Goal: Task Accomplishment & Management: Use online tool/utility

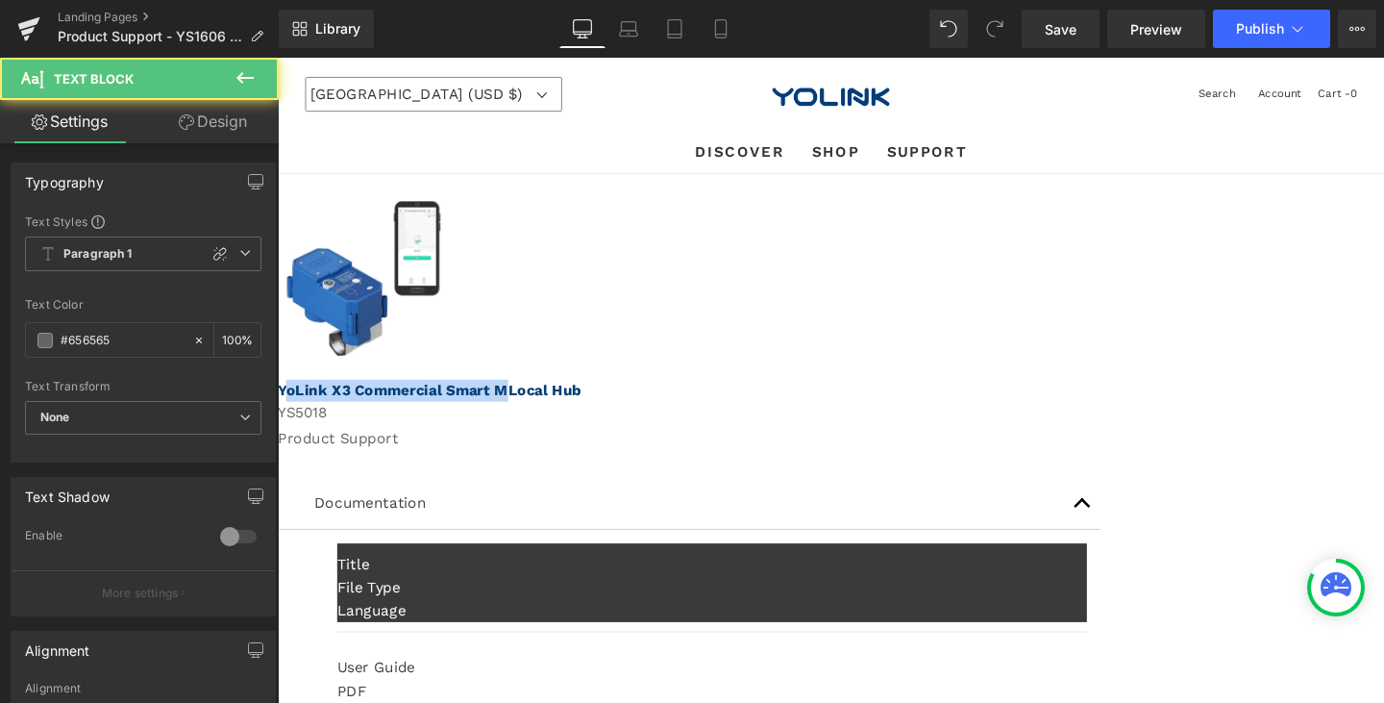
drag, startPoint x: 932, startPoint y: 398, endPoint x: 700, endPoint y: 385, distance: 233.0
click at [700, 385] on div "Sale Off (P) Image Product Row YoLink X3 Commercial Smart MLocal Hub Text Block…" at bounding box center [859, 571] width 1163 height 783
click at [355, 404] on strong "Local Hub" at bounding box center [316, 407] width 77 height 18
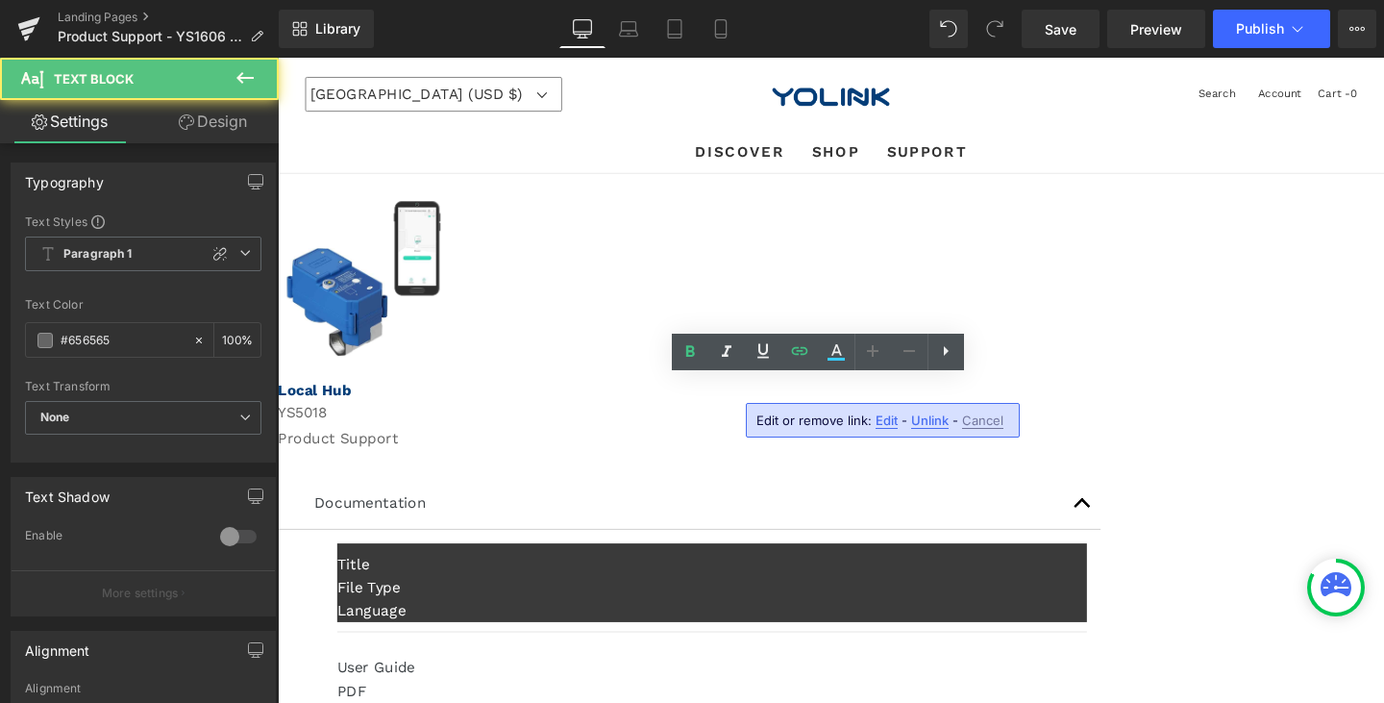
click at [884, 422] on span "Edit" at bounding box center [887, 420] width 22 height 16
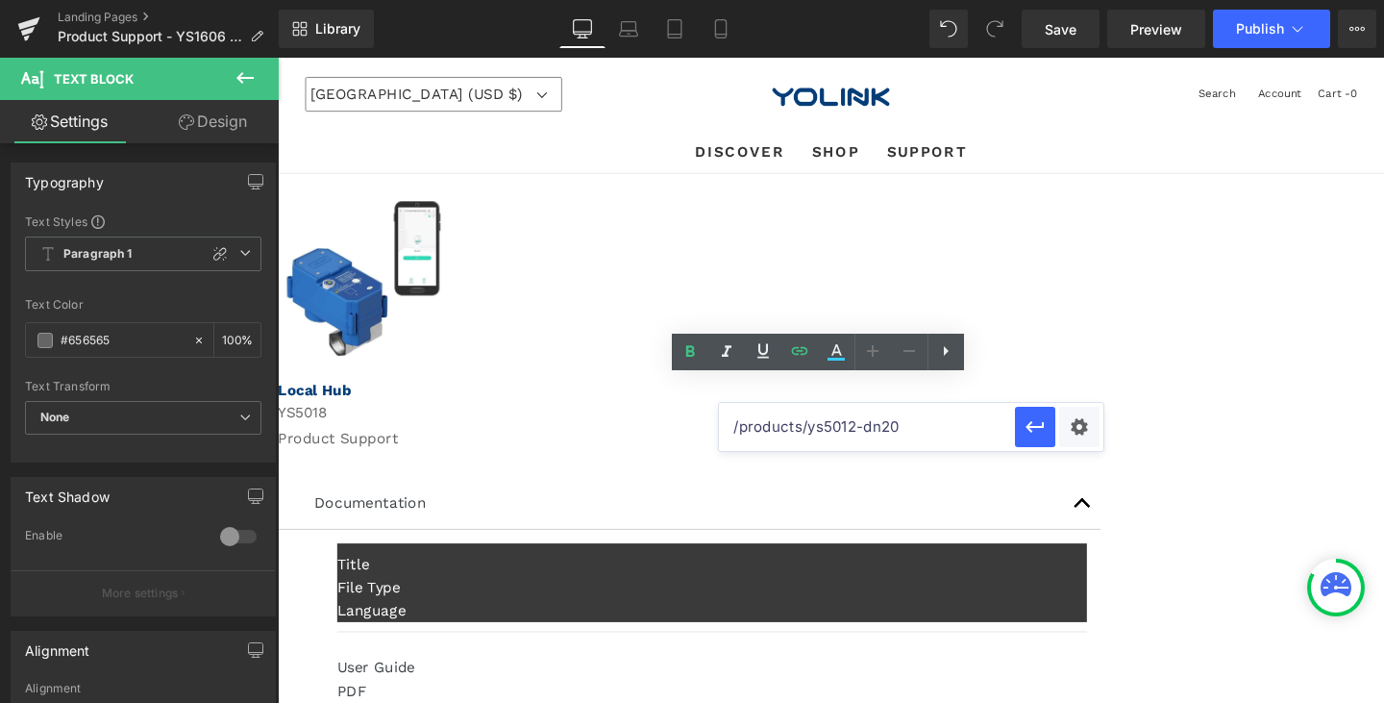
drag, startPoint x: 833, startPoint y: 426, endPoint x: 979, endPoint y: 437, distance: 145.6
click at [978, 436] on input "/products/ys5012-dn20" at bounding box center [867, 427] width 296 height 48
type input "/products/ys1606"
click at [1035, 417] on icon "button" at bounding box center [1035, 426] width 23 height 23
click at [278, 58] on icon at bounding box center [278, 58] width 0 height 0
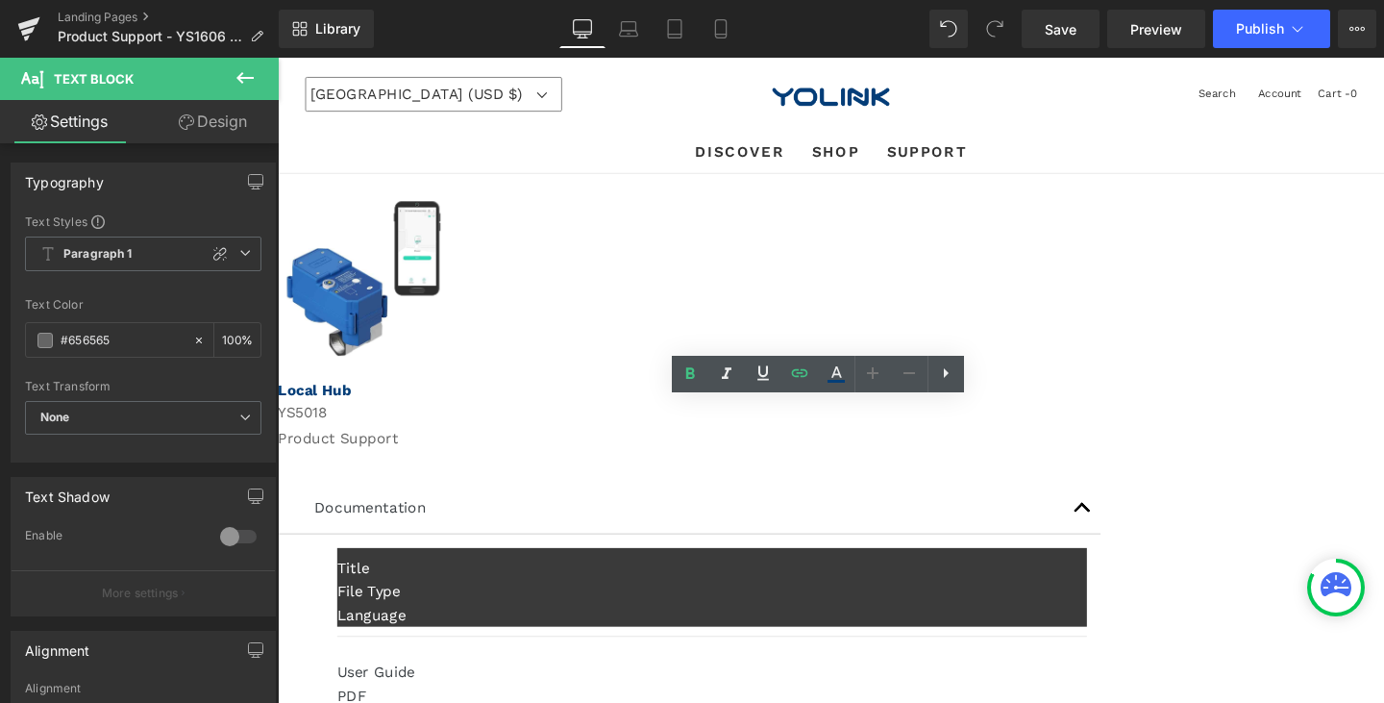
click at [894, 428] on p "YS5018" at bounding box center [859, 430] width 1163 height 23
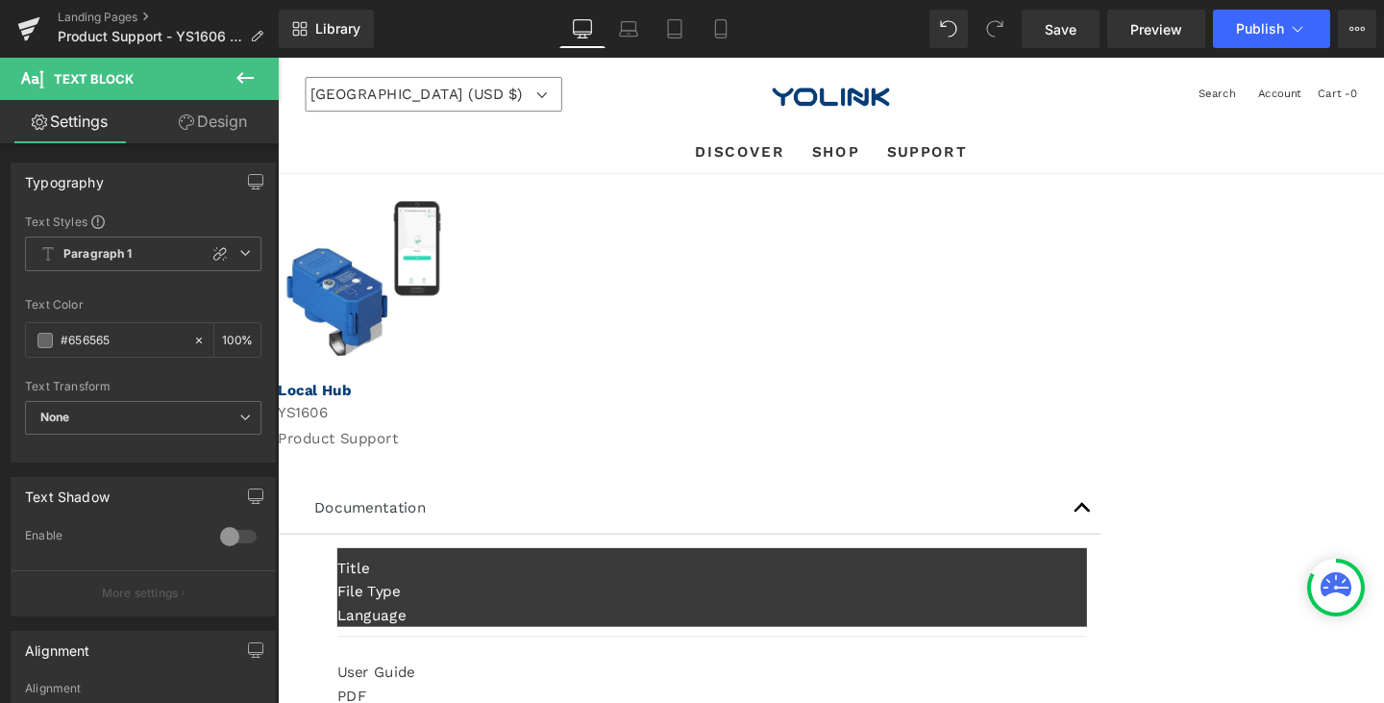
click at [808, 543] on div at bounding box center [710, 543] width 788 height 0
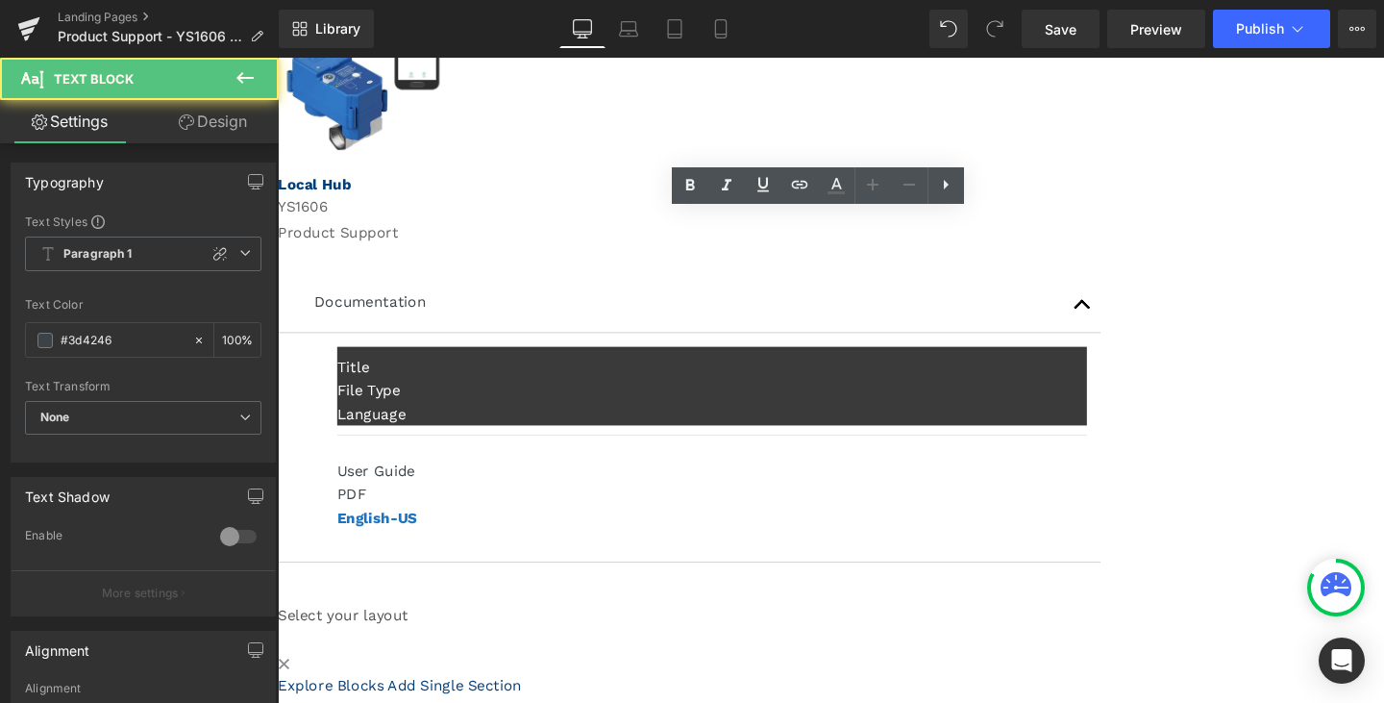
scroll to position [288, 0]
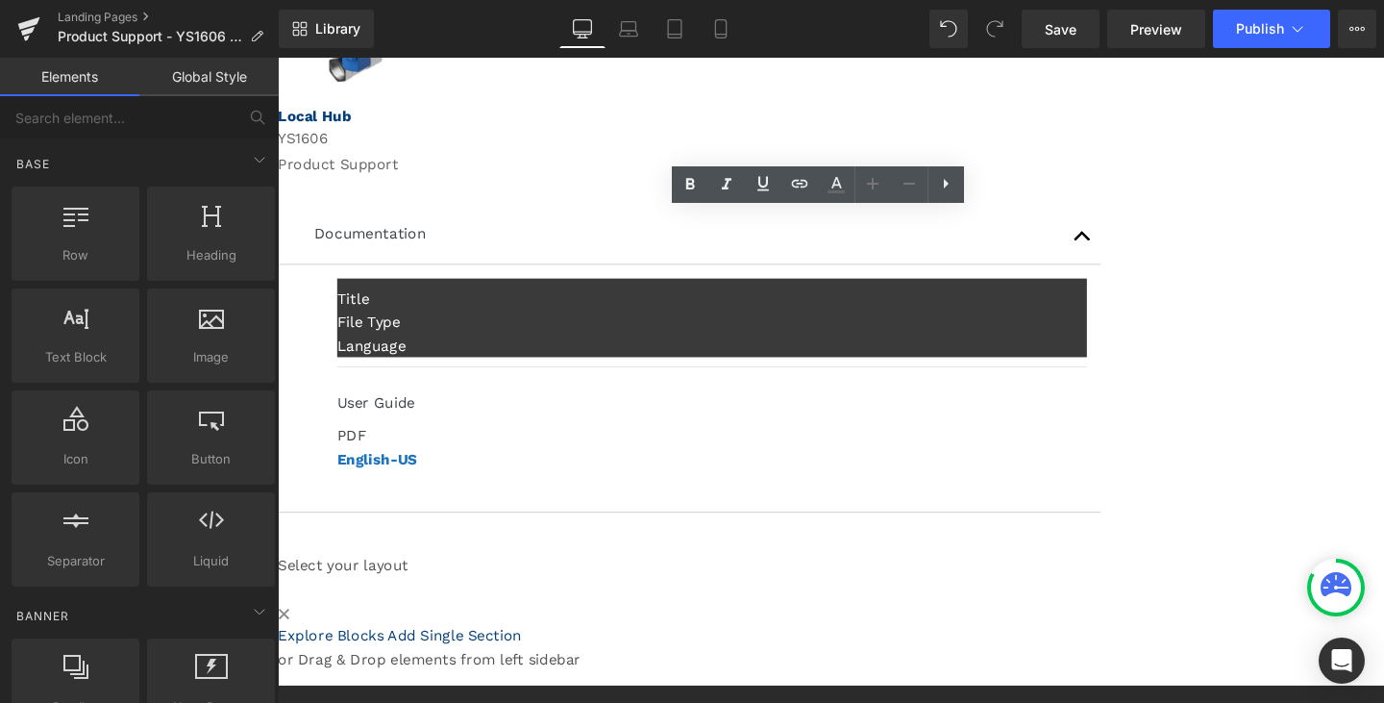
click at [868, 507] on div "Sale Off (P) Image Product Row Local Hub Text Block YS1606 Text Block Product S…" at bounding box center [859, 296] width 1163 height 811
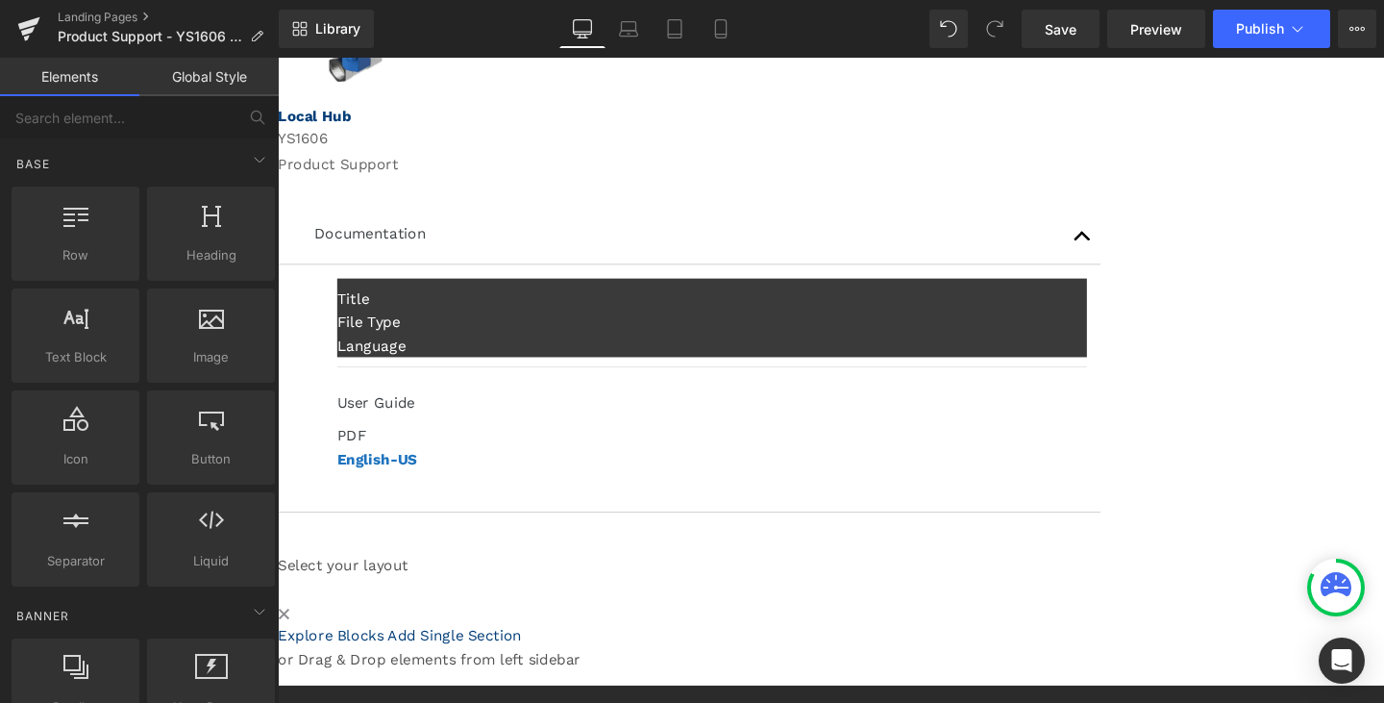
click at [822, 408] on div "User Guide Text Block PDF Text Block English-US Text Block Row" at bounding box center [734, 459] width 788 height 103
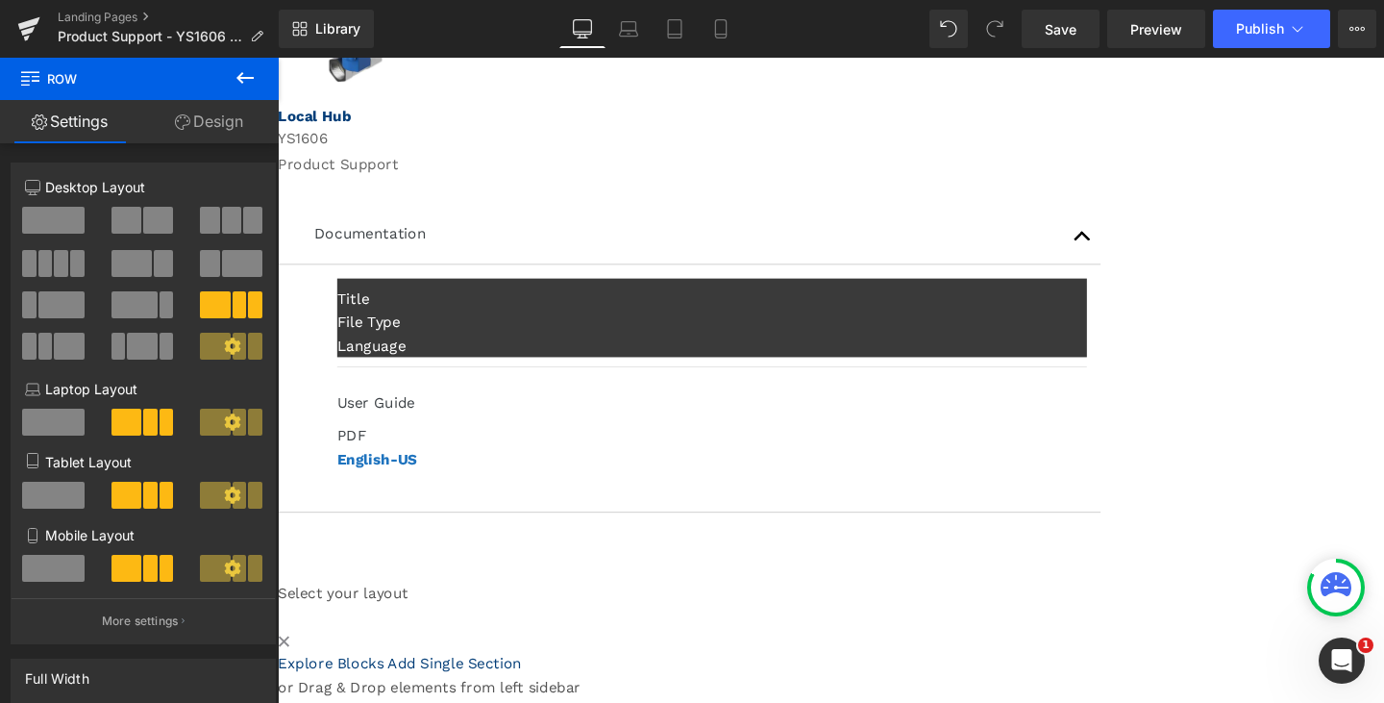
scroll to position [0, 0]
click at [278, 58] on span at bounding box center [278, 58] width 0 height 0
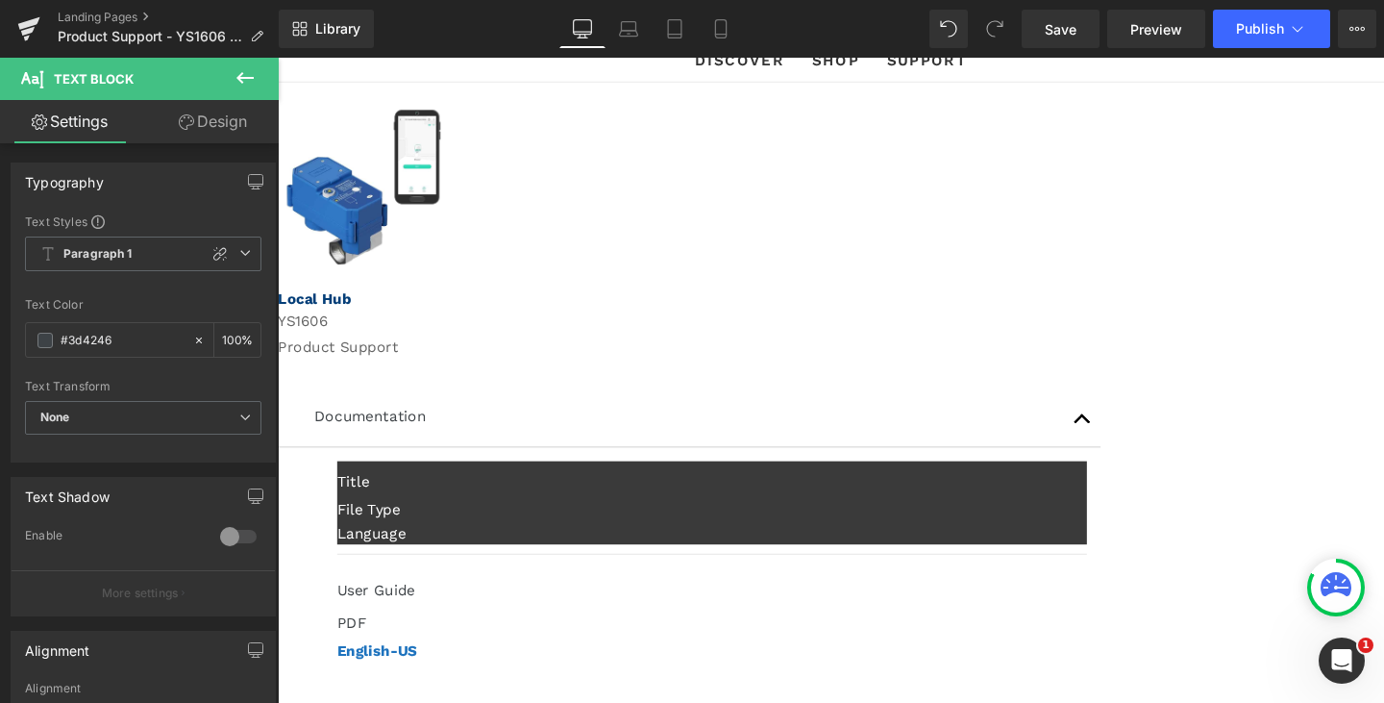
drag, startPoint x: 190, startPoint y: 122, endPoint x: 100, endPoint y: 126, distance: 90.4
click at [189, 122] on icon at bounding box center [186, 121] width 15 height 15
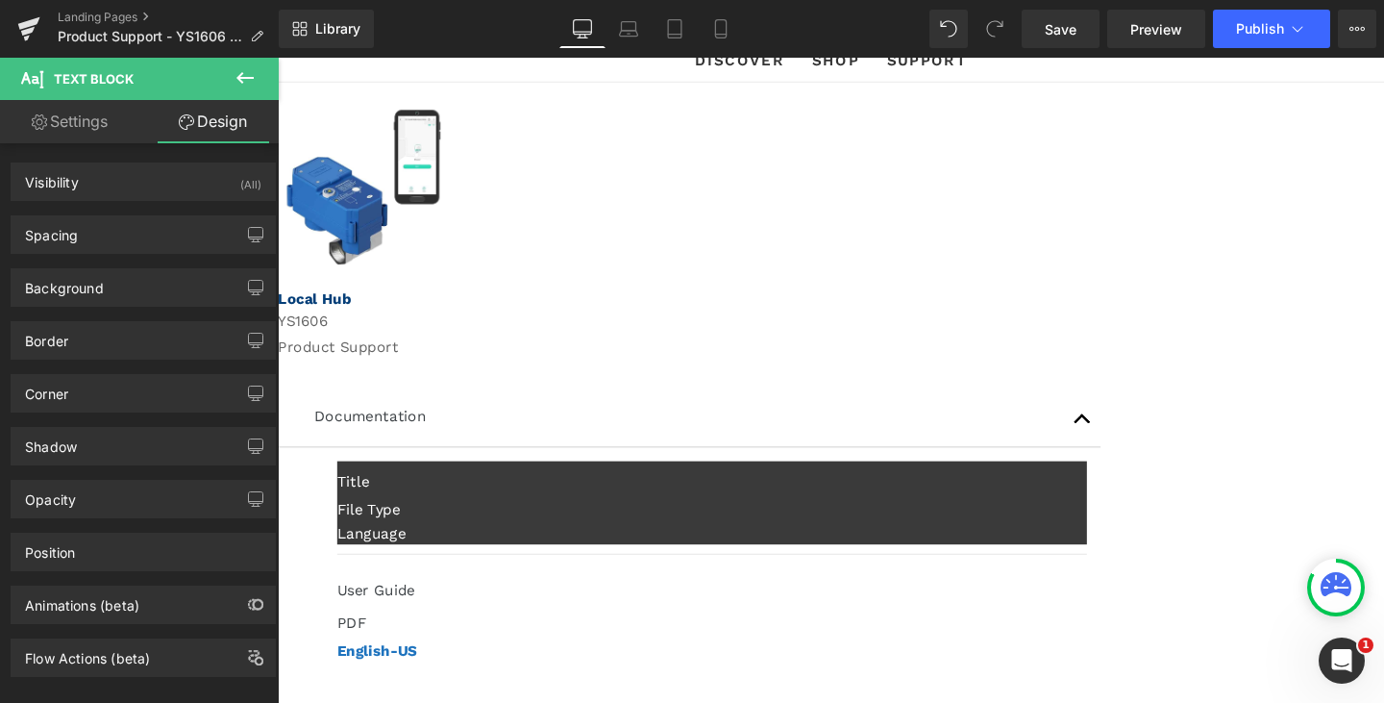
drag, startPoint x: 91, startPoint y: 126, endPoint x: 102, endPoint y: 108, distance: 21.1
click at [91, 125] on link "Settings" at bounding box center [69, 121] width 139 height 43
type input "100"
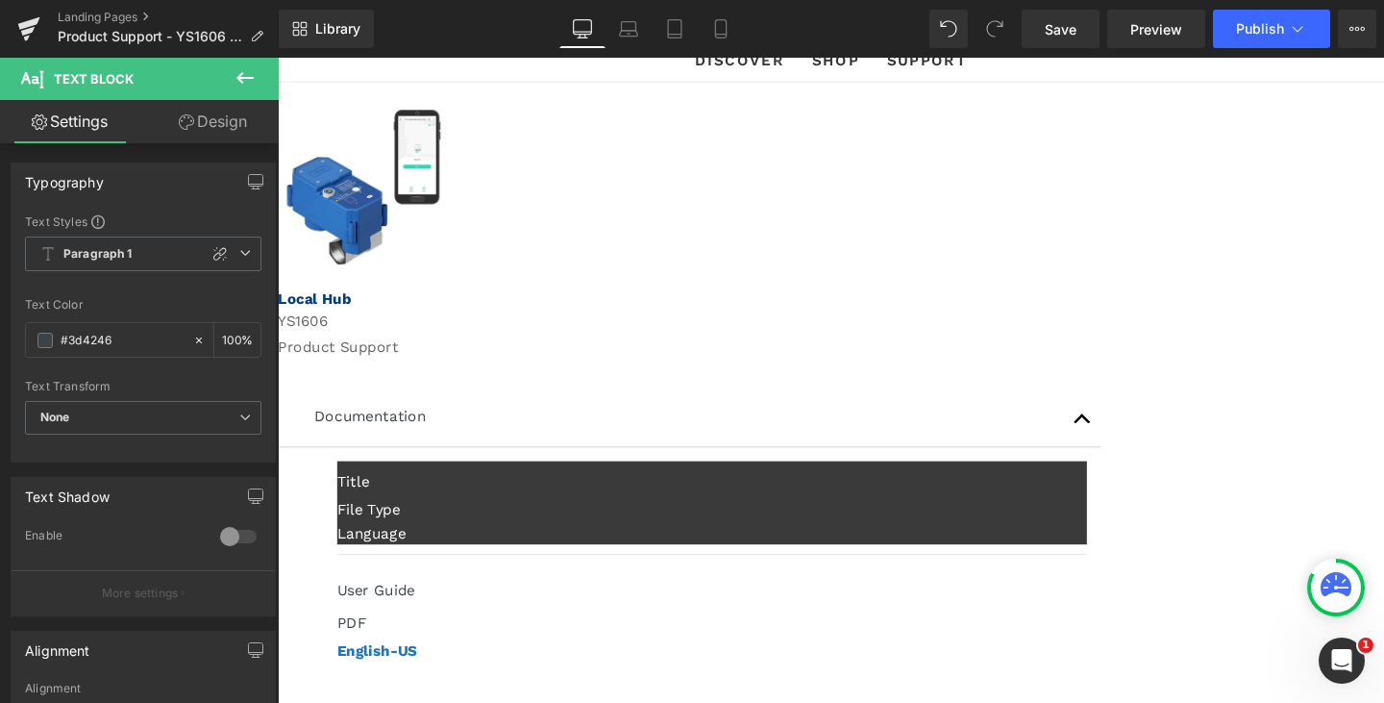
click at [251, 79] on icon at bounding box center [245, 77] width 23 height 23
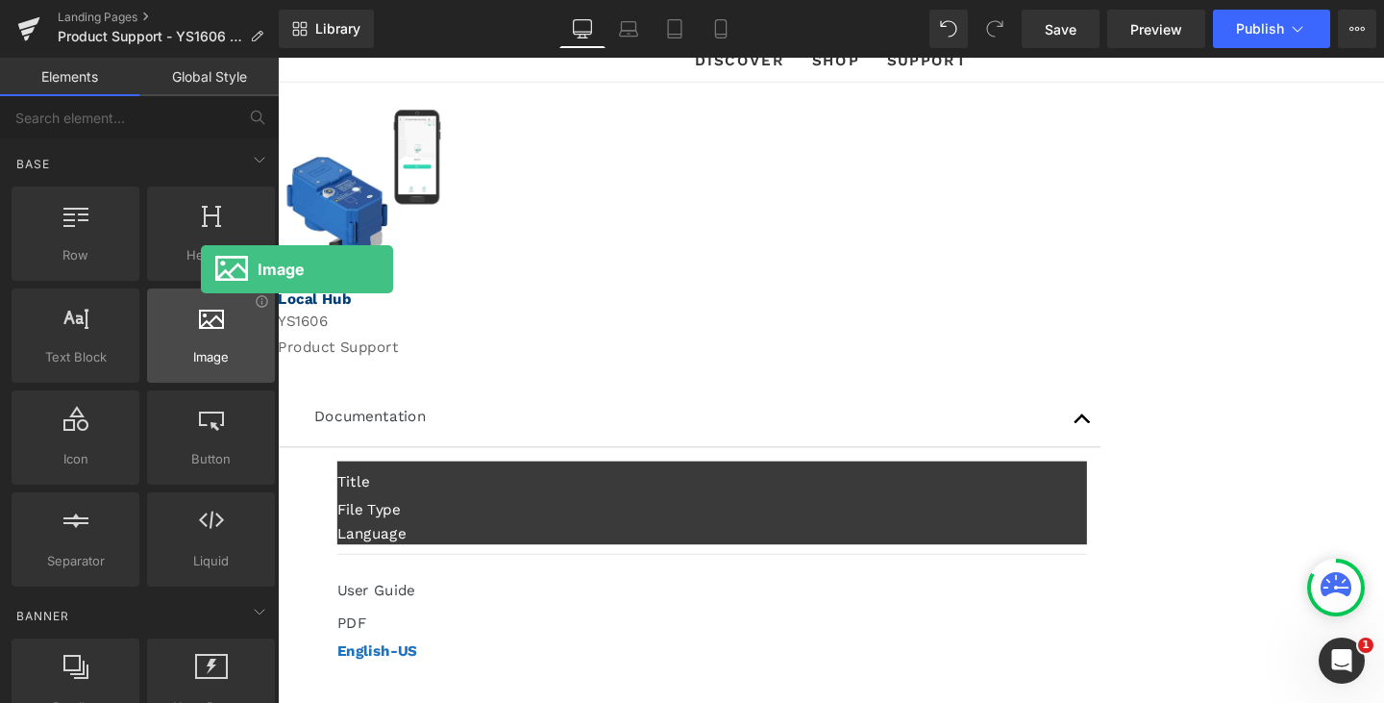
click at [201, 360] on span "Image" at bounding box center [211, 357] width 116 height 20
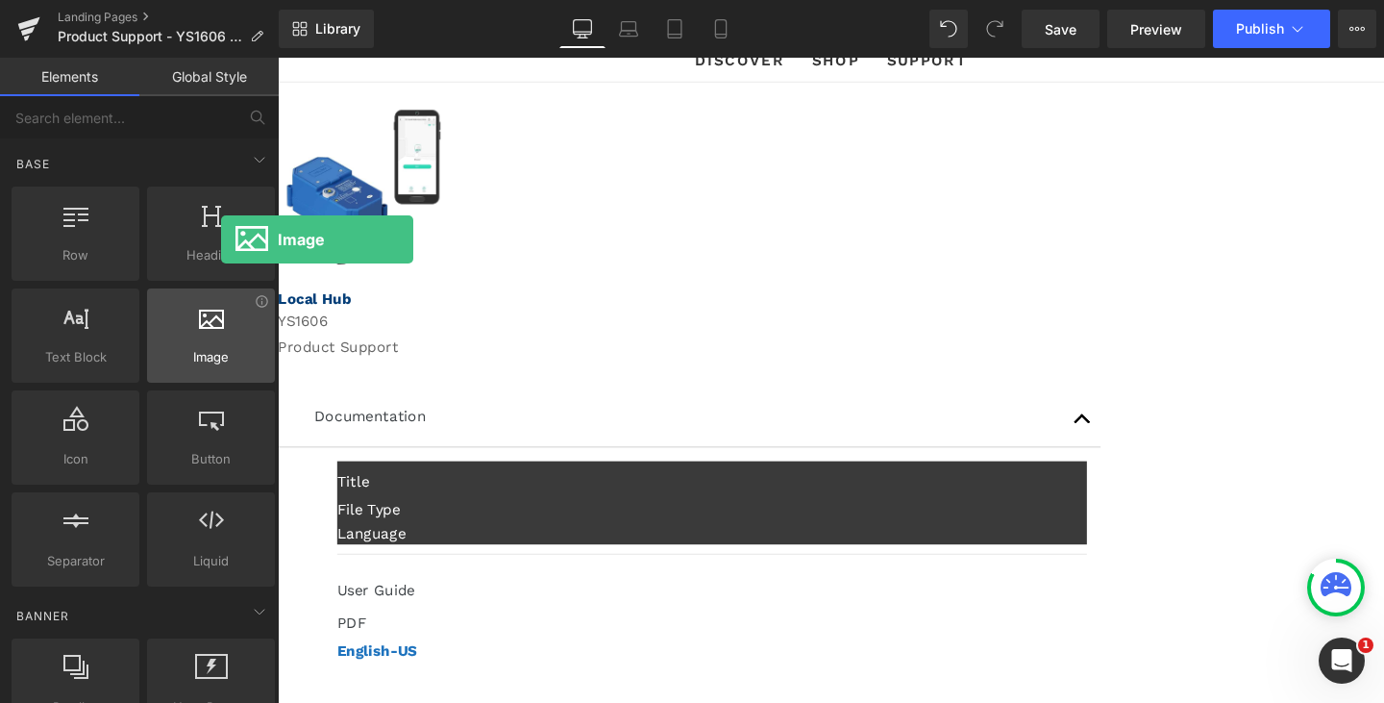
click at [221, 331] on div at bounding box center [211, 325] width 116 height 43
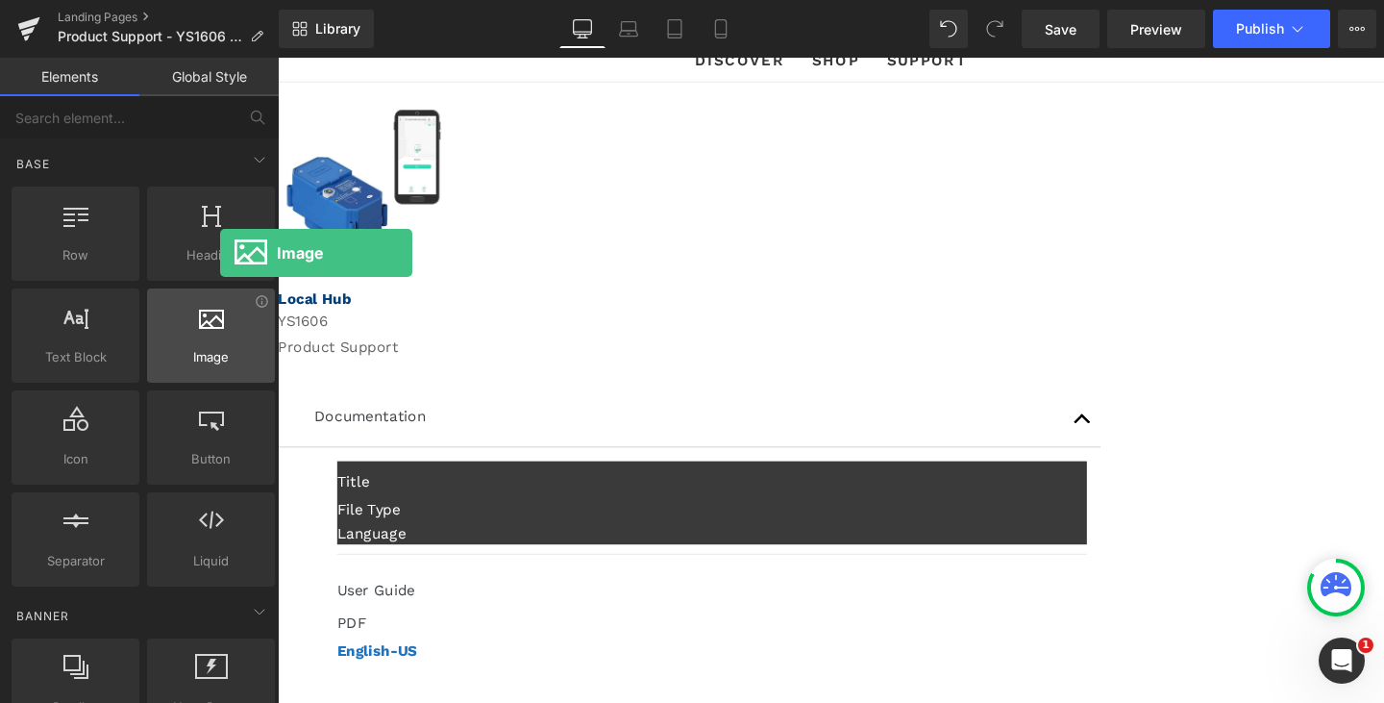
click at [220, 344] on div at bounding box center [211, 325] width 116 height 43
click at [210, 351] on span "Image" at bounding box center [211, 357] width 116 height 20
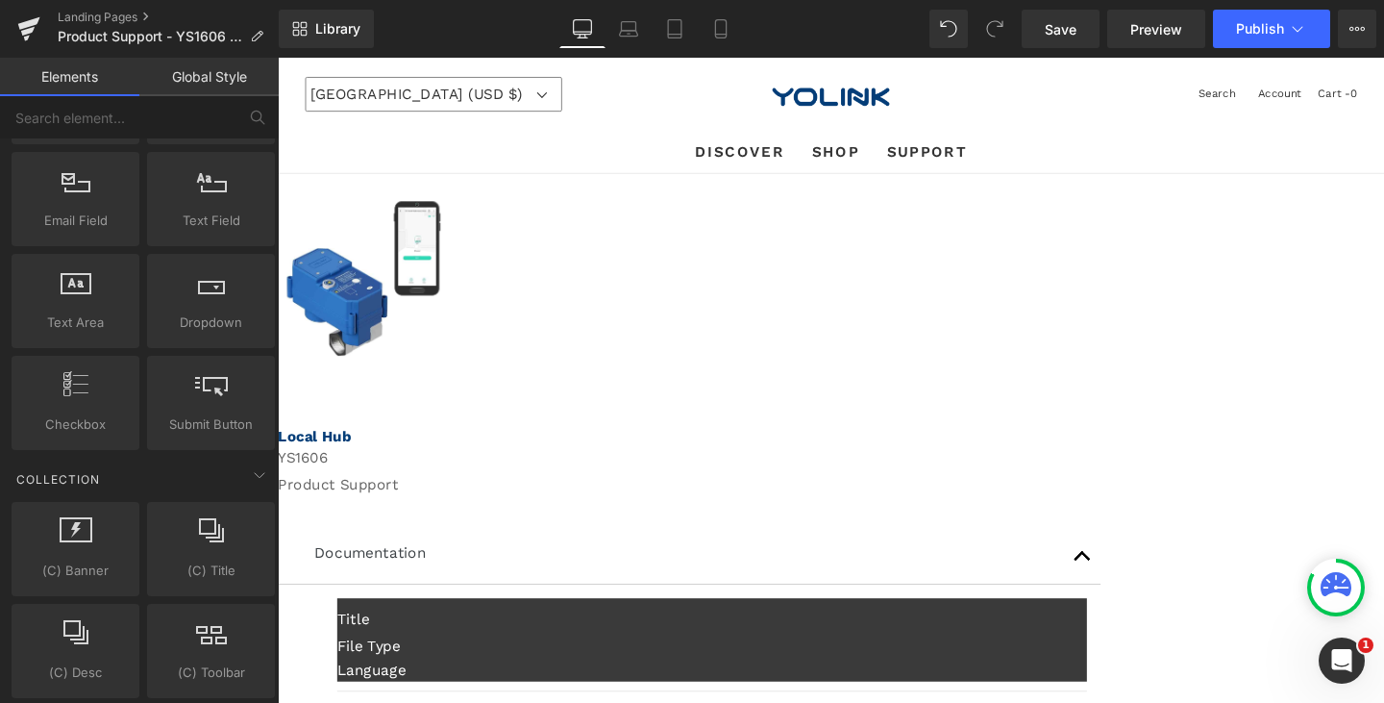
click at [278, 58] on span "(P) Image" at bounding box center [278, 58] width 0 height 0
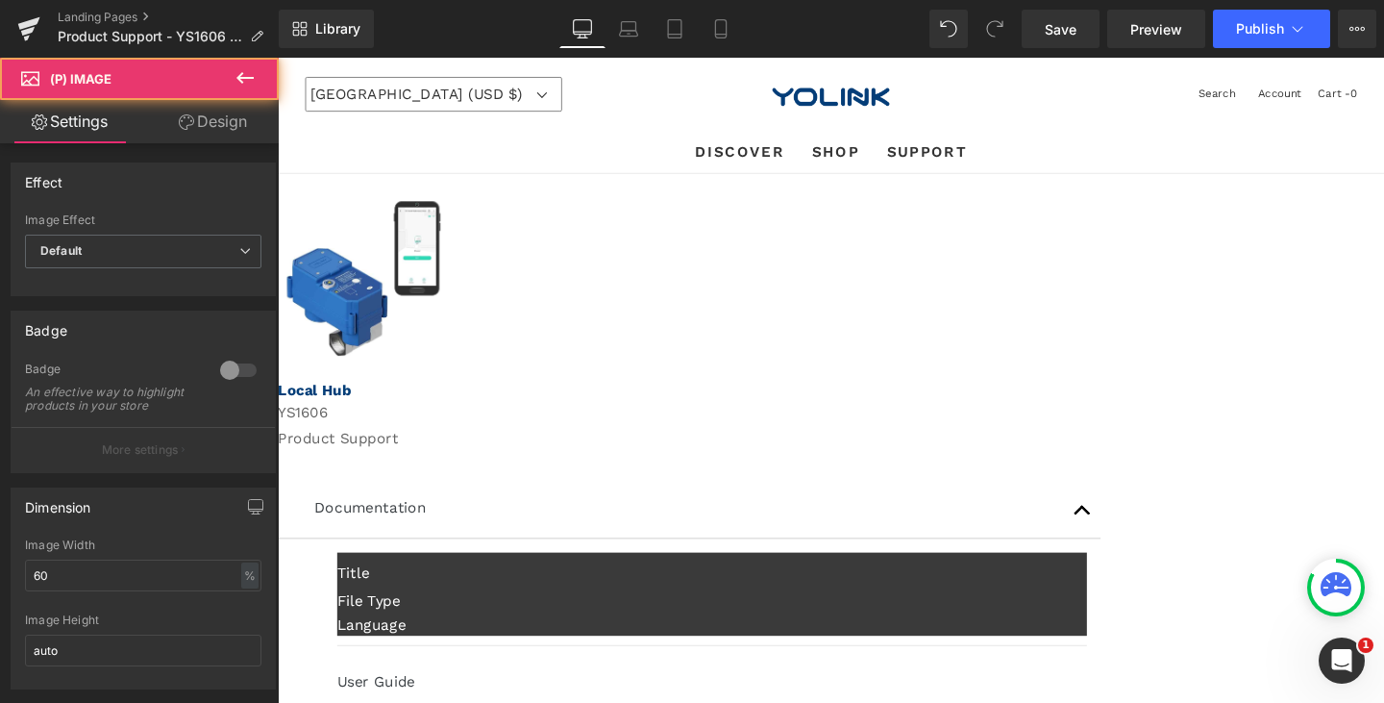
click at [278, 58] on span "(P) Image" at bounding box center [278, 58] width 0 height 0
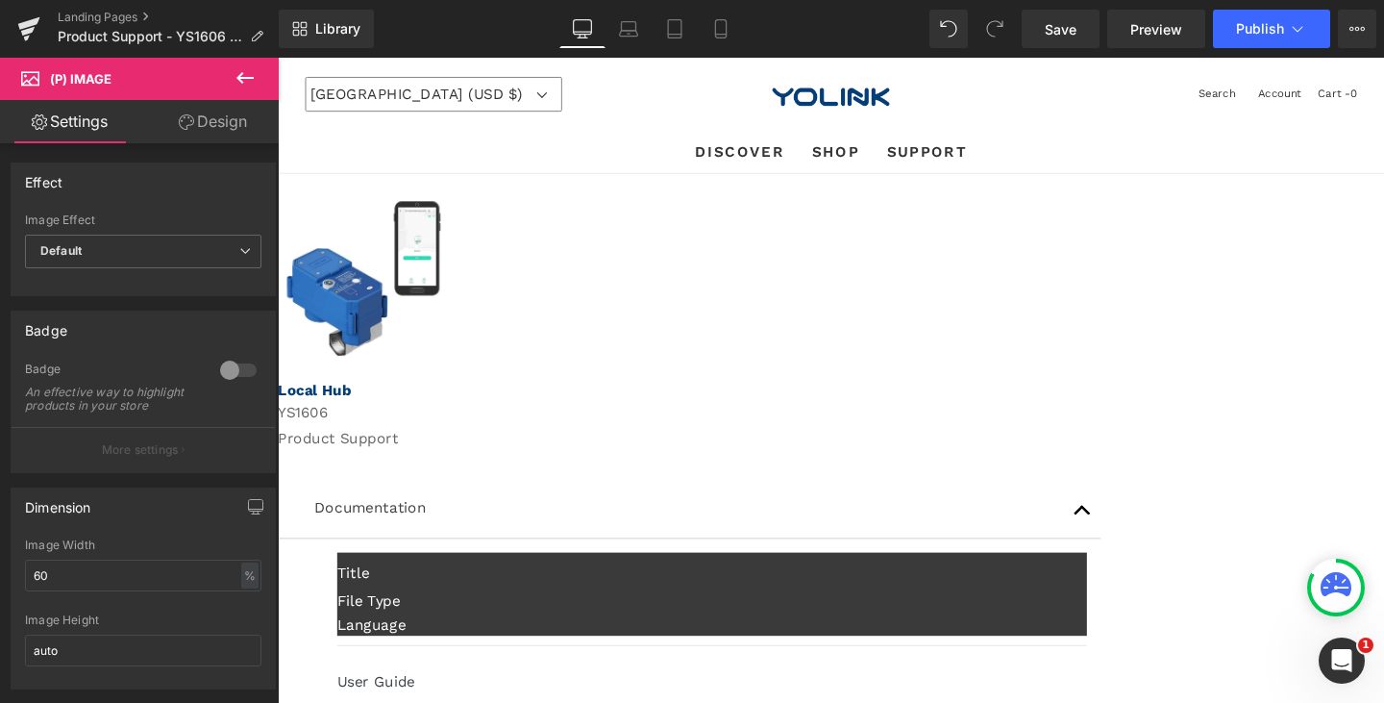
click at [241, 78] on icon at bounding box center [244, 78] width 17 height 12
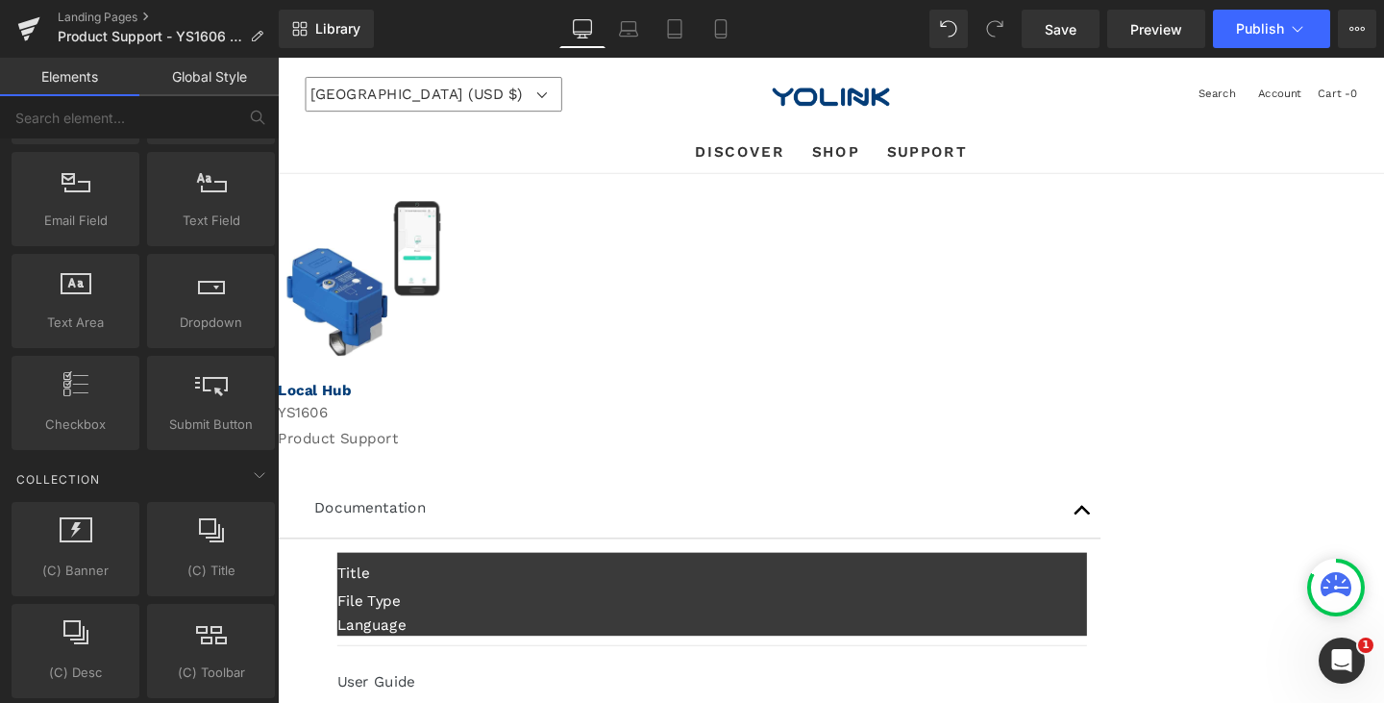
click at [278, 58] on span at bounding box center [278, 58] width 0 height 0
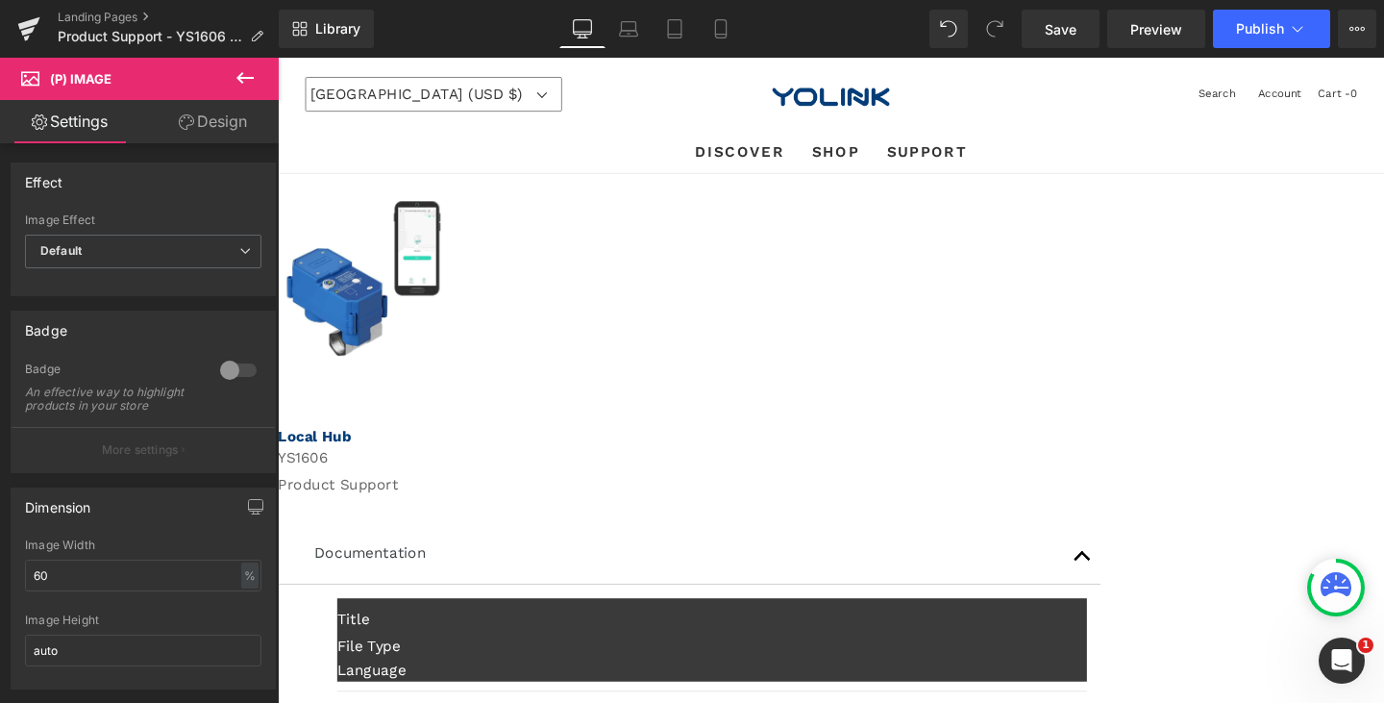
click at [278, 58] on span "Product" at bounding box center [278, 58] width 0 height 0
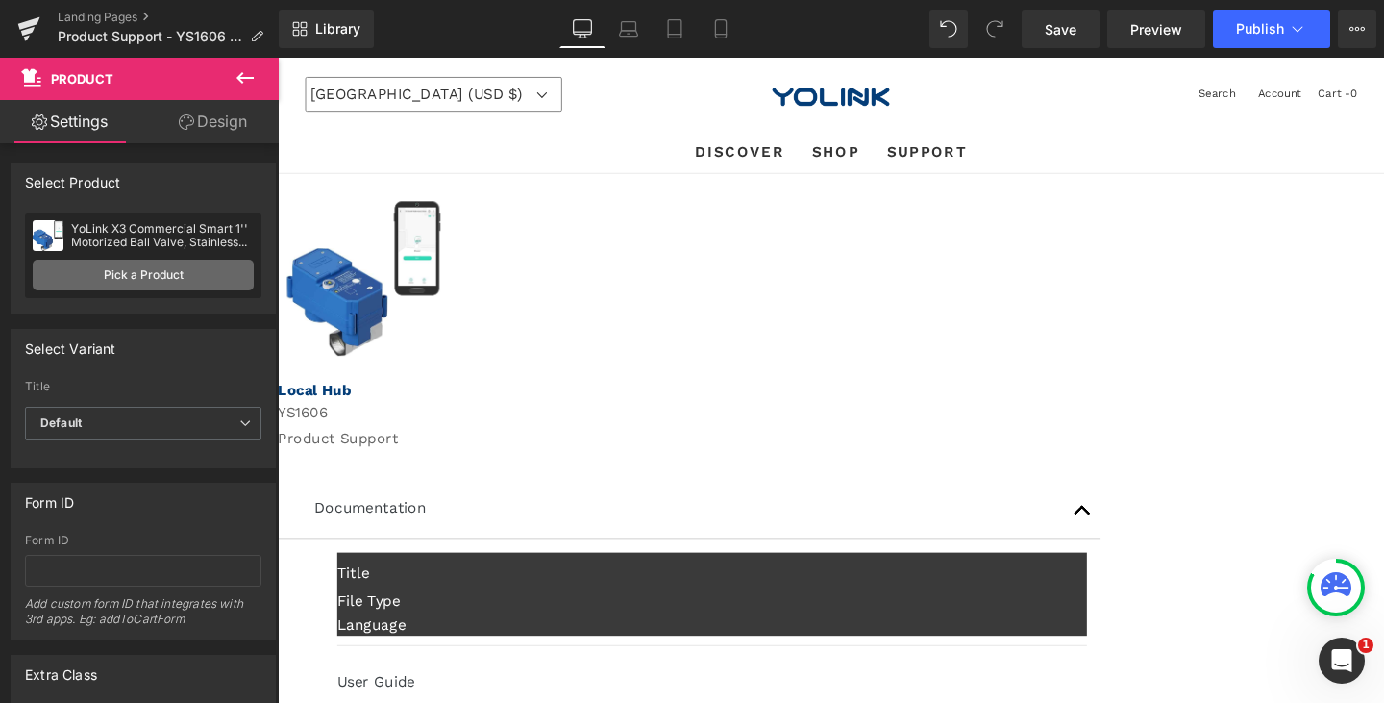
click at [124, 265] on link "Pick a Product" at bounding box center [143, 275] width 221 height 31
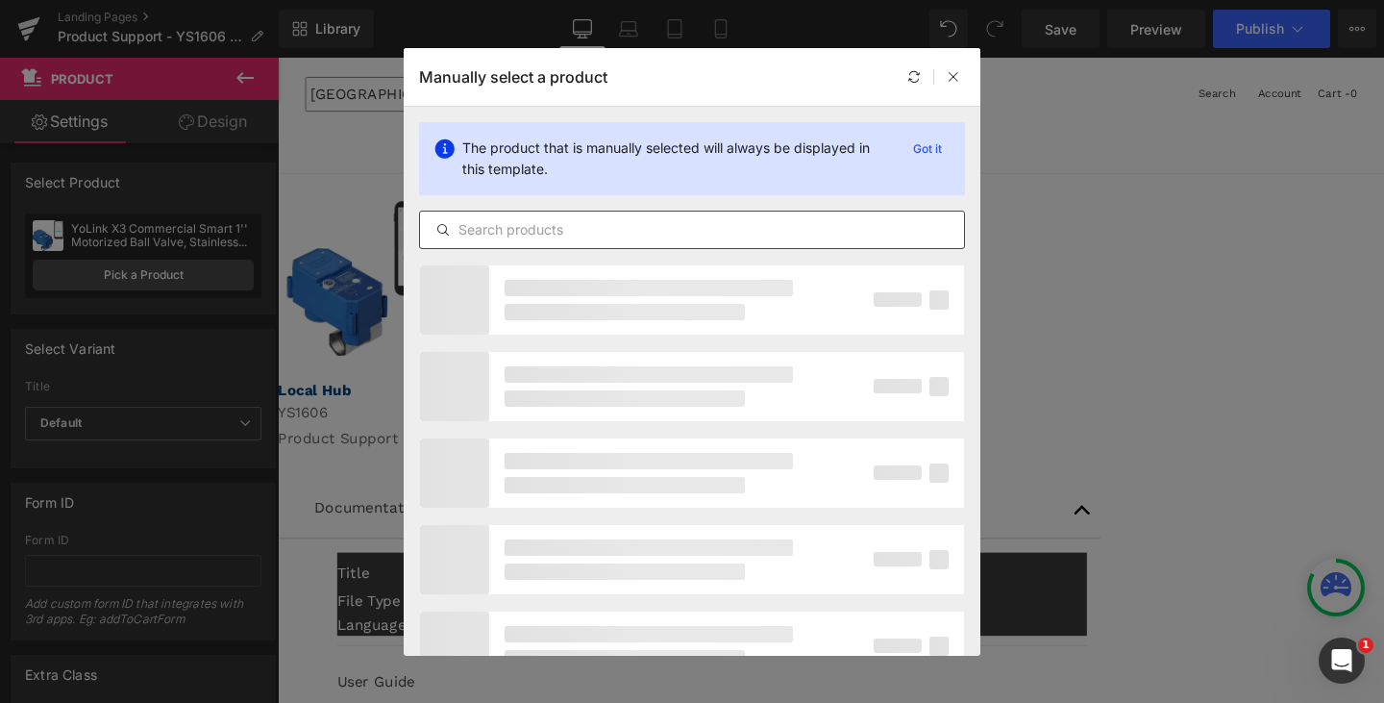
click at [602, 220] on input "text" at bounding box center [692, 229] width 544 height 23
type input "Y"
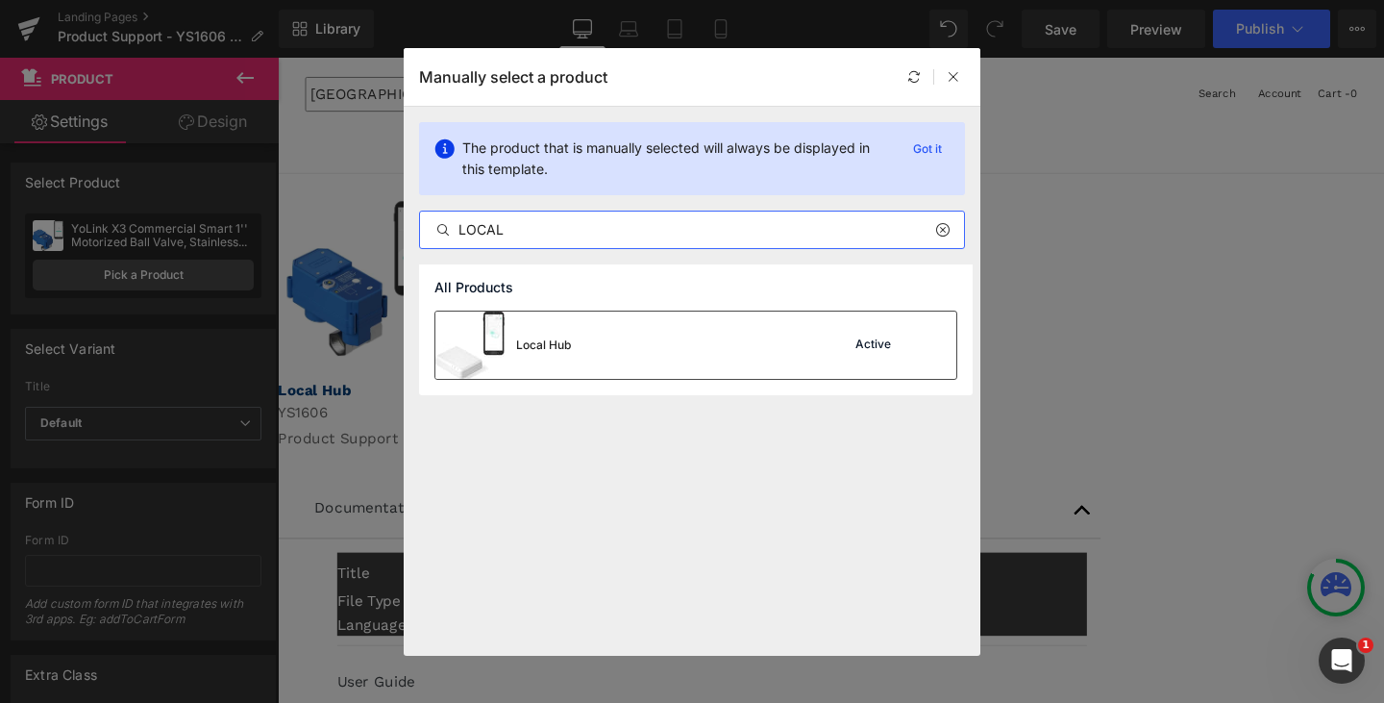
type input "LOCAL"
click at [616, 341] on div "Local Hub Active" at bounding box center [695, 344] width 521 height 67
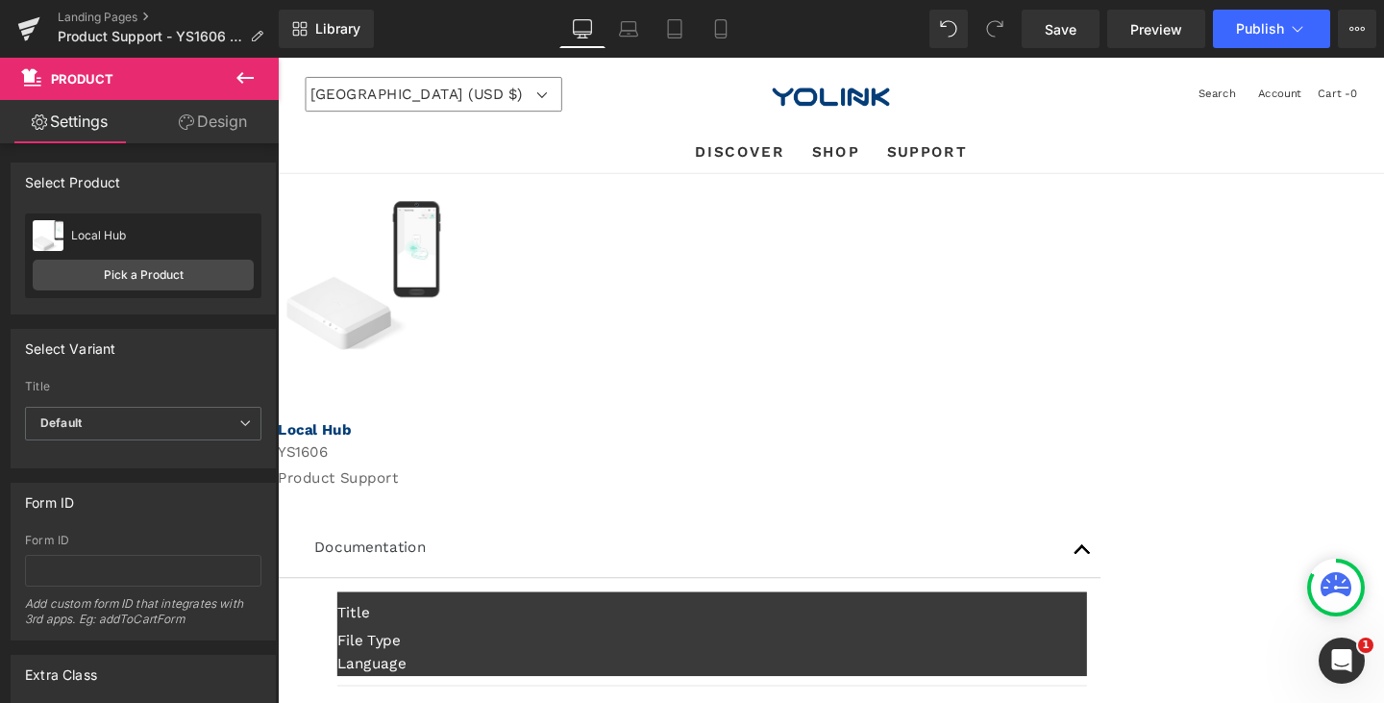
click at [278, 58] on span "(P) Image" at bounding box center [278, 58] width 0 height 0
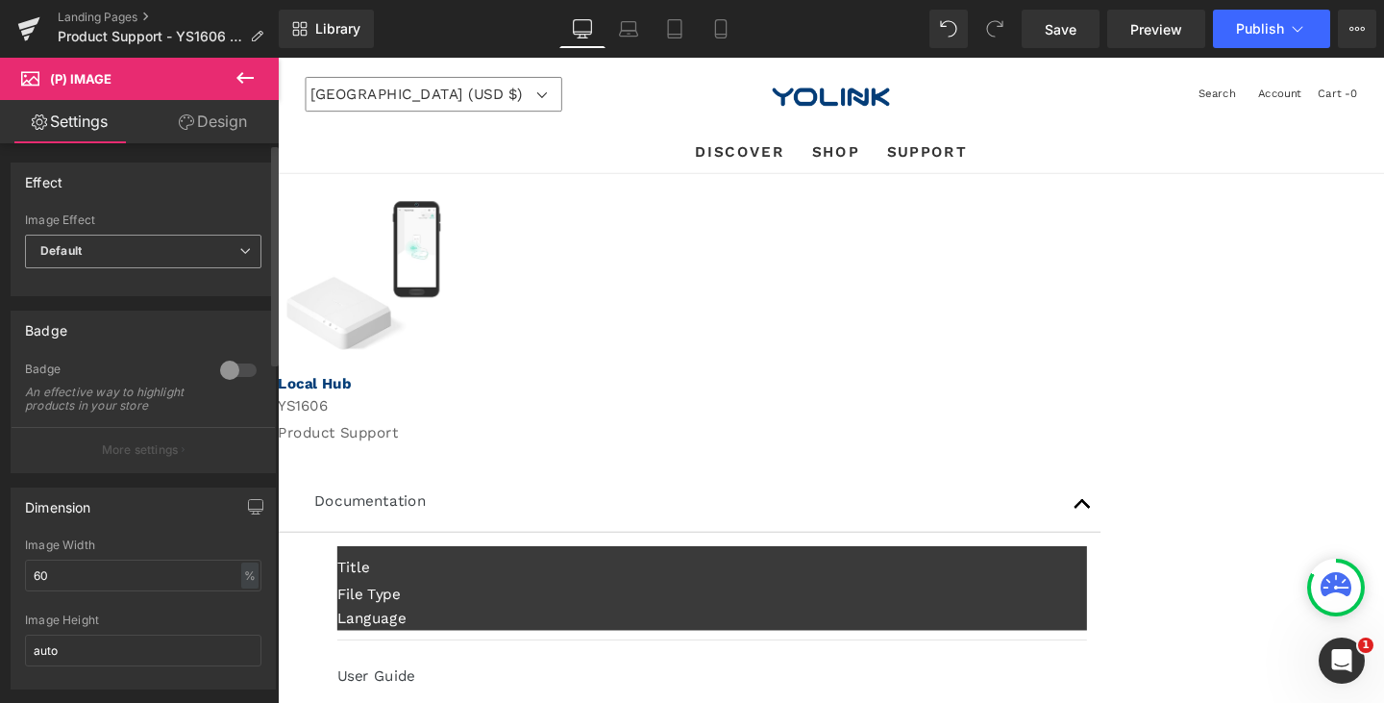
click at [192, 244] on span "Default" at bounding box center [143, 252] width 236 height 34
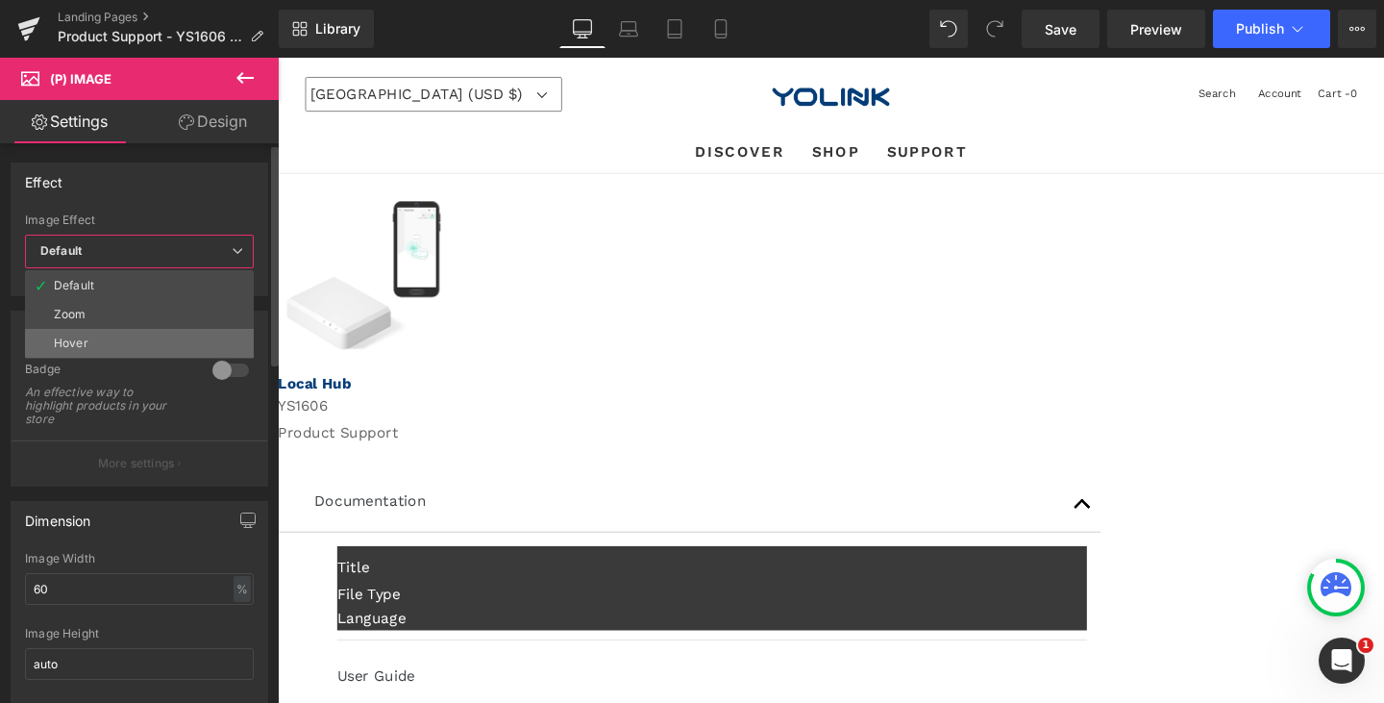
click at [144, 342] on li "Hover" at bounding box center [139, 343] width 229 height 29
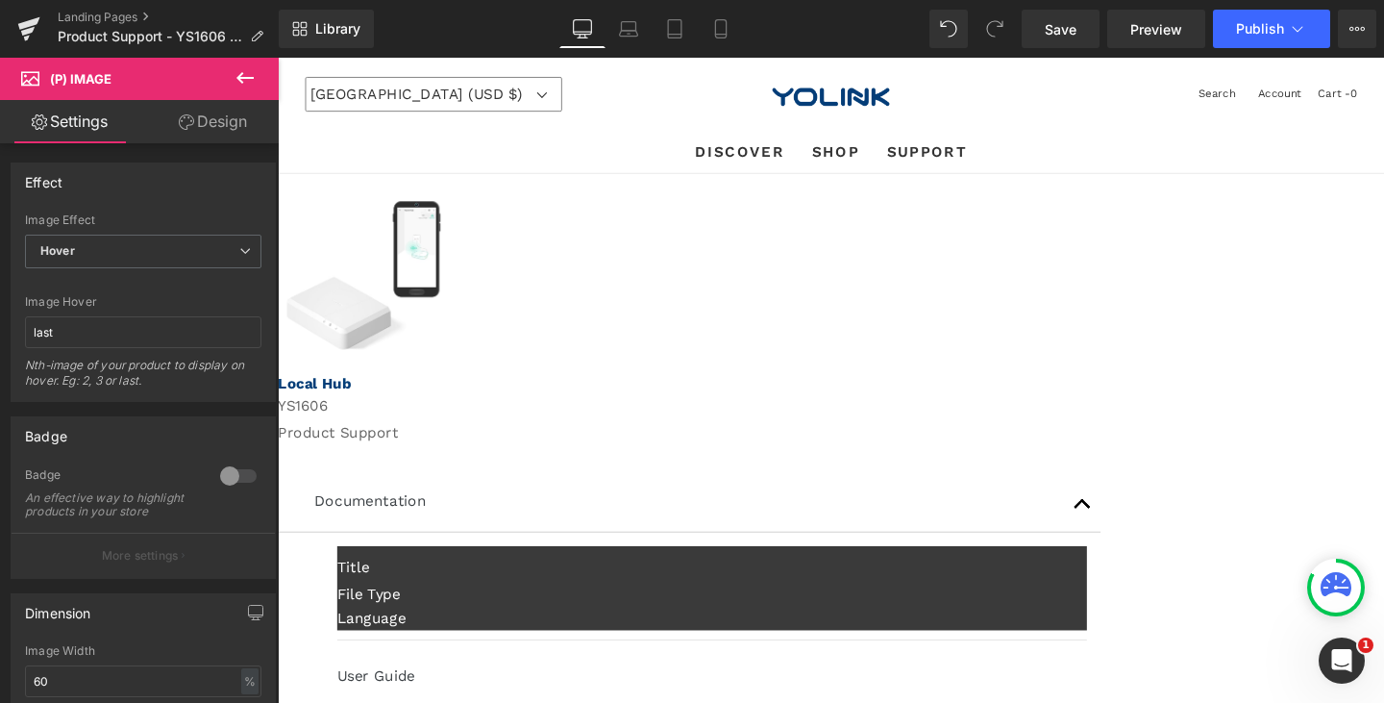
click at [278, 58] on span "(P) Image" at bounding box center [278, 58] width 0 height 0
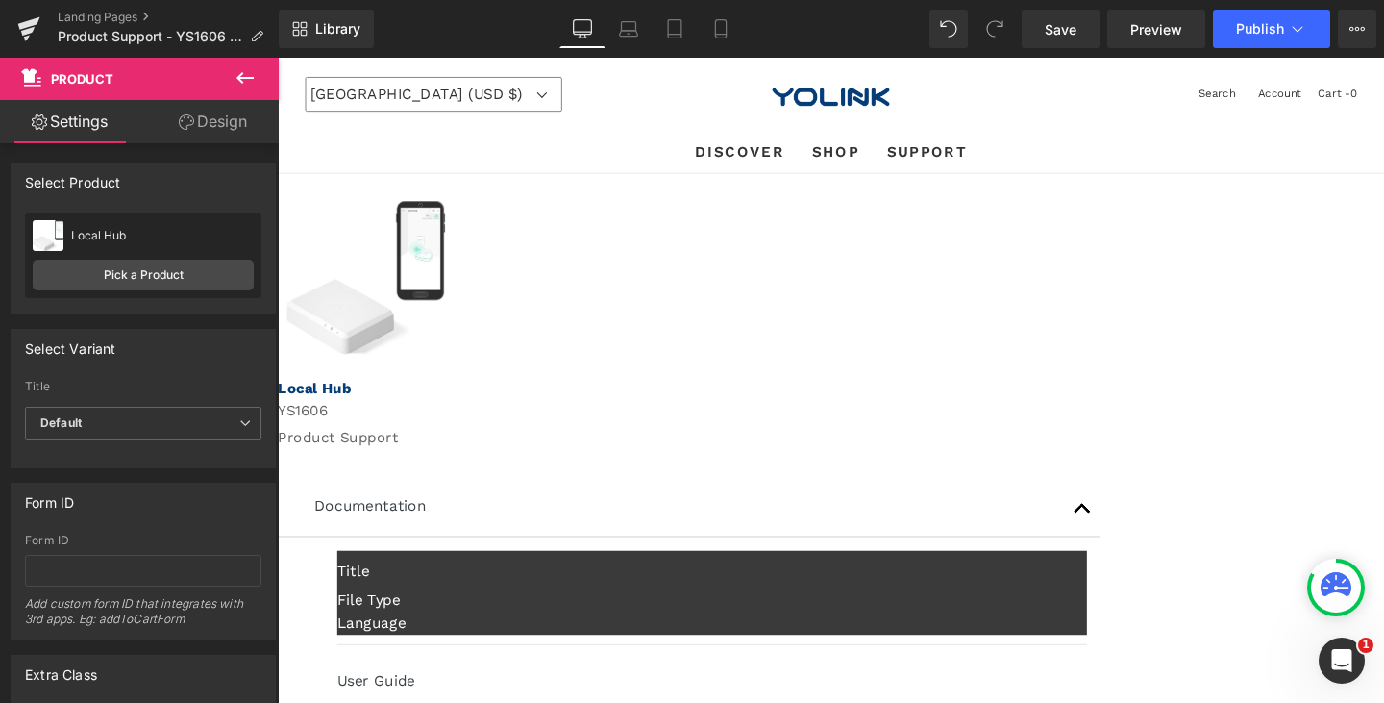
click at [566, 309] on div "Sale Off (P) Image Product" at bounding box center [422, 278] width 288 height 196
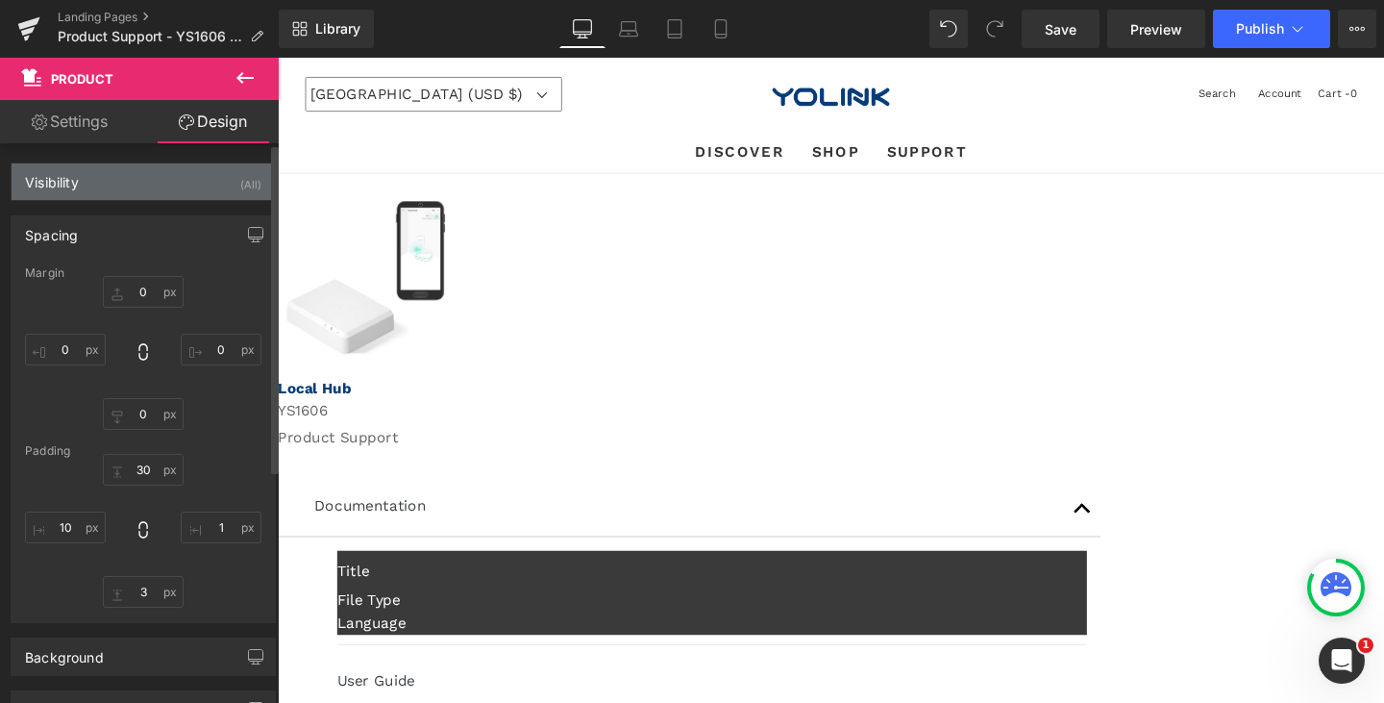
click at [144, 178] on div "Visibility (All)" at bounding box center [143, 181] width 263 height 37
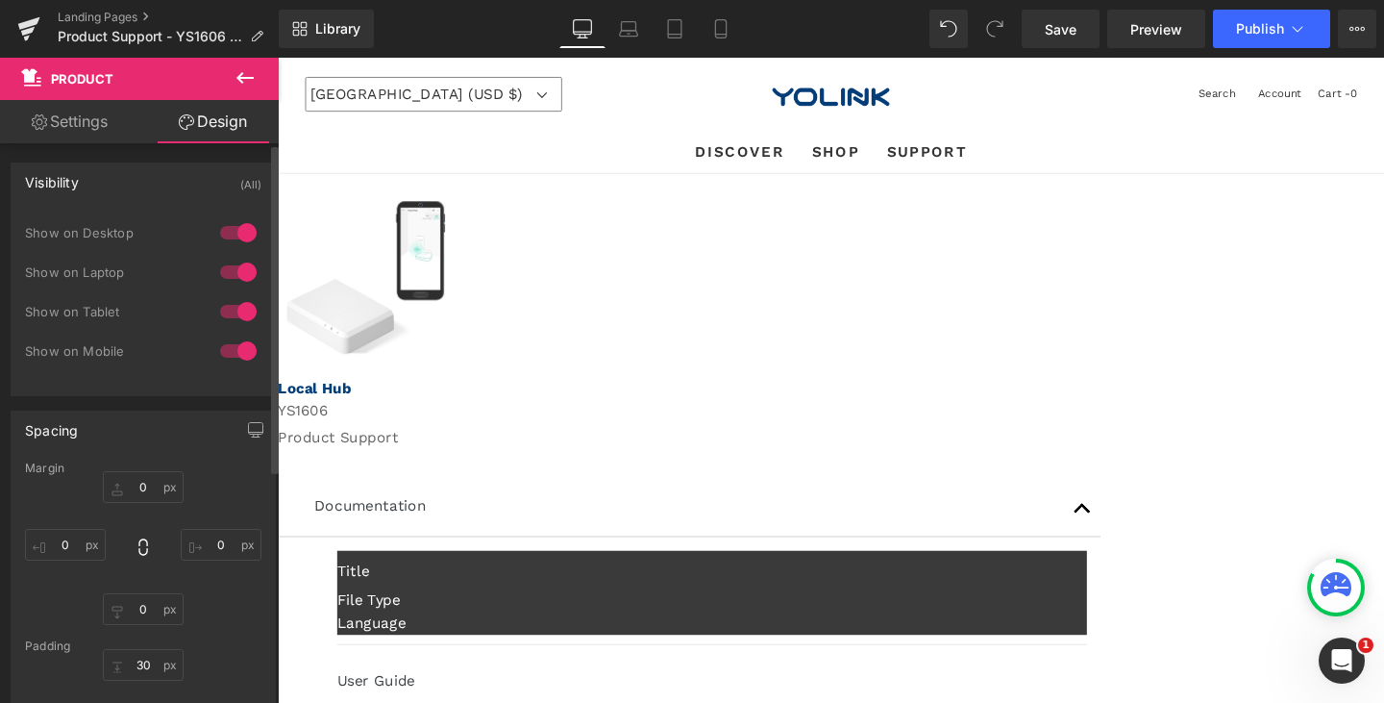
click at [156, 187] on div "Visibility (All)" at bounding box center [143, 181] width 263 height 37
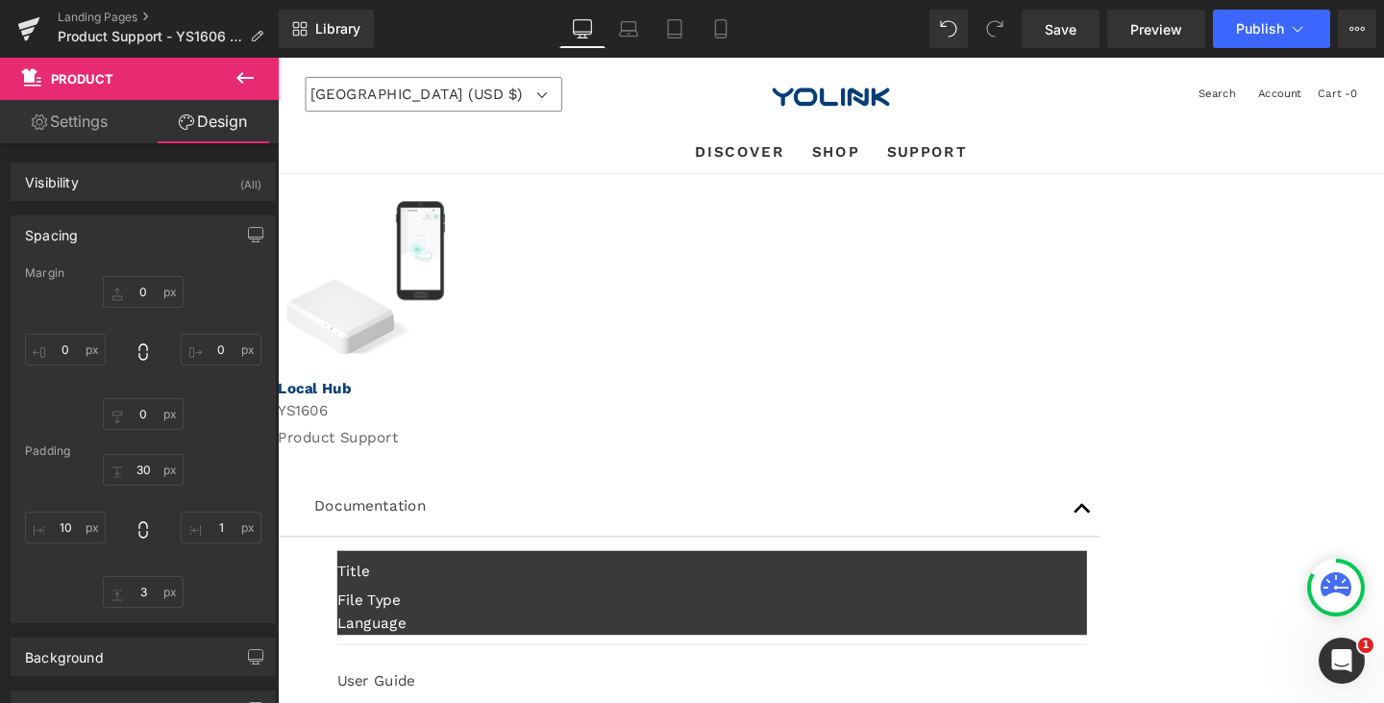
click at [106, 125] on link "Settings" at bounding box center [69, 121] width 139 height 43
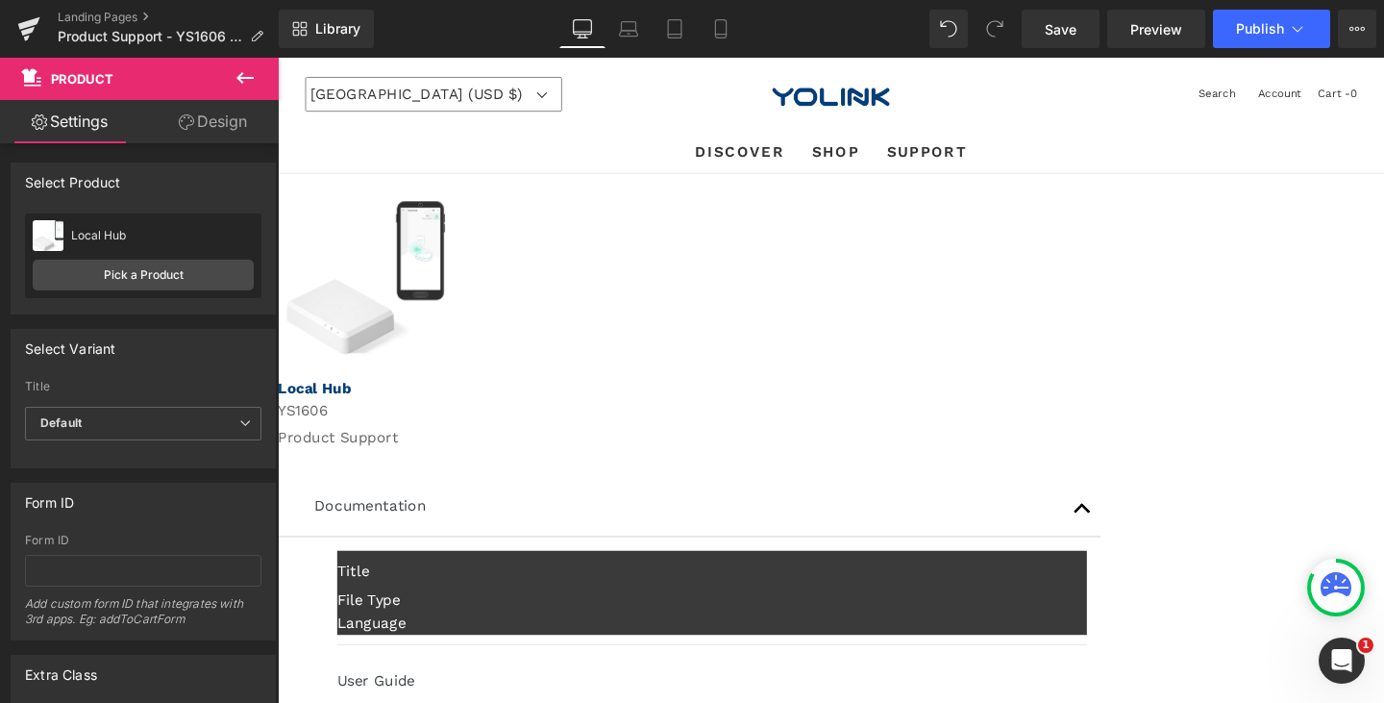
click at [278, 58] on span "(P) Image" at bounding box center [278, 58] width 0 height 0
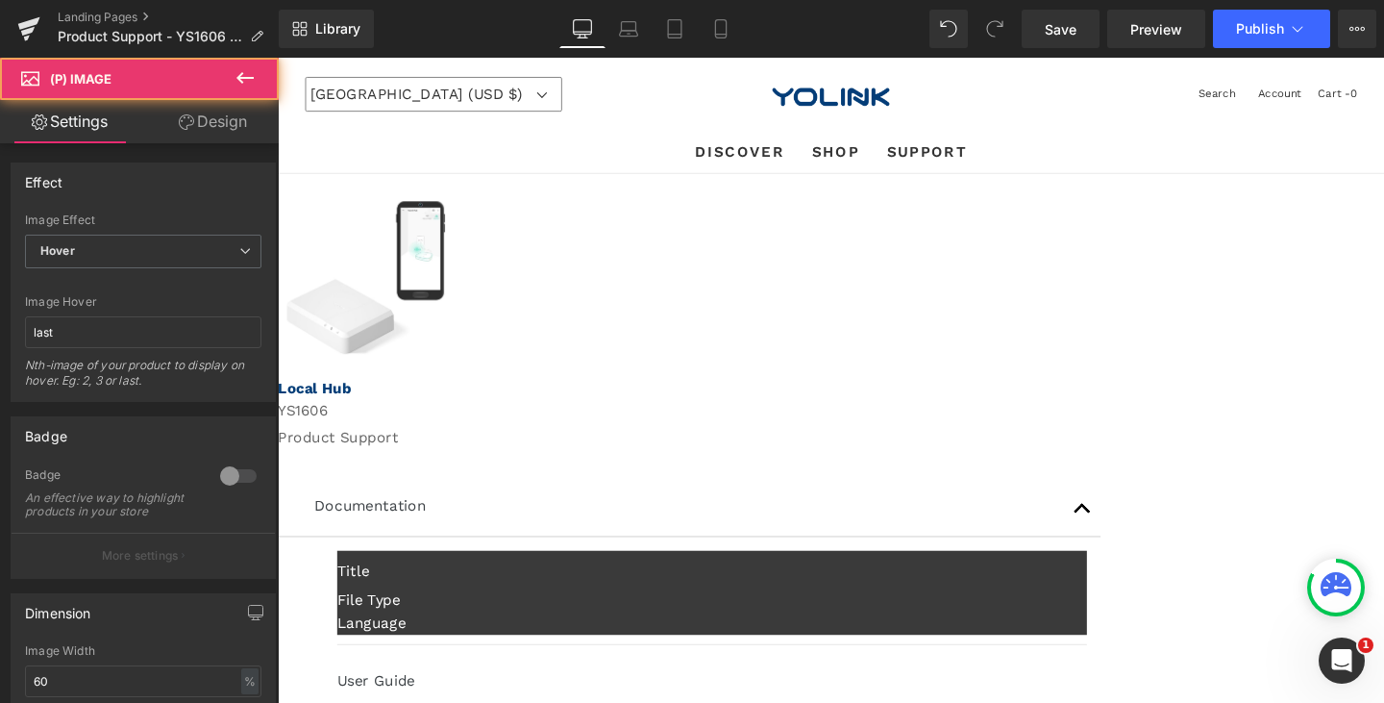
click at [278, 58] on span "(P) Image" at bounding box center [278, 58] width 0 height 0
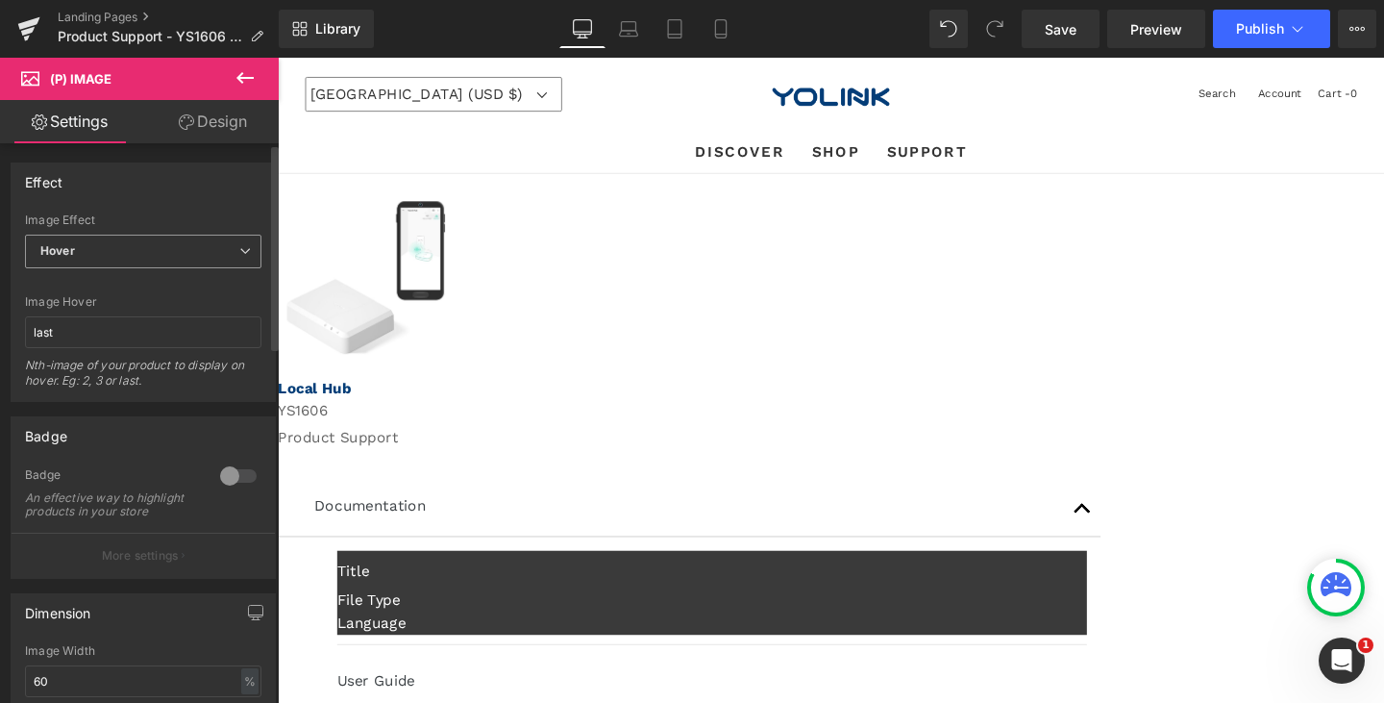
click at [175, 252] on span "Hover" at bounding box center [143, 252] width 236 height 34
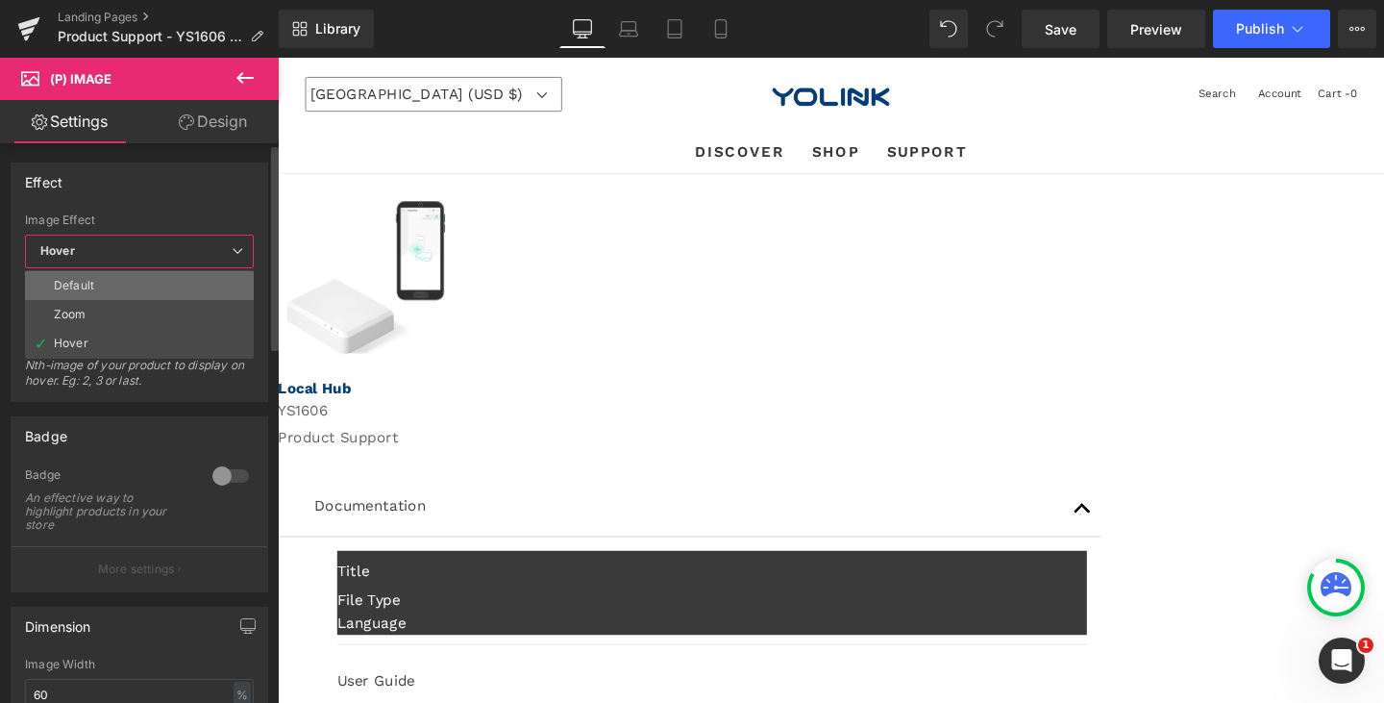
click at [155, 286] on li "Default" at bounding box center [139, 285] width 229 height 29
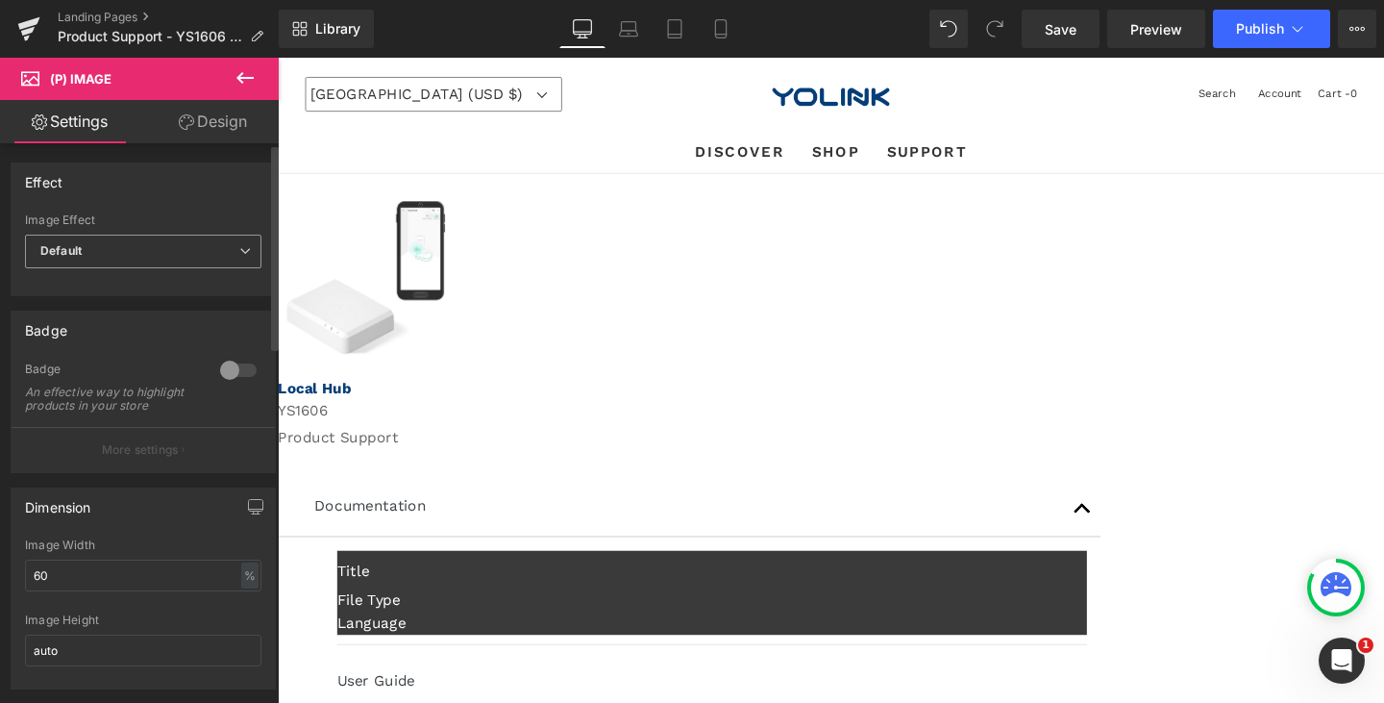
click at [175, 258] on span "Default" at bounding box center [143, 252] width 236 height 34
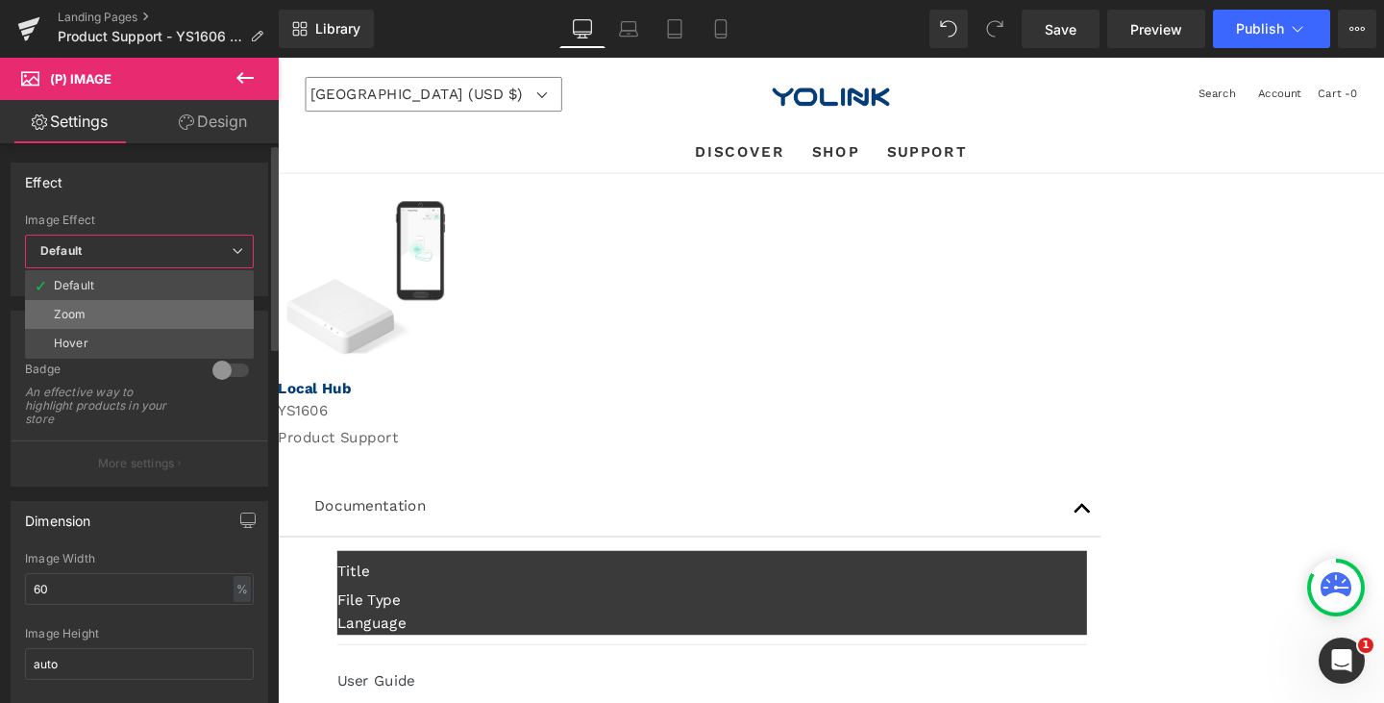
click at [152, 311] on li "Zoom" at bounding box center [139, 314] width 229 height 29
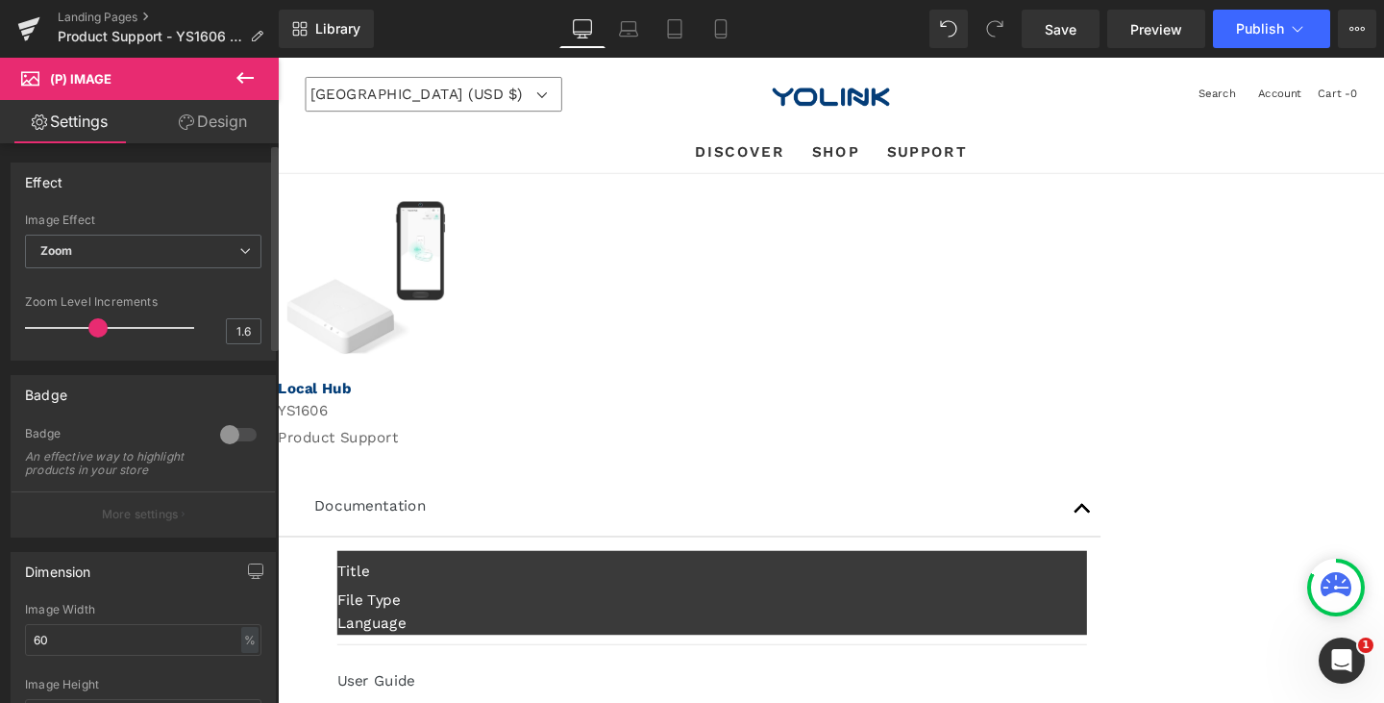
drag, startPoint x: 76, startPoint y: 324, endPoint x: 109, endPoint y: 326, distance: 32.7
click at [104, 324] on div at bounding box center [115, 328] width 160 height 38
drag, startPoint x: 104, startPoint y: 330, endPoint x: 161, endPoint y: 333, distance: 57.8
click at [118, 333] on span at bounding box center [108, 327] width 19 height 19
type input "1.4"
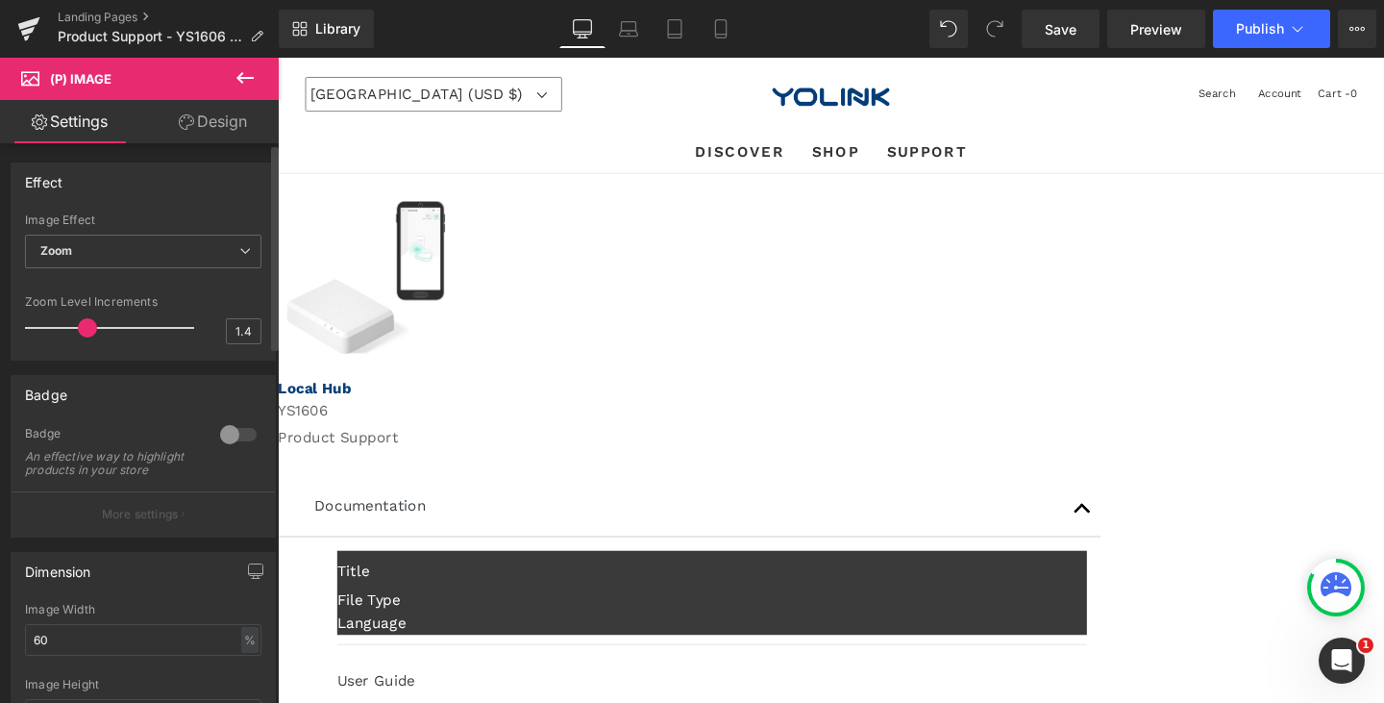
drag, startPoint x: 161, startPoint y: 331, endPoint x: 67, endPoint y: 329, distance: 94.2
click at [78, 329] on span at bounding box center [87, 327] width 19 height 19
click at [171, 250] on span "Zoom" at bounding box center [143, 252] width 236 height 34
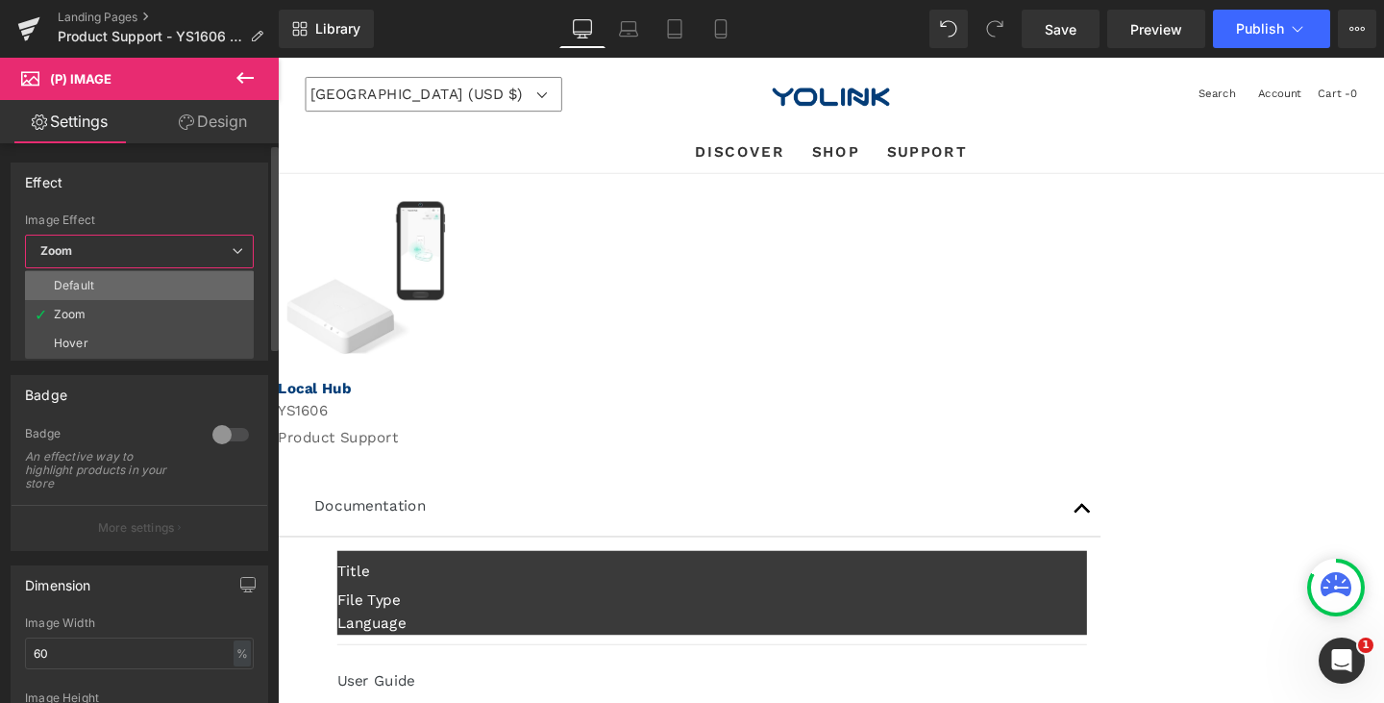
click at [146, 295] on li "Default" at bounding box center [139, 285] width 229 height 29
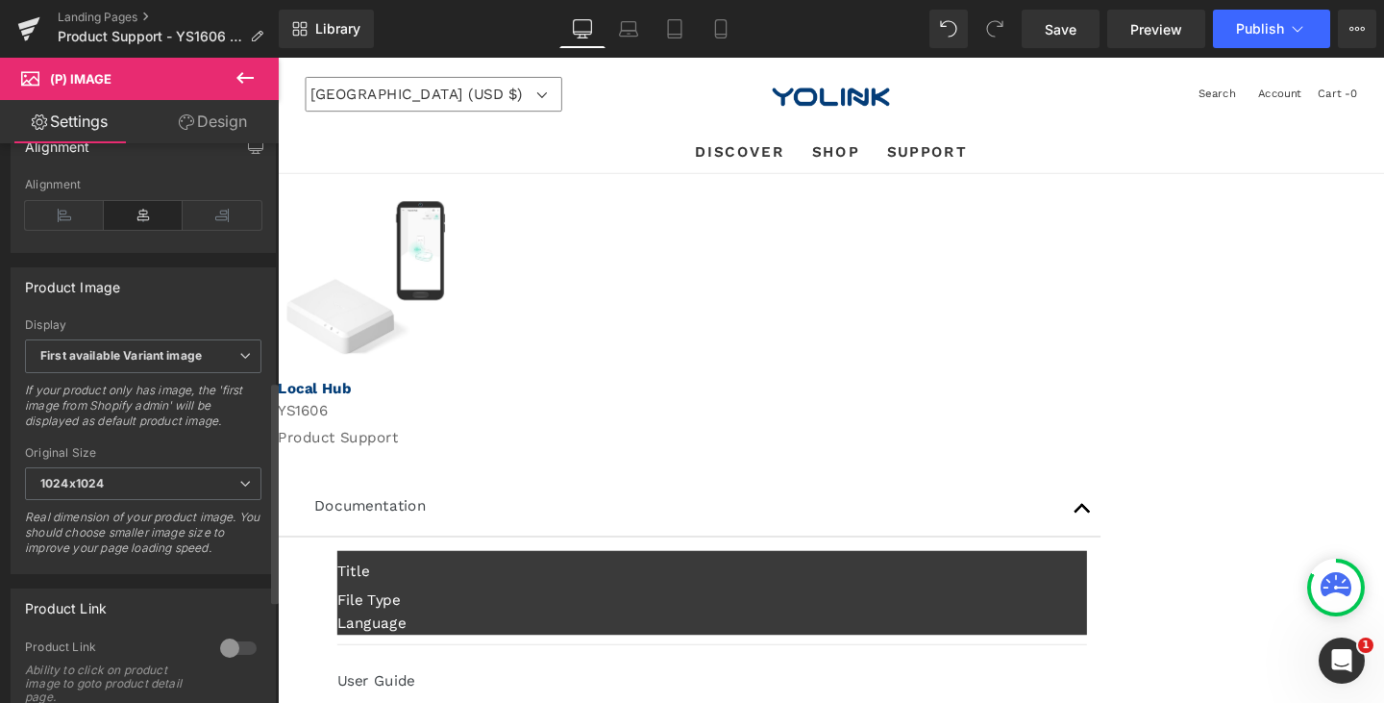
scroll to position [862, 0]
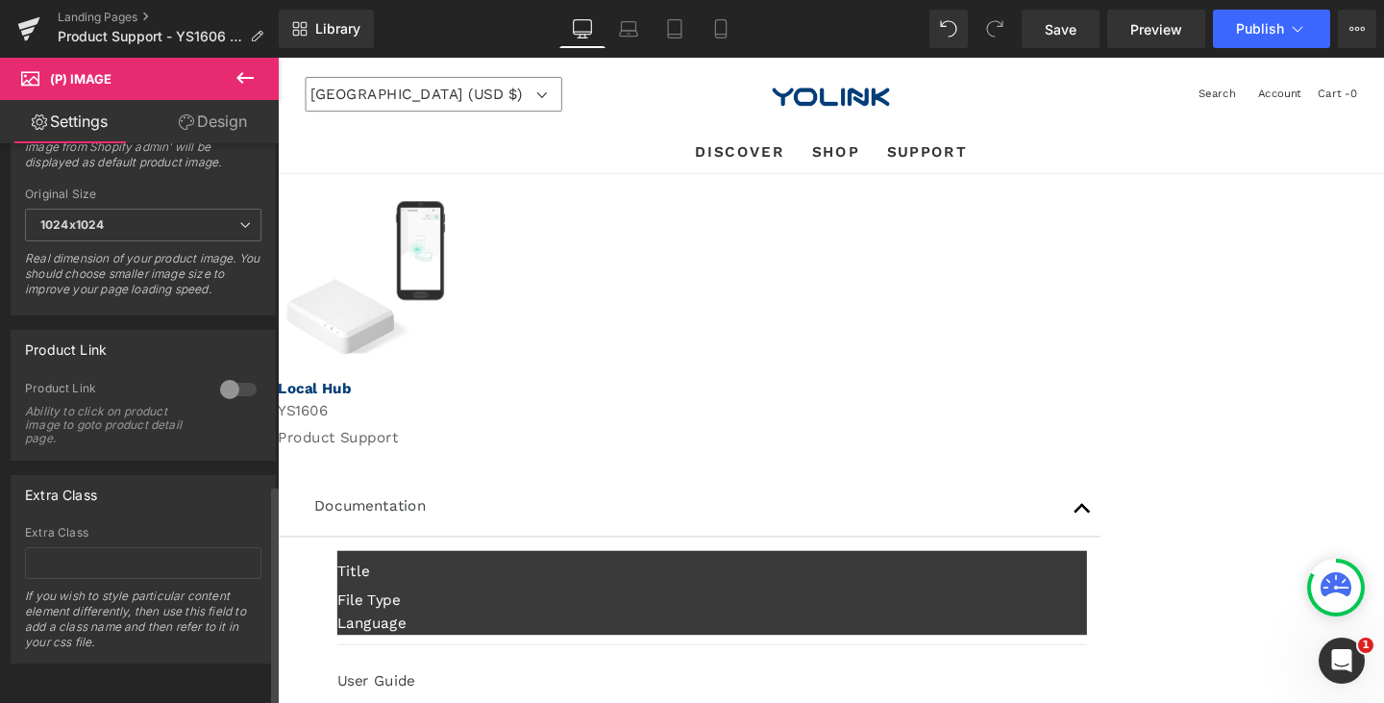
click at [236, 383] on div at bounding box center [238, 389] width 46 height 31
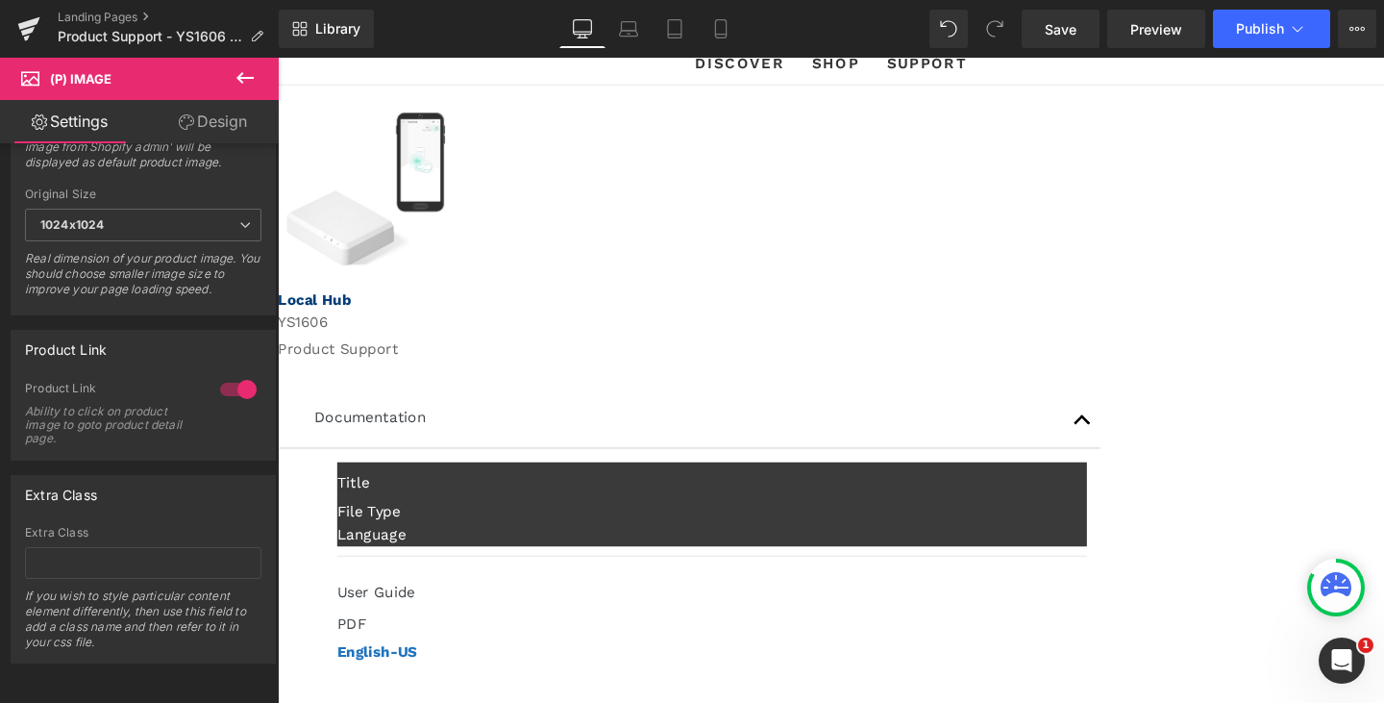
scroll to position [288, 0]
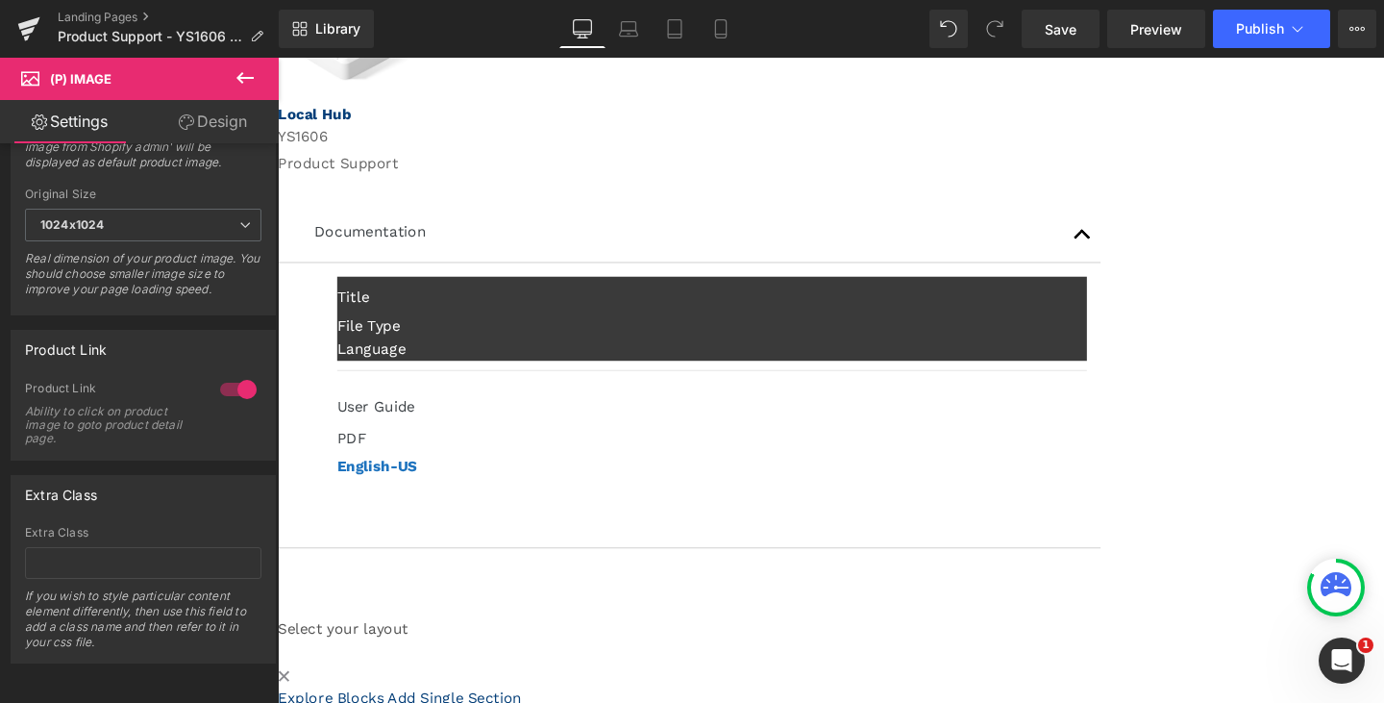
click at [278, 58] on icon at bounding box center [278, 58] width 0 height 0
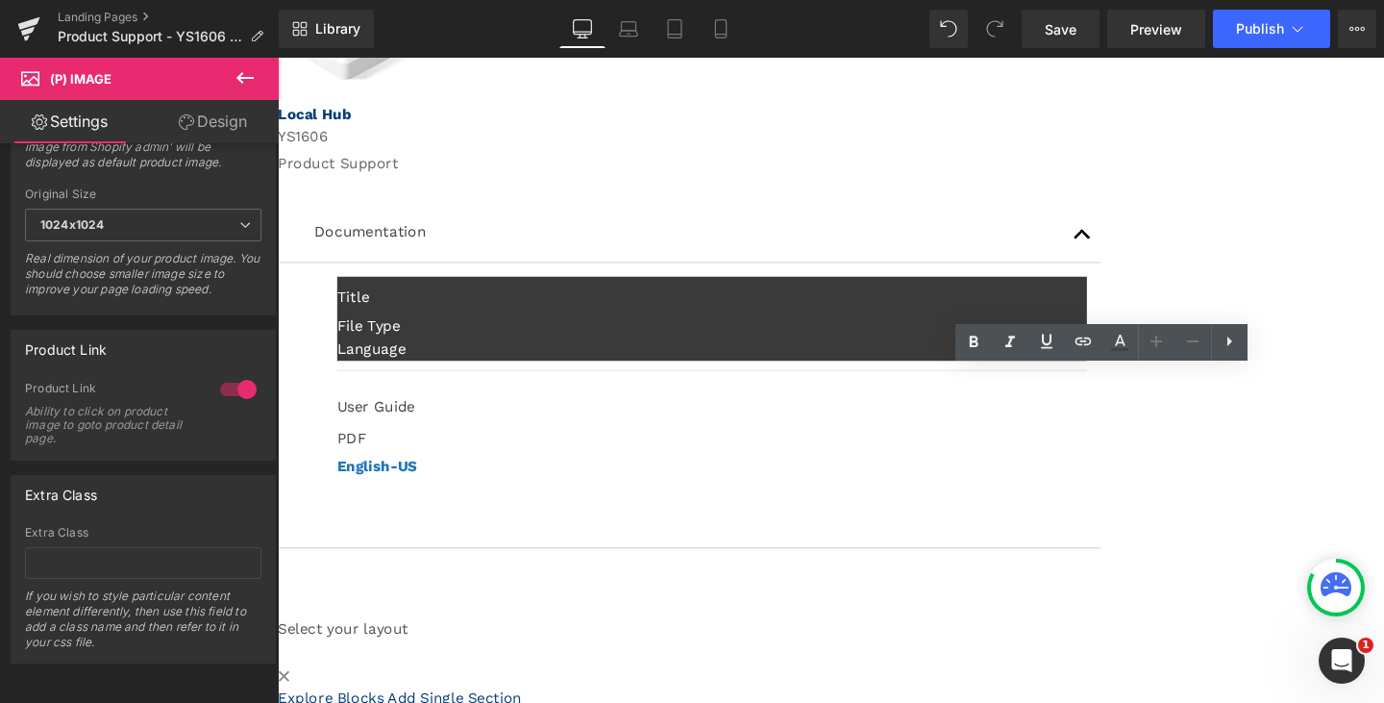
click at [424, 478] on strong "English-US" at bounding box center [382, 487] width 84 height 18
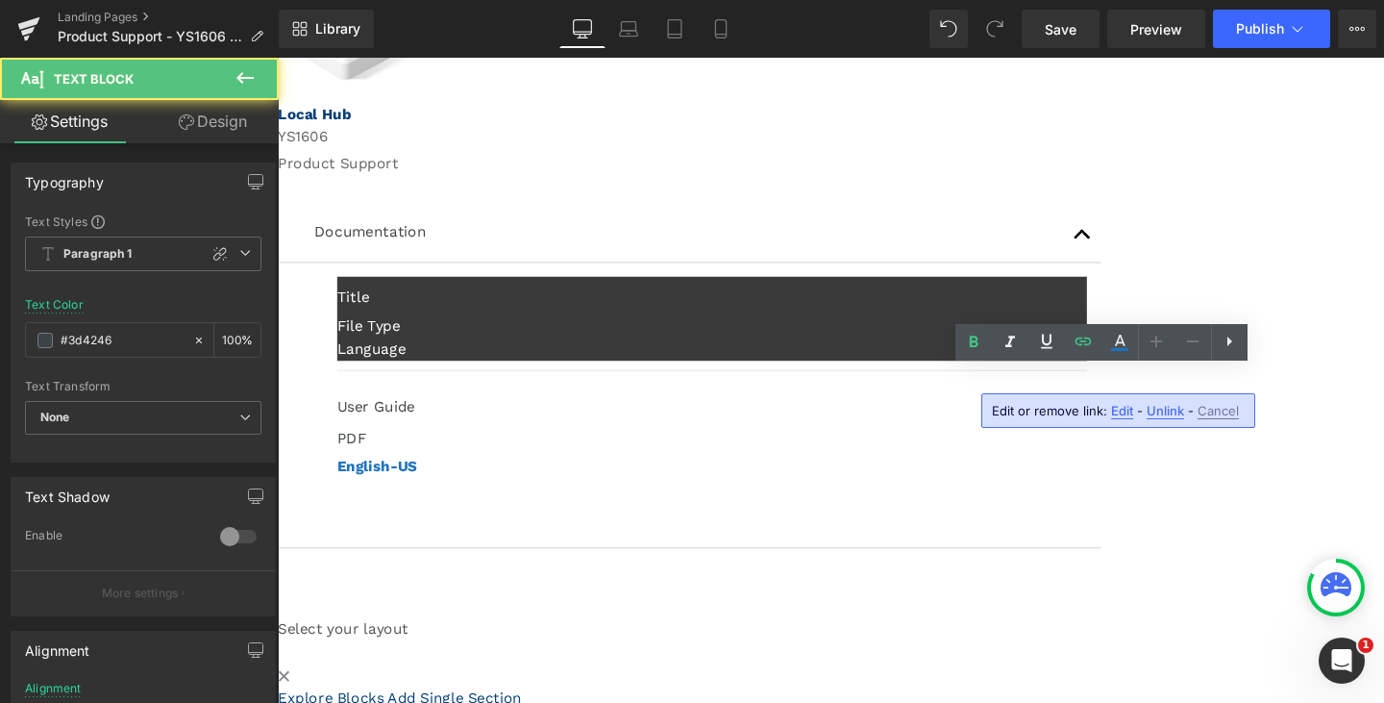
click at [1125, 410] on span "Edit" at bounding box center [1122, 411] width 22 height 16
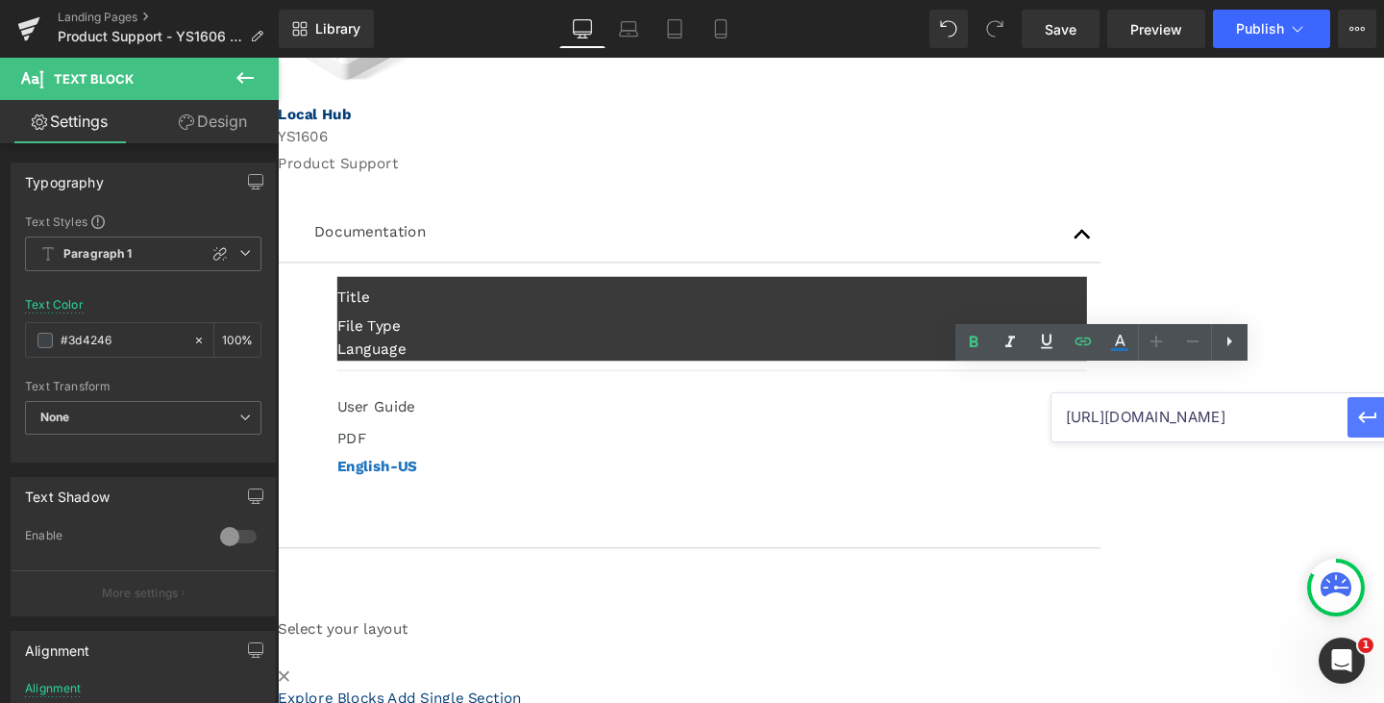
scroll to position [0, 185]
drag, startPoint x: 1243, startPoint y: 422, endPoint x: 1383, endPoint y: 429, distance: 140.5
click at [1383, 429] on div "[URL][DOMAIN_NAME]" at bounding box center [1244, 417] width 385 height 48
click at [1209, 415] on input "[URL][DOMAIN_NAME]" at bounding box center [1200, 417] width 296 height 48
drag, startPoint x: 1184, startPoint y: 415, endPoint x: 1151, endPoint y: 416, distance: 33.7
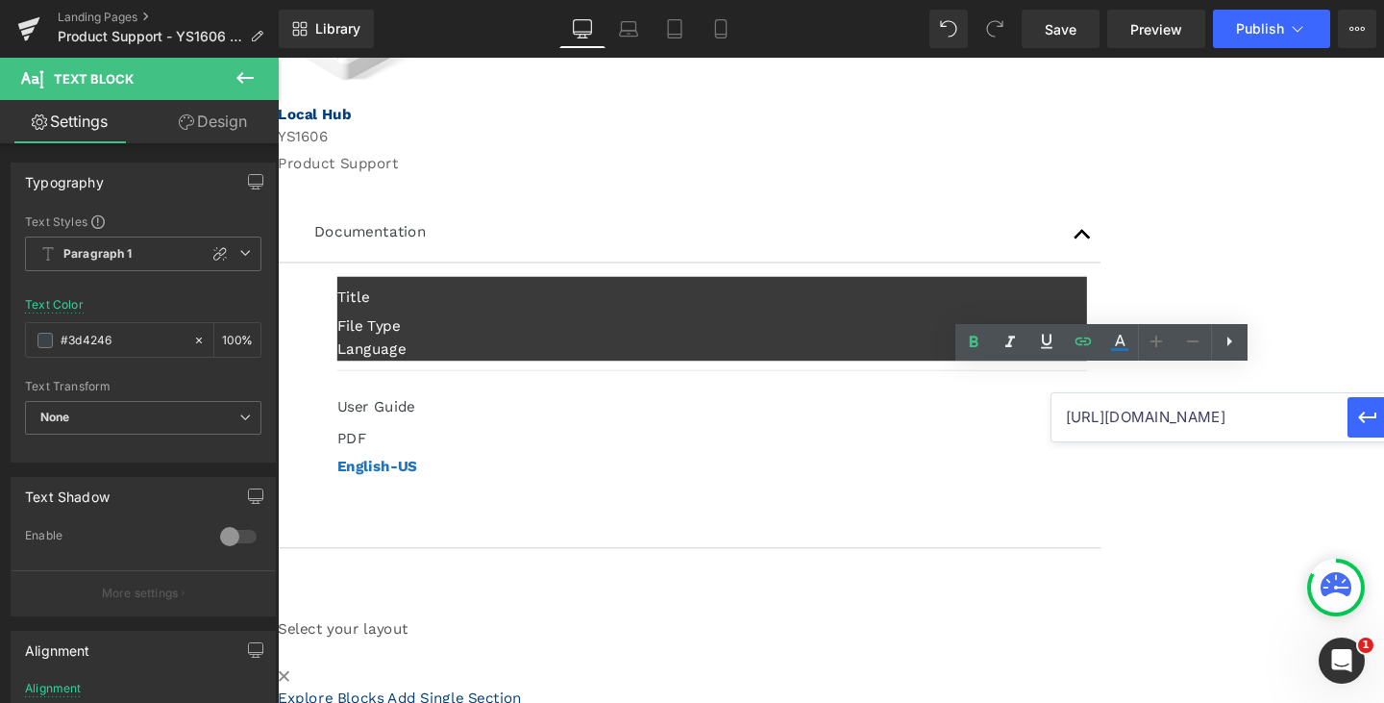
click at [1151, 416] on input "[URL][DOMAIN_NAME]" at bounding box center [1200, 417] width 296 height 48
type input "[URL][DOMAIN_NAME]"
click at [1376, 424] on icon "button" at bounding box center [1367, 417] width 23 height 23
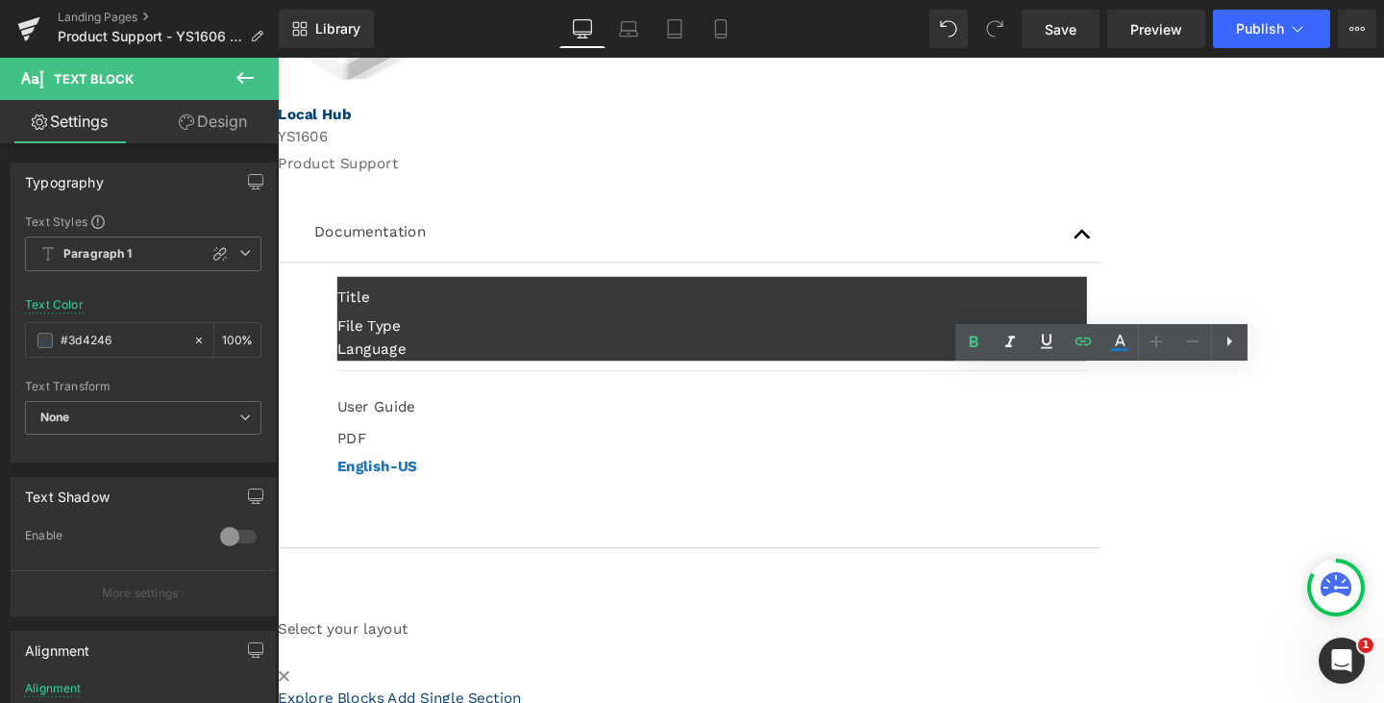
click at [821, 448] on div "Documentation Text Block Title Text Block File Type Text Block Language Text Bl…" at bounding box center [710, 407] width 865 height 445
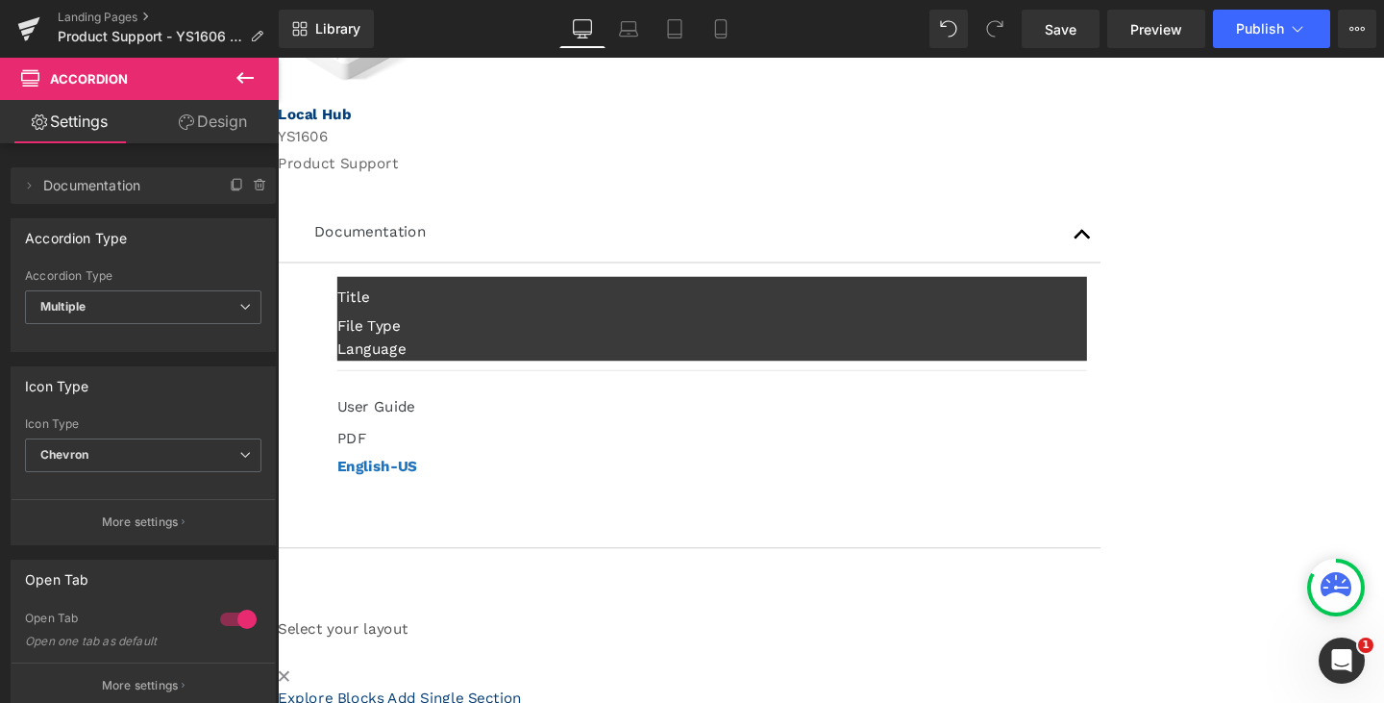
click at [278, 58] on icon at bounding box center [278, 58] width 0 height 0
click at [890, 523] on div "Sale Off (P) Image Product Row Local Hub Text Block YS1606 Text Block Product S…" at bounding box center [859, 329] width 1163 height 877
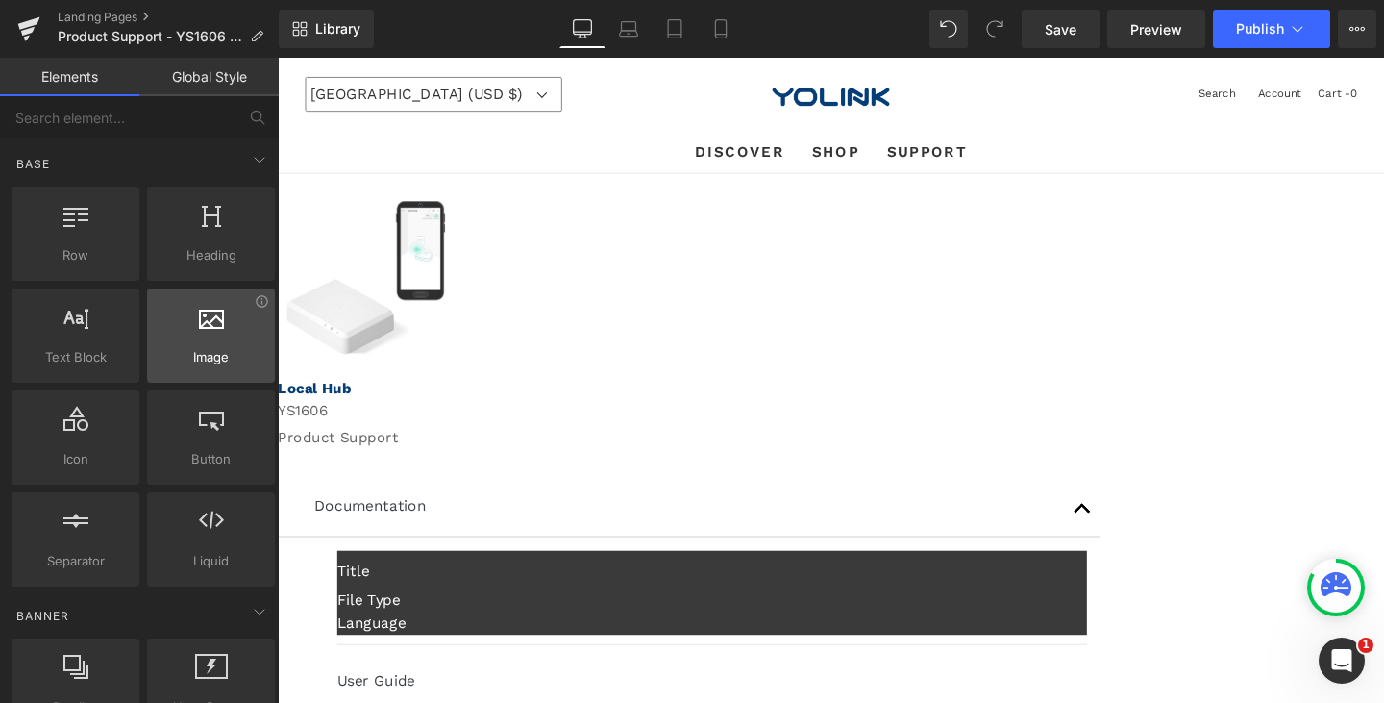
click at [196, 351] on span "Image" at bounding box center [211, 357] width 116 height 20
click at [278, 58] on span "(P) Image" at bounding box center [278, 58] width 0 height 0
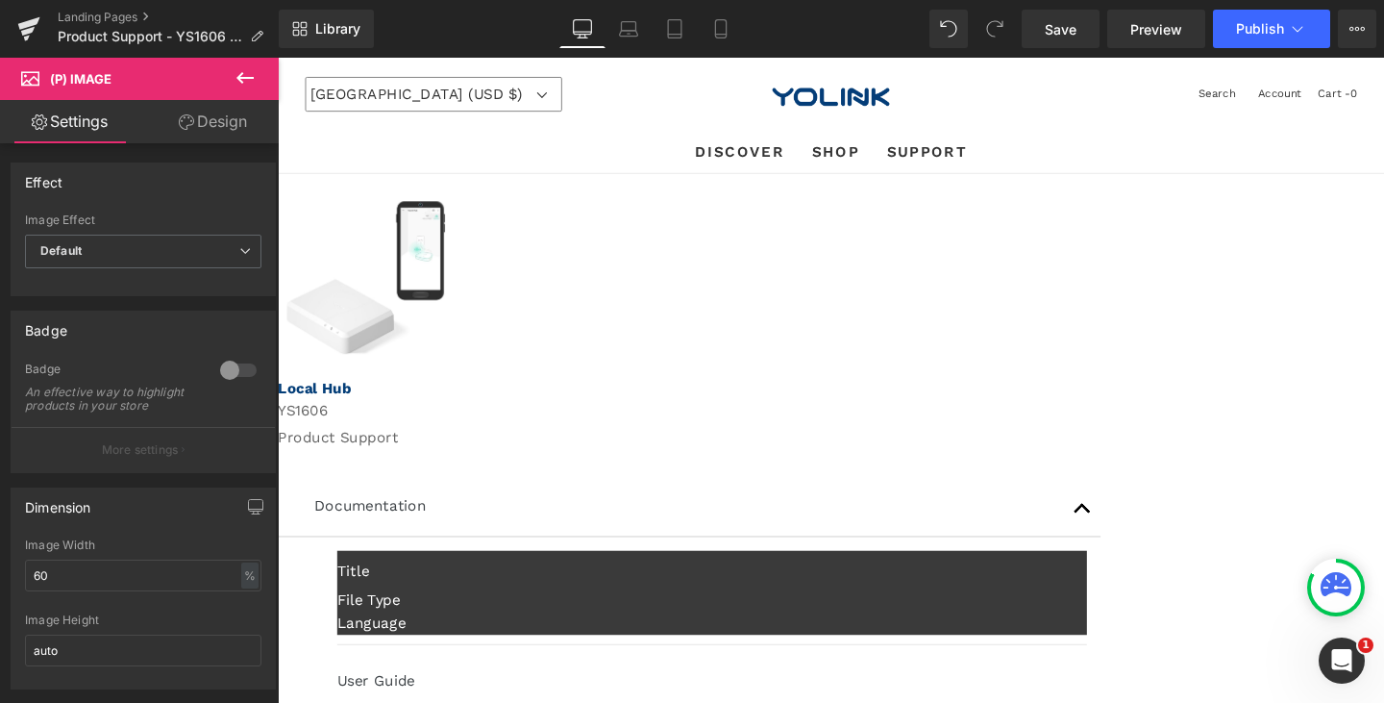
click at [208, 121] on link "Design" at bounding box center [212, 121] width 139 height 43
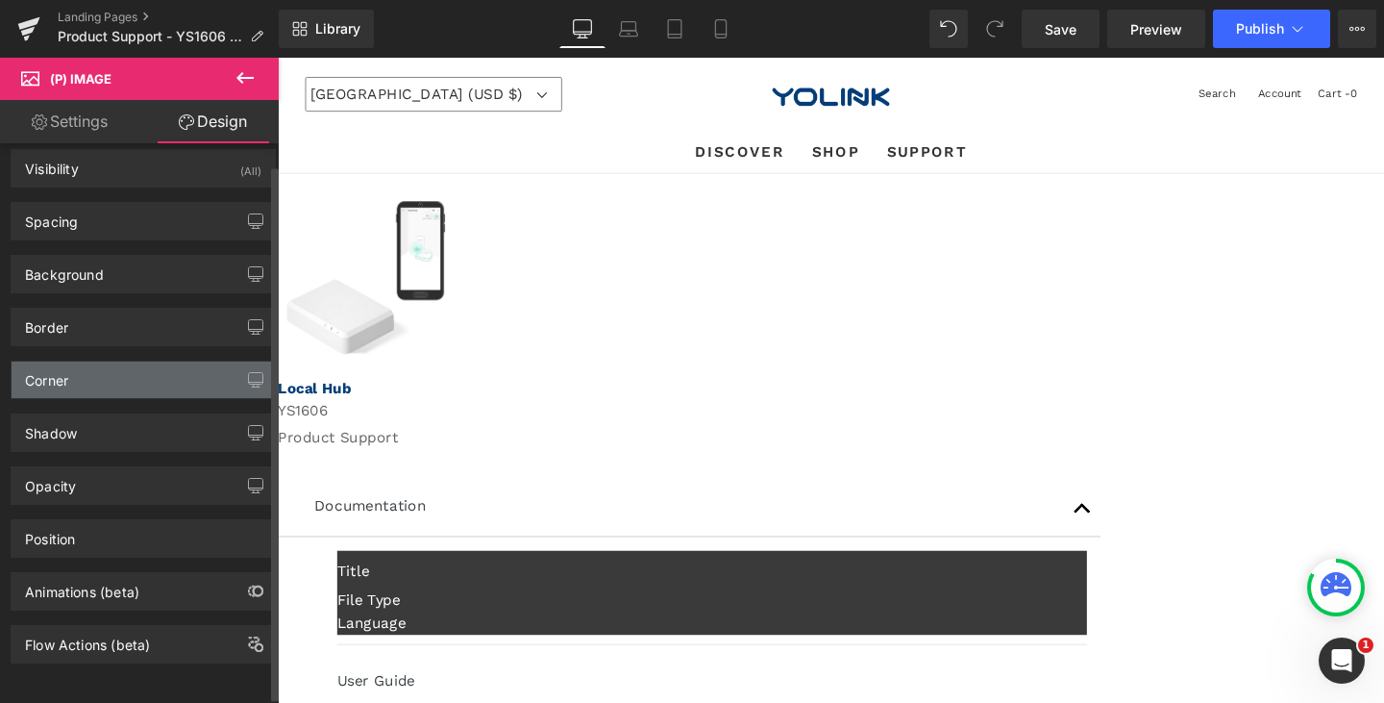
scroll to position [28, 0]
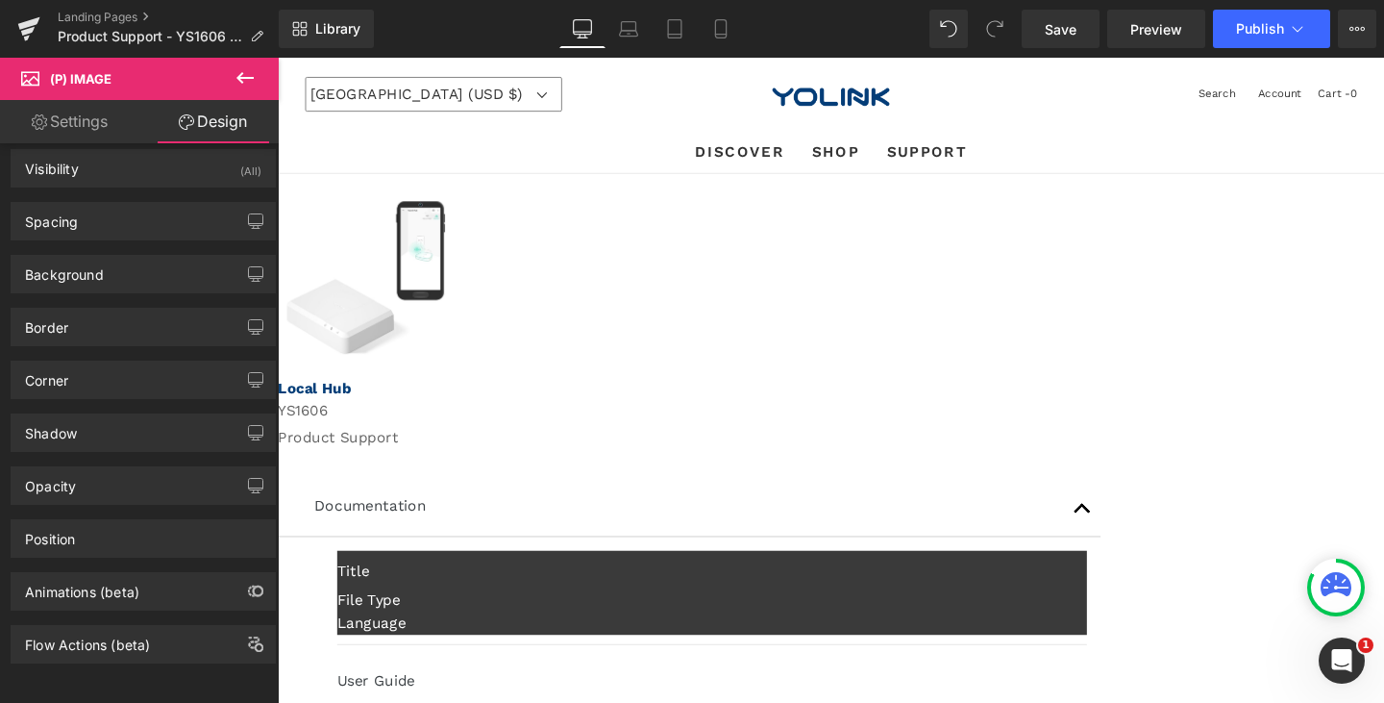
click at [68, 130] on link "Settings" at bounding box center [69, 121] width 139 height 43
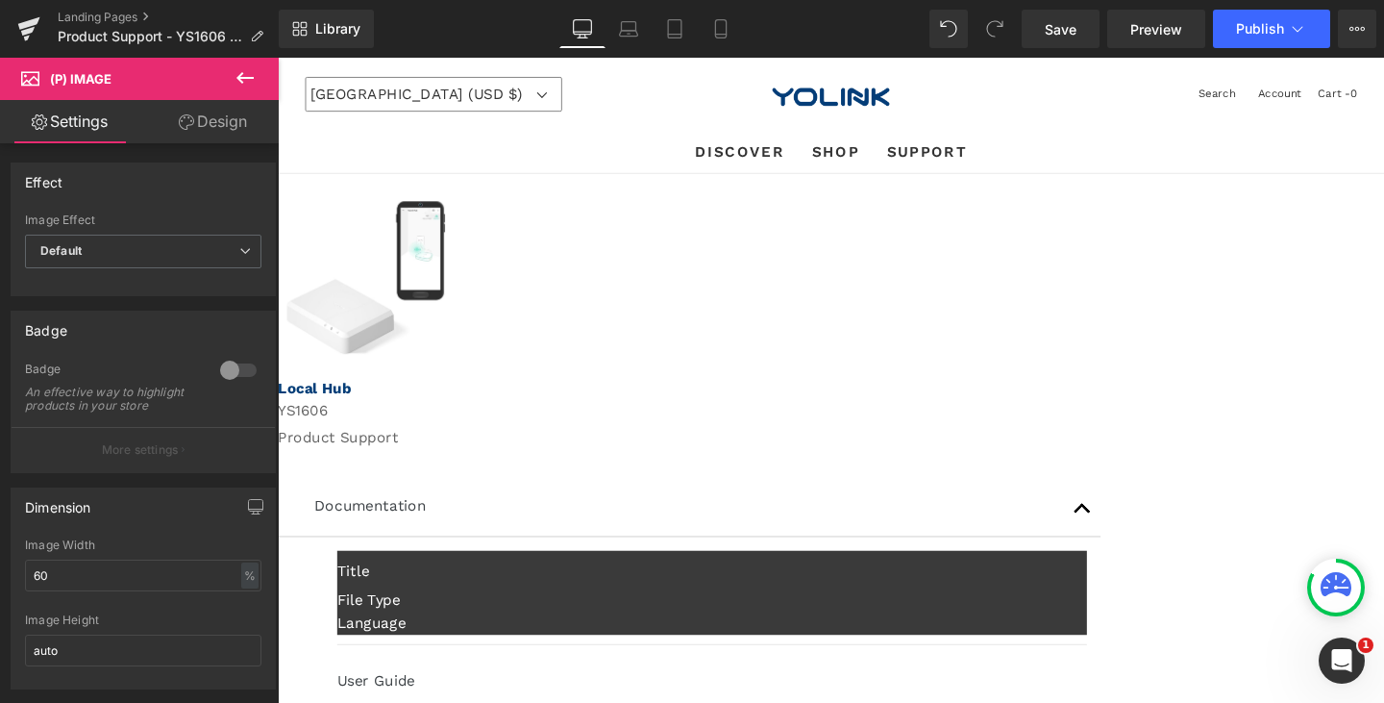
drag, startPoint x: 88, startPoint y: 78, endPoint x: 126, endPoint y: 73, distance: 37.8
click at [88, 77] on span "(P) Image" at bounding box center [81, 78] width 62 height 15
click at [248, 70] on icon at bounding box center [245, 77] width 23 height 23
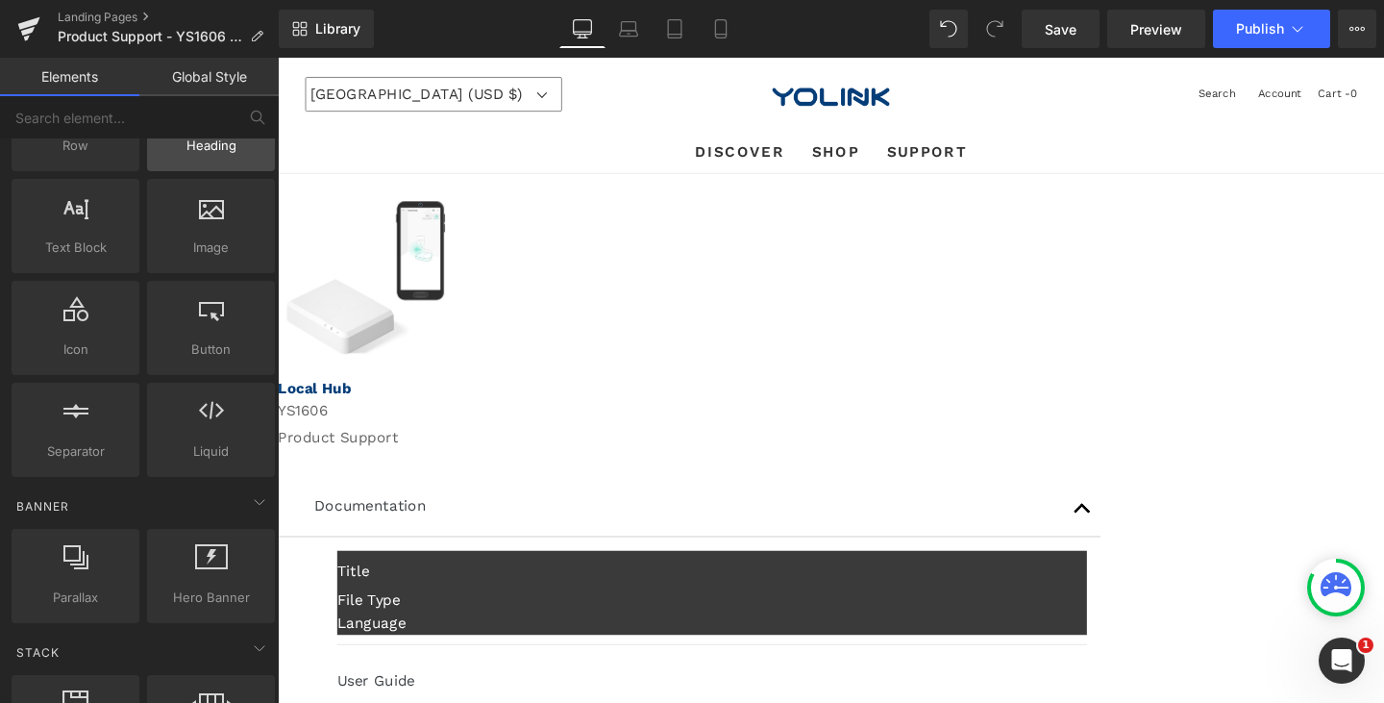
scroll to position [0, 0]
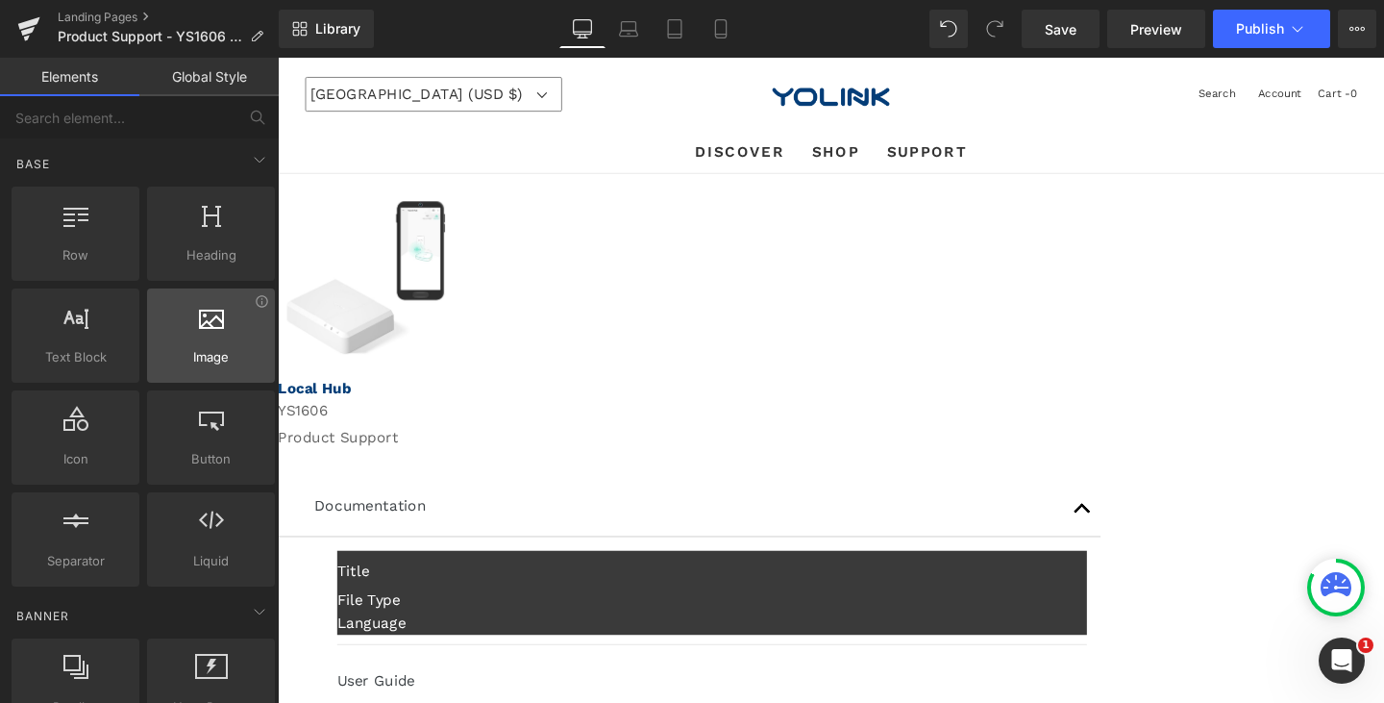
click at [209, 335] on div at bounding box center [211, 325] width 116 height 43
click at [234, 345] on div at bounding box center [211, 325] width 116 height 43
drag, startPoint x: 219, startPoint y: 348, endPoint x: 198, endPoint y: 338, distance: 23.2
click at [198, 338] on div at bounding box center [211, 325] width 116 height 43
click at [185, 347] on span "Image" at bounding box center [211, 357] width 116 height 20
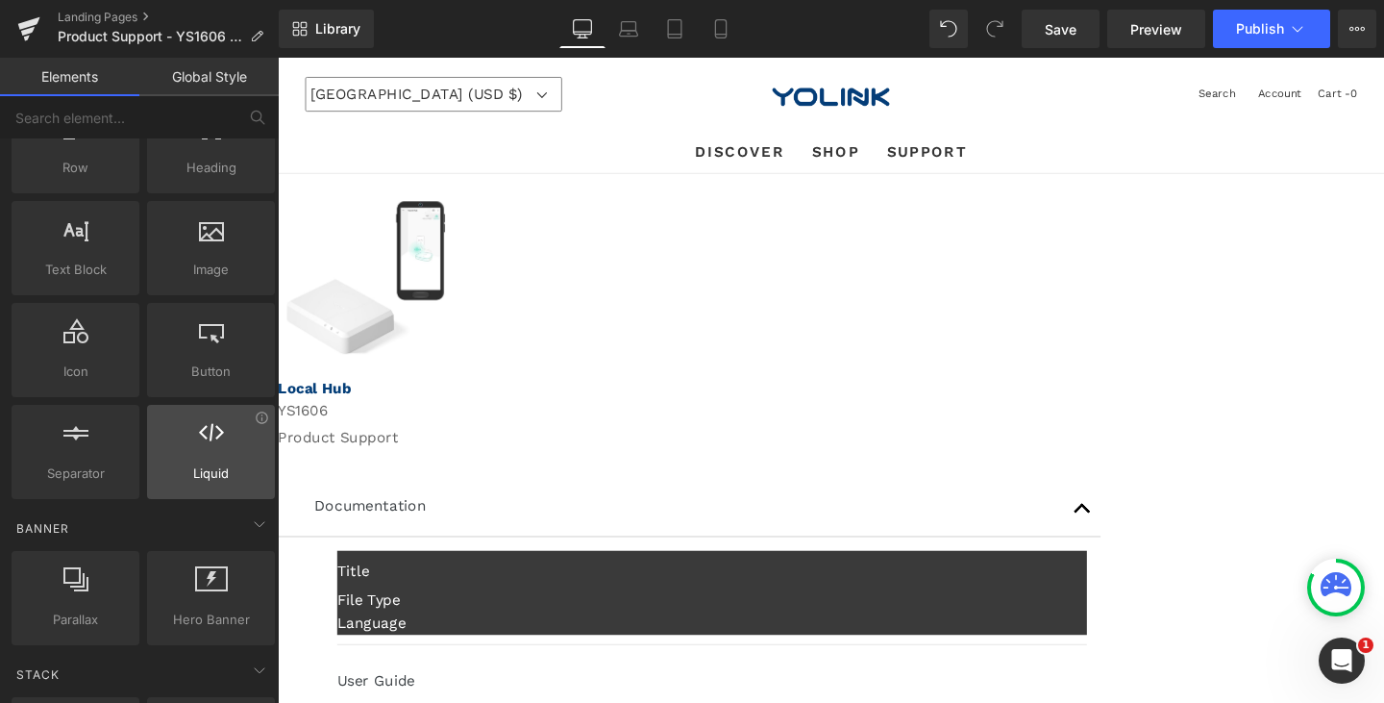
scroll to position [481, 0]
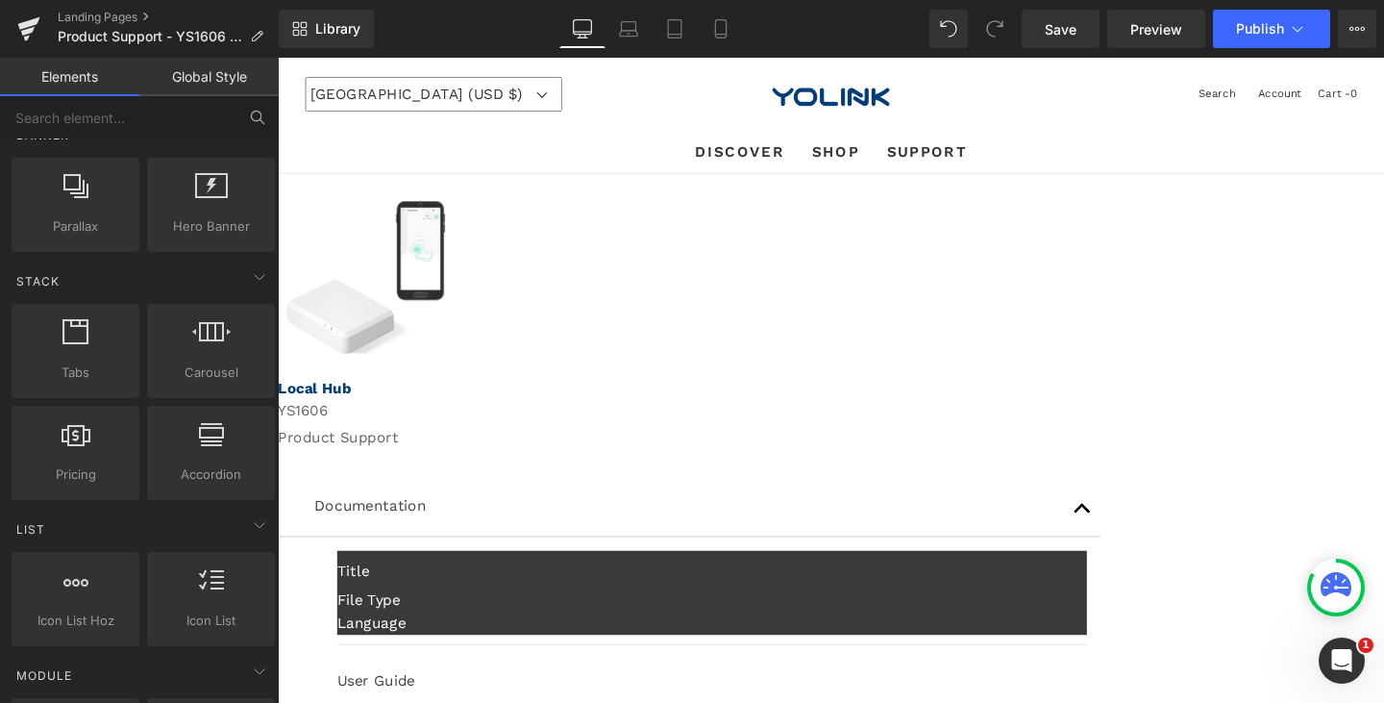
click at [254, 121] on icon at bounding box center [257, 117] width 17 height 17
click at [255, 120] on icon at bounding box center [257, 117] width 17 height 17
click at [256, 116] on icon at bounding box center [257, 117] width 17 height 17
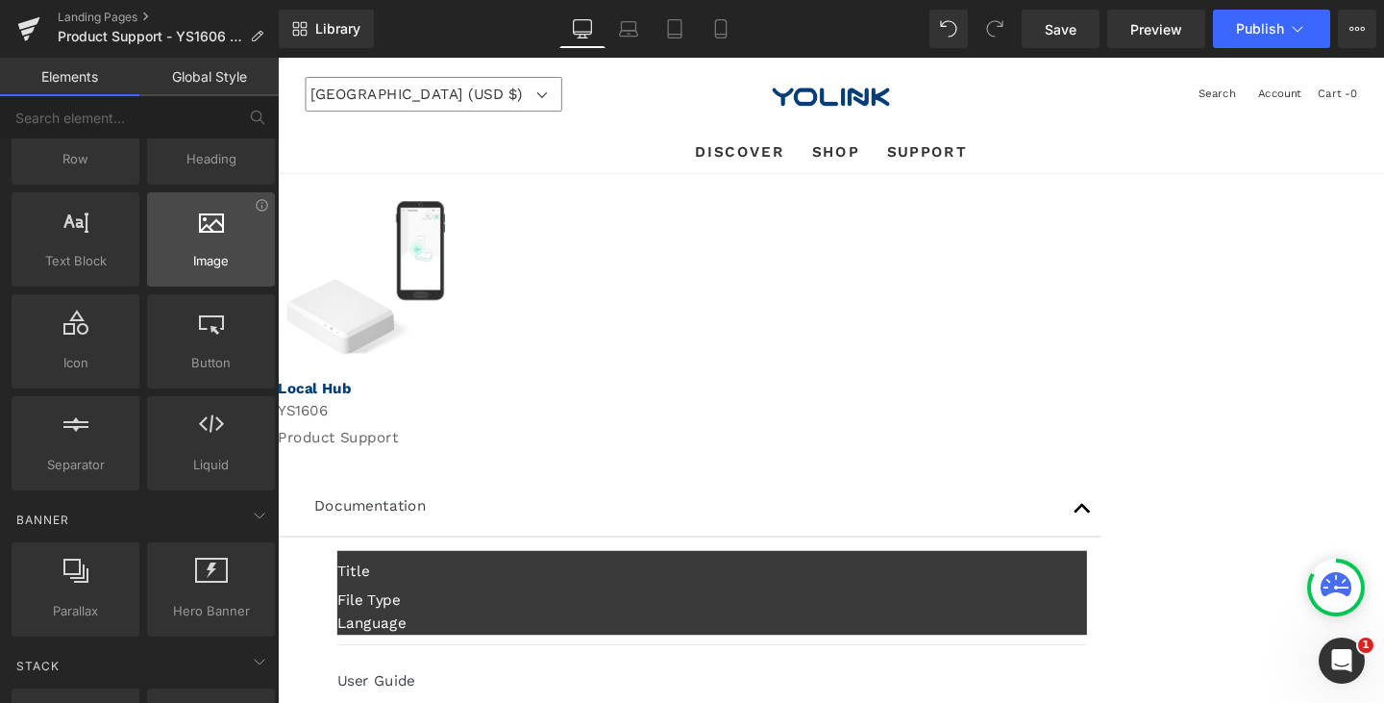
scroll to position [0, 0]
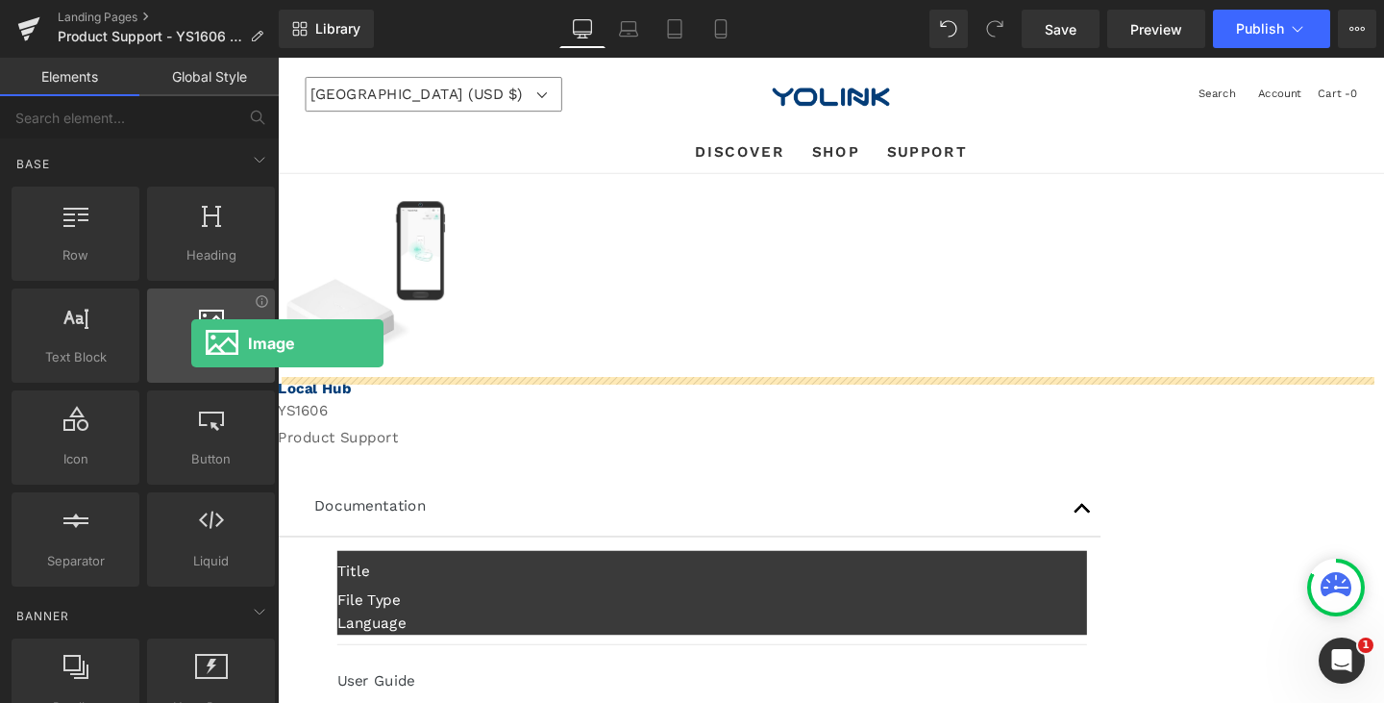
click at [191, 343] on div at bounding box center [211, 325] width 116 height 43
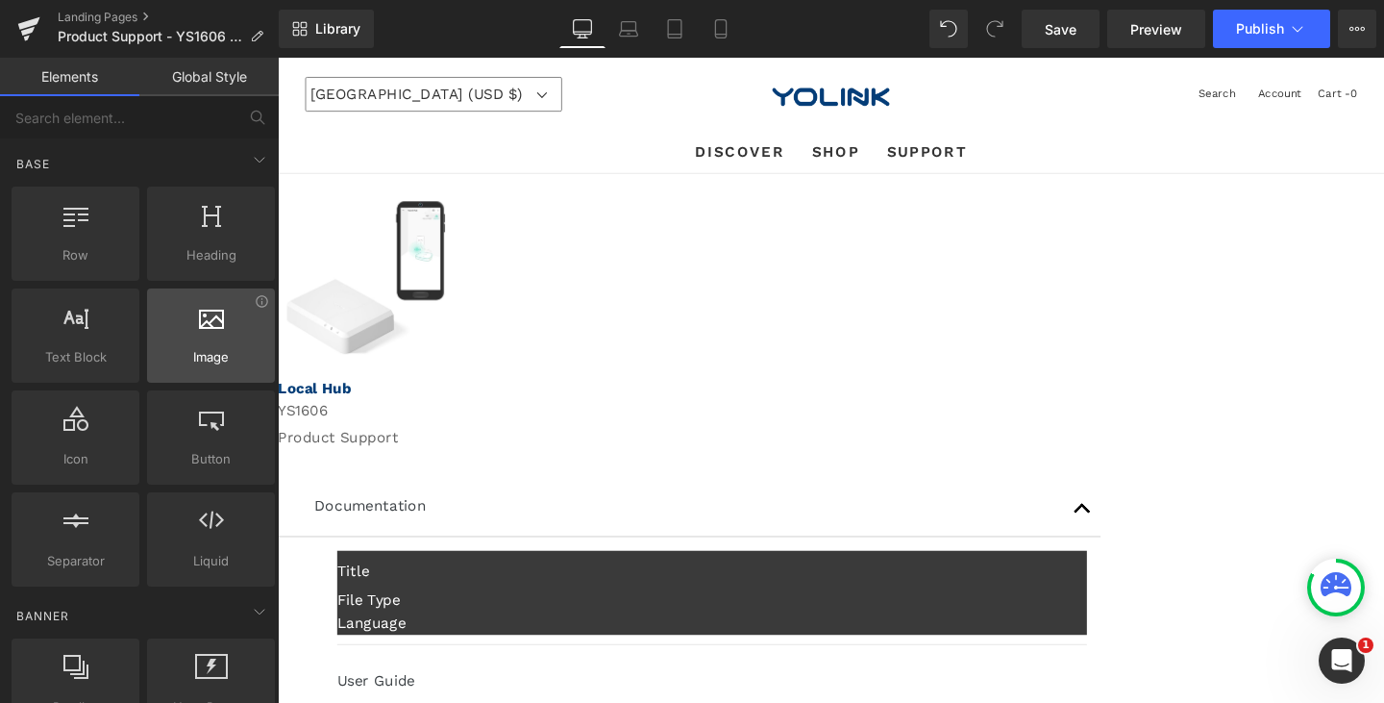
click at [191, 343] on div at bounding box center [211, 325] width 116 height 43
click at [278, 58] on span "(P) Image" at bounding box center [278, 58] width 0 height 0
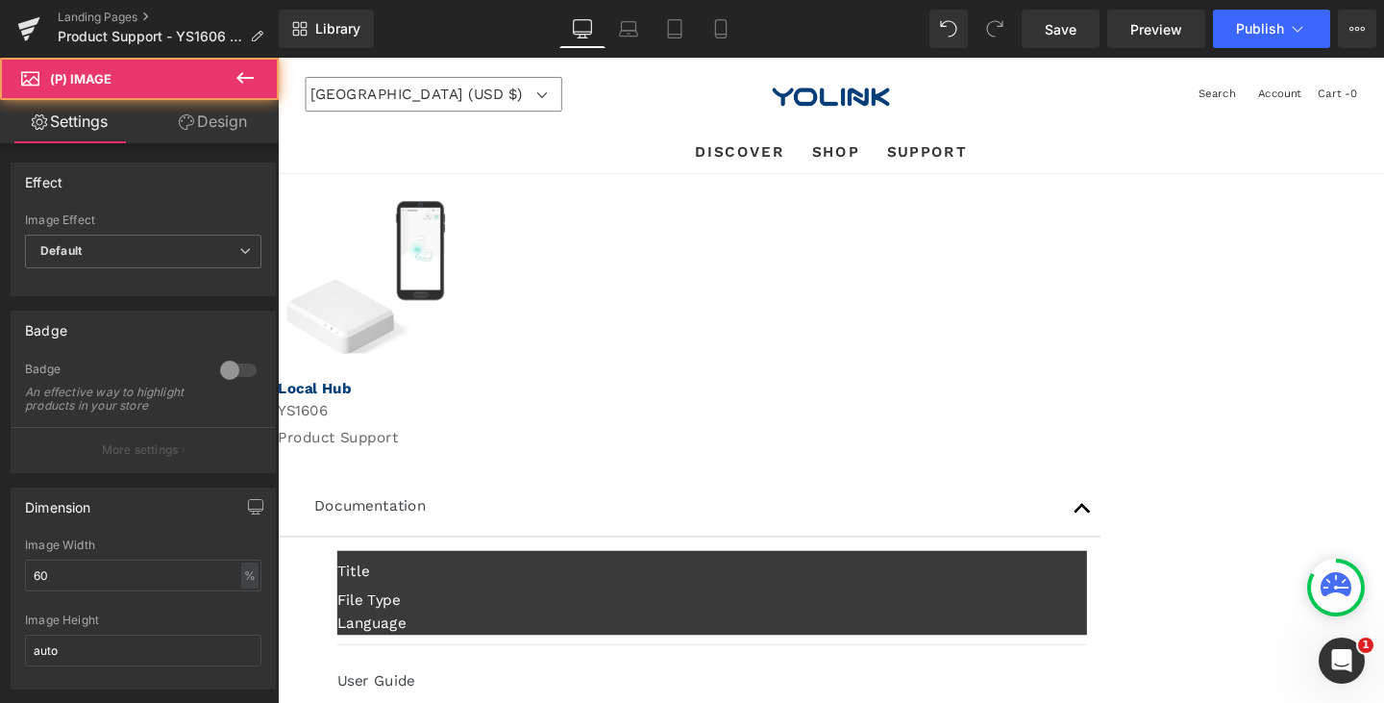
click at [278, 58] on span "(P) Image" at bounding box center [278, 58] width 0 height 0
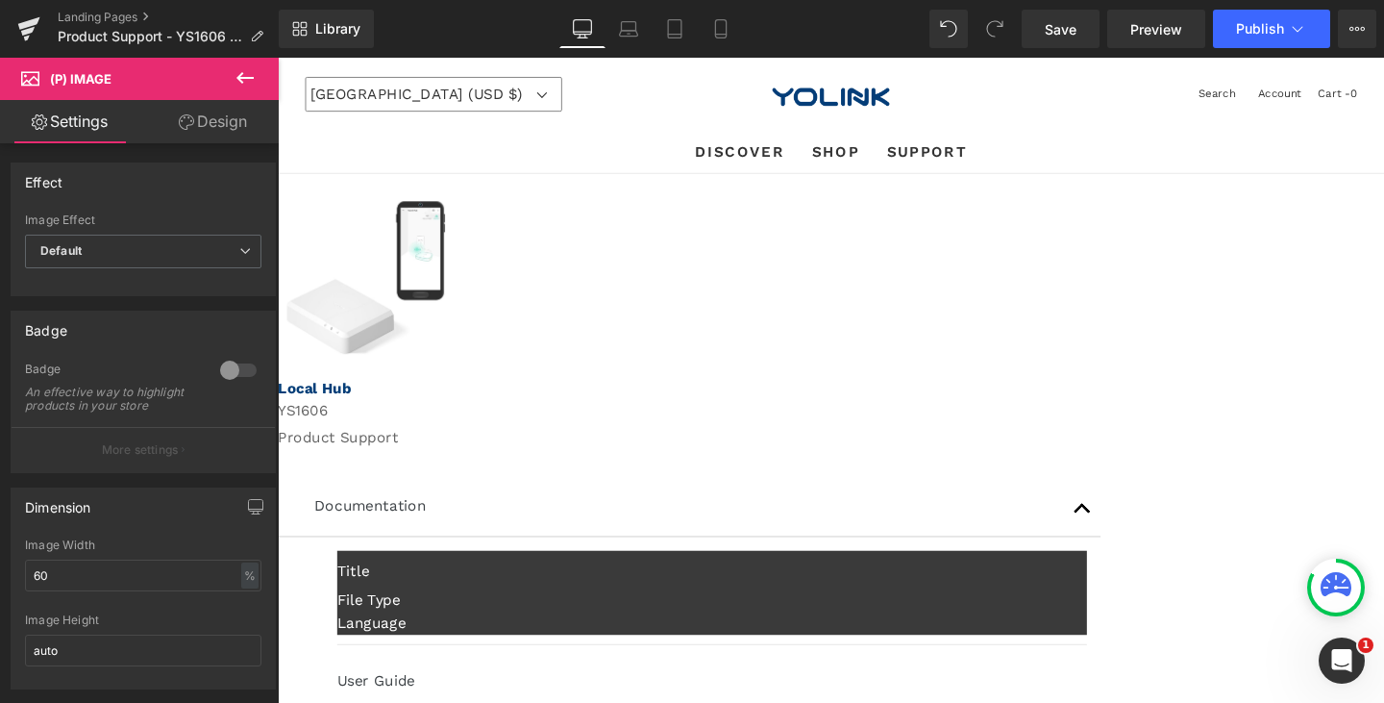
click at [278, 58] on span "(P) Image" at bounding box center [278, 58] width 0 height 0
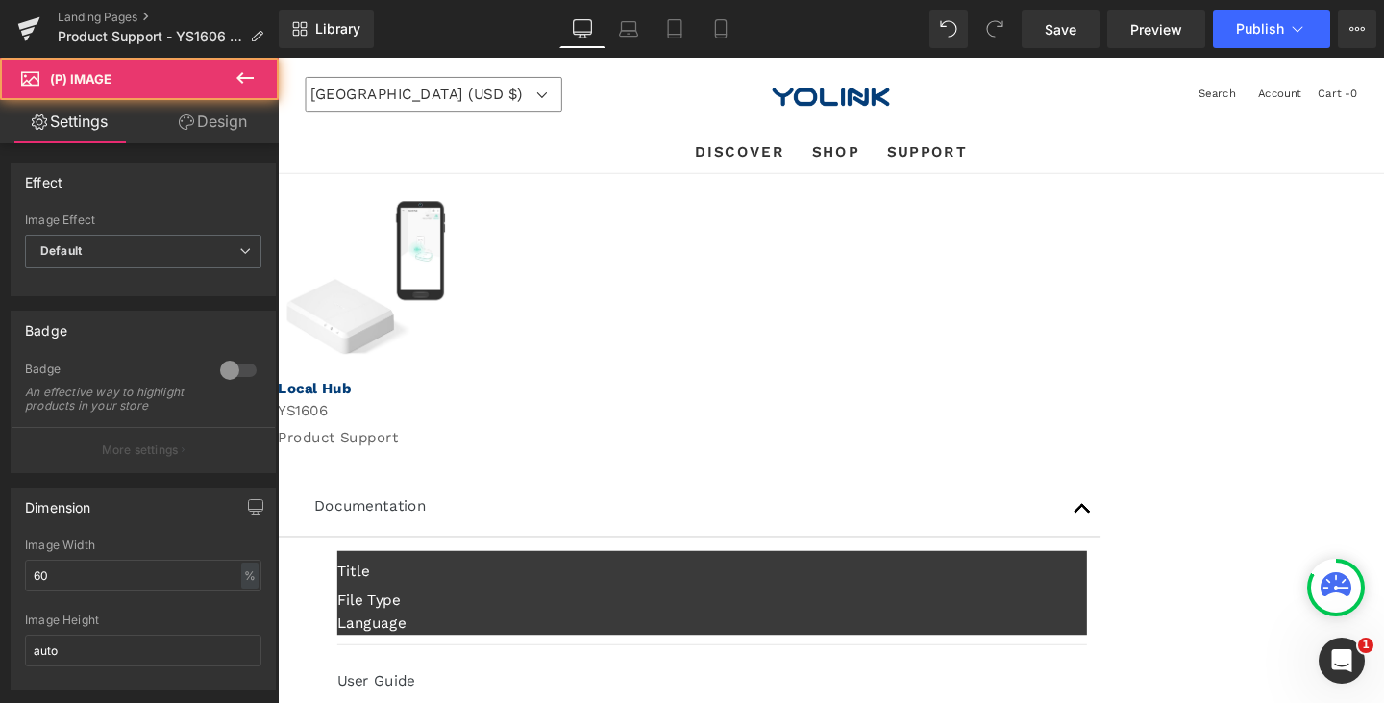
click at [278, 58] on icon at bounding box center [278, 58] width 0 height 0
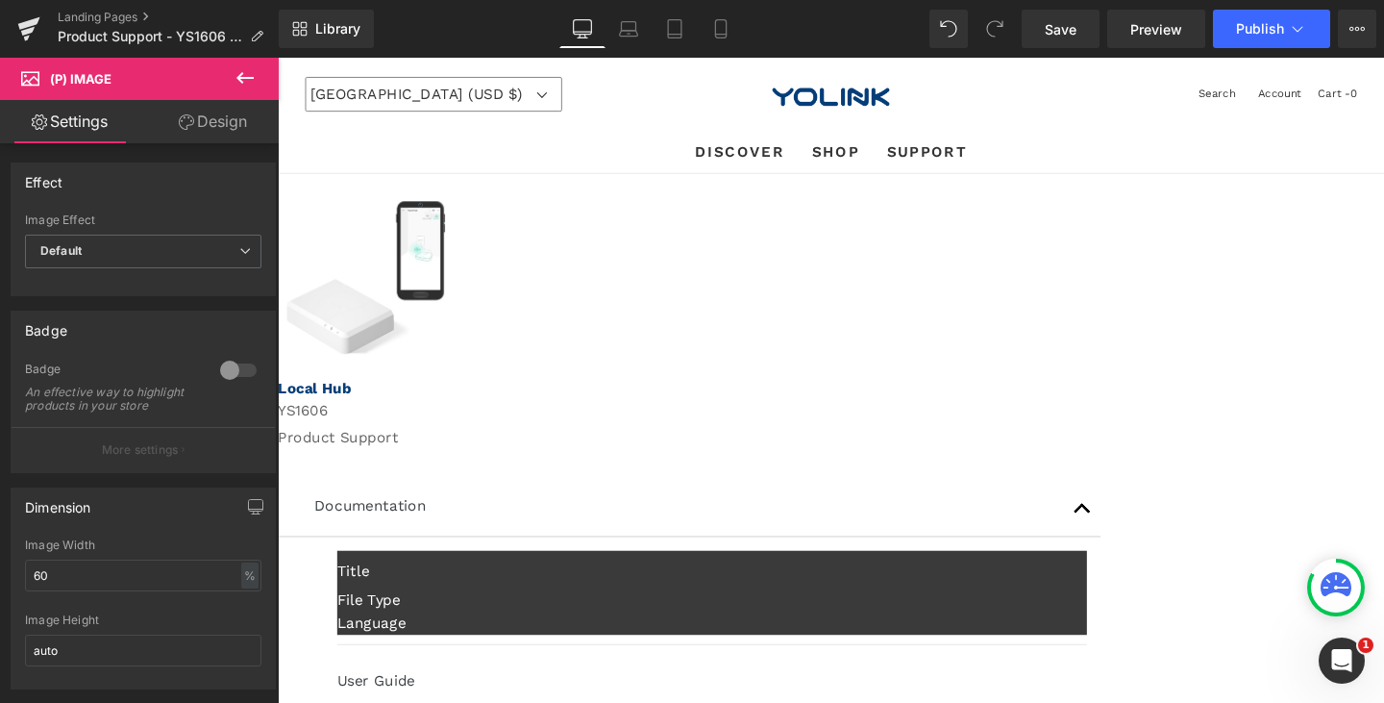
click at [278, 58] on span "(P) Image" at bounding box center [278, 58] width 0 height 0
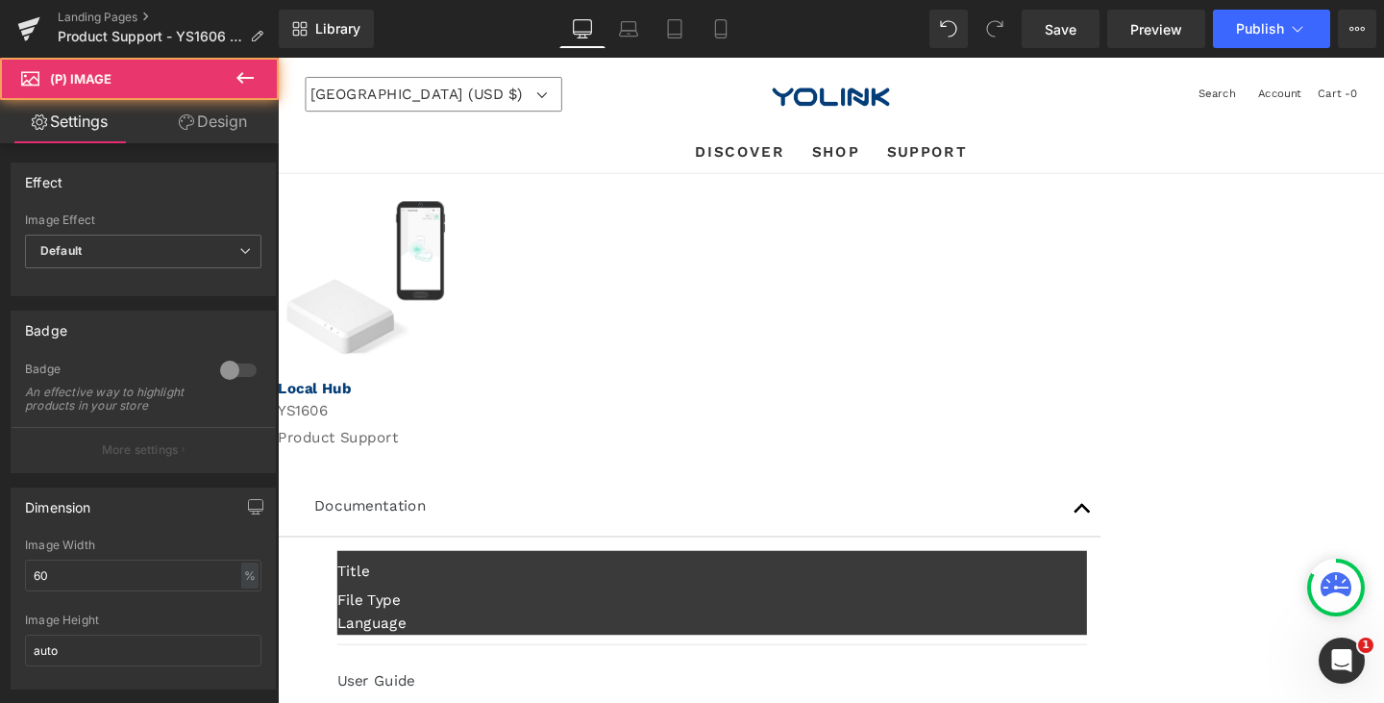
click at [454, 310] on img at bounding box center [370, 289] width 166 height 161
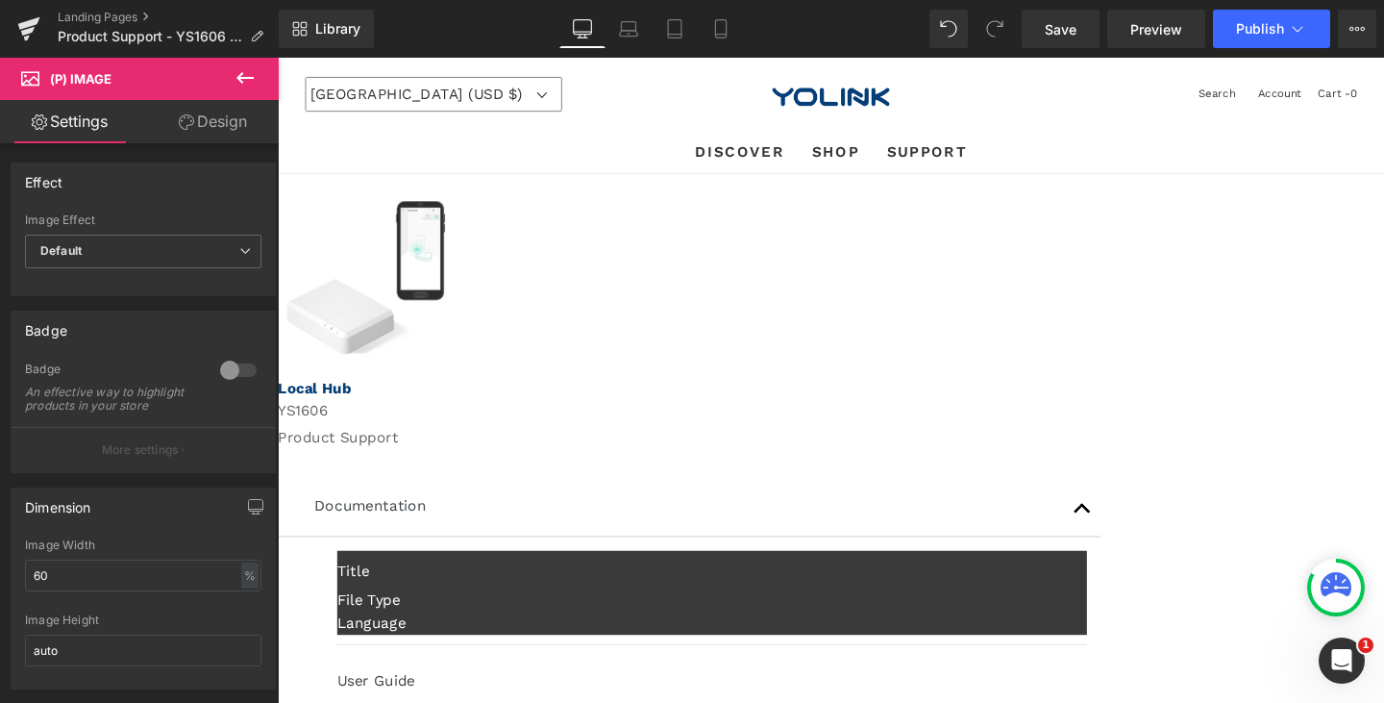
click at [278, 58] on icon at bounding box center [278, 58] width 0 height 0
click at [278, 58] on link at bounding box center [278, 58] width 0 height 0
click at [278, 58] on icon at bounding box center [278, 58] width 0 height 0
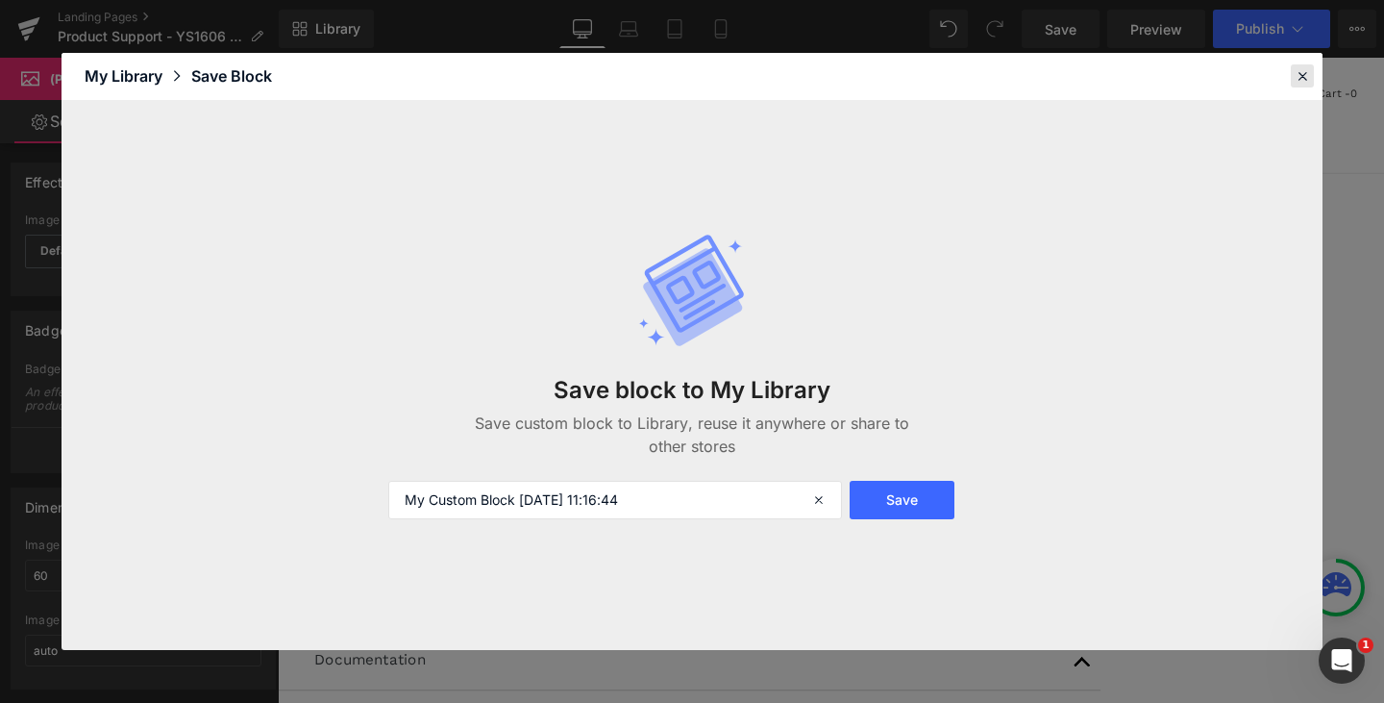
drag, startPoint x: 1303, startPoint y: 76, endPoint x: 813, endPoint y: 203, distance: 505.5
click at [1303, 76] on icon at bounding box center [1302, 75] width 17 height 17
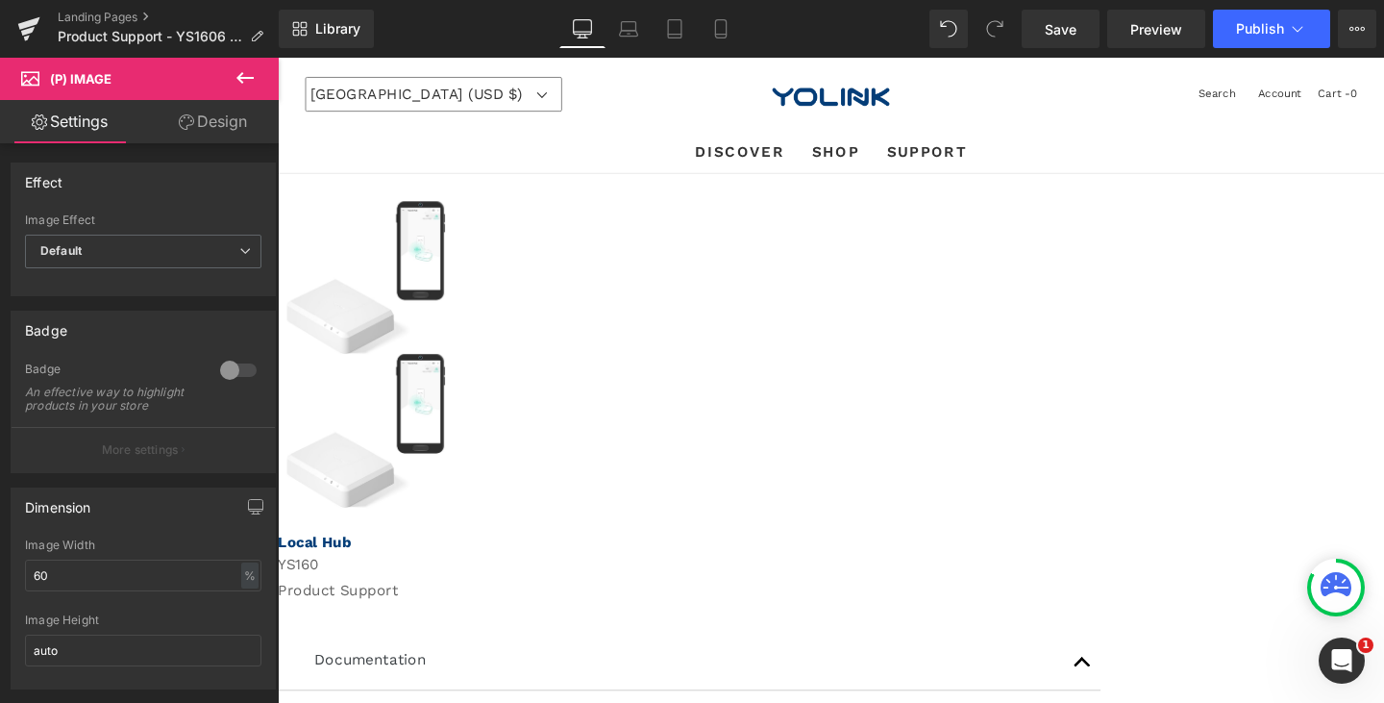
click at [454, 491] on img at bounding box center [370, 449] width 166 height 161
click at [278, 58] on icon at bounding box center [278, 58] width 0 height 0
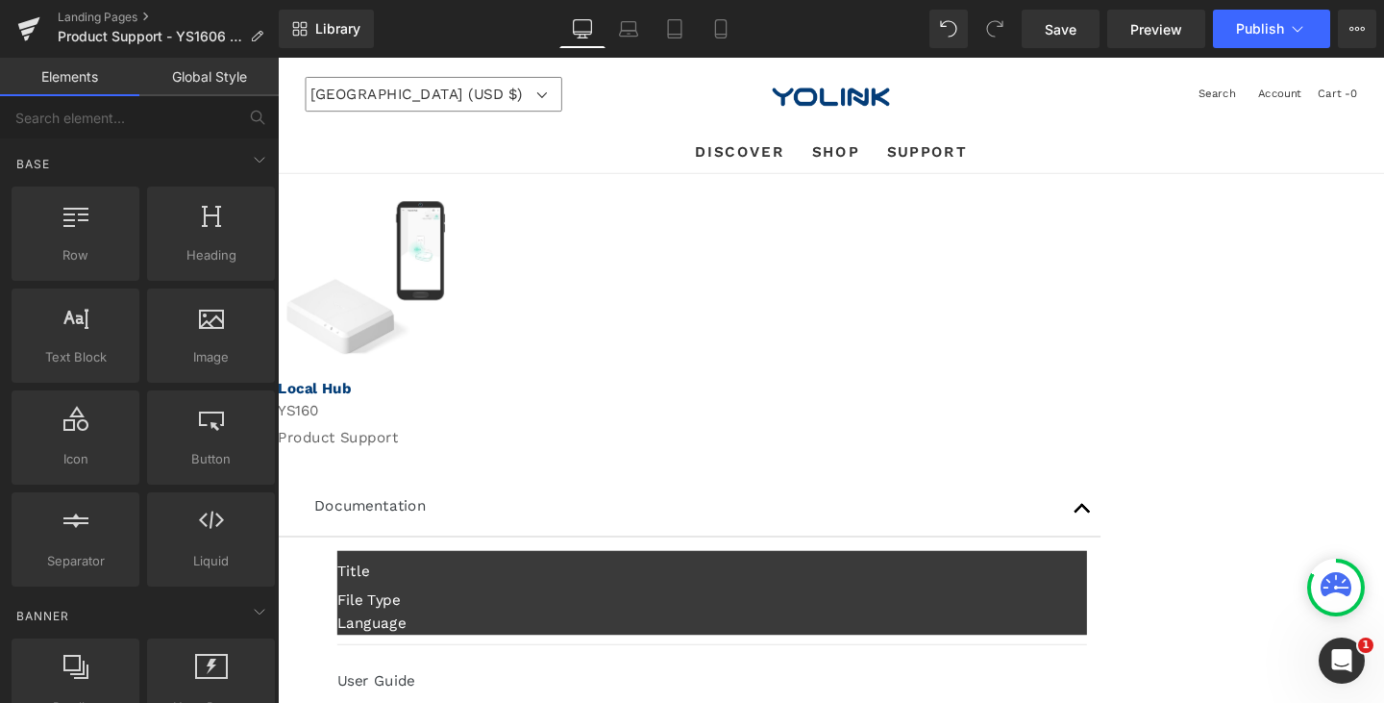
click at [278, 58] on span "(P) Image" at bounding box center [278, 58] width 0 height 0
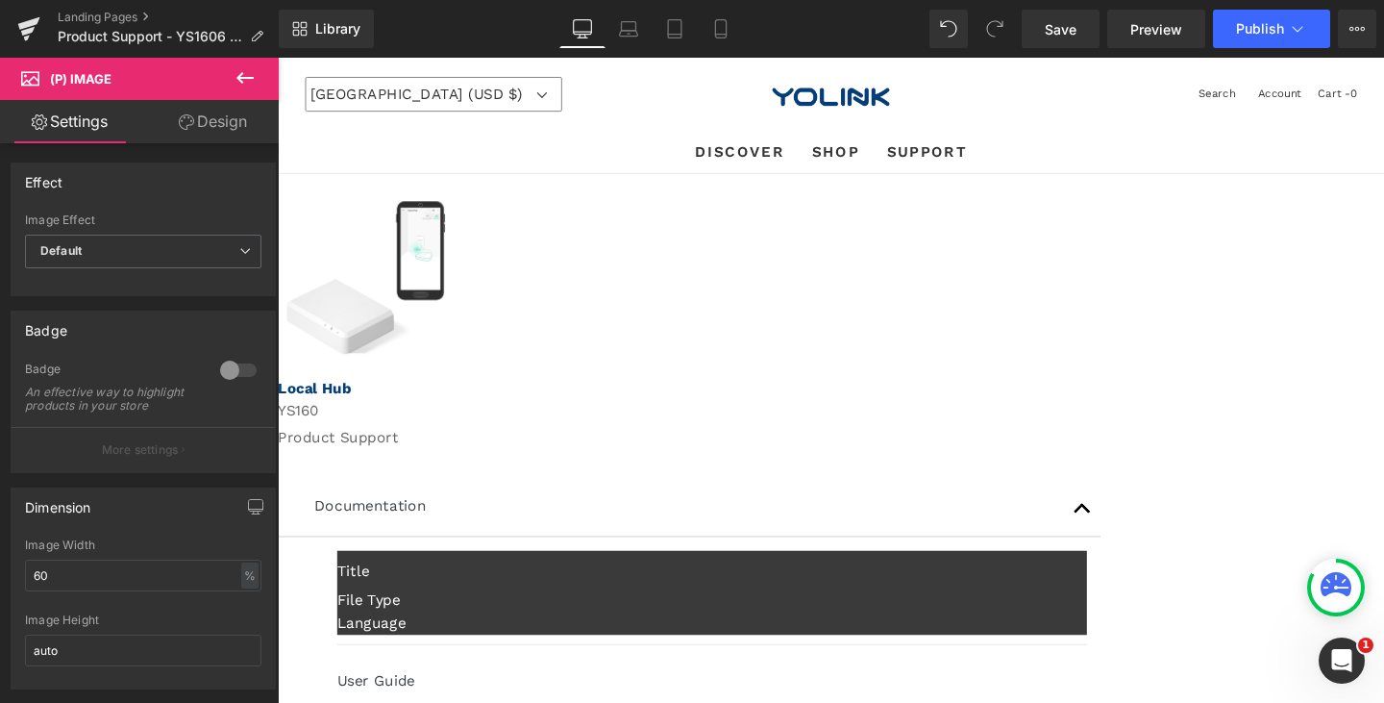
click at [157, 70] on span "(P) Image" at bounding box center [115, 79] width 192 height 42
click at [241, 72] on icon at bounding box center [245, 77] width 23 height 23
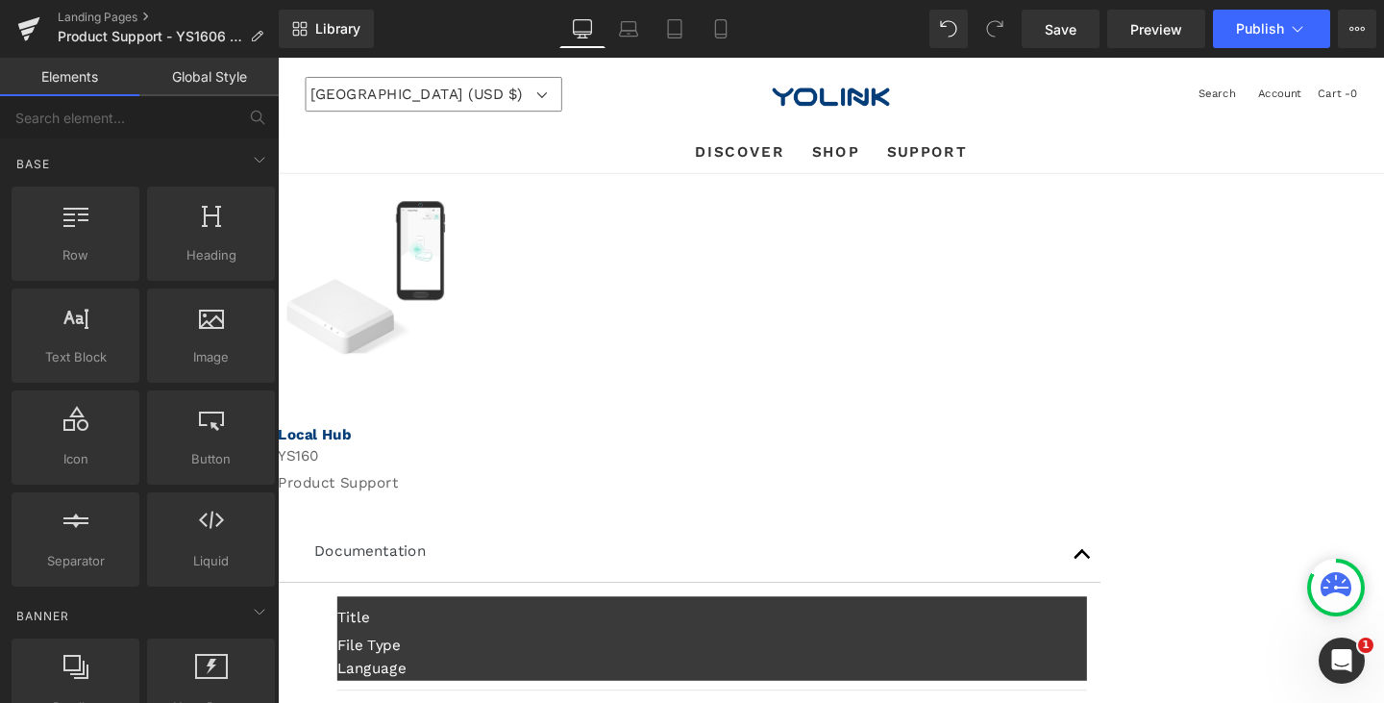
click at [278, 58] on span "Product" at bounding box center [278, 58] width 0 height 0
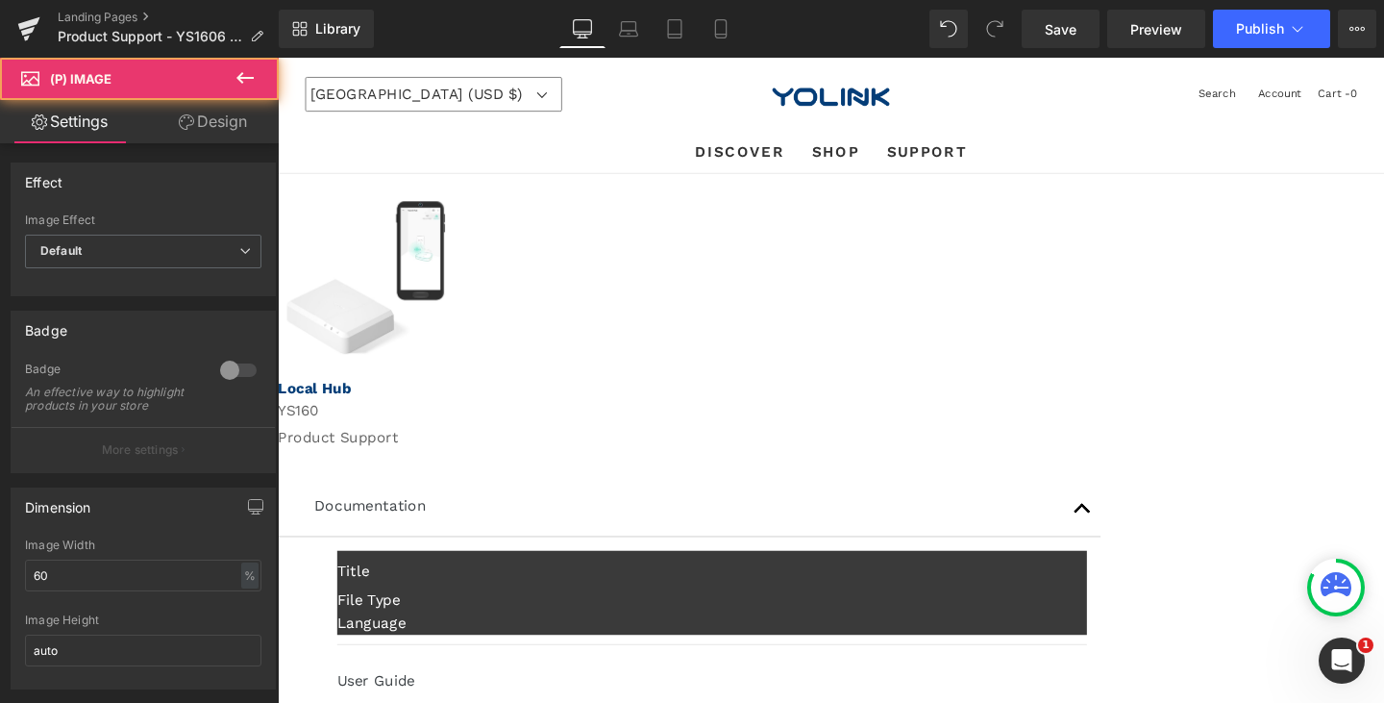
click at [454, 341] on img at bounding box center [370, 289] width 166 height 161
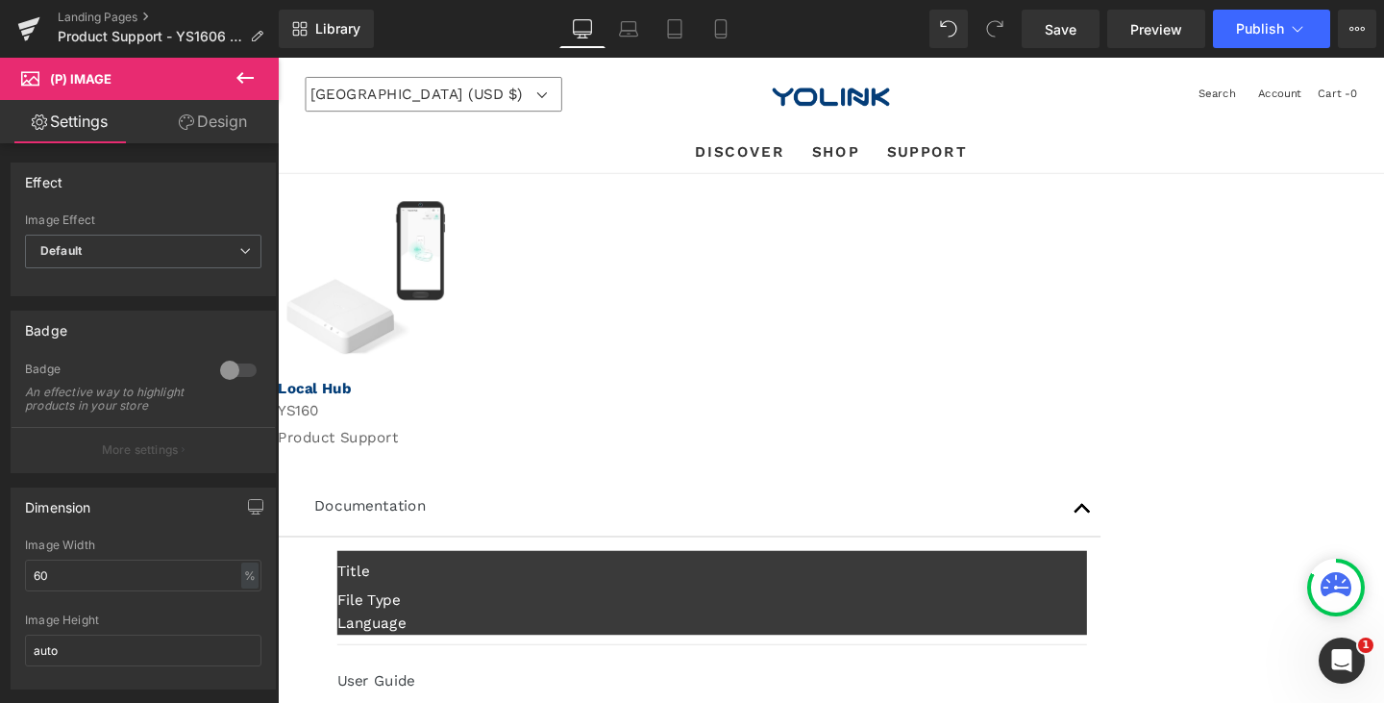
click at [278, 58] on span "(P) Image" at bounding box center [278, 58] width 0 height 0
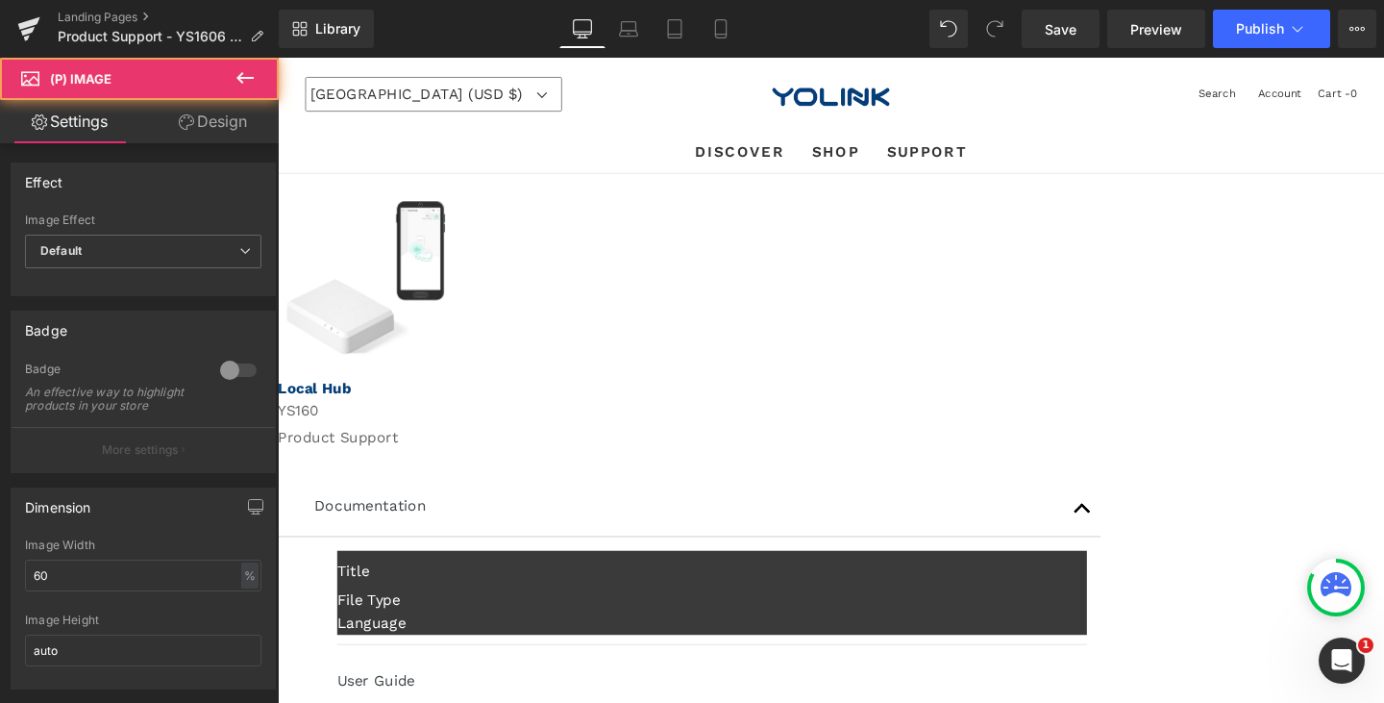
click at [278, 58] on span "(P) Image" at bounding box center [278, 58] width 0 height 0
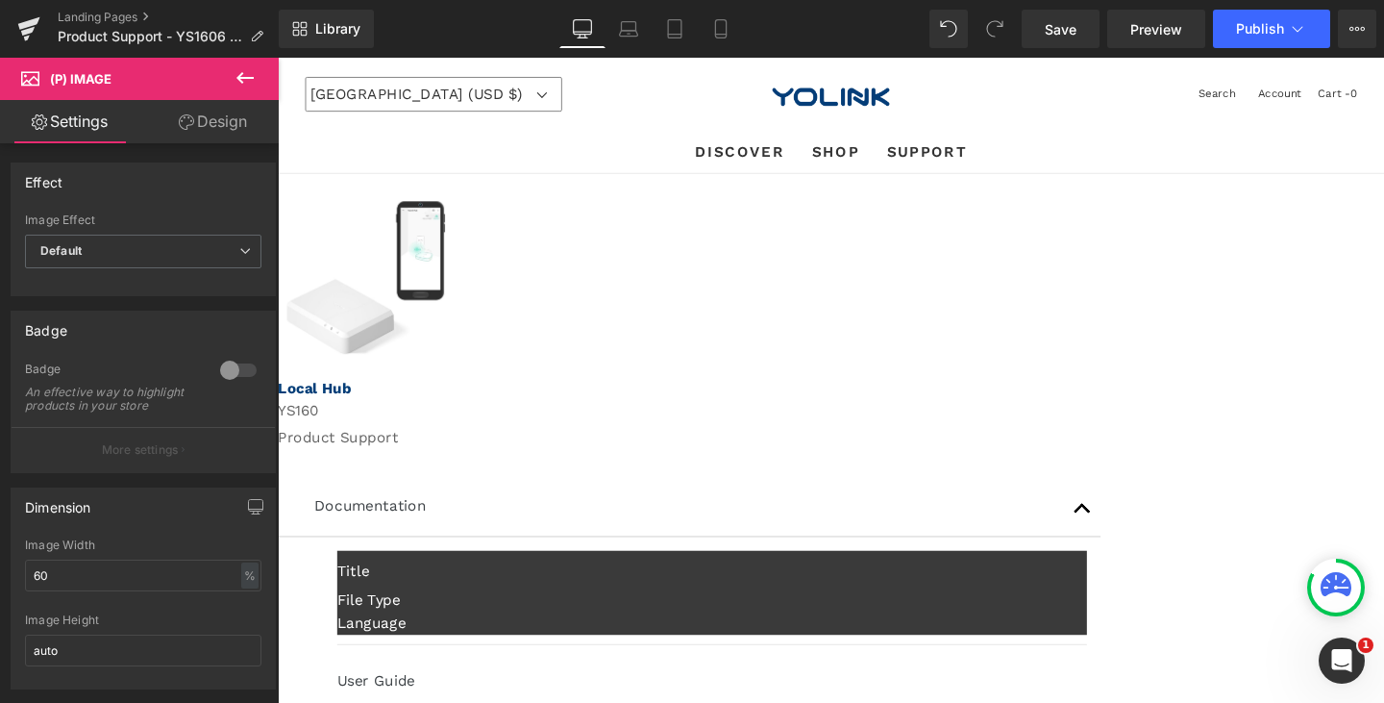
click at [209, 121] on link "Design" at bounding box center [212, 121] width 139 height 43
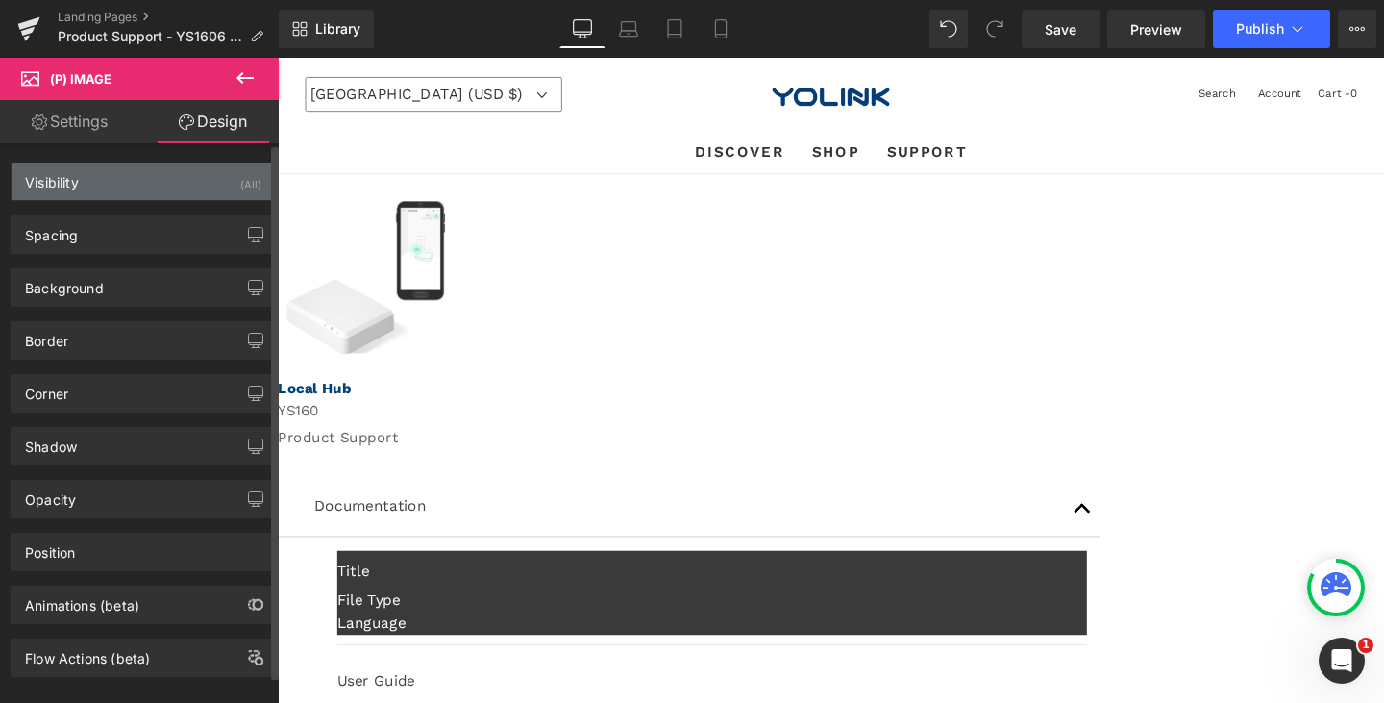
click at [186, 186] on div "Visibility (All)" at bounding box center [143, 181] width 263 height 37
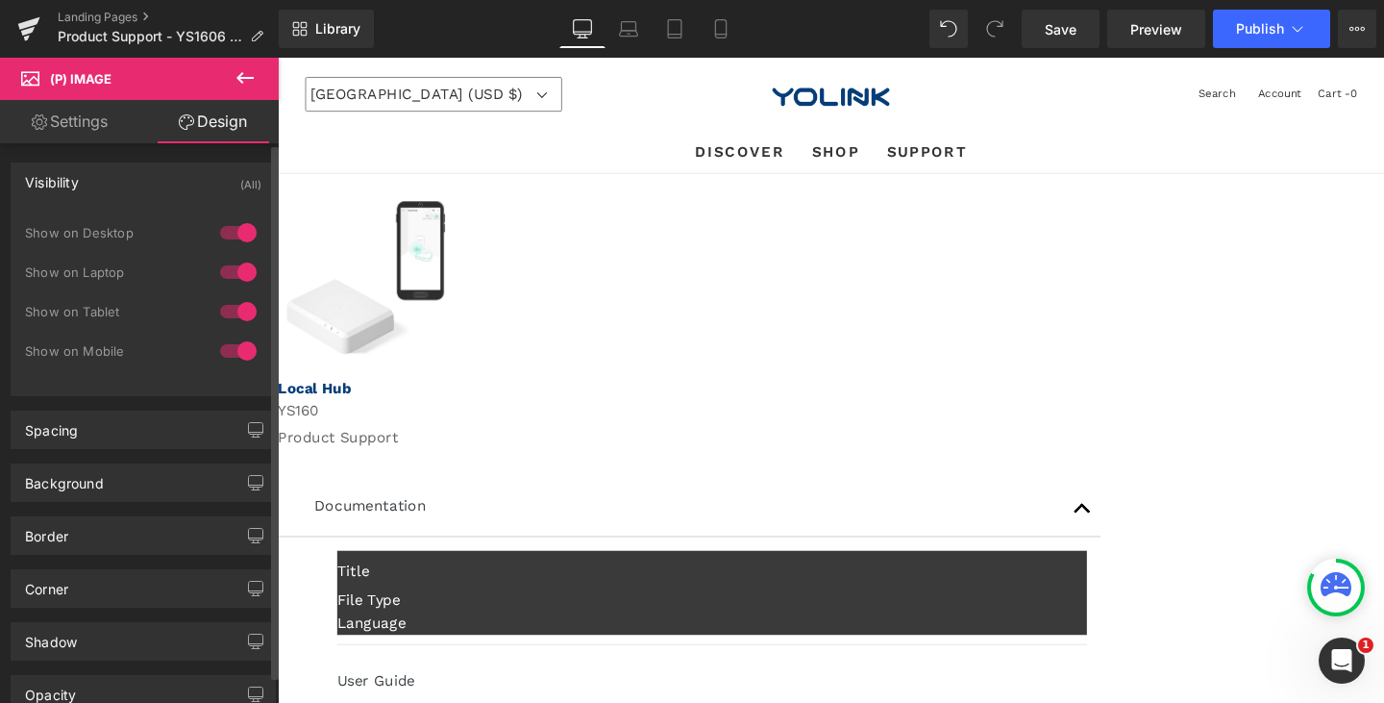
click at [186, 186] on div "Visibility (All)" at bounding box center [143, 181] width 263 height 37
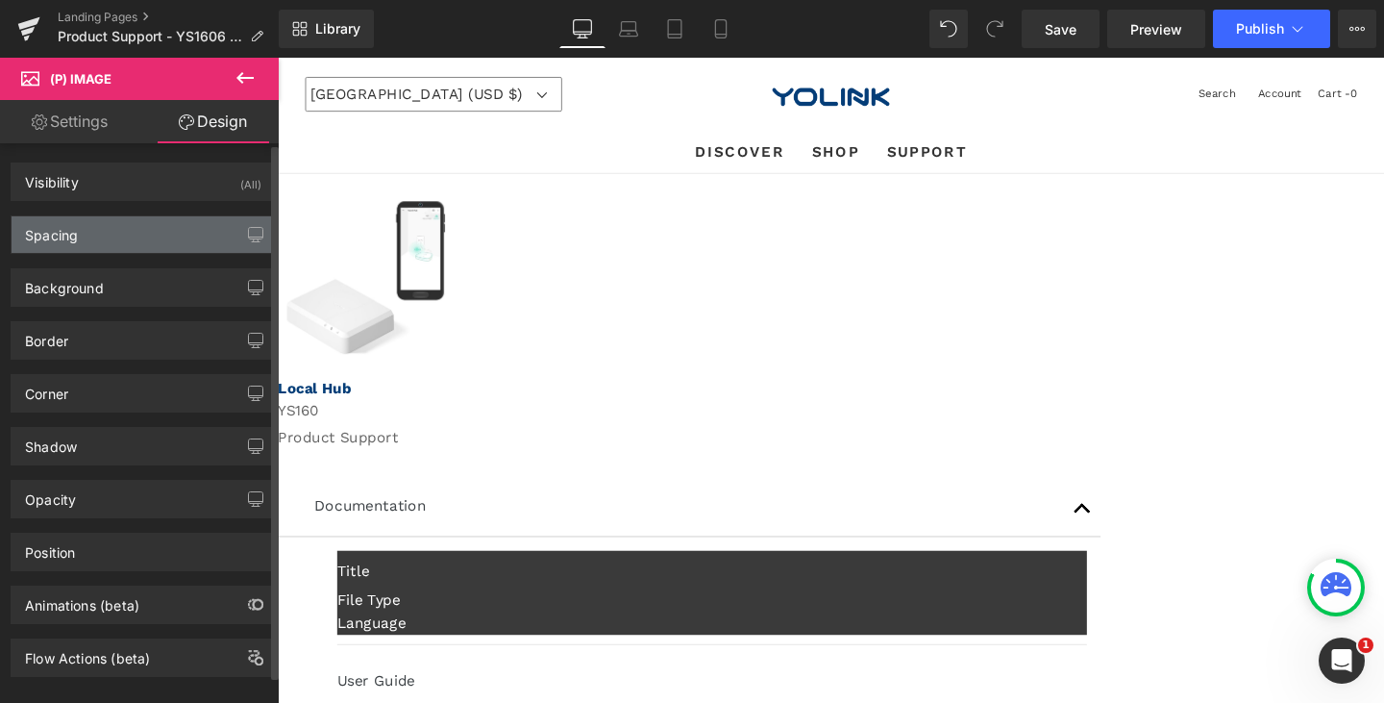
click at [174, 237] on div "Spacing" at bounding box center [143, 234] width 263 height 37
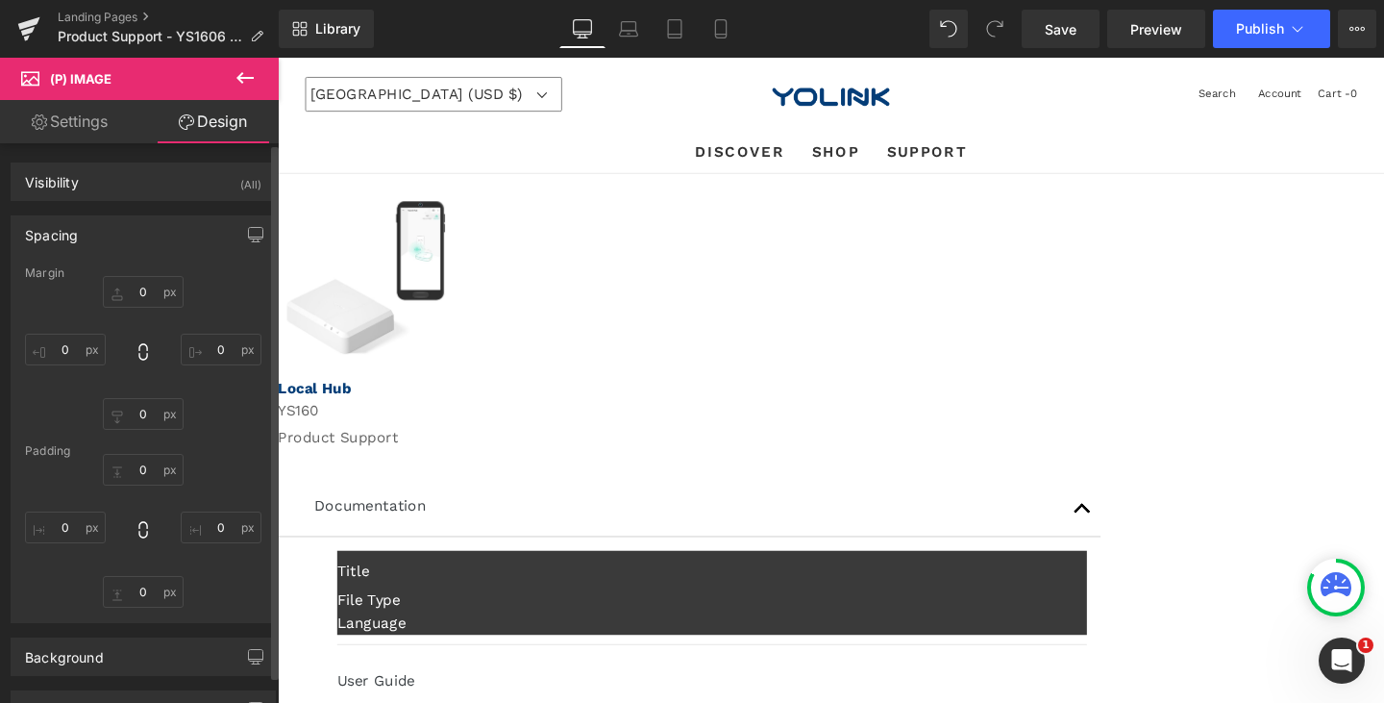
click at [174, 237] on div "Spacing" at bounding box center [143, 234] width 263 height 37
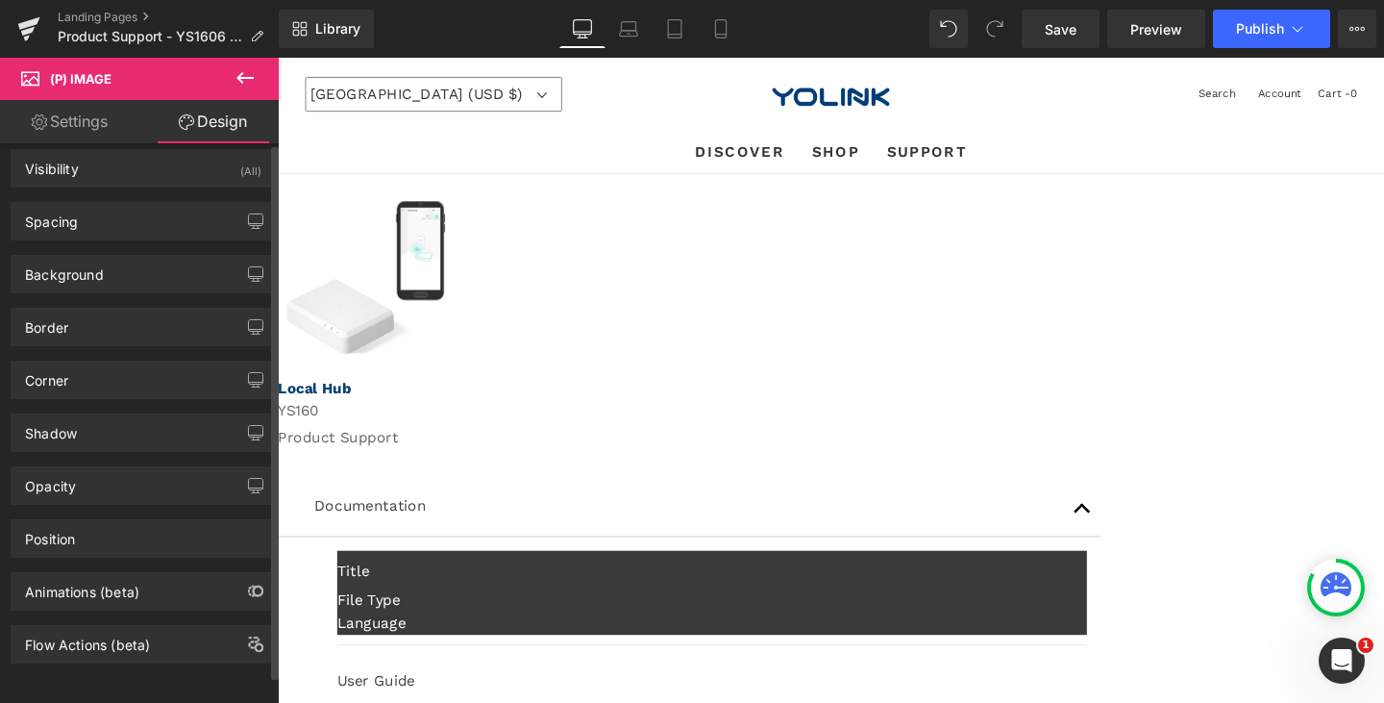
scroll to position [28, 0]
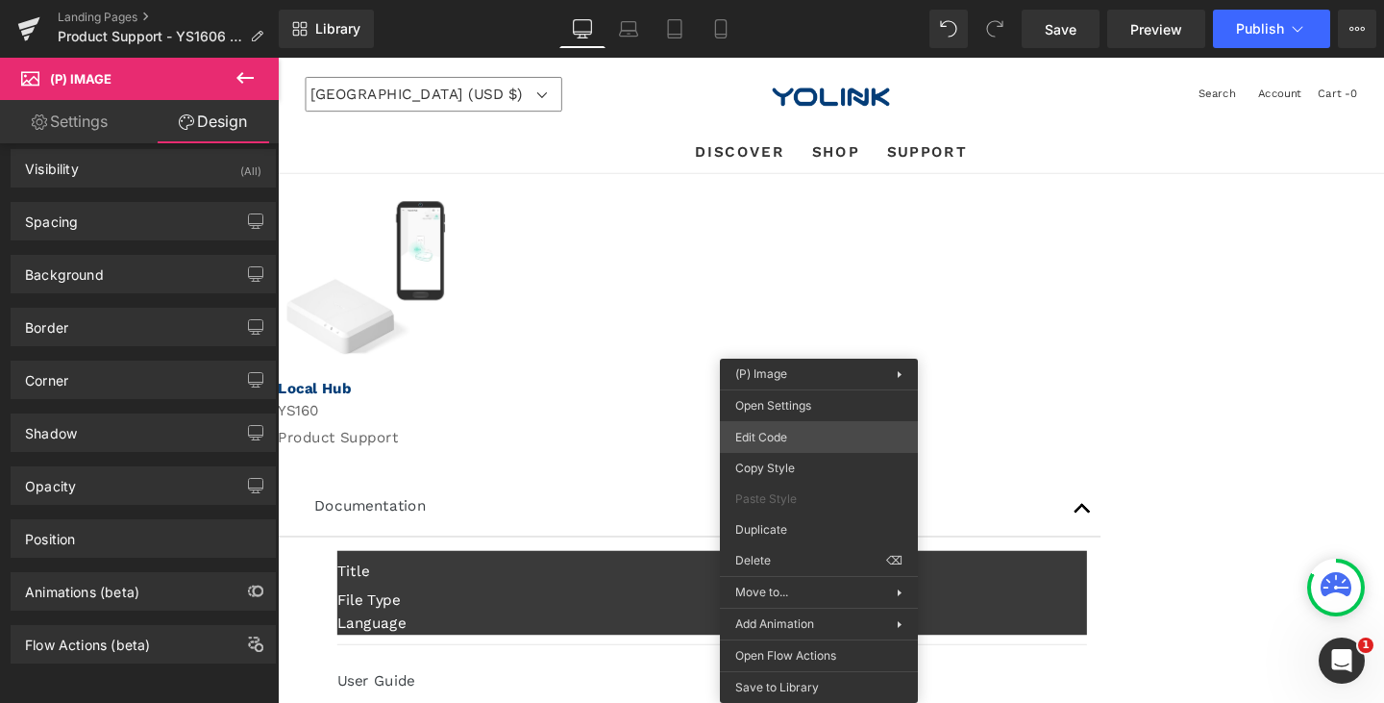
click at [809, 0] on div "(P) Image You are previewing how the will restyle your page. You can not edit E…" at bounding box center [692, 0] width 1384 height 0
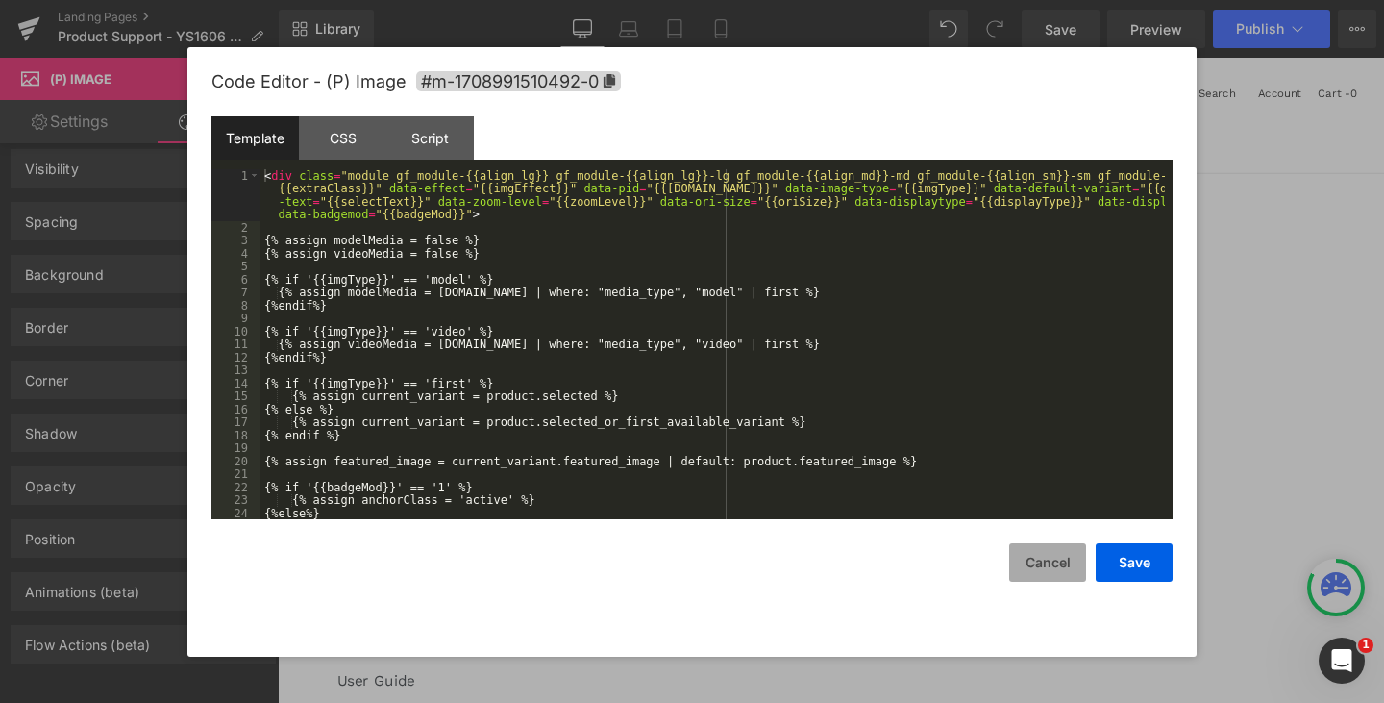
click at [1058, 562] on button "Cancel" at bounding box center [1047, 562] width 77 height 38
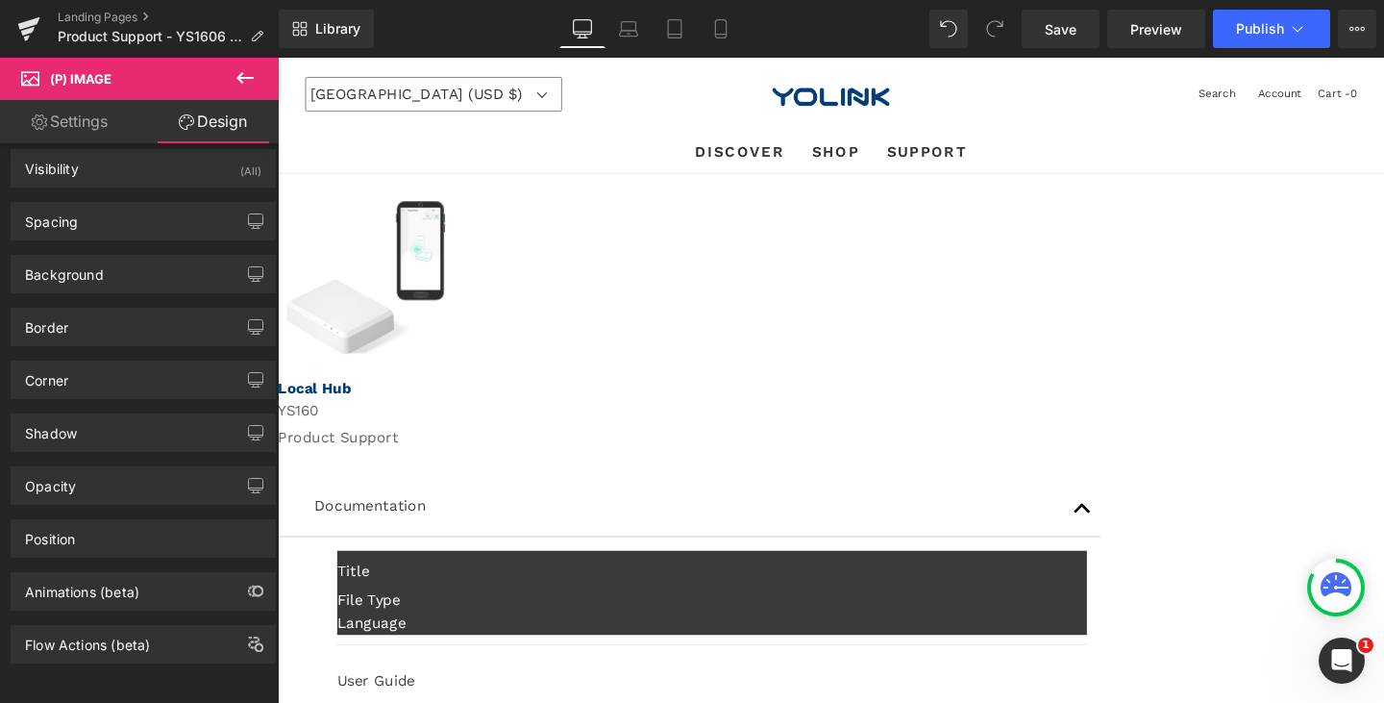
click at [454, 348] on img at bounding box center [370, 289] width 166 height 161
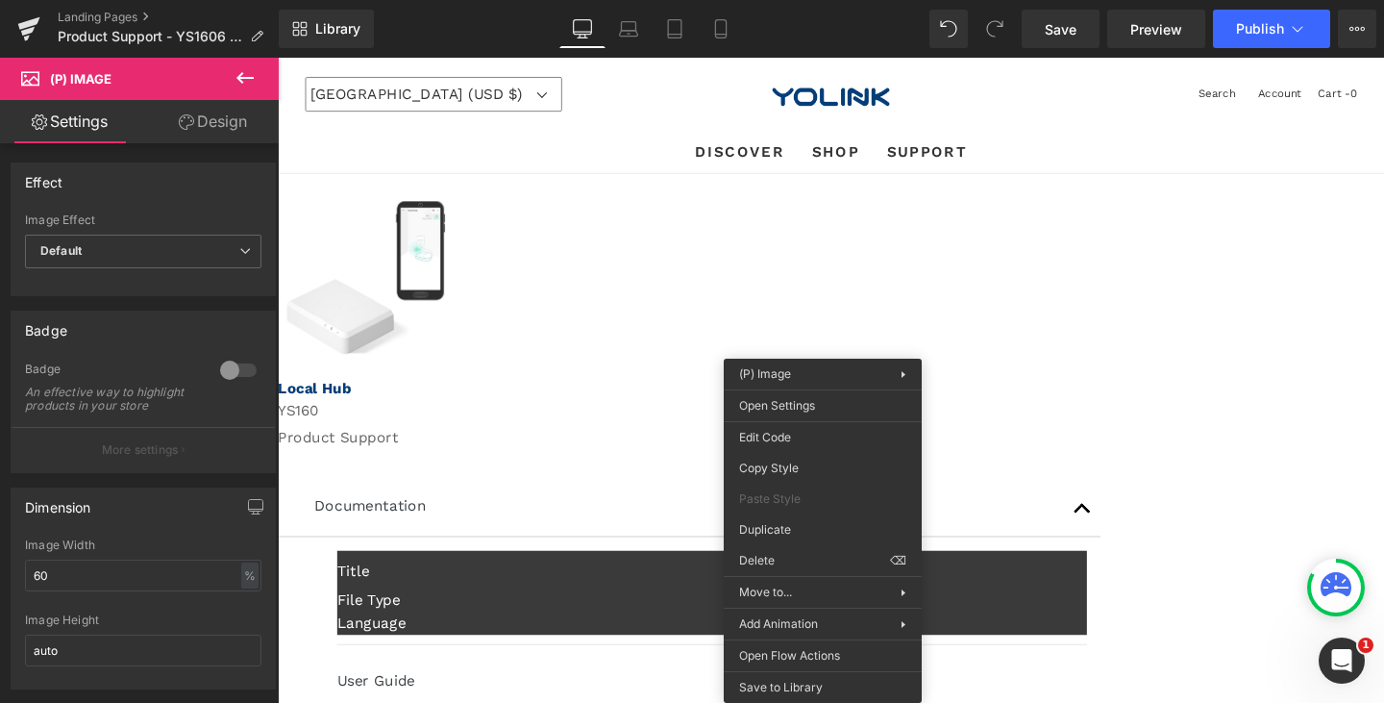
click at [190, 112] on link "Design" at bounding box center [212, 121] width 139 height 43
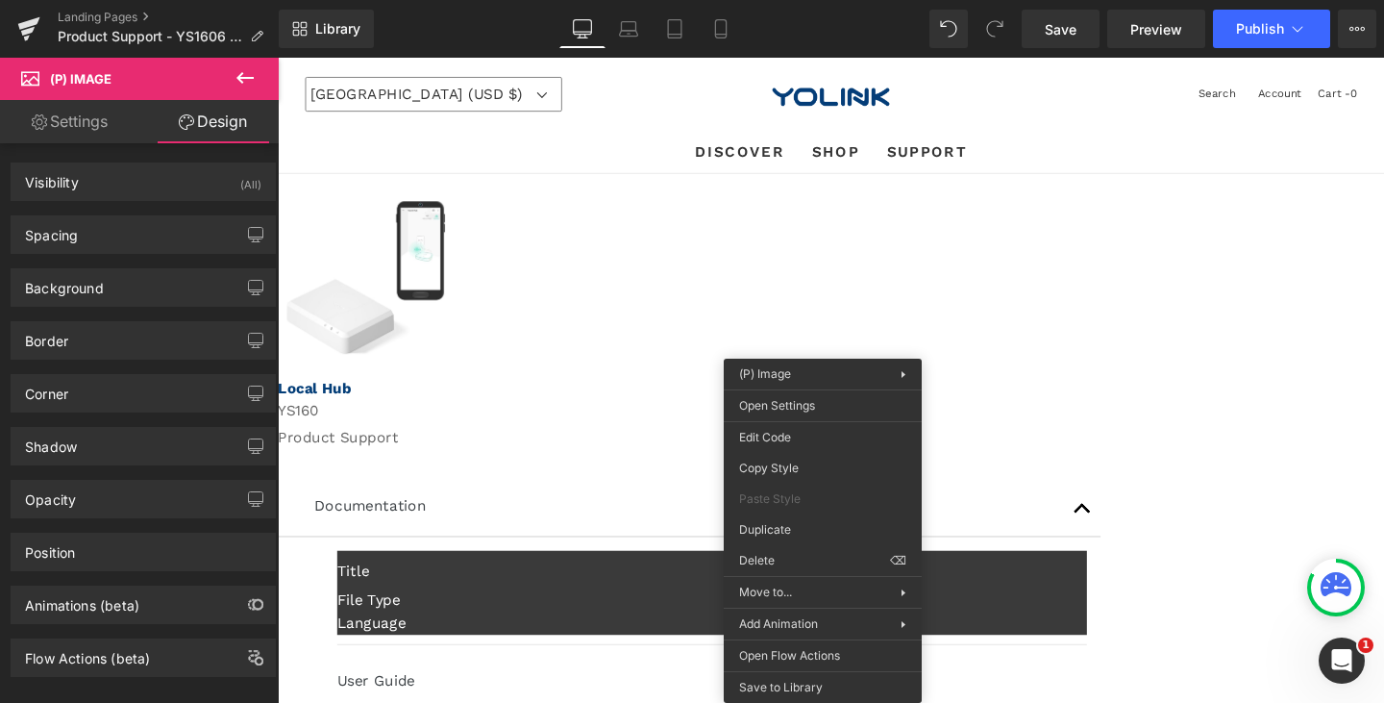
click at [78, 114] on link "Settings" at bounding box center [69, 121] width 139 height 43
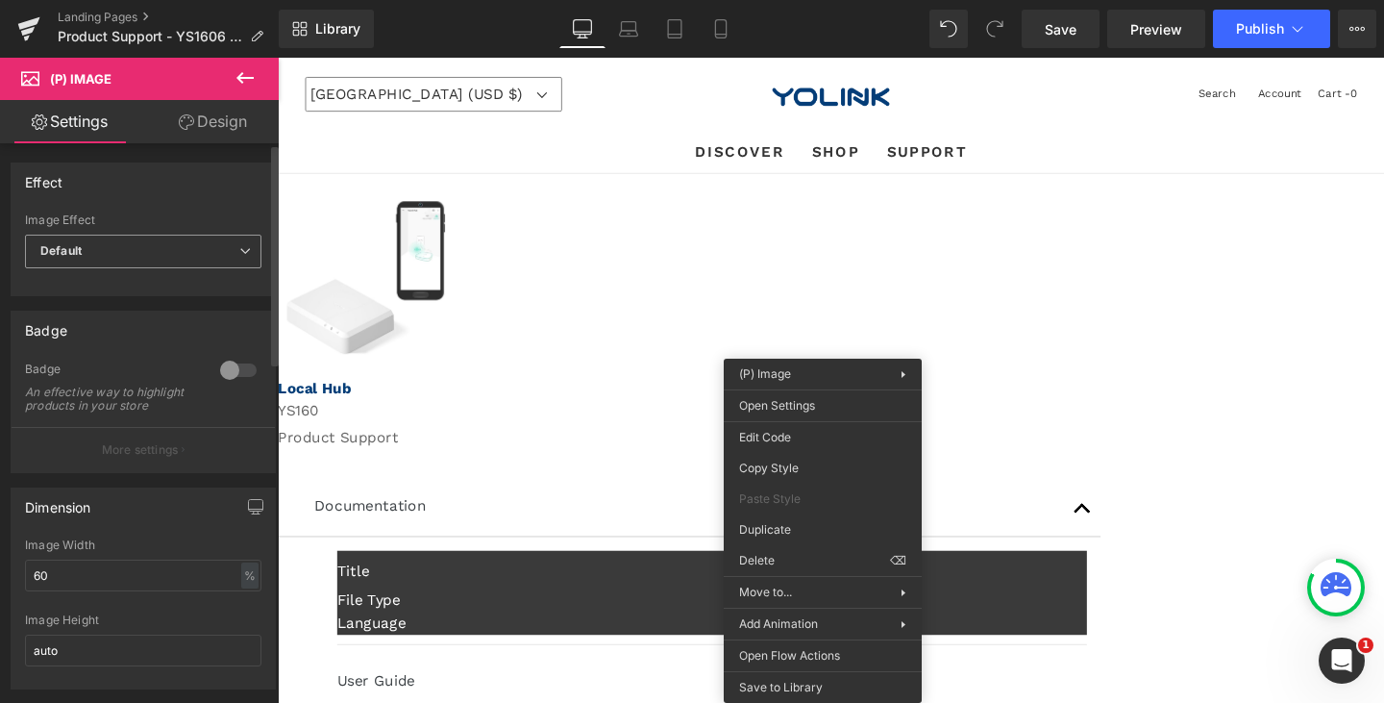
click at [207, 260] on span "Default" at bounding box center [143, 252] width 236 height 34
click at [203, 194] on div "Effect" at bounding box center [143, 181] width 263 height 37
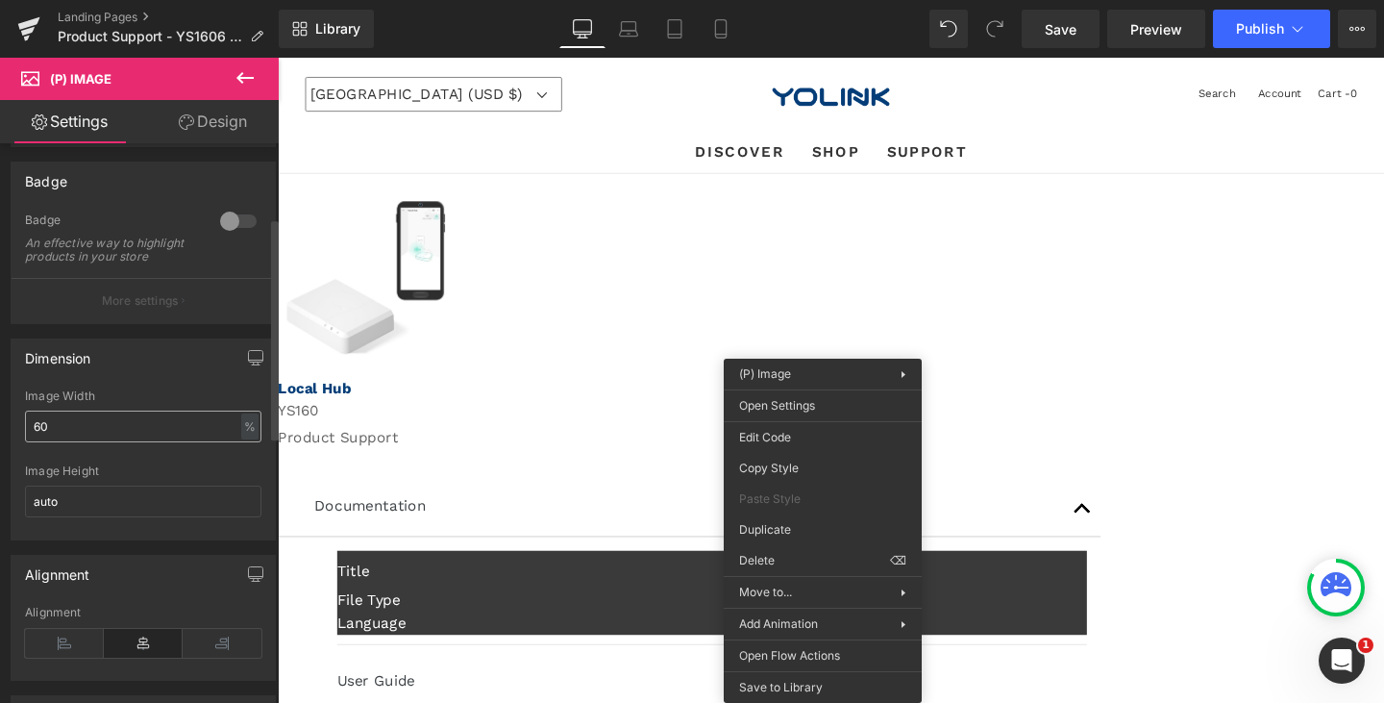
scroll to position [0, 0]
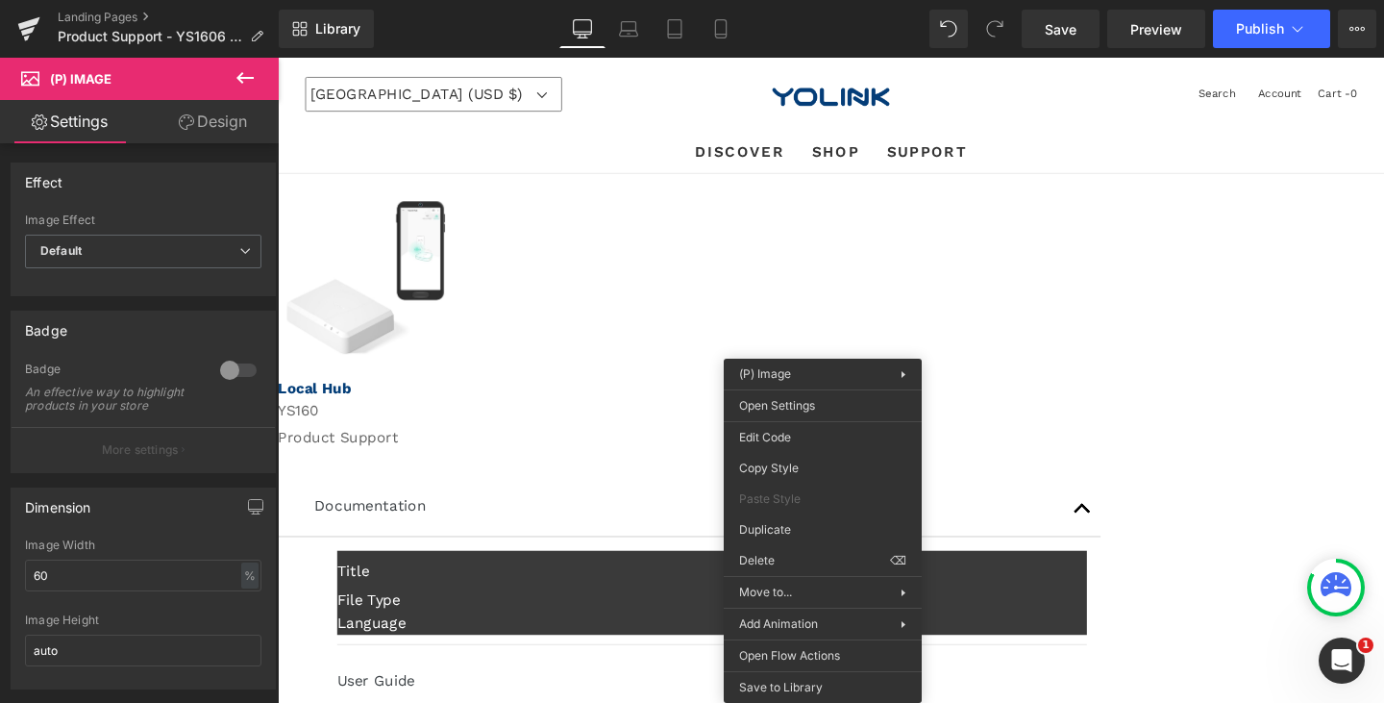
click at [220, 121] on link "Design" at bounding box center [212, 121] width 139 height 43
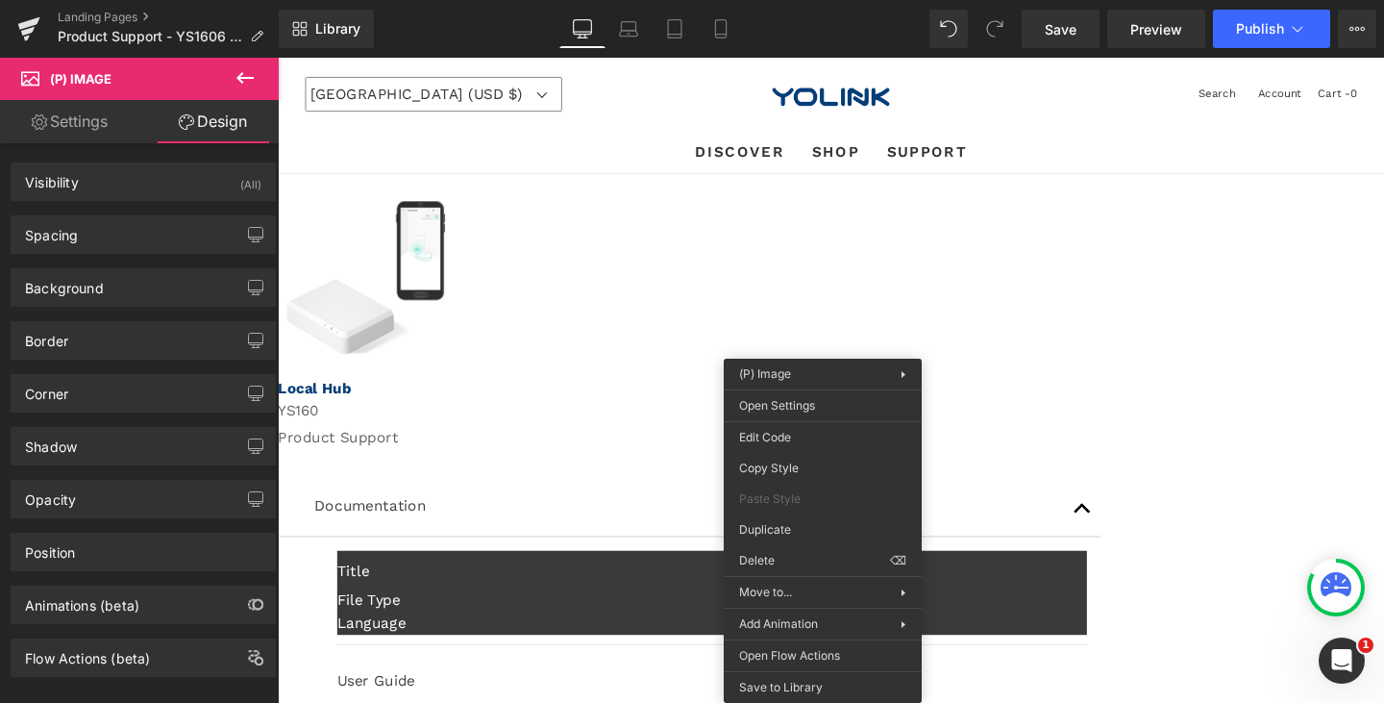
click at [85, 107] on link "Settings" at bounding box center [69, 121] width 139 height 43
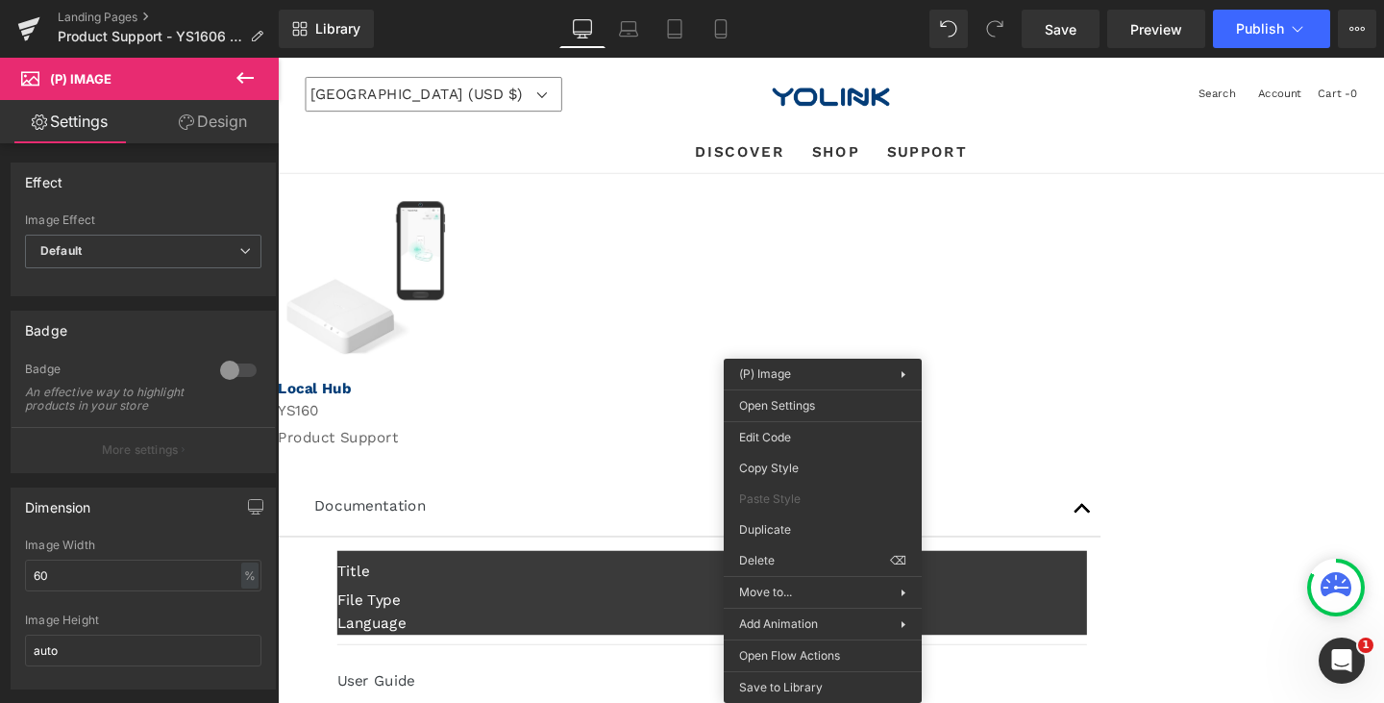
drag, startPoint x: 107, startPoint y: 77, endPoint x: 77, endPoint y: 80, distance: 29.9
click at [77, 80] on span "(P) Image" at bounding box center [81, 78] width 62 height 15
click at [246, 78] on icon at bounding box center [244, 78] width 17 height 12
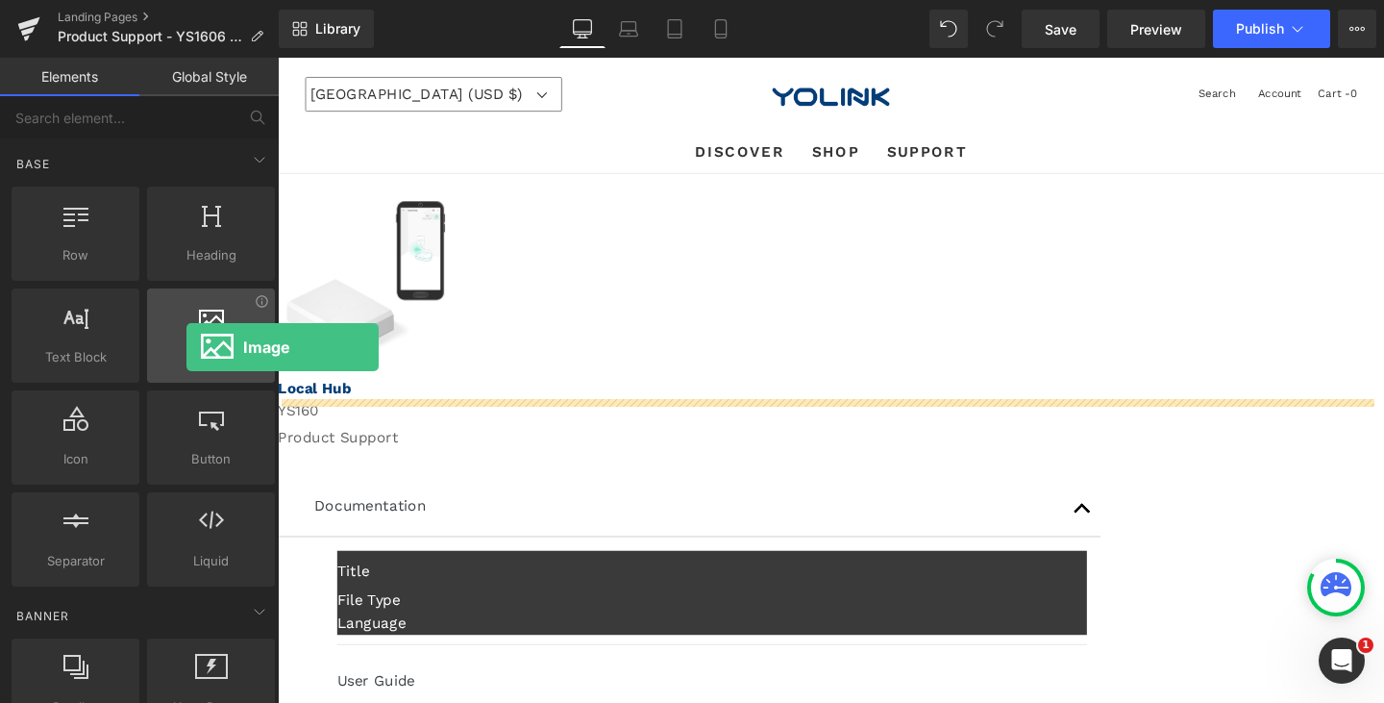
drag, startPoint x: 221, startPoint y: 361, endPoint x: 186, endPoint y: 347, distance: 37.5
click at [186, 347] on span "Image" at bounding box center [211, 357] width 116 height 20
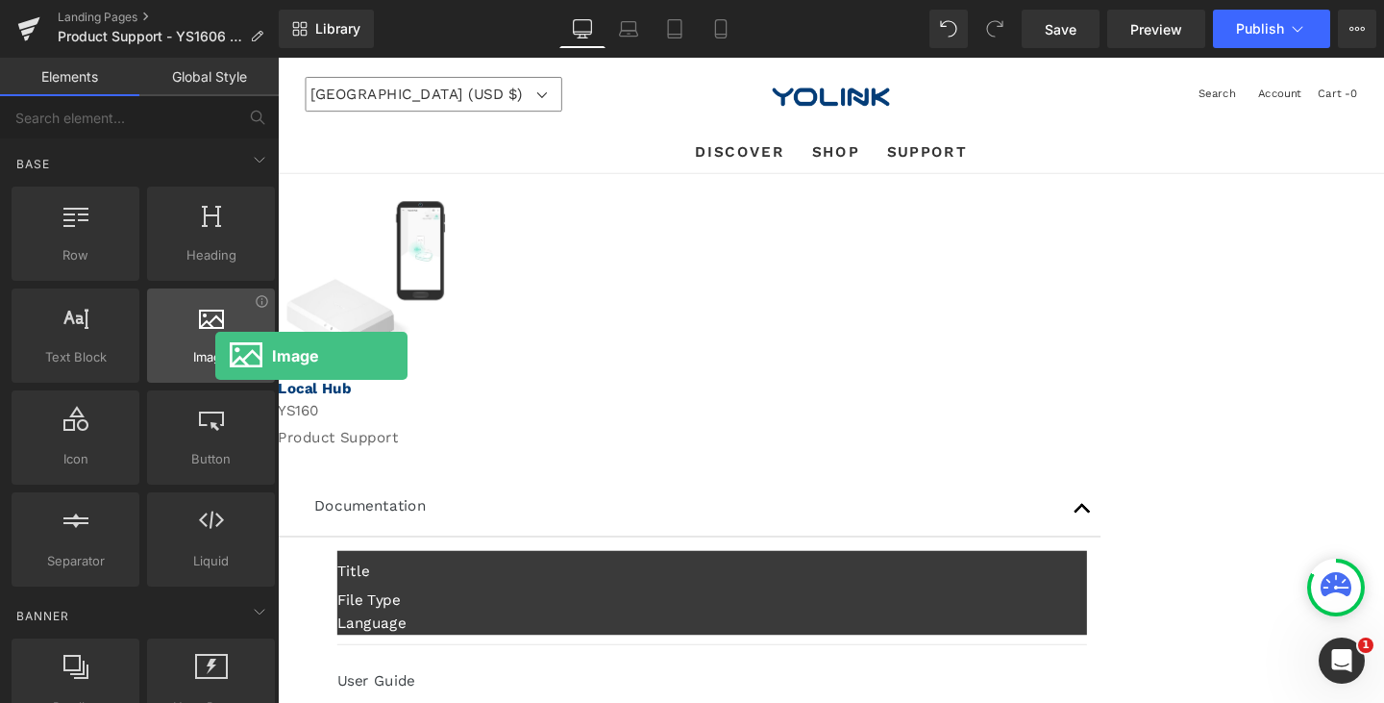
click at [215, 356] on span "Image" at bounding box center [211, 357] width 116 height 20
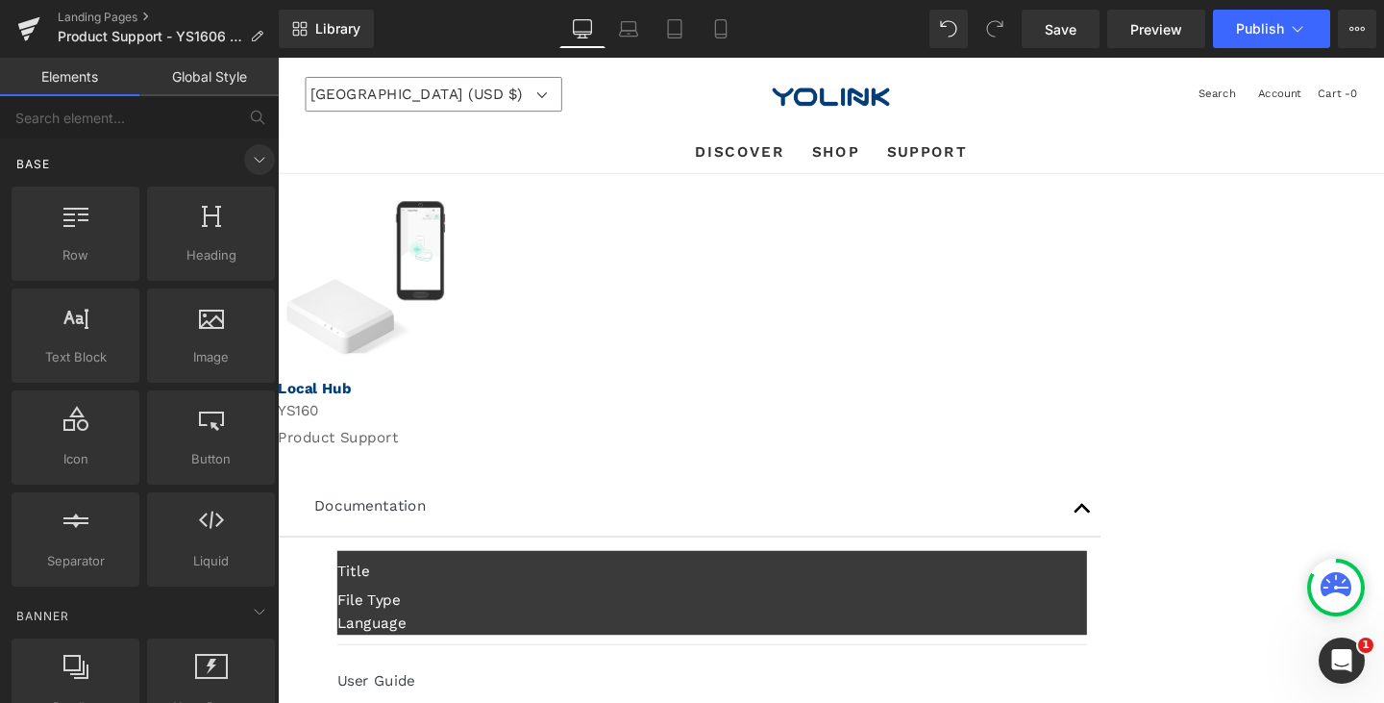
click at [252, 147] on span at bounding box center [259, 159] width 31 height 31
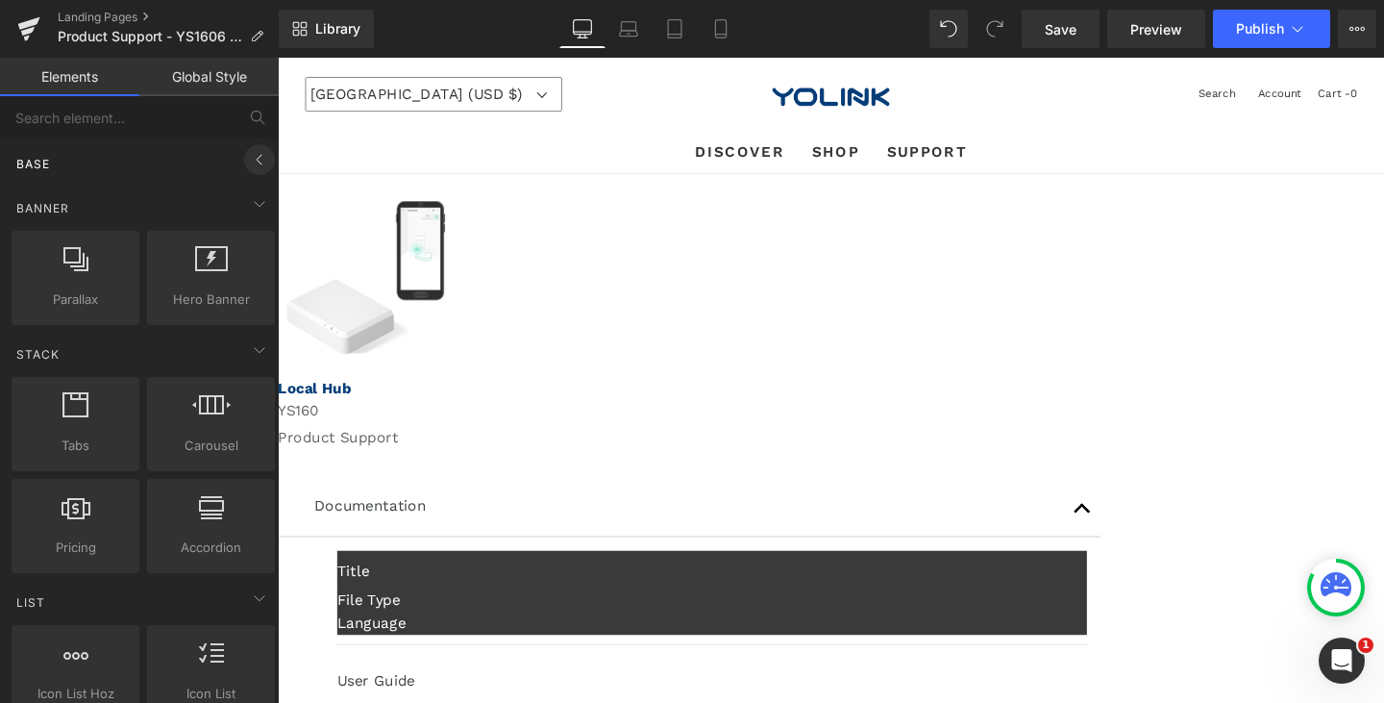
click at [253, 154] on icon at bounding box center [259, 159] width 23 height 23
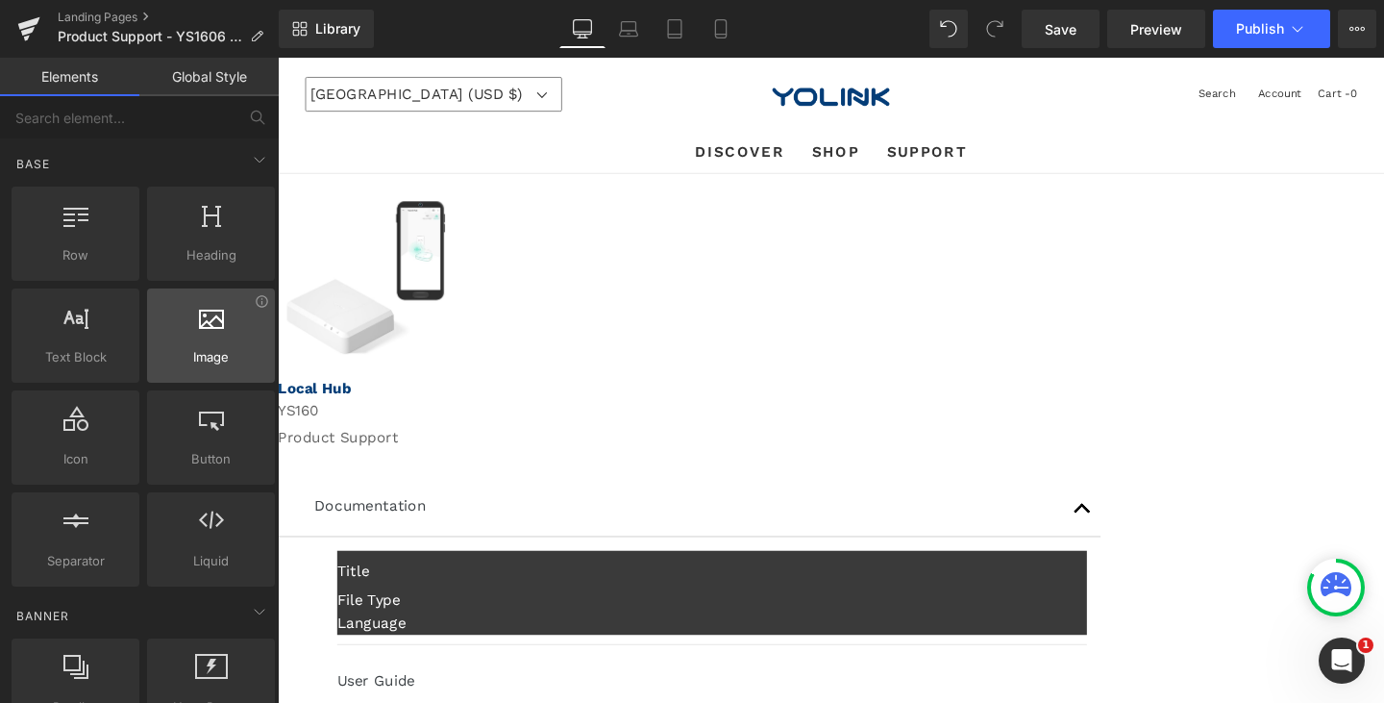
click at [196, 333] on div at bounding box center [211, 325] width 116 height 43
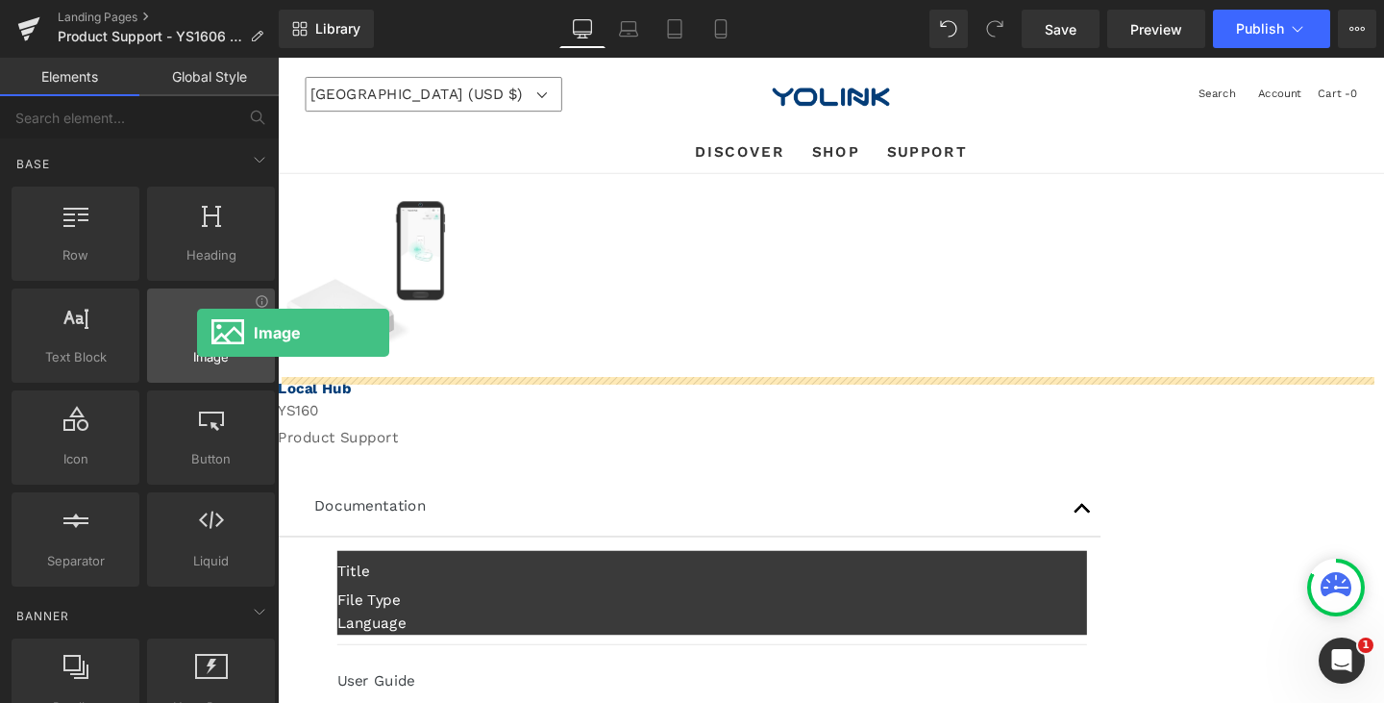
click at [197, 333] on div at bounding box center [211, 325] width 116 height 43
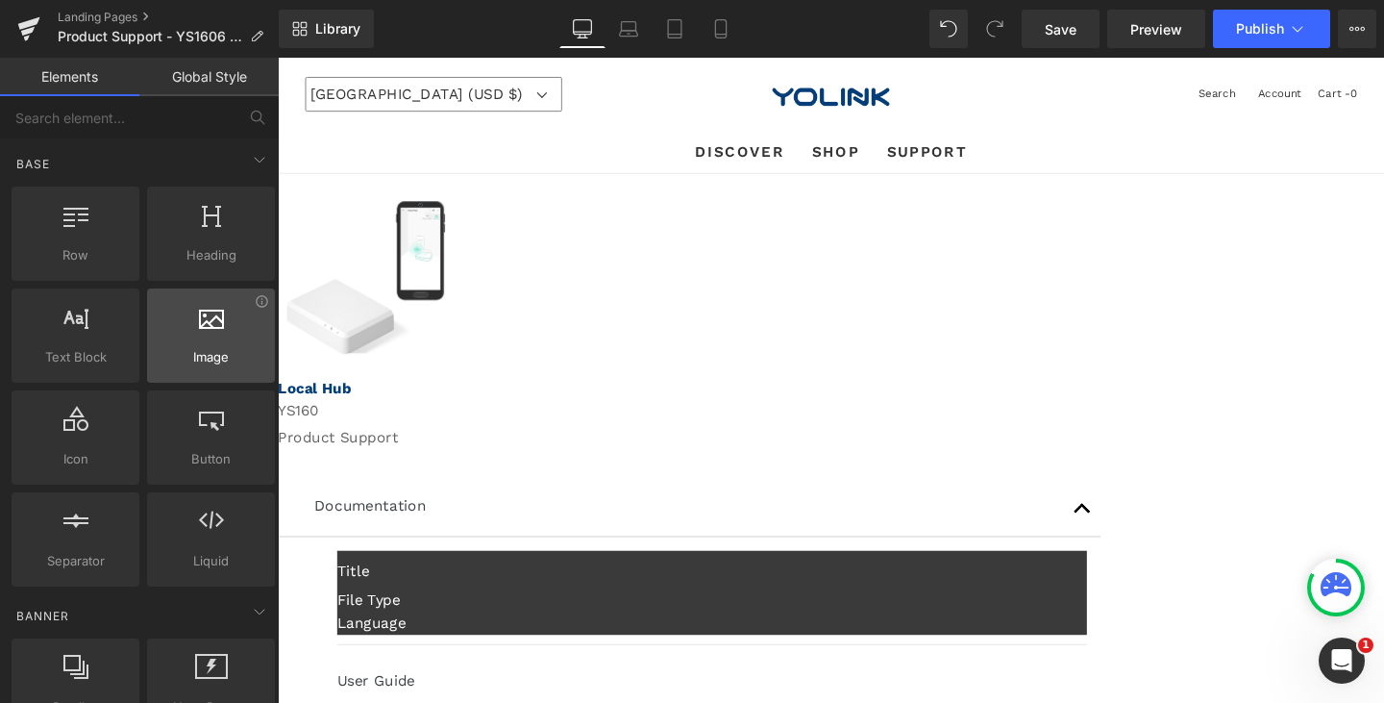
click at [232, 351] on span "Image" at bounding box center [211, 357] width 116 height 20
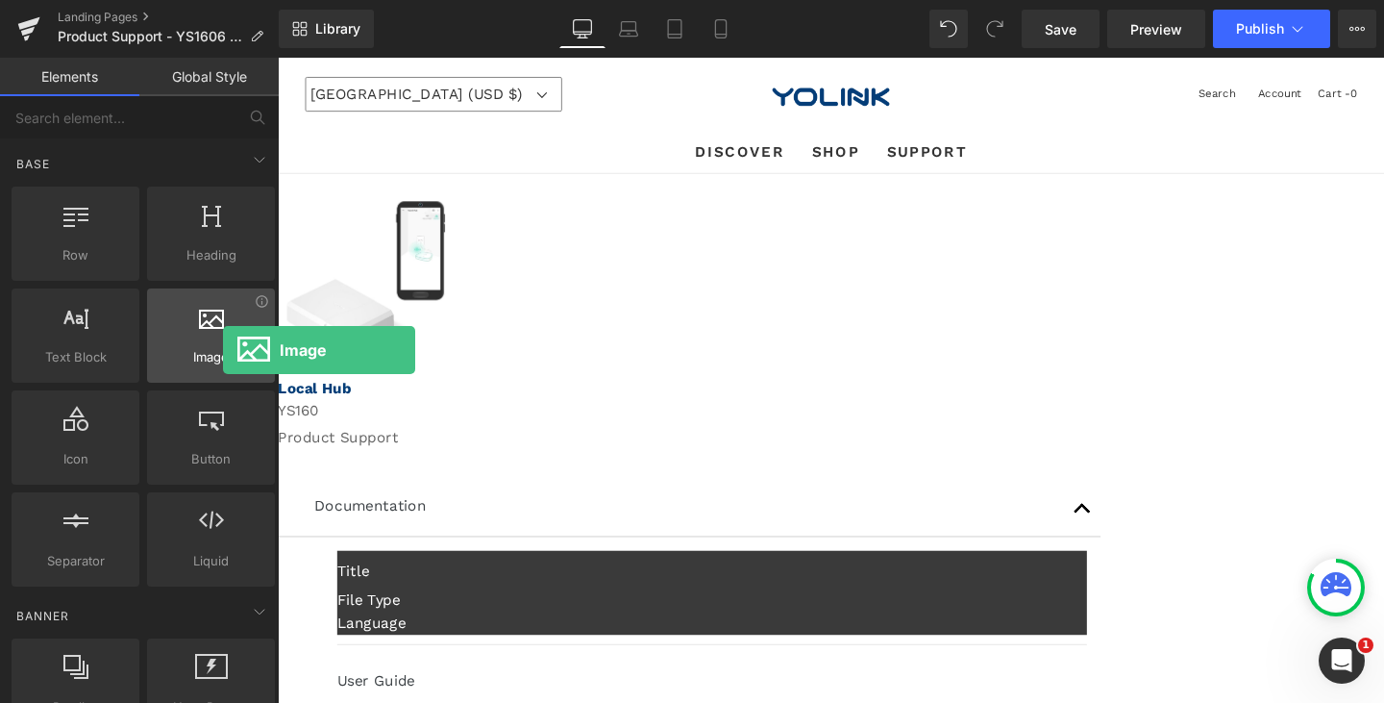
click at [223, 350] on span "Image" at bounding box center [211, 357] width 116 height 20
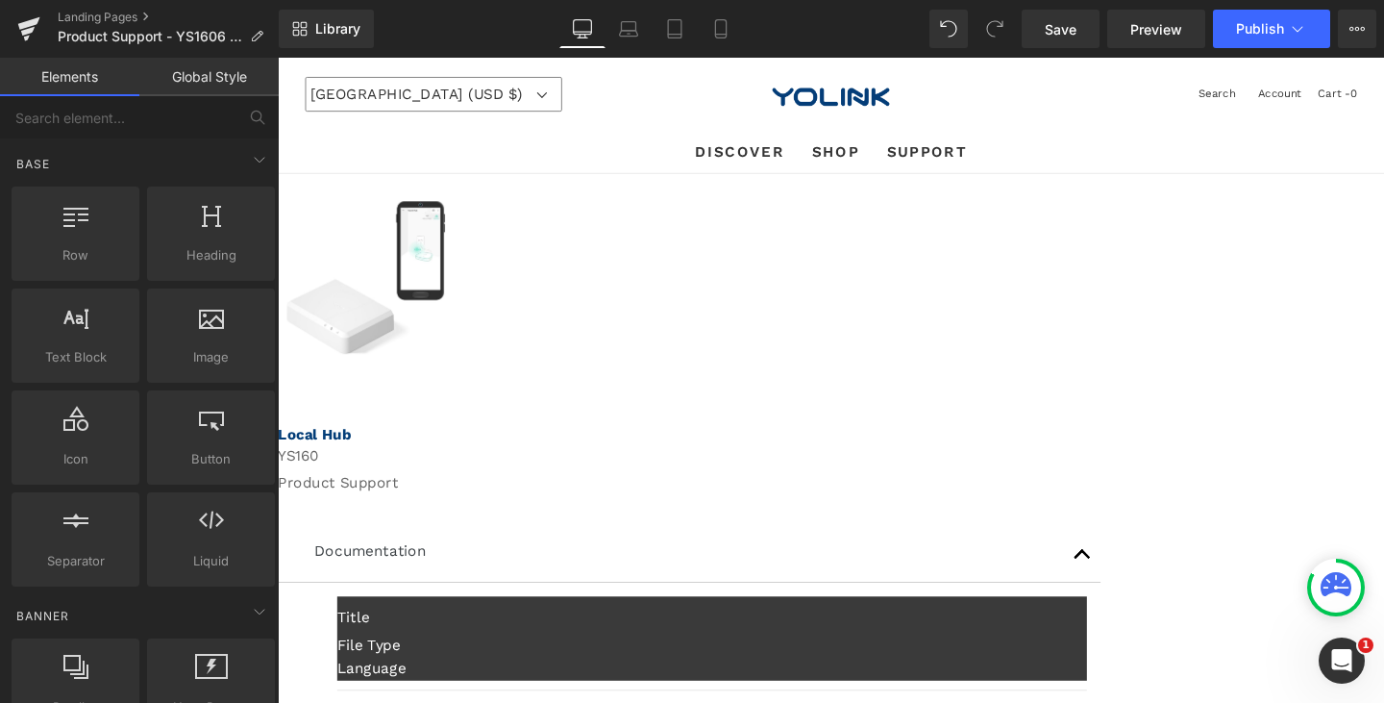
click at [278, 58] on span at bounding box center [278, 58] width 0 height 0
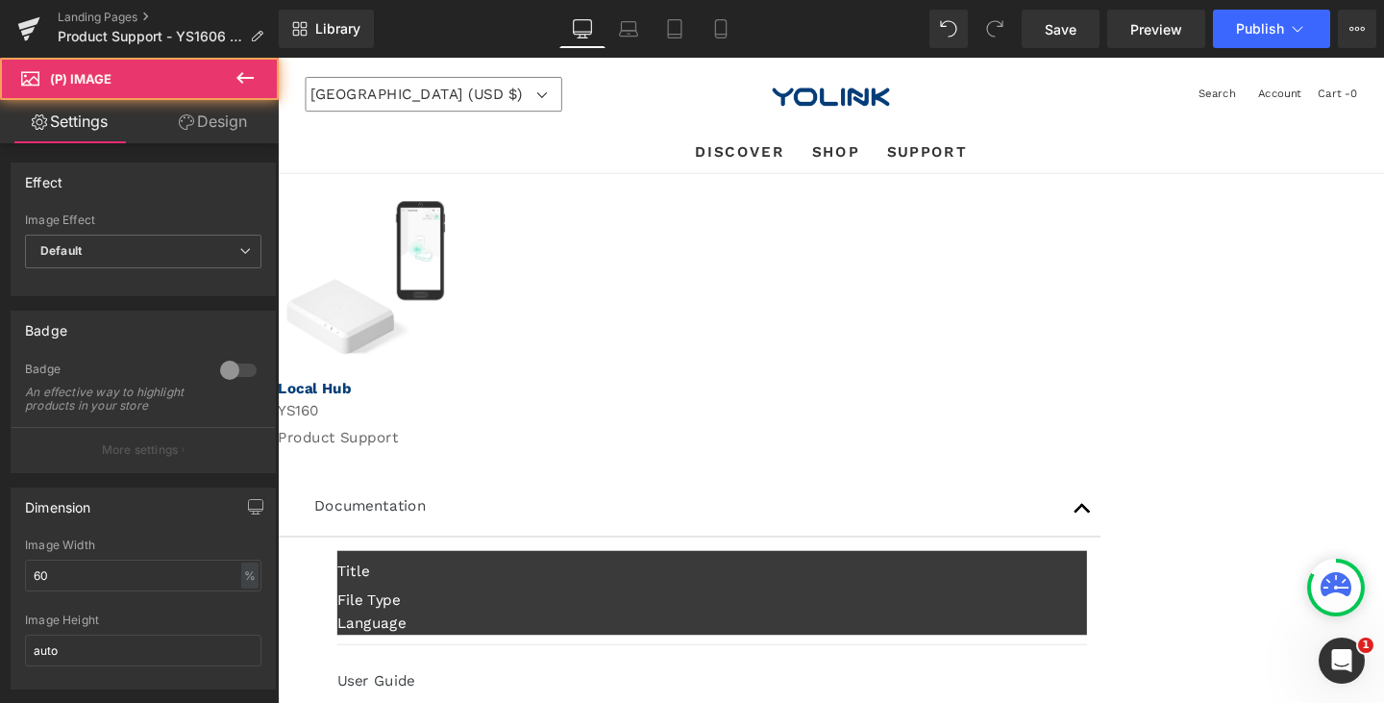
click at [278, 58] on span "(P) Image" at bounding box center [278, 58] width 0 height 0
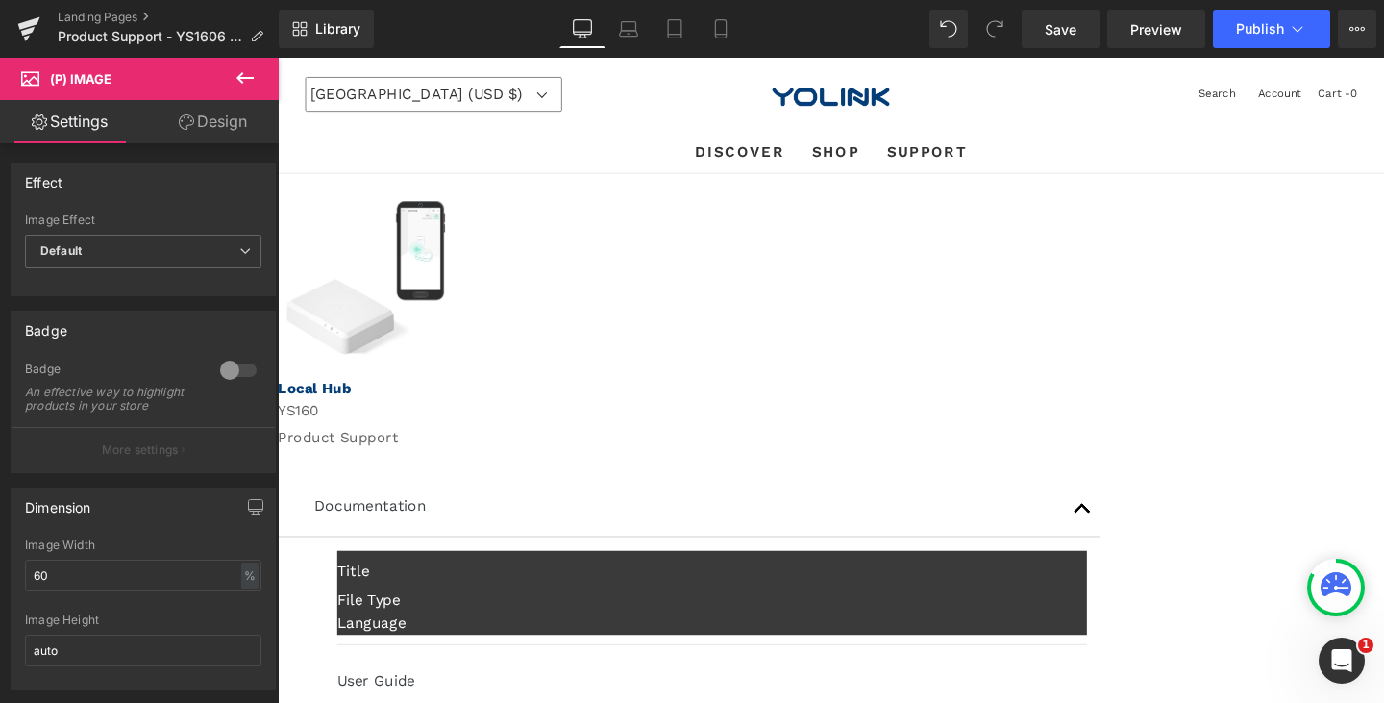
click at [278, 58] on icon at bounding box center [278, 58] width 0 height 0
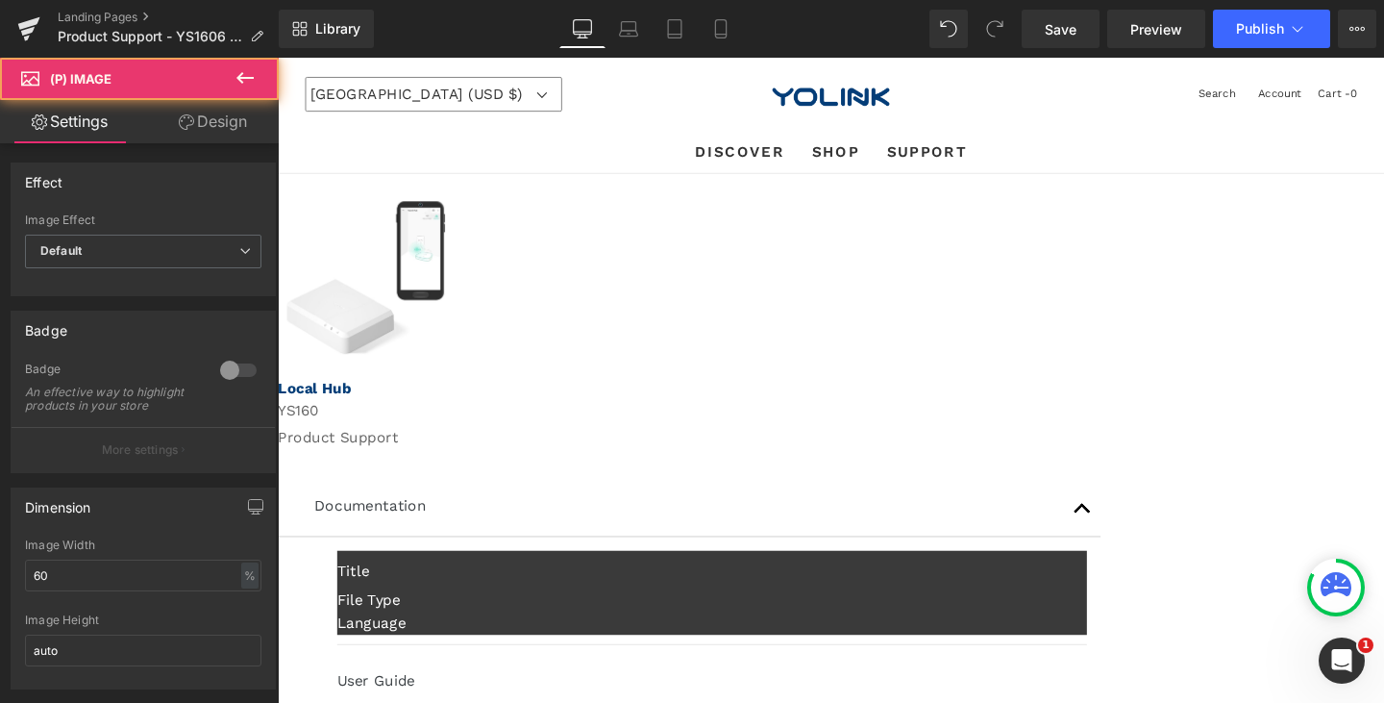
click at [278, 58] on icon at bounding box center [278, 58] width 0 height 0
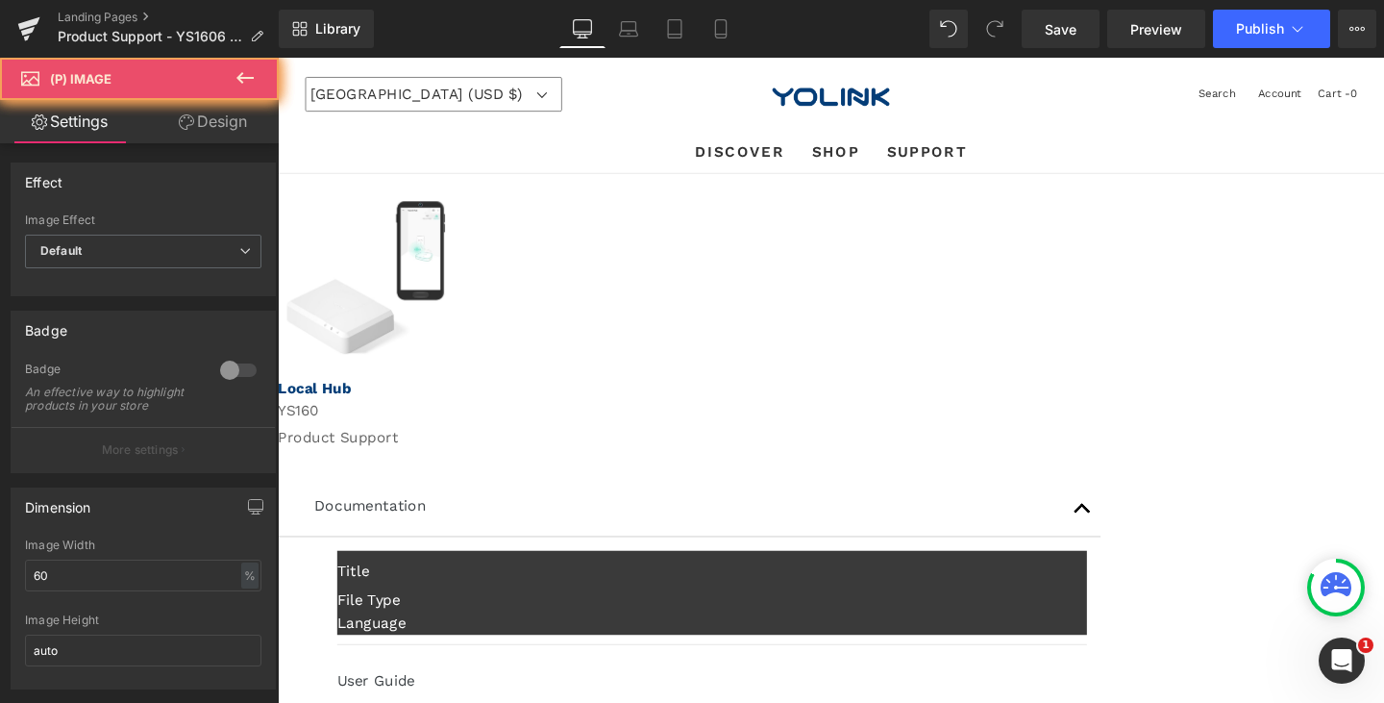
click at [278, 58] on icon at bounding box center [278, 58] width 0 height 0
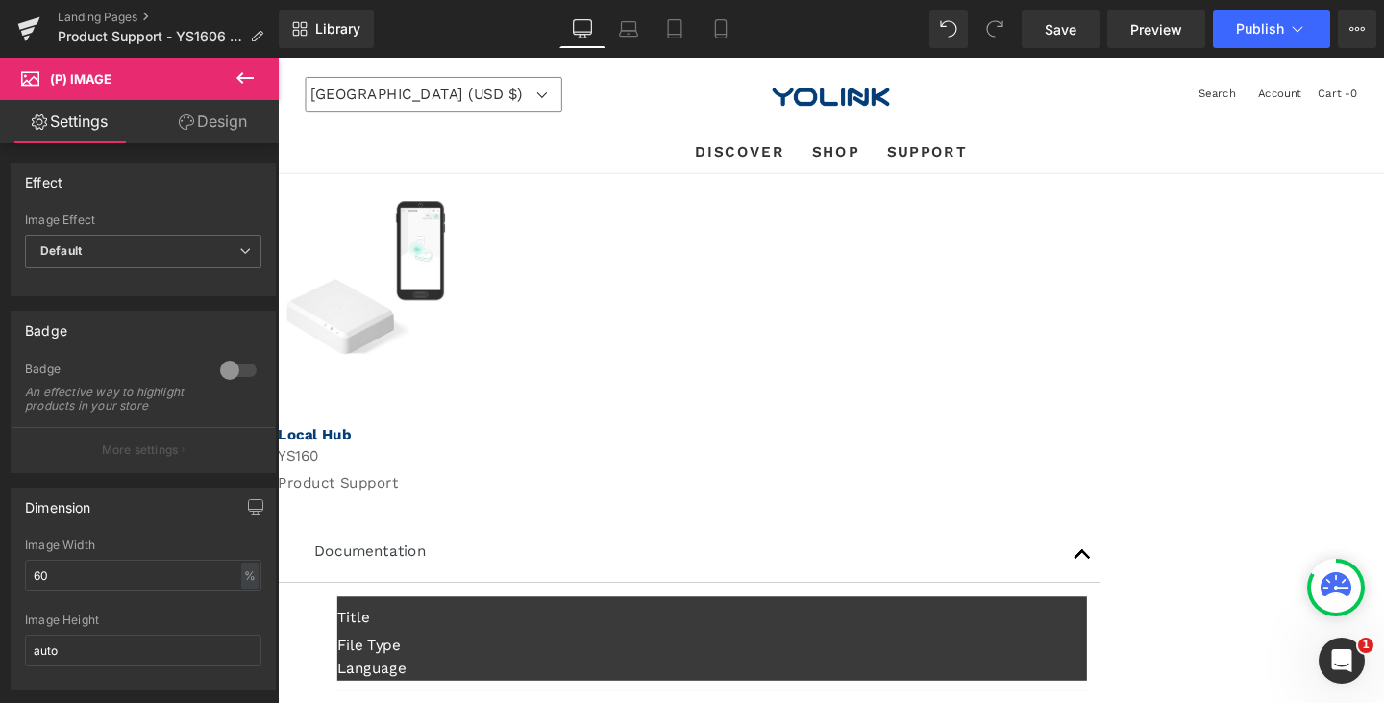
click at [278, 58] on icon at bounding box center [278, 58] width 0 height 0
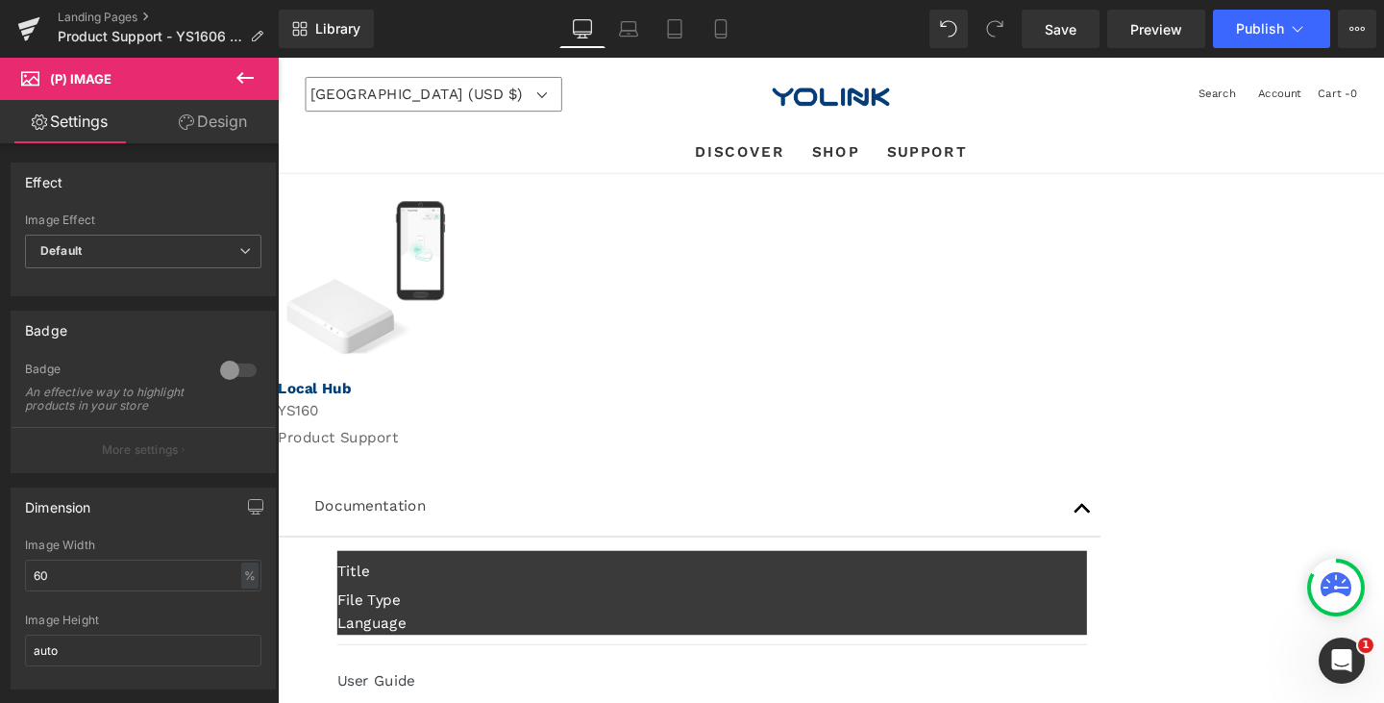
click at [278, 58] on span "(P) Image" at bounding box center [278, 58] width 0 height 0
click at [249, 72] on icon at bounding box center [245, 77] width 23 height 23
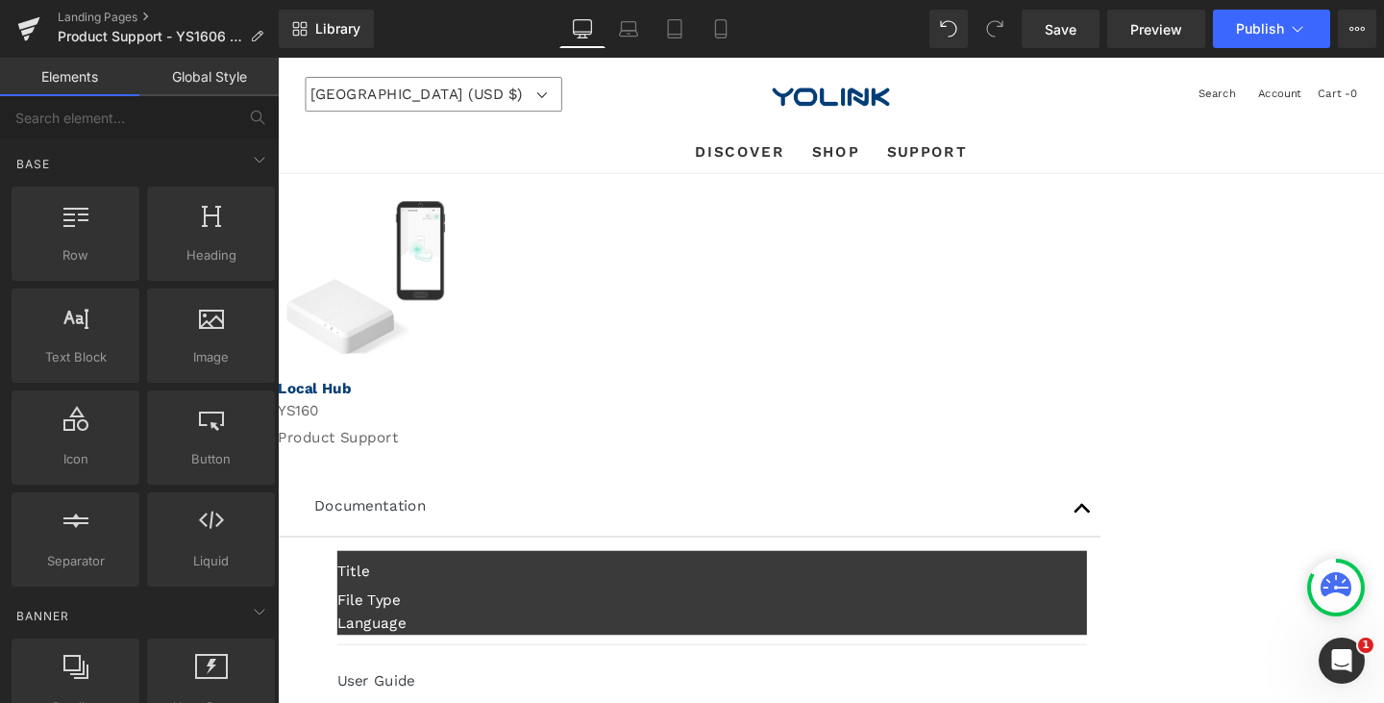
click at [232, 82] on link "Global Style" at bounding box center [208, 77] width 139 height 38
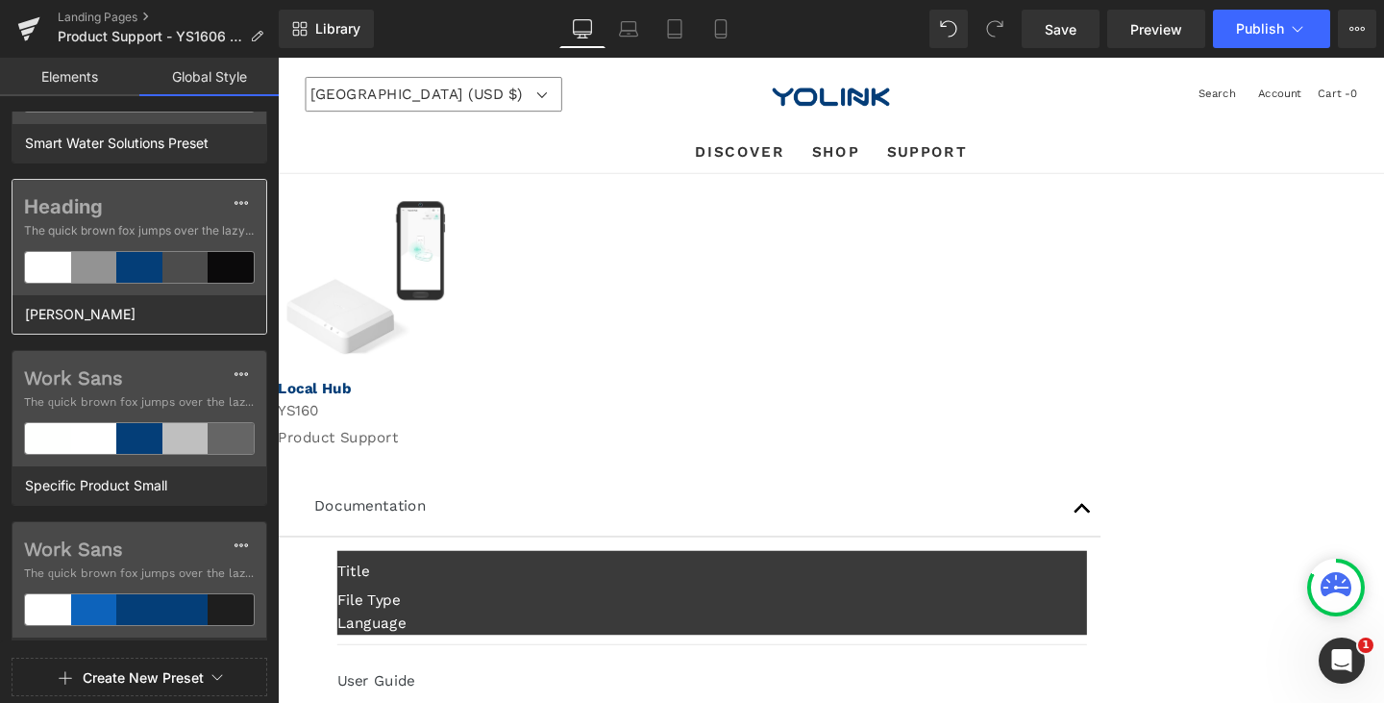
scroll to position [1346, 0]
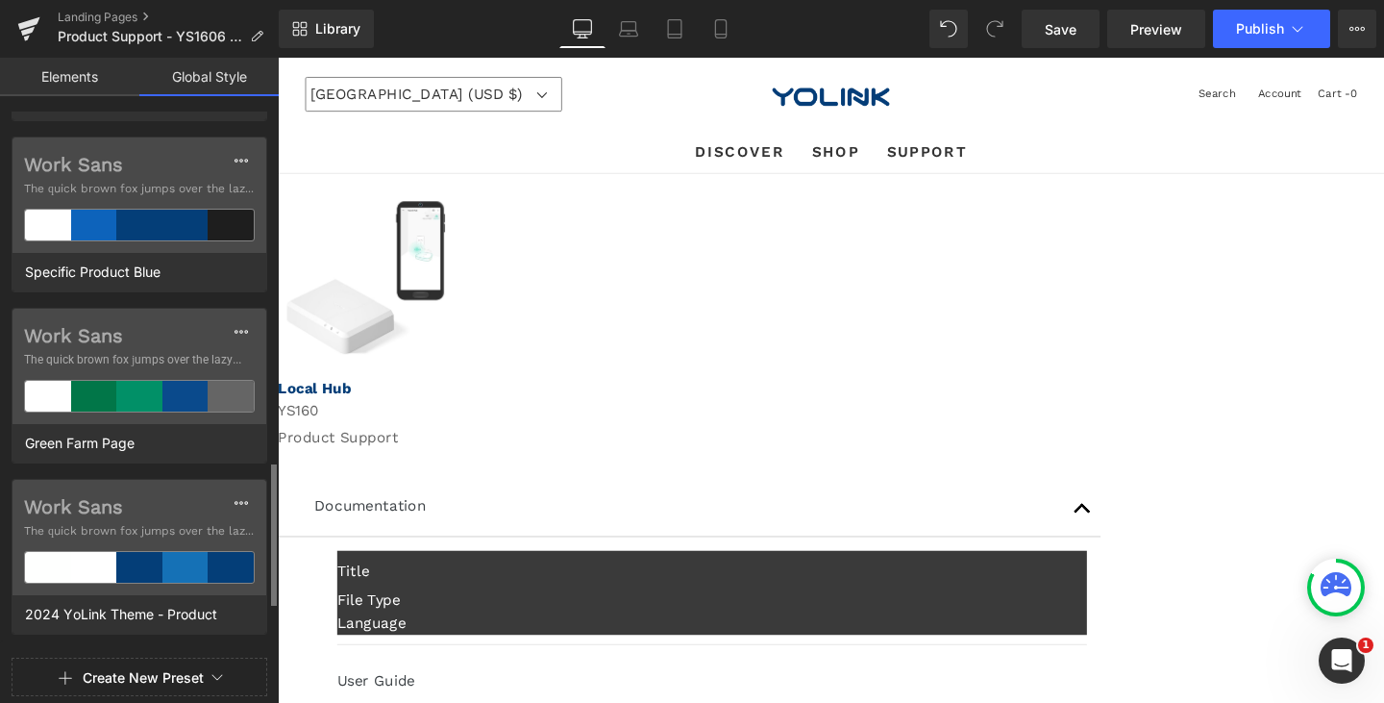
click at [63, 72] on link "Elements" at bounding box center [69, 77] width 139 height 38
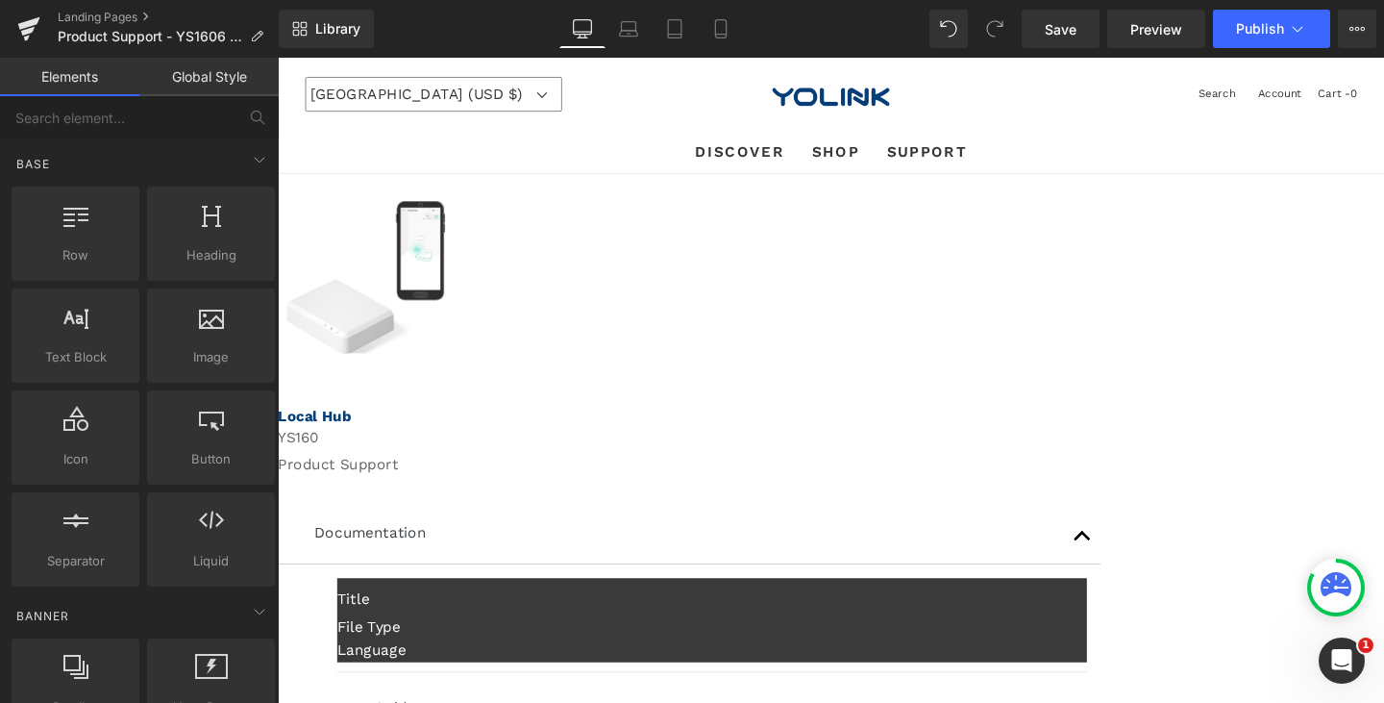
click at [454, 335] on img at bounding box center [370, 289] width 166 height 161
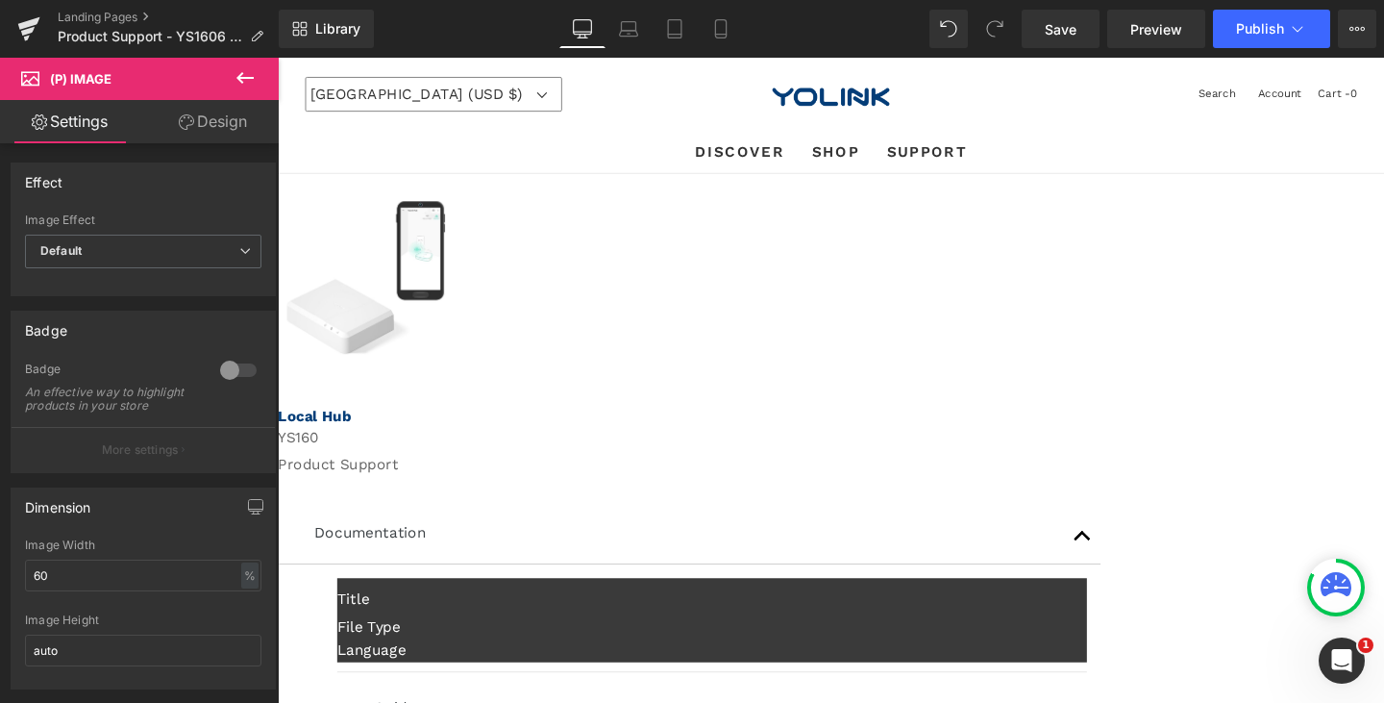
click at [278, 58] on span "(P) Image" at bounding box center [278, 58] width 0 height 0
click at [454, 349] on img at bounding box center [370, 289] width 166 height 161
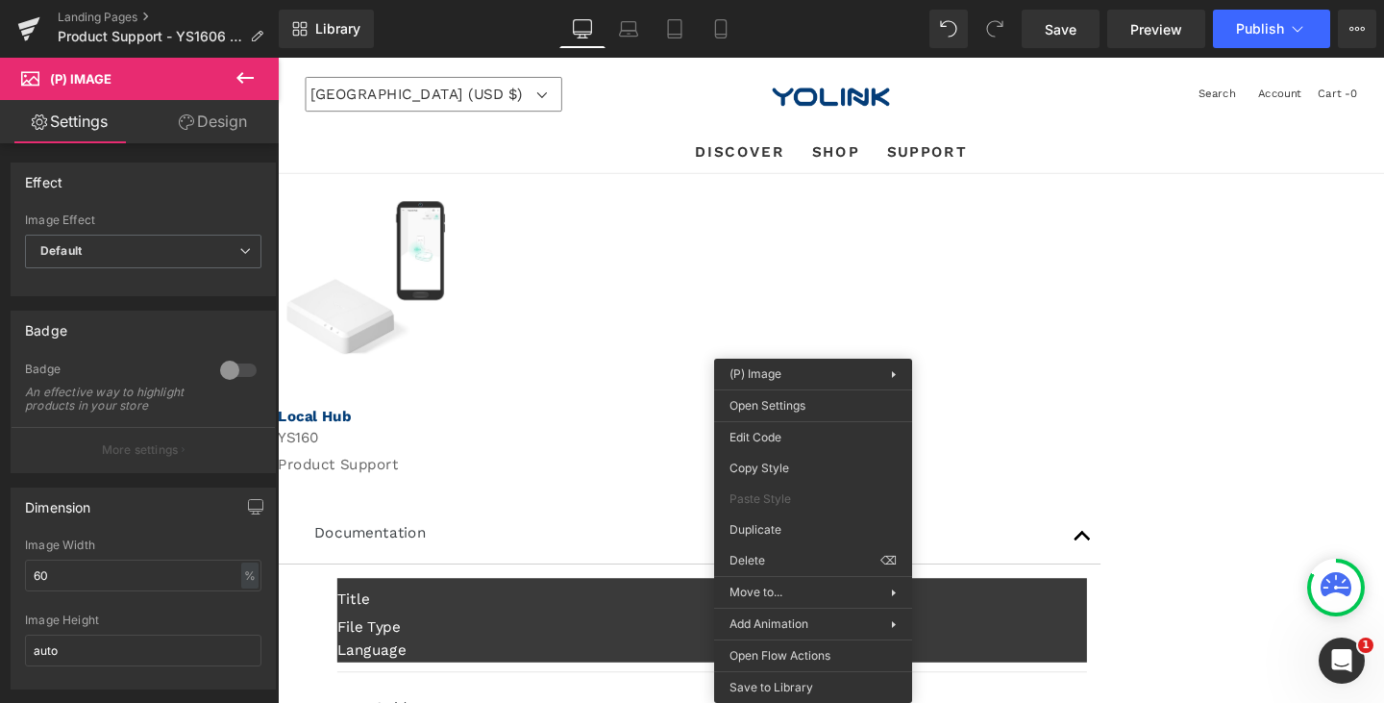
click at [429, 261] on div "Sale Off (P) Image Product Row Local Hub Text Block YS160 Text Block Product Su…" at bounding box center [859, 633] width 1163 height 906
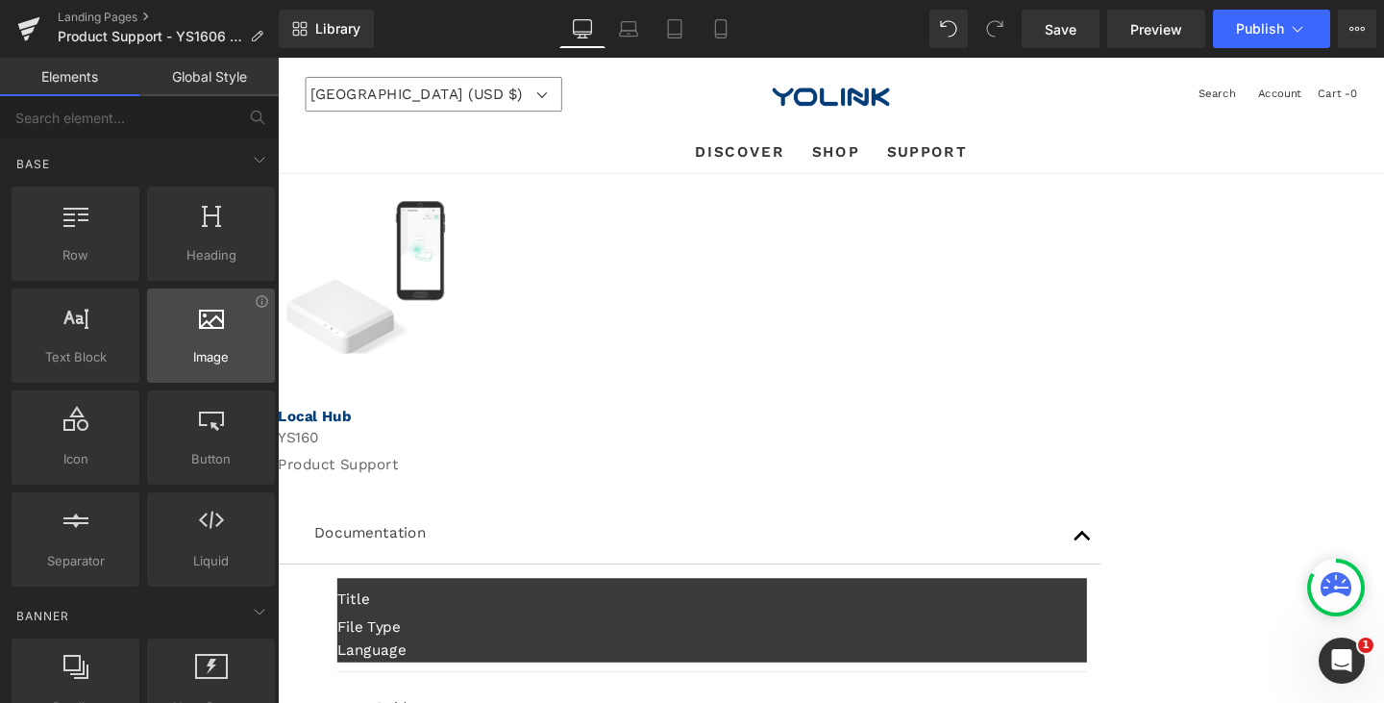
click at [208, 351] on span "Image" at bounding box center [211, 357] width 116 height 20
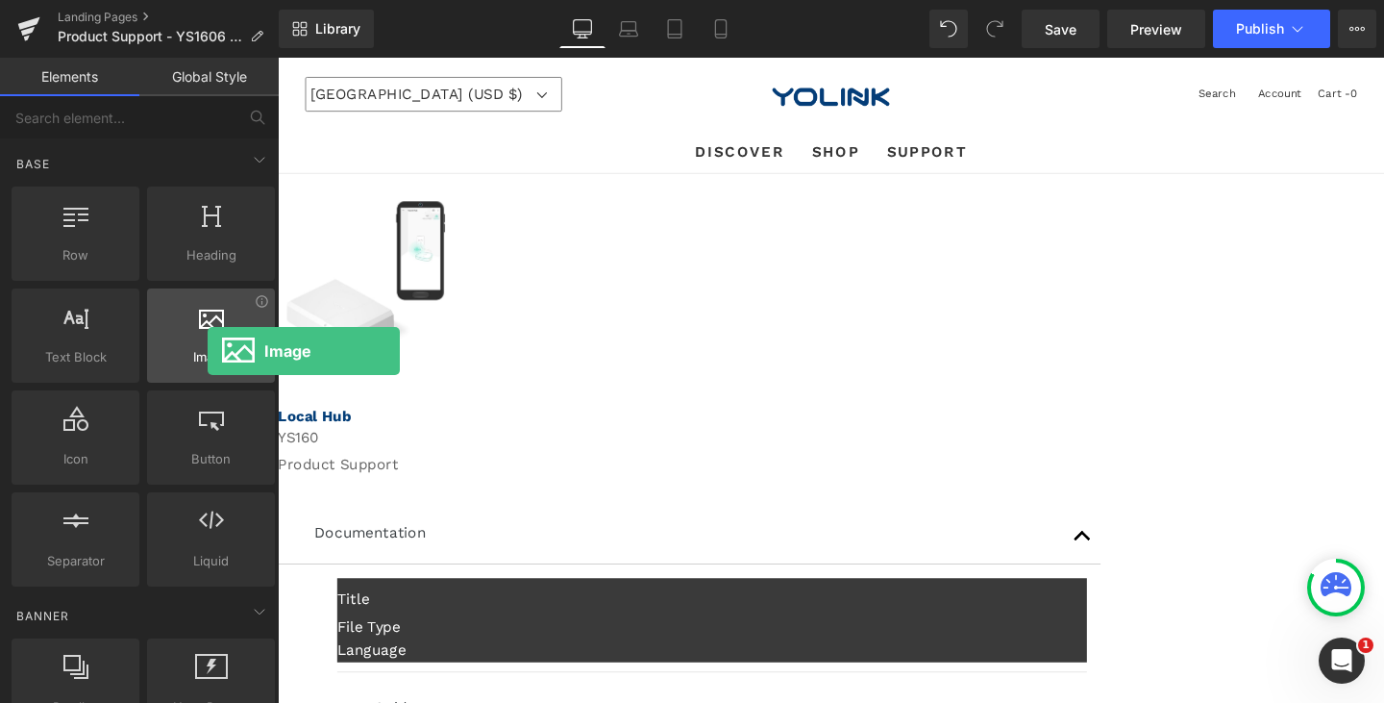
click at [208, 351] on span "Image" at bounding box center [211, 357] width 116 height 20
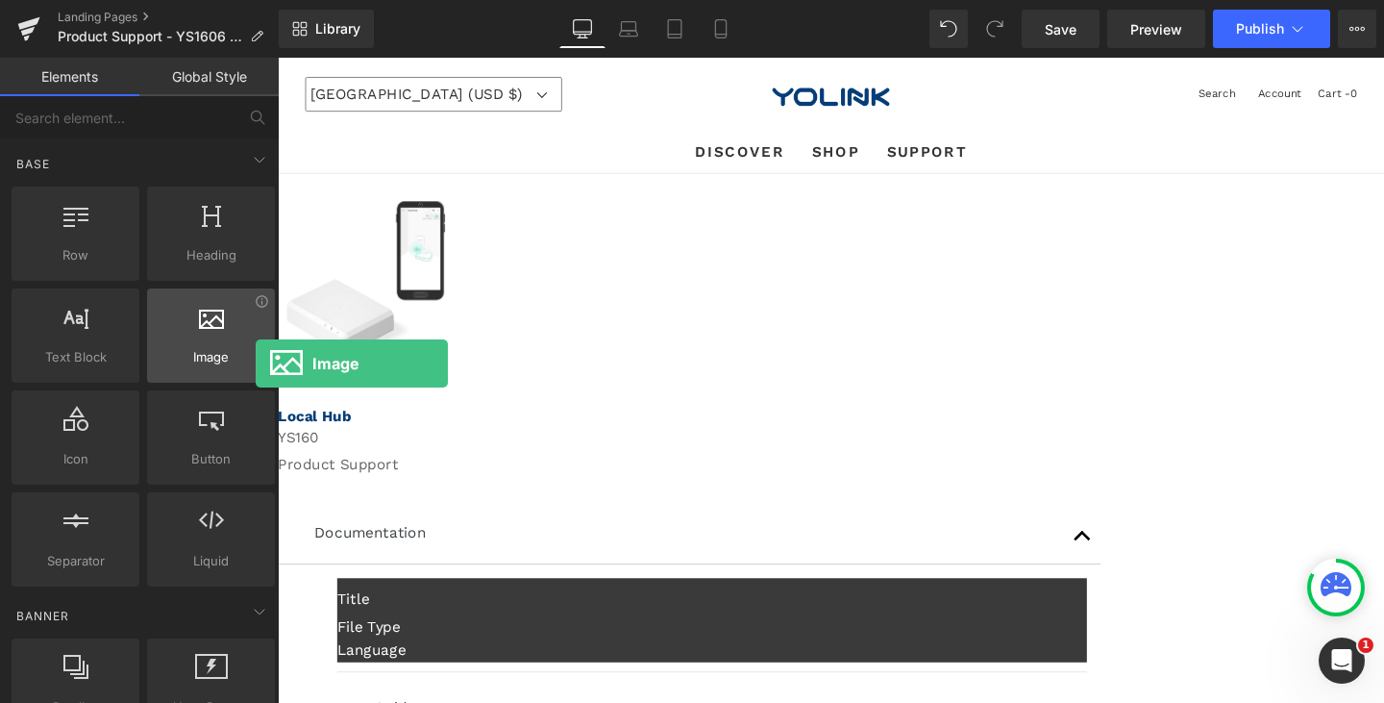
click at [256, 363] on span "Image" at bounding box center [211, 357] width 116 height 20
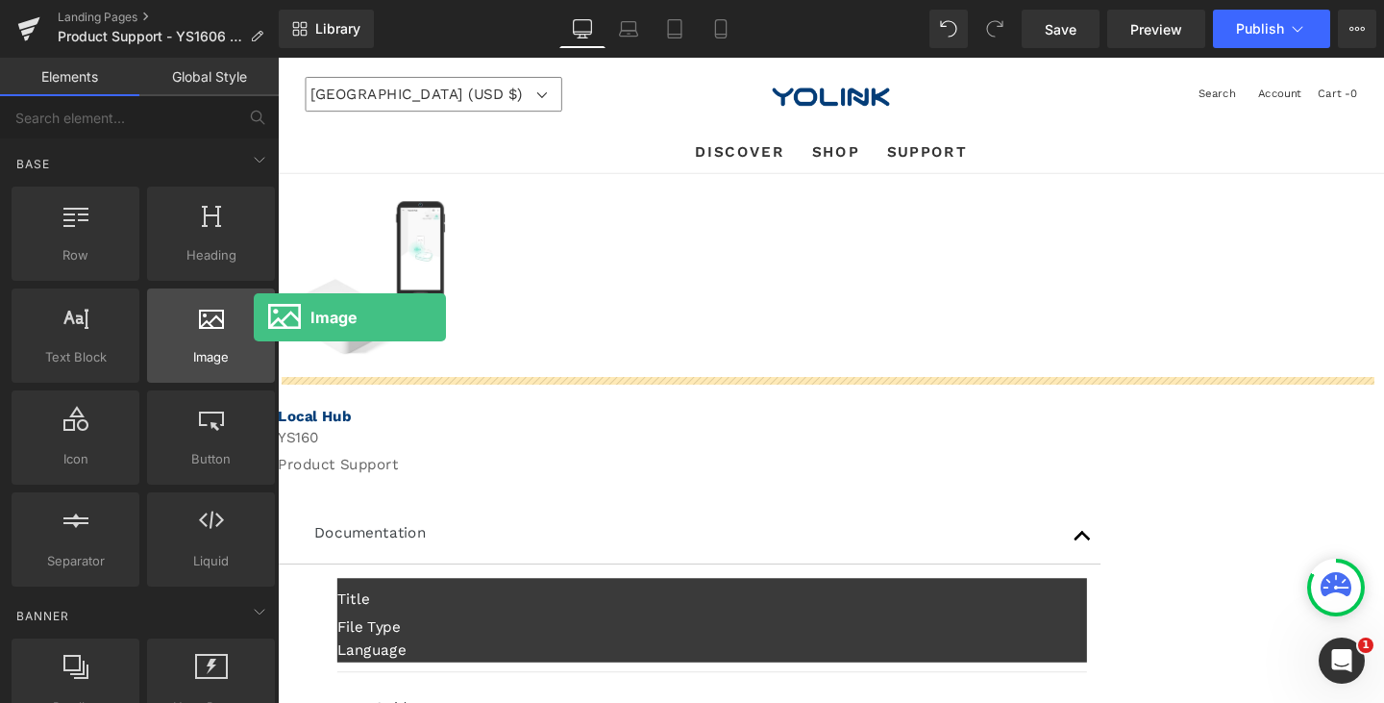
click at [254, 317] on div at bounding box center [211, 325] width 116 height 43
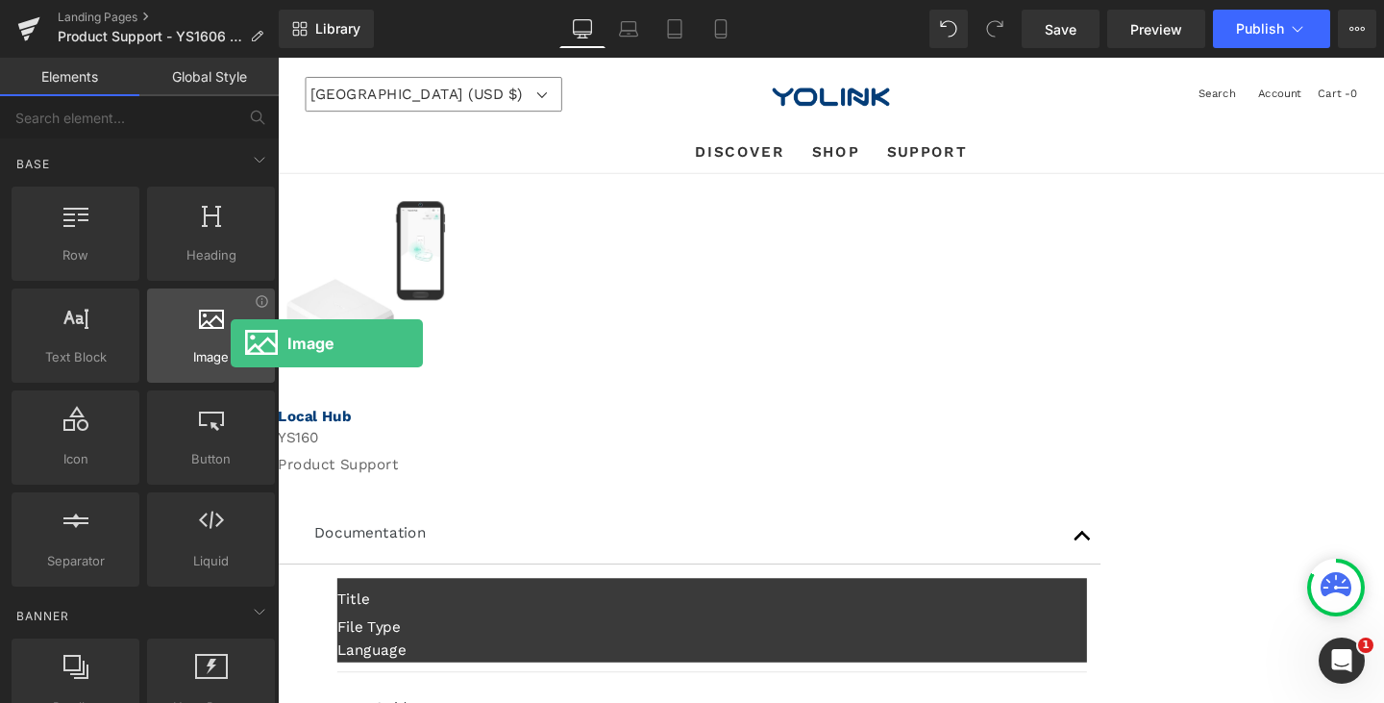
click at [231, 343] on div at bounding box center [211, 325] width 116 height 43
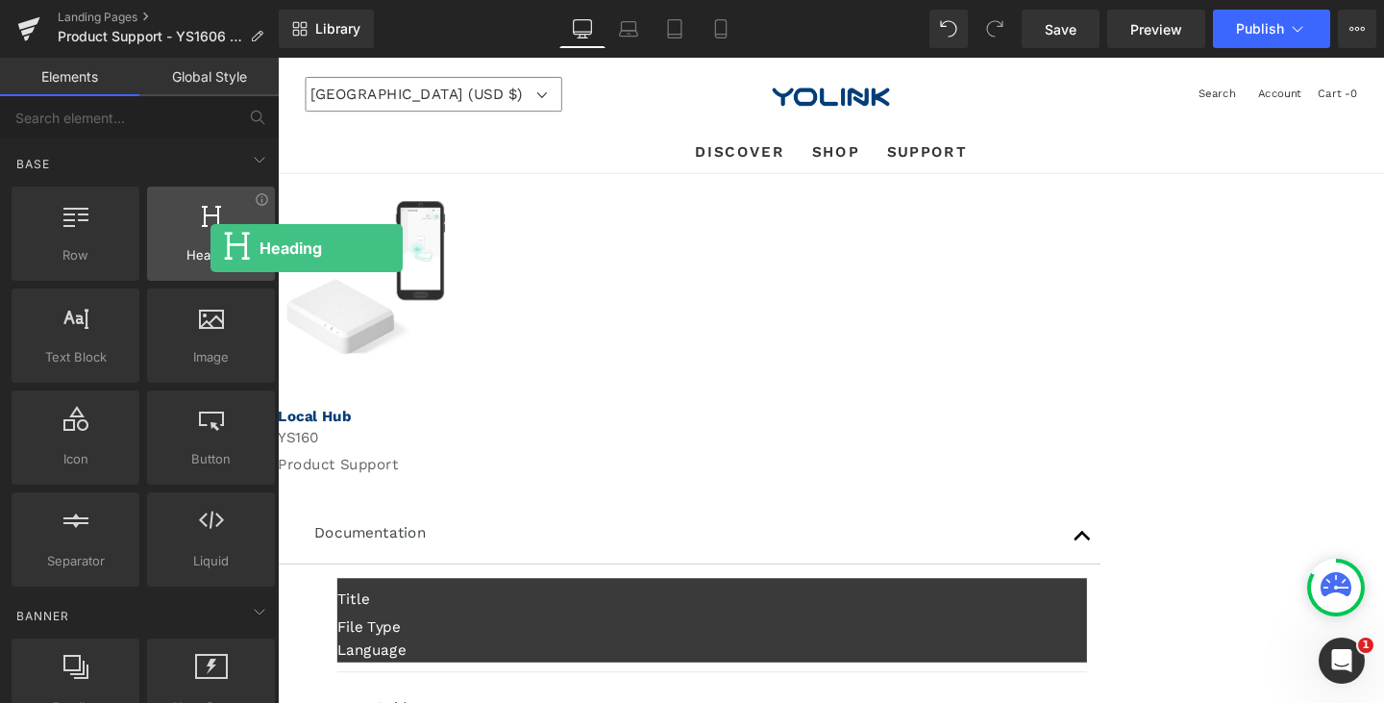
click at [211, 248] on span "Heading" at bounding box center [211, 255] width 116 height 20
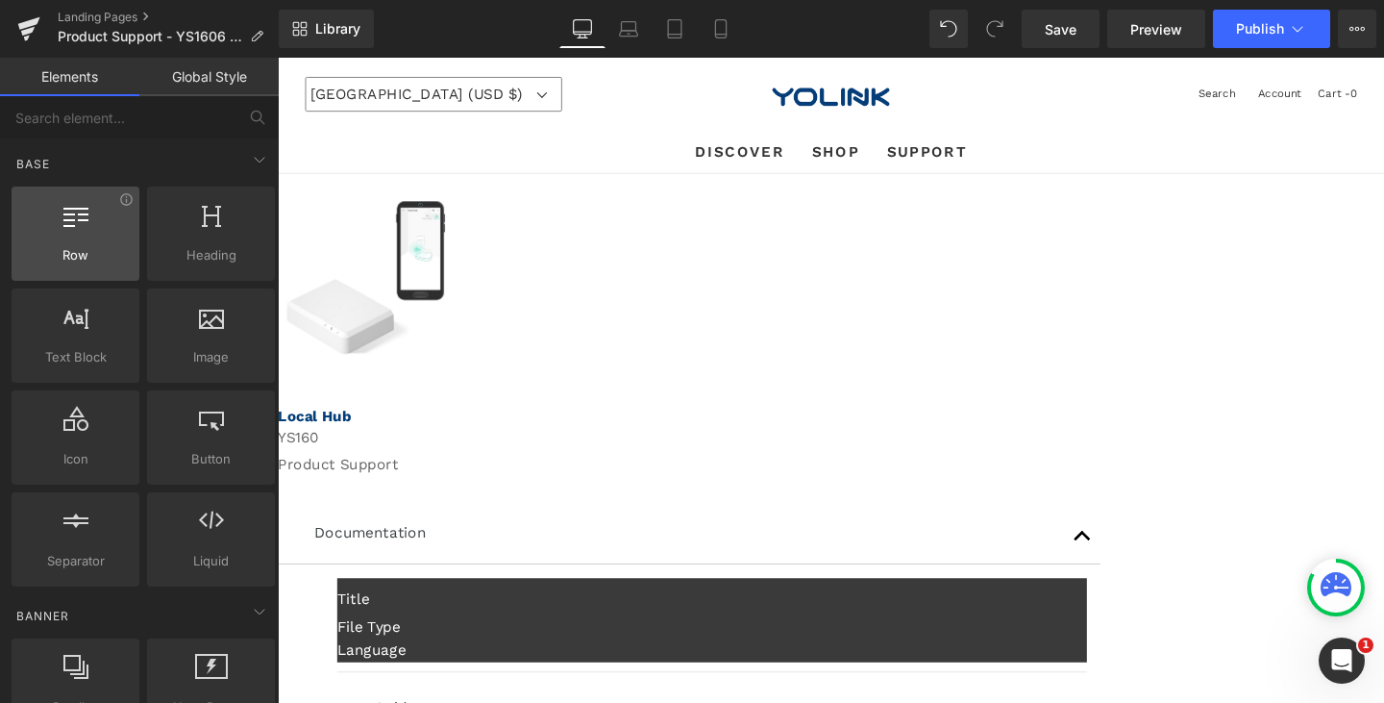
click at [71, 260] on span "Row" at bounding box center [75, 255] width 116 height 20
drag, startPoint x: 481, startPoint y: 406, endPoint x: 307, endPoint y: 451, distance: 179.8
click at [310, 474] on p "Product Support" at bounding box center [859, 485] width 1163 height 23
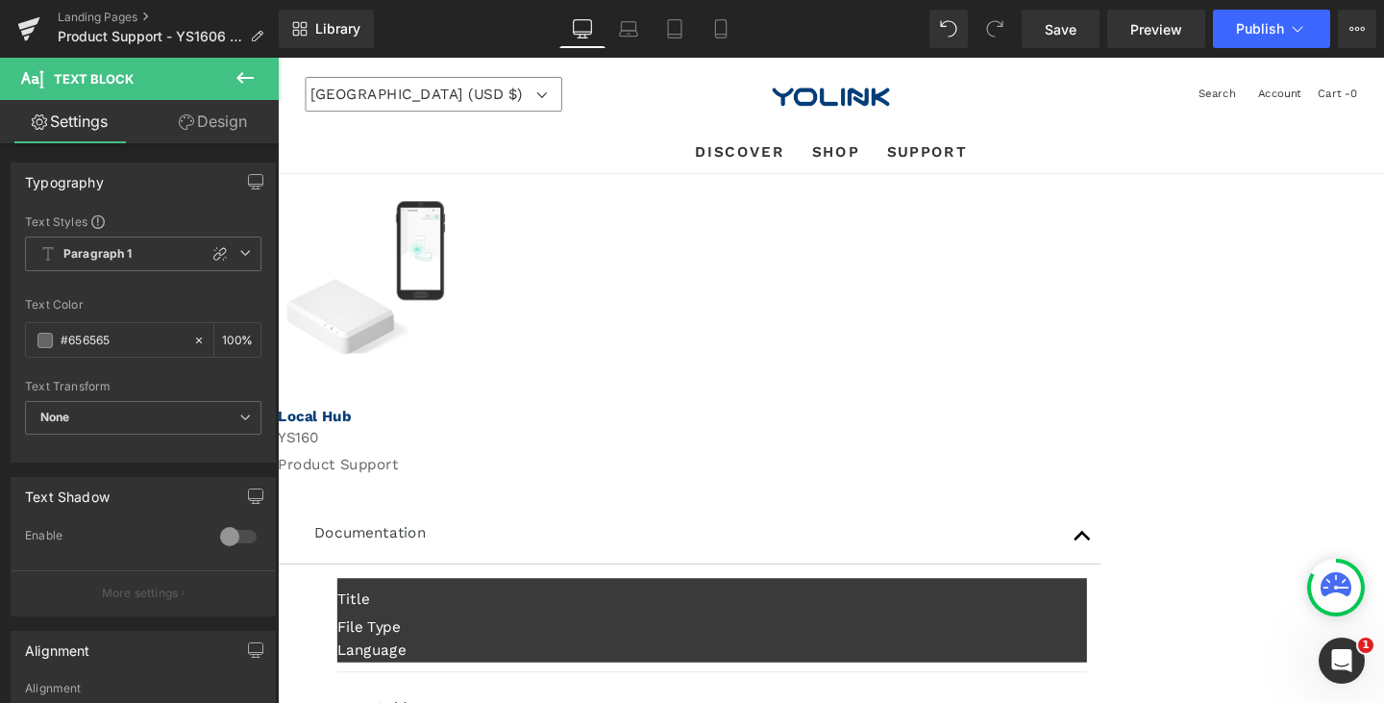
click at [239, 78] on icon at bounding box center [244, 78] width 17 height 12
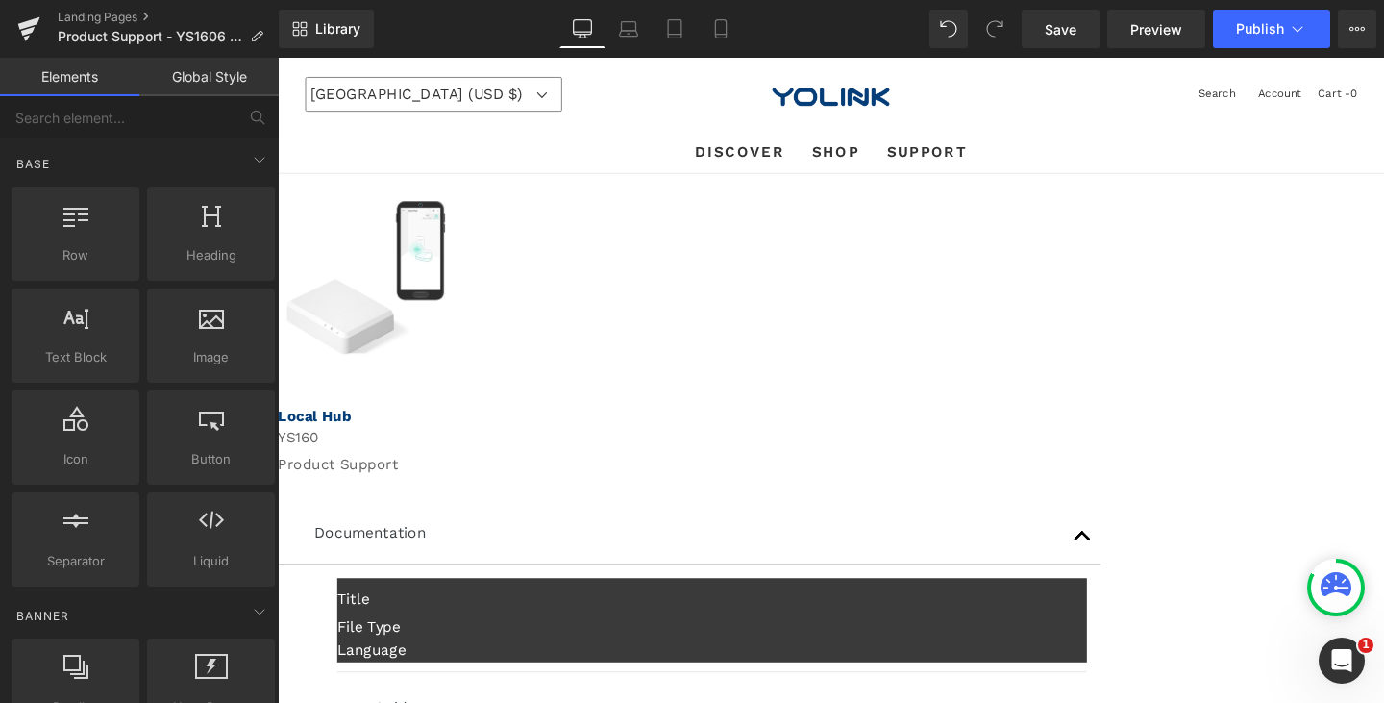
click at [278, 58] on span "(P) Image" at bounding box center [278, 58] width 0 height 0
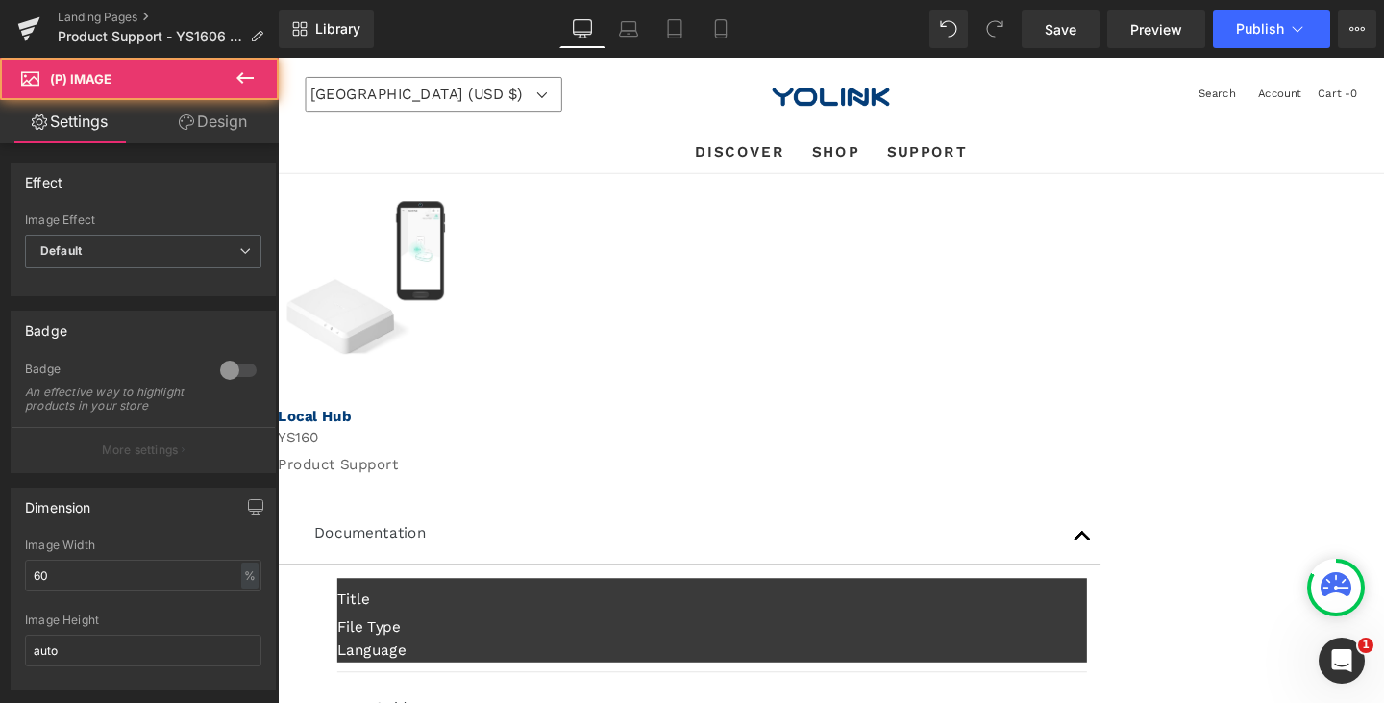
click at [454, 358] on img at bounding box center [370, 289] width 166 height 161
click at [278, 58] on span "(P) Image" at bounding box center [278, 58] width 0 height 0
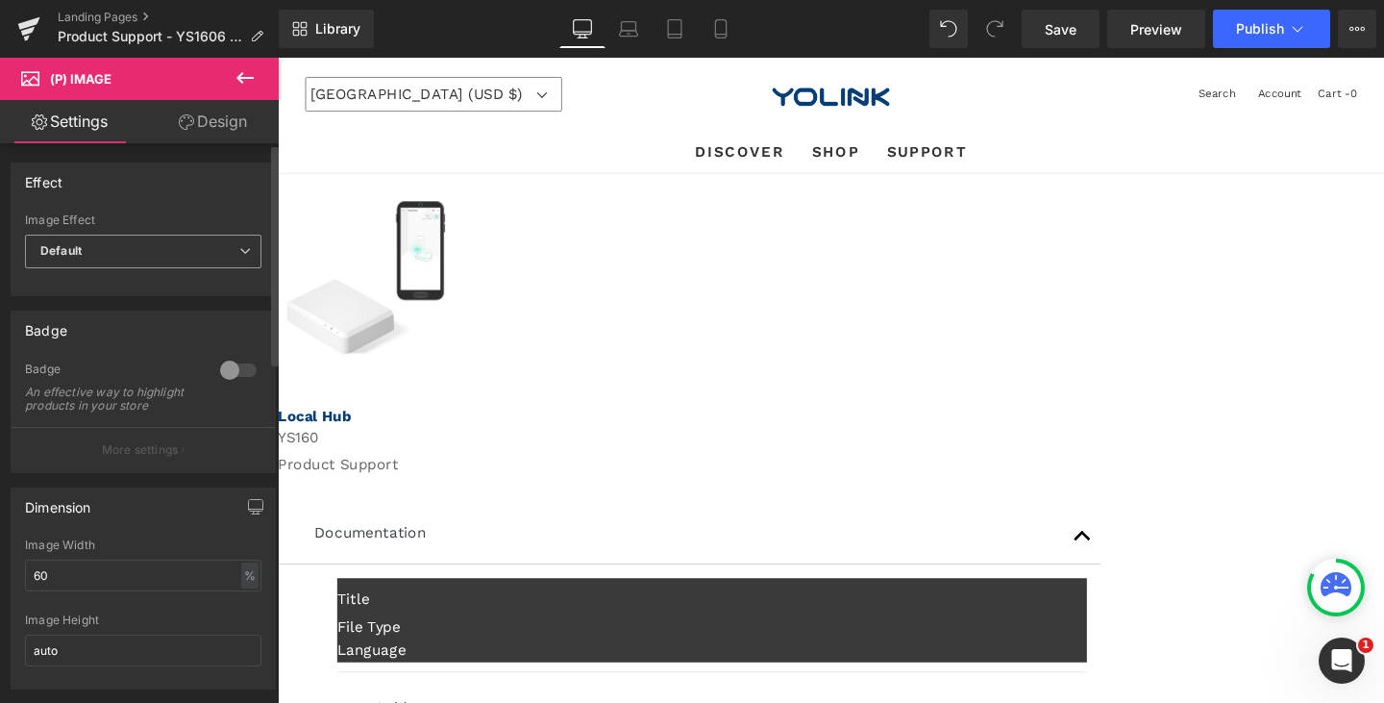
click at [121, 253] on span "Default" at bounding box center [143, 252] width 236 height 34
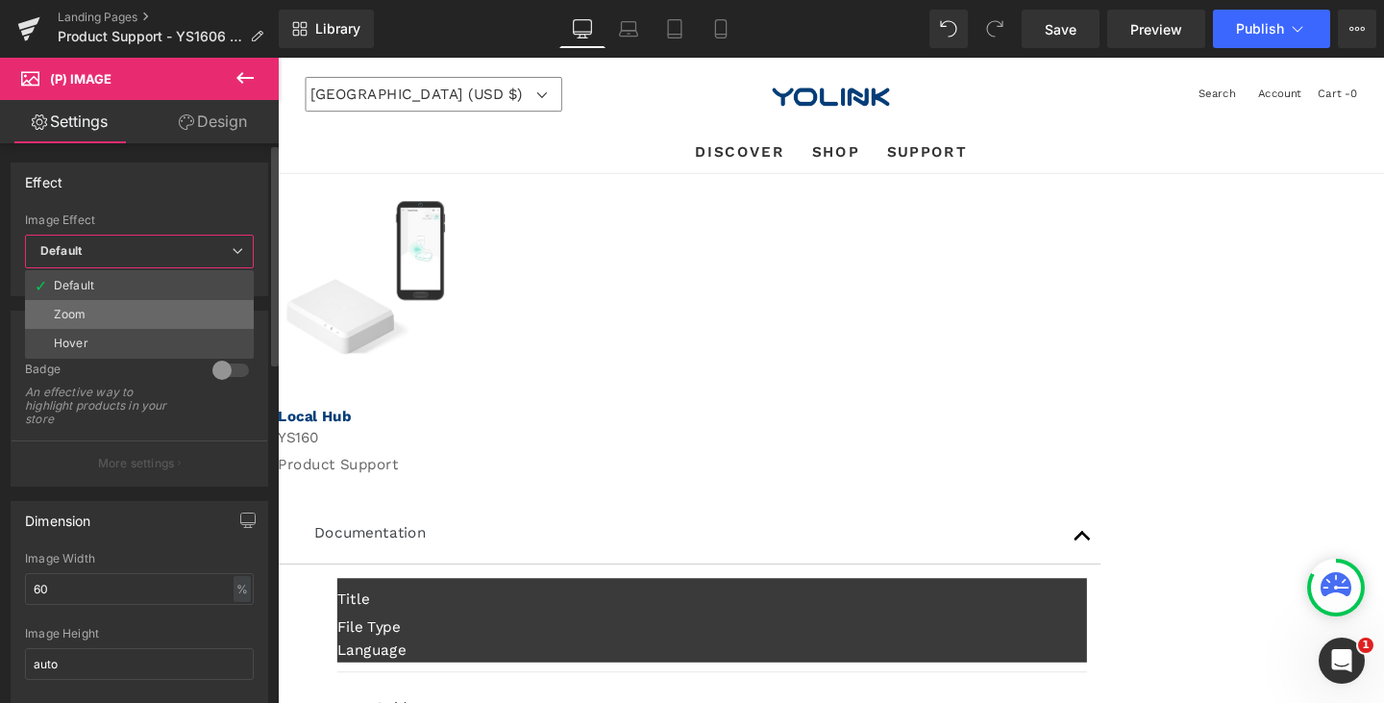
click at [117, 309] on li "Zoom" at bounding box center [139, 314] width 229 height 29
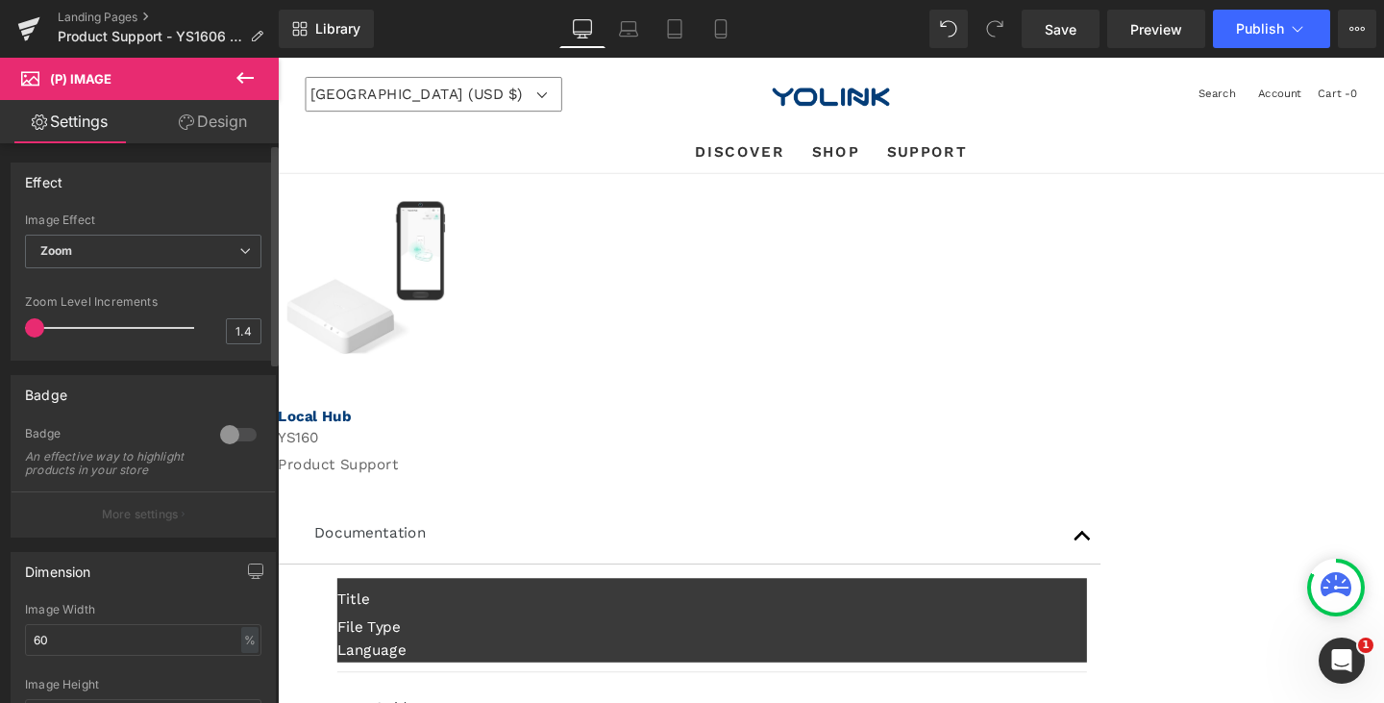
drag, startPoint x: 112, startPoint y: 329, endPoint x: 22, endPoint y: 333, distance: 89.5
click at [22, 333] on div "Default Zoom Hover Image Effect Zoom Default Zoom Hover last Image Hover last N…" at bounding box center [143, 286] width 263 height 146
click at [161, 251] on span "Zoom" at bounding box center [143, 252] width 236 height 34
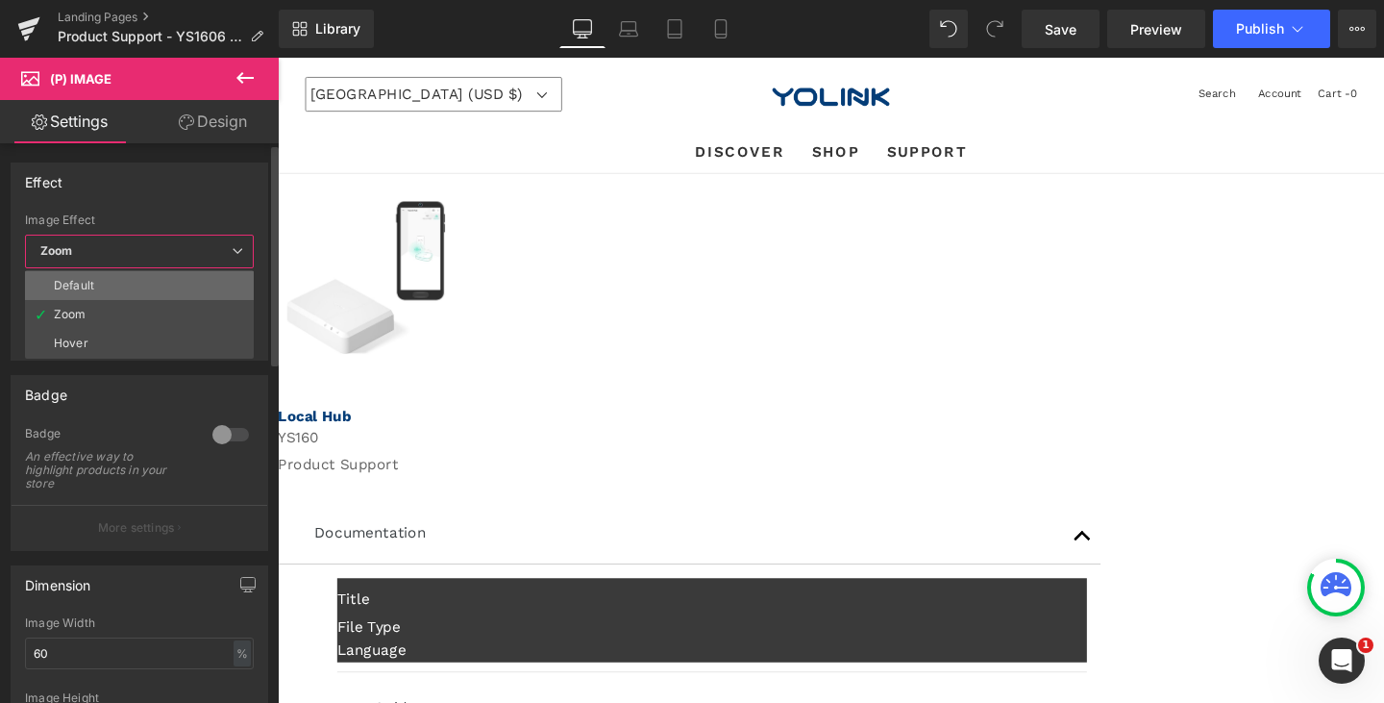
click at [128, 274] on li "Default" at bounding box center [139, 285] width 229 height 29
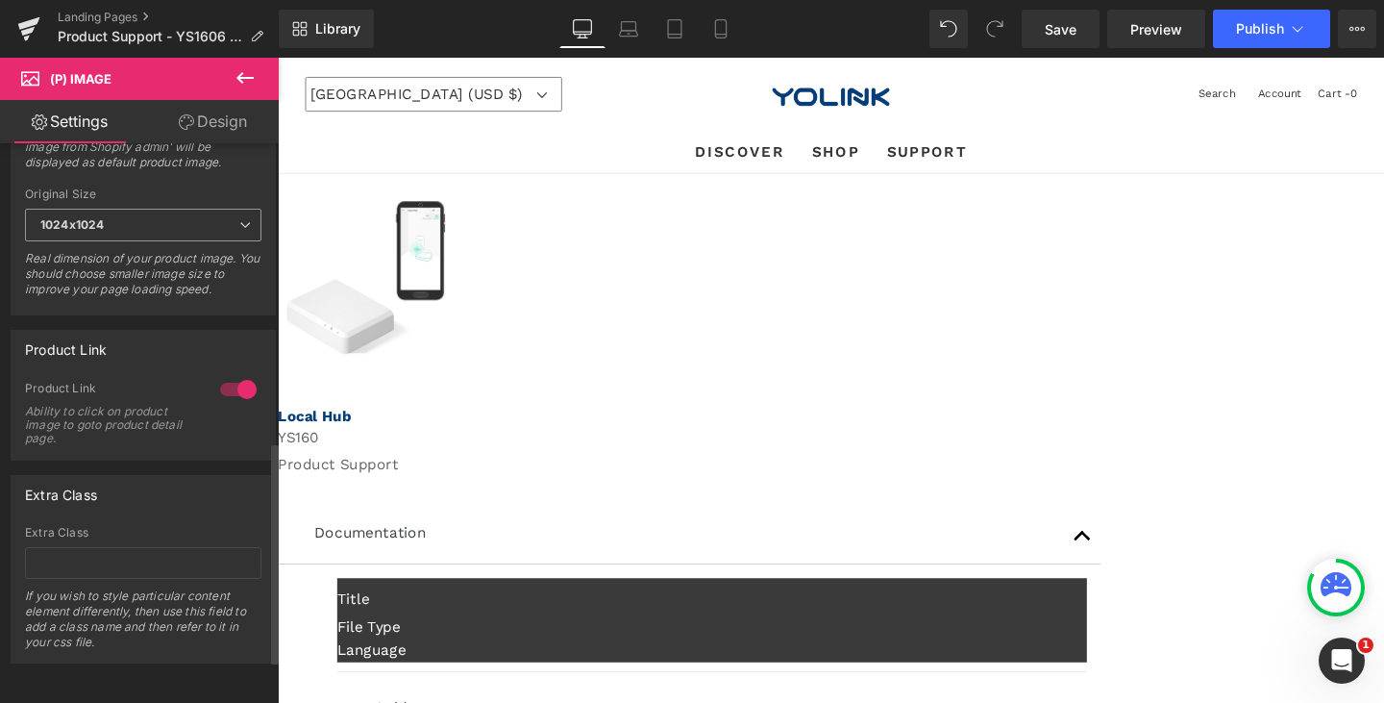
scroll to position [574, 0]
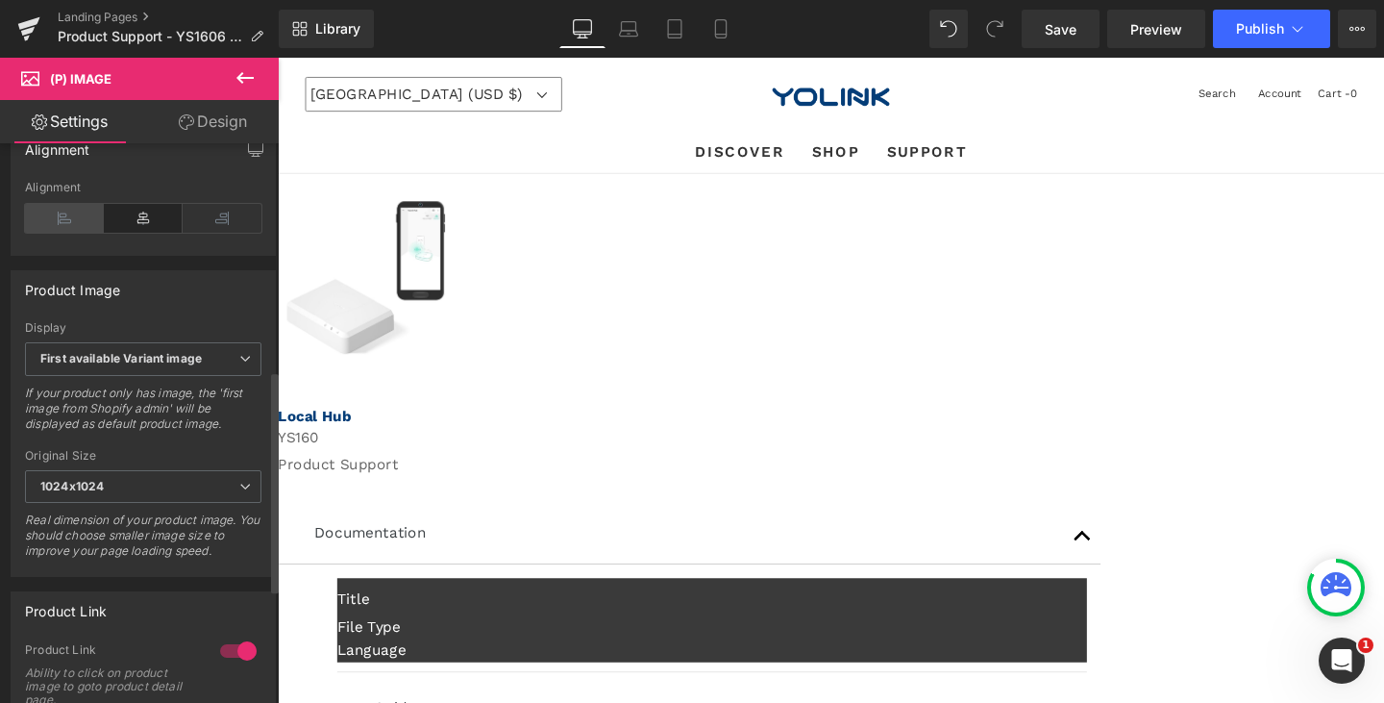
click at [66, 231] on icon at bounding box center [64, 218] width 79 height 29
click at [133, 229] on icon at bounding box center [143, 218] width 79 height 29
click at [220, 228] on icon at bounding box center [222, 218] width 79 height 29
click at [151, 228] on icon at bounding box center [143, 218] width 79 height 29
click at [169, 376] on span "First available Variant image" at bounding box center [143, 359] width 236 height 34
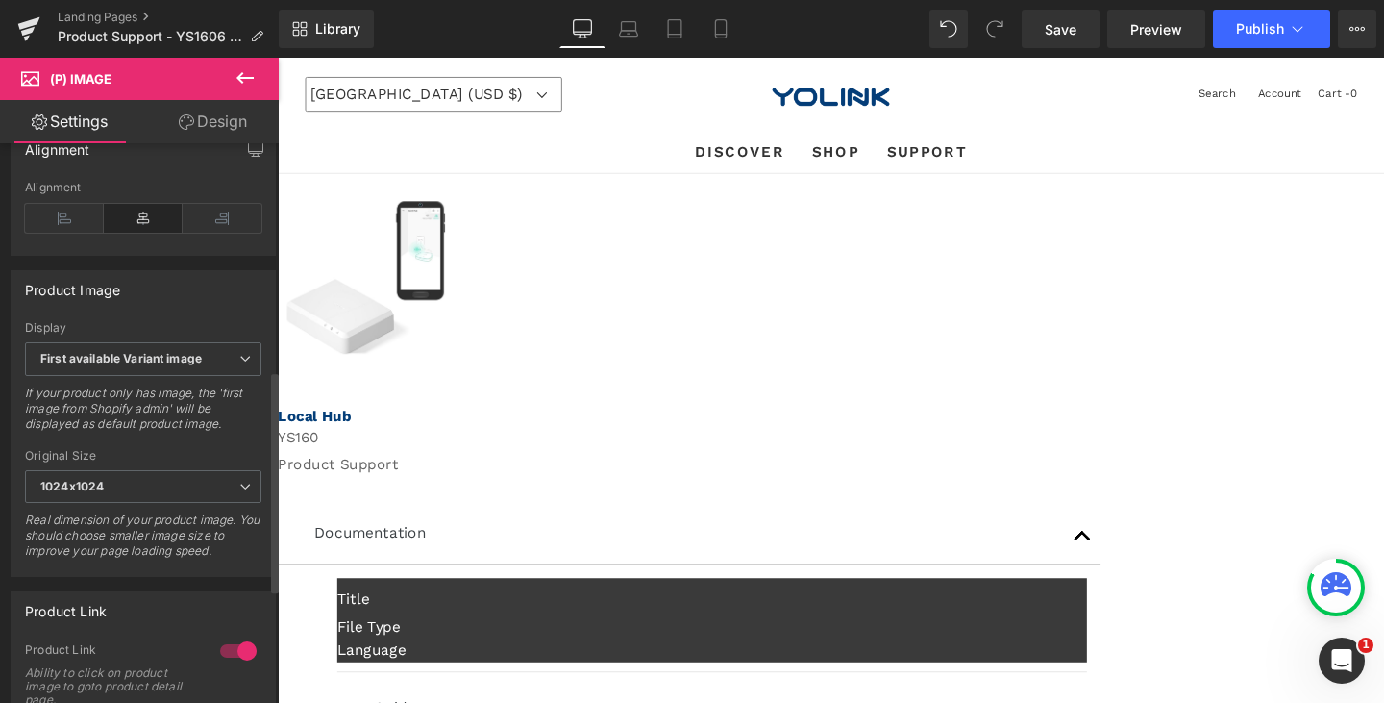
click at [186, 308] on div "Product Image" at bounding box center [143, 289] width 263 height 37
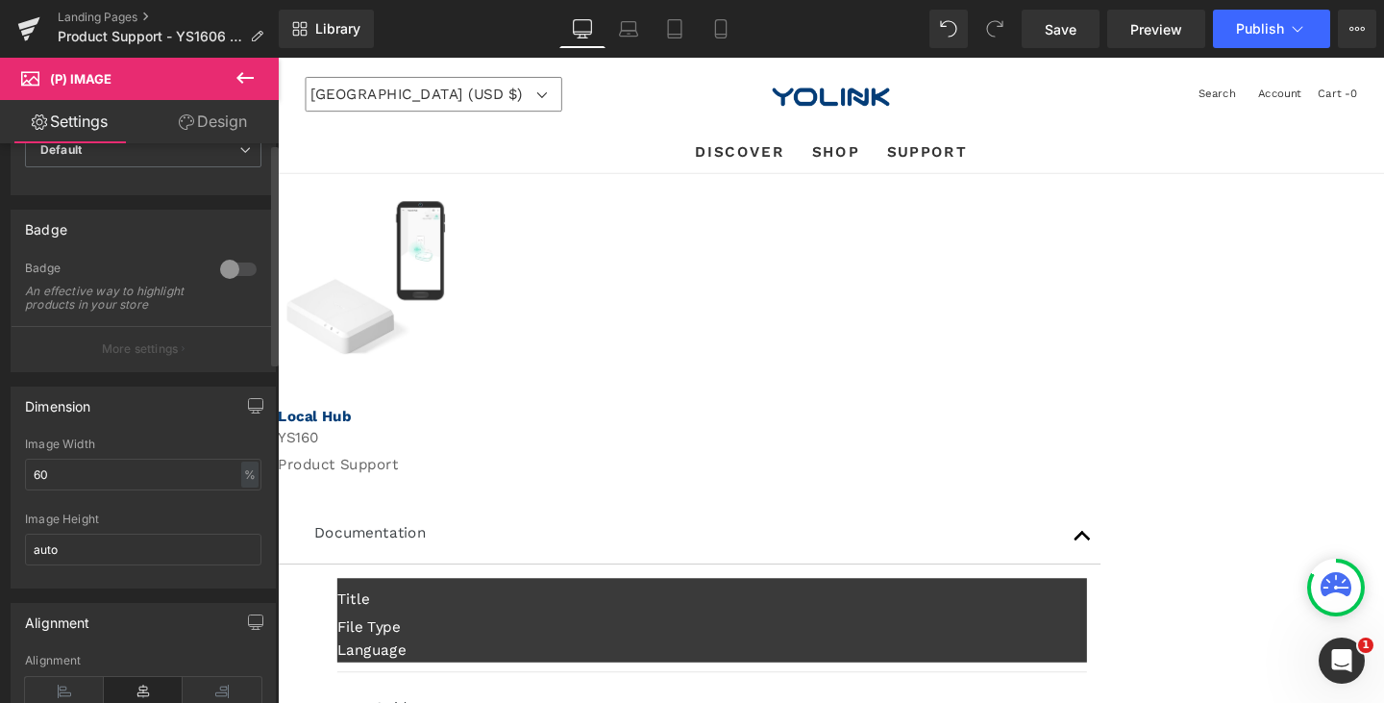
scroll to position [0, 0]
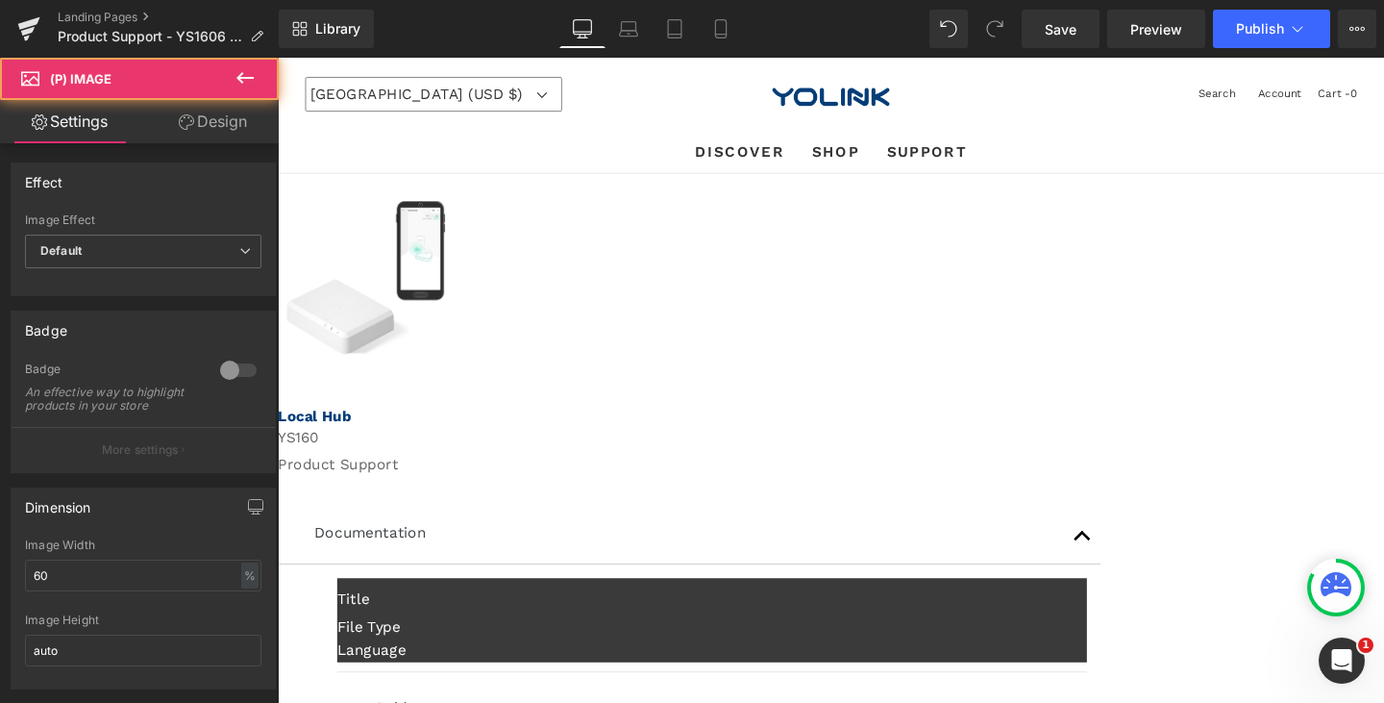
click at [454, 333] on img at bounding box center [370, 289] width 166 height 161
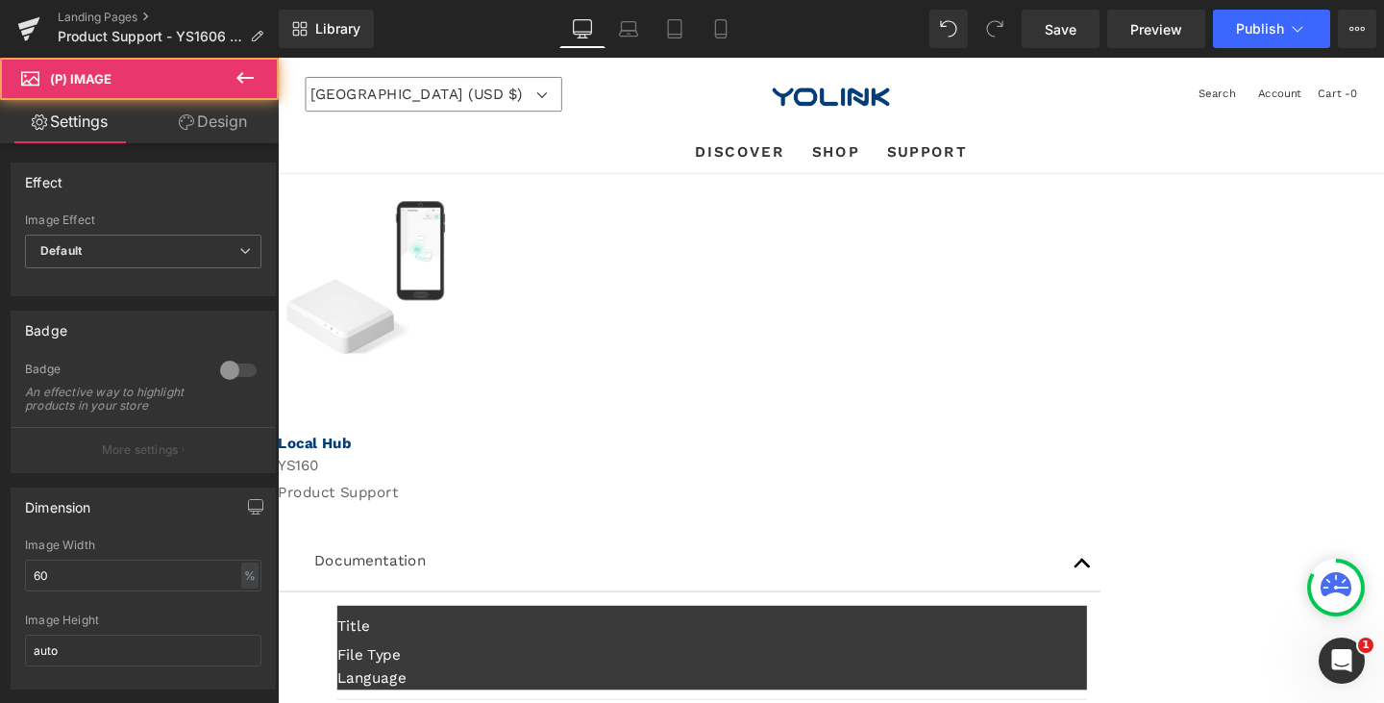
click at [454, 343] on img at bounding box center [370, 289] width 166 height 161
click at [278, 58] on span "Row" at bounding box center [278, 58] width 0 height 0
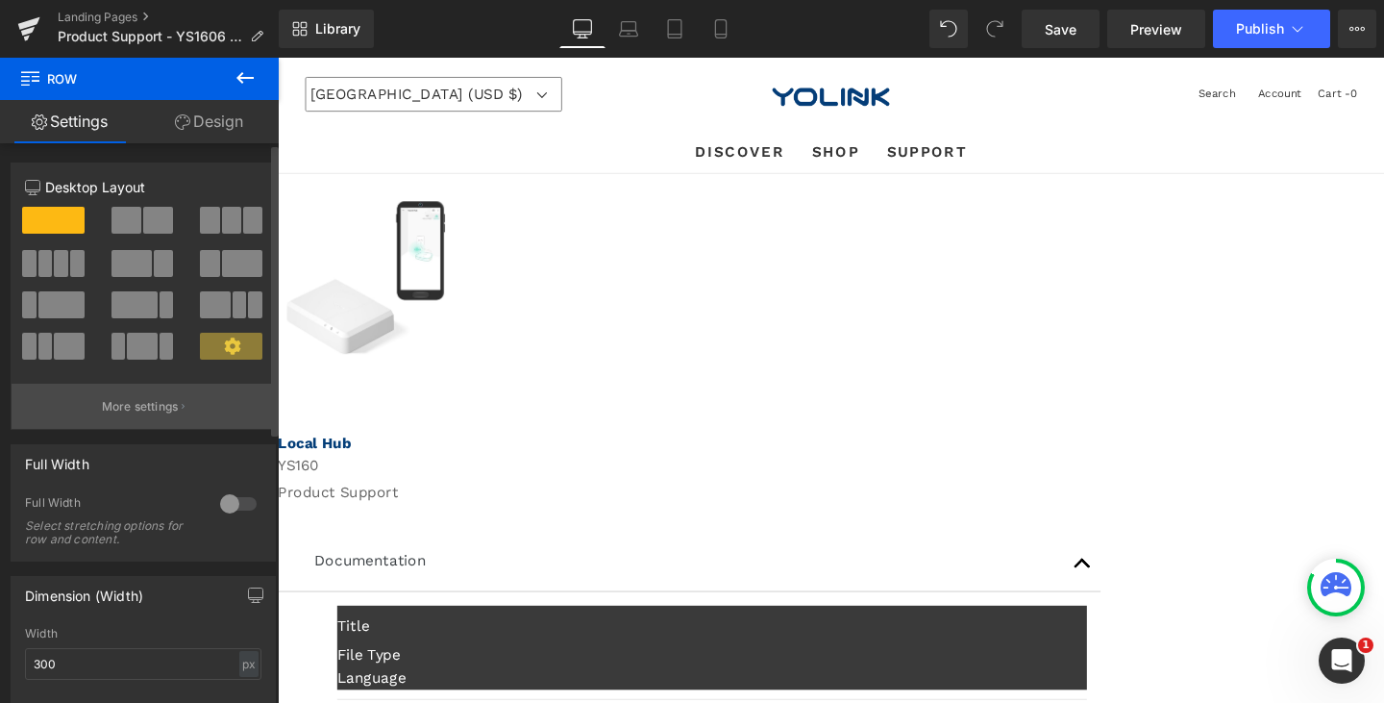
click at [186, 413] on button "More settings" at bounding box center [143, 406] width 263 height 45
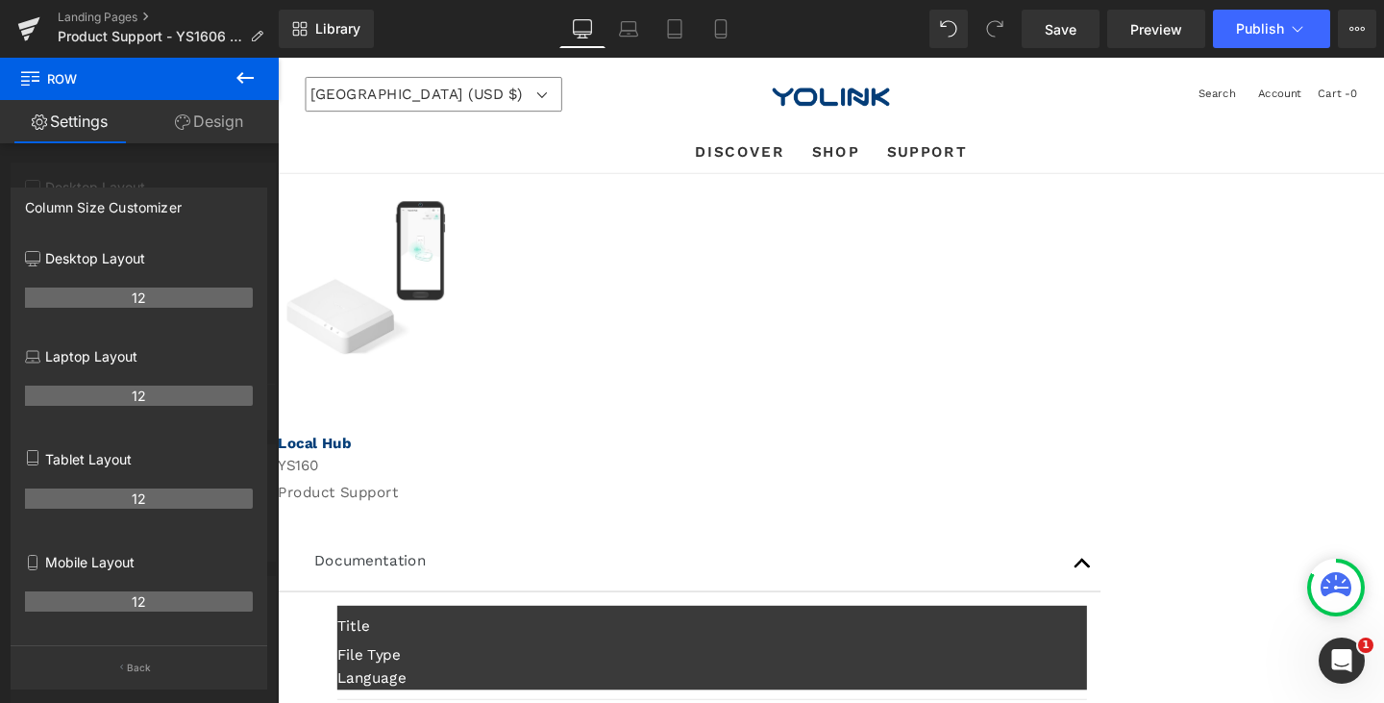
click at [199, 130] on link "Design" at bounding box center [208, 121] width 139 height 43
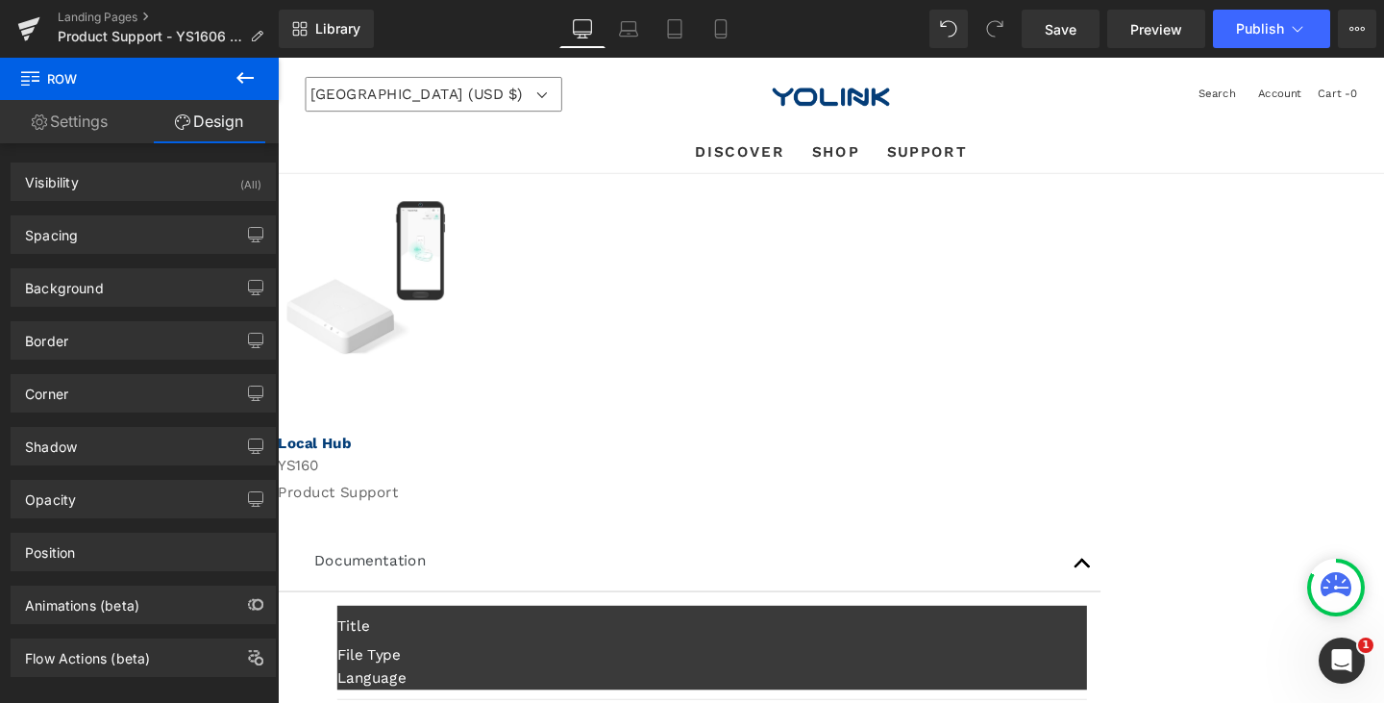
click at [83, 113] on link "Settings" at bounding box center [69, 121] width 139 height 43
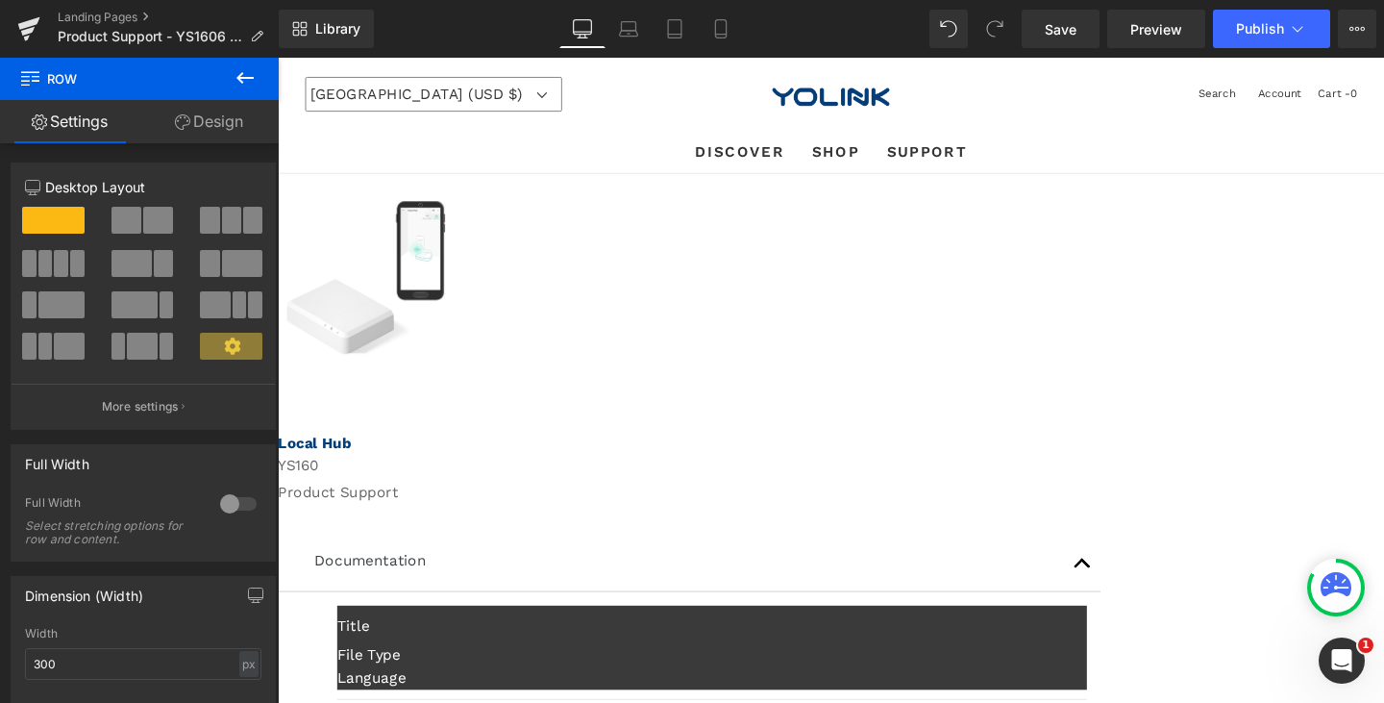
click at [224, 116] on link "Design" at bounding box center [208, 121] width 139 height 43
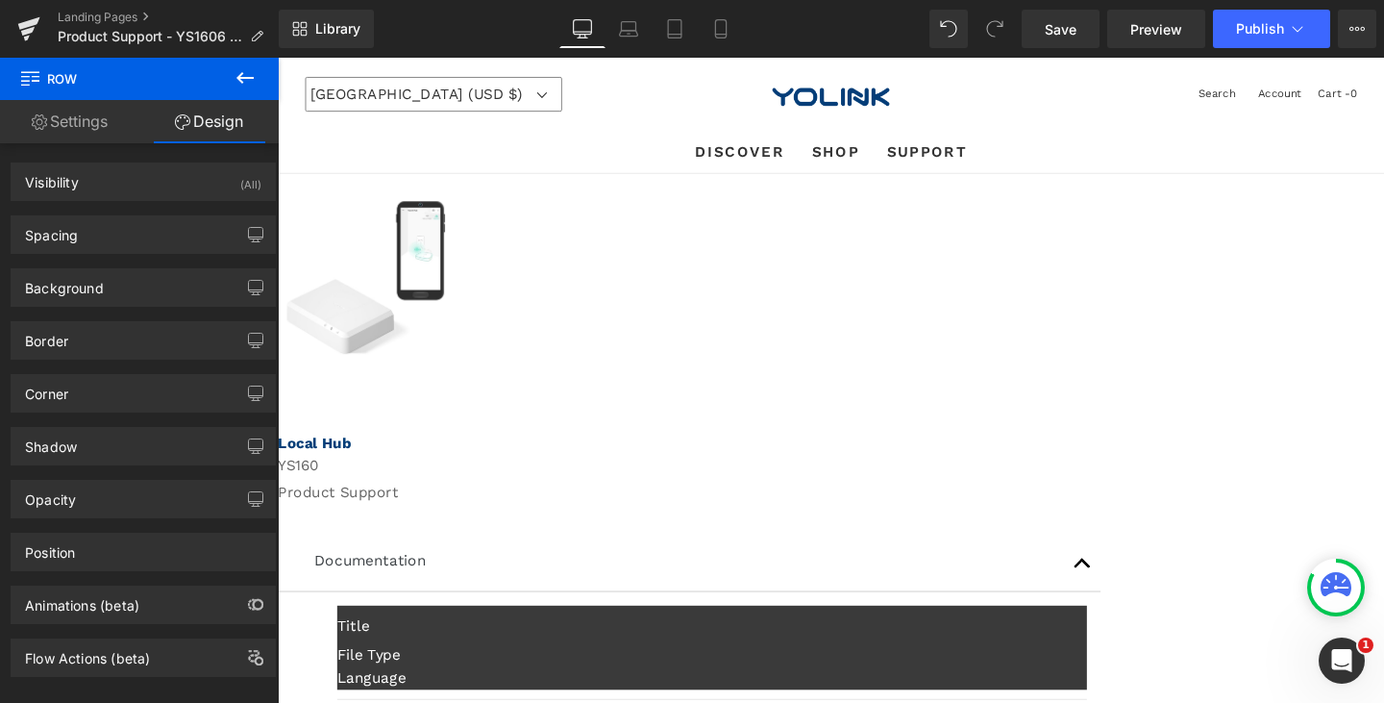
click at [454, 344] on img at bounding box center [370, 289] width 166 height 161
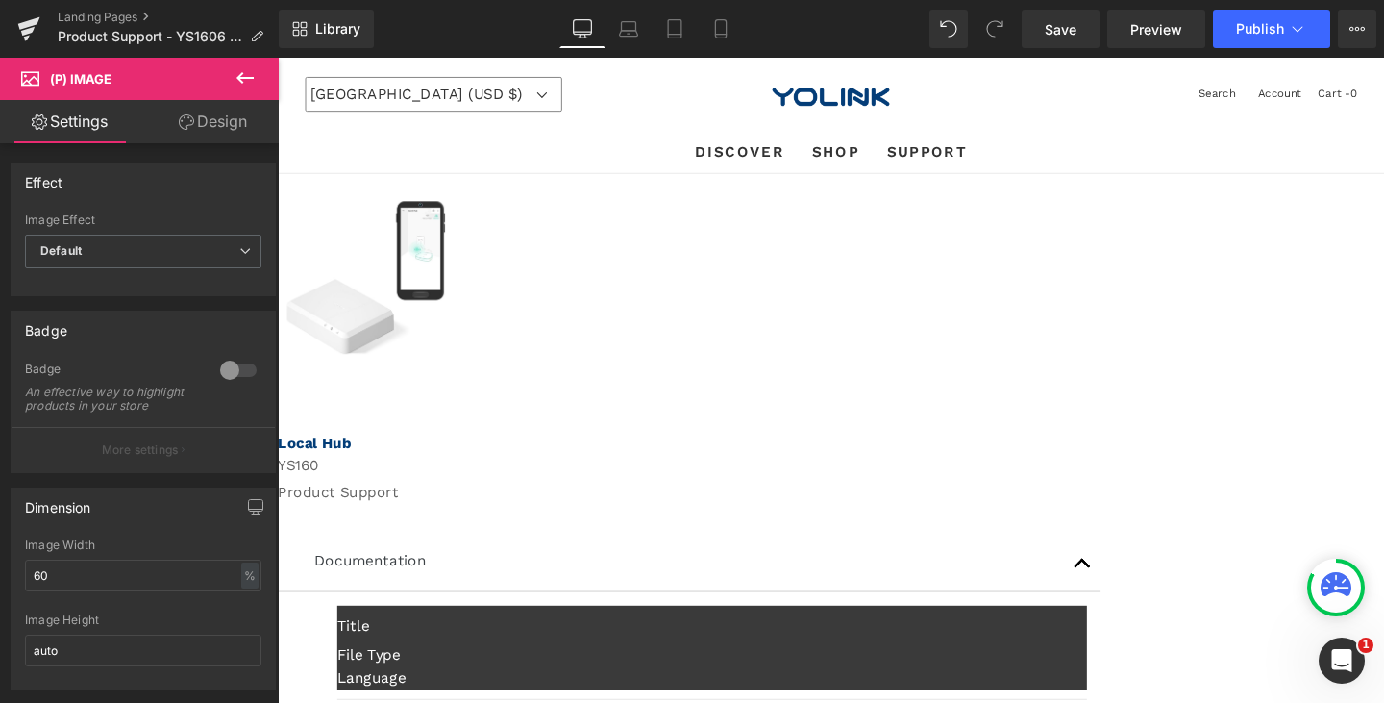
click at [278, 58] on span "(P) Image" at bounding box center [278, 58] width 0 height 0
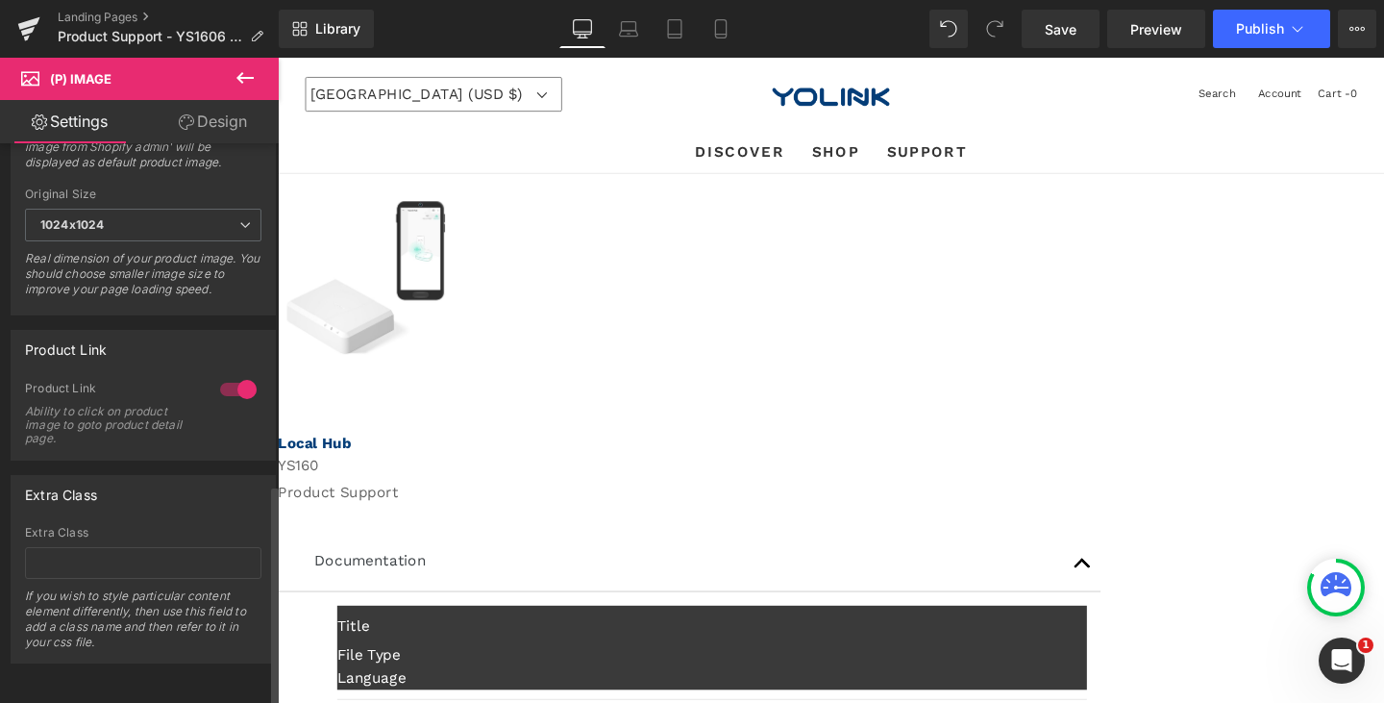
scroll to position [670, 0]
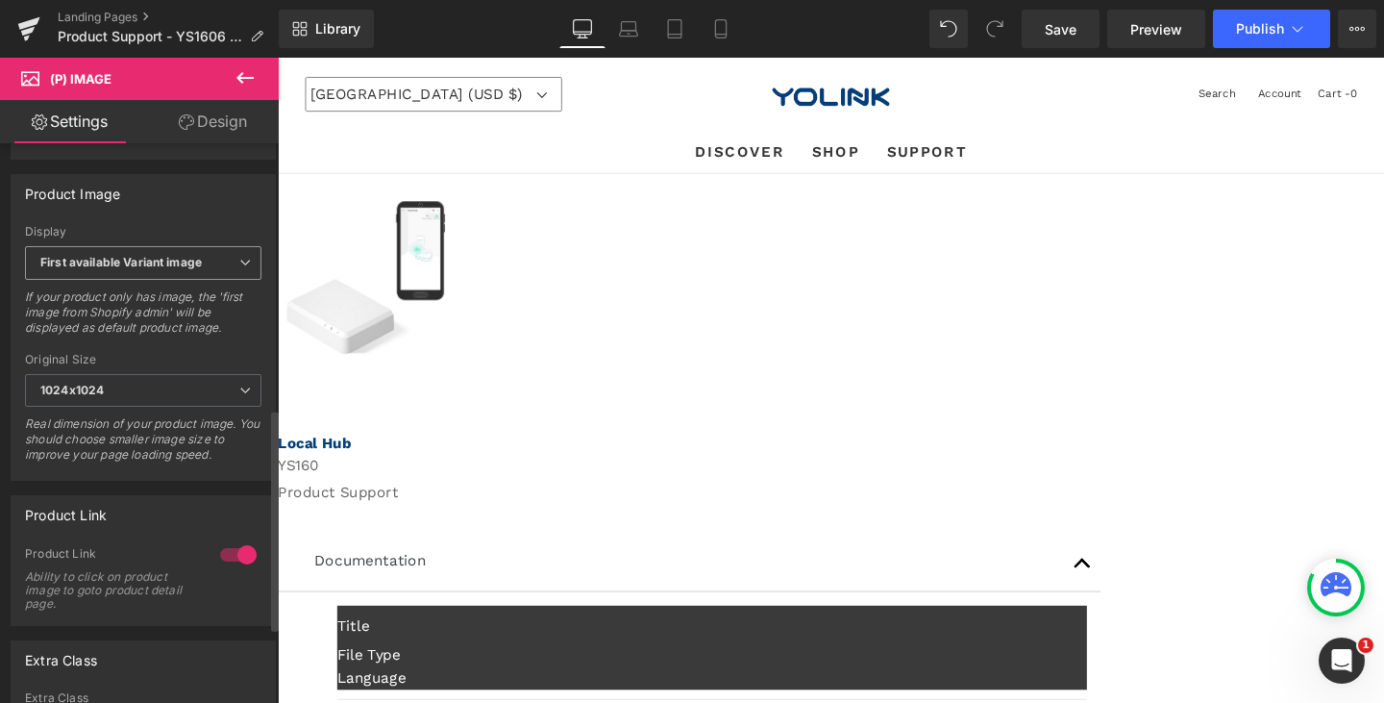
click at [205, 277] on span "First available Variant image" at bounding box center [143, 263] width 236 height 34
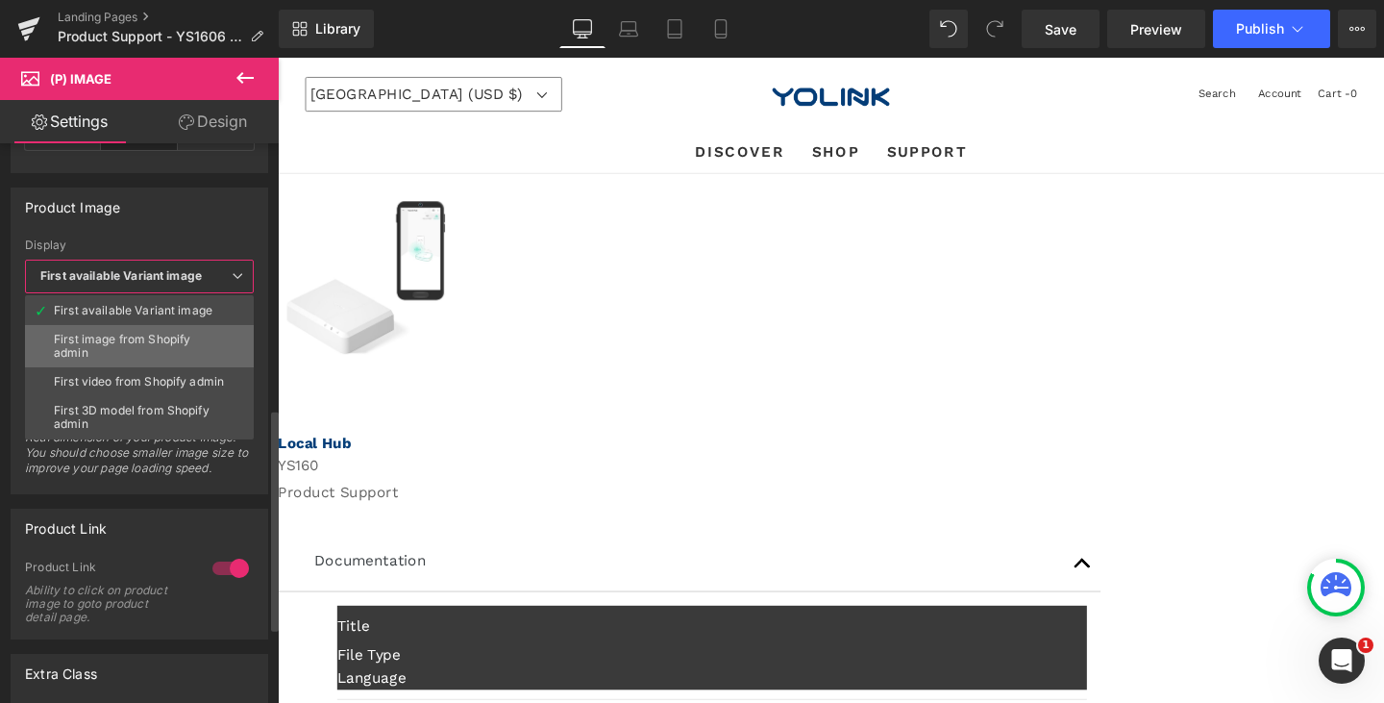
click at [151, 341] on div "First image from Shopify admin" at bounding box center [139, 346] width 171 height 27
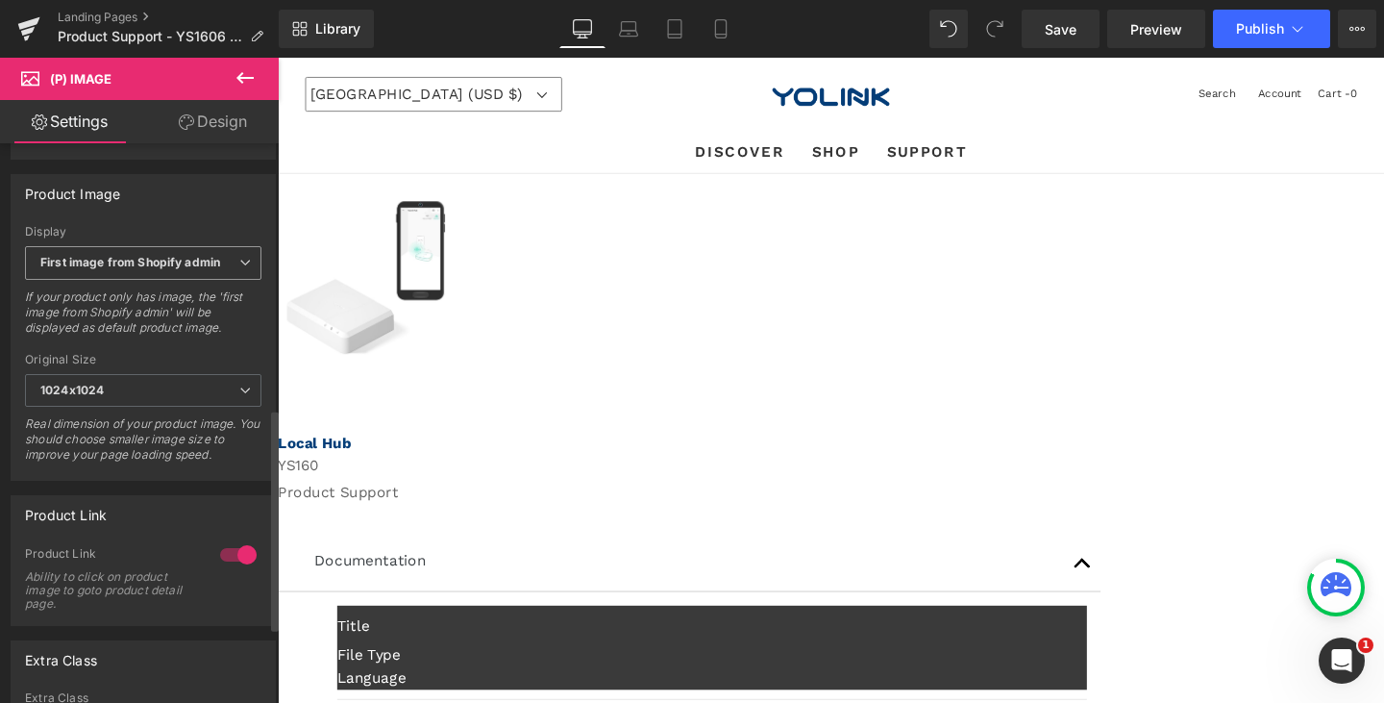
click at [196, 269] on b "First image from Shopify admin" at bounding box center [130, 262] width 180 height 14
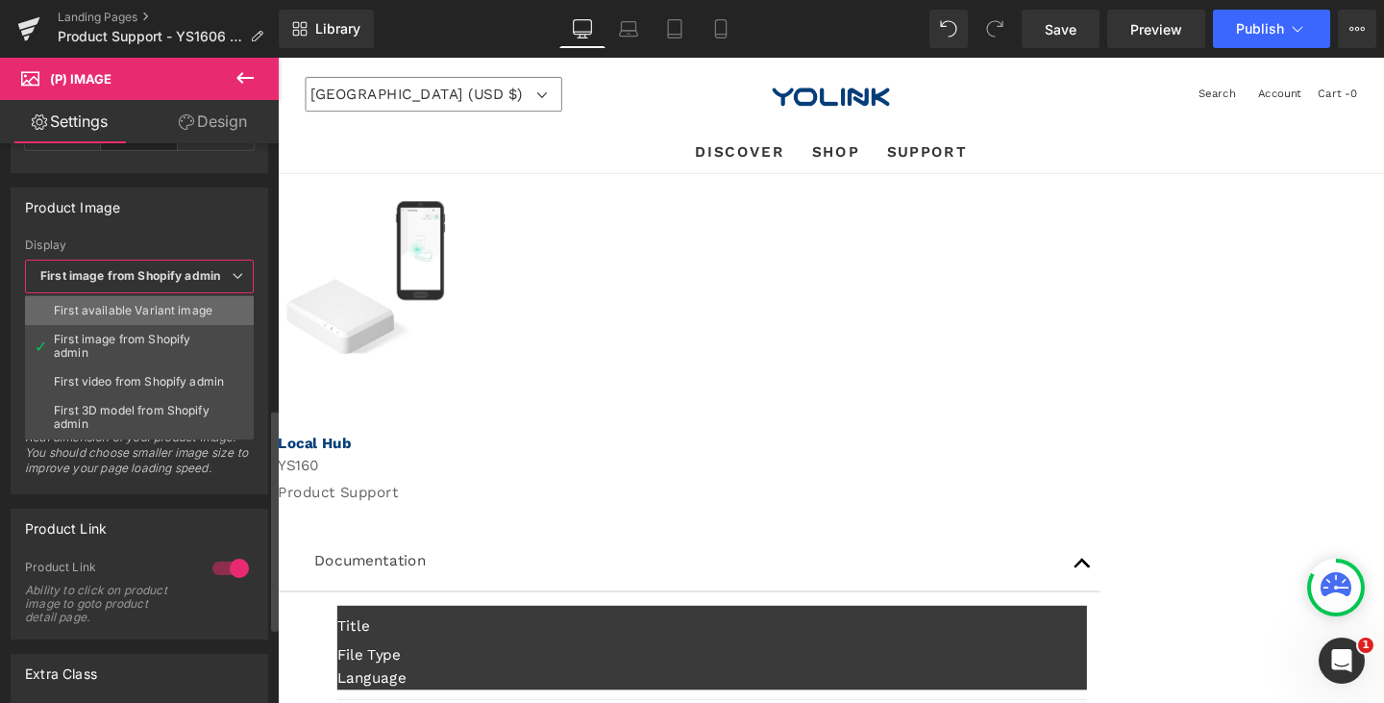
click at [165, 306] on div "First available Variant image" at bounding box center [133, 310] width 159 height 13
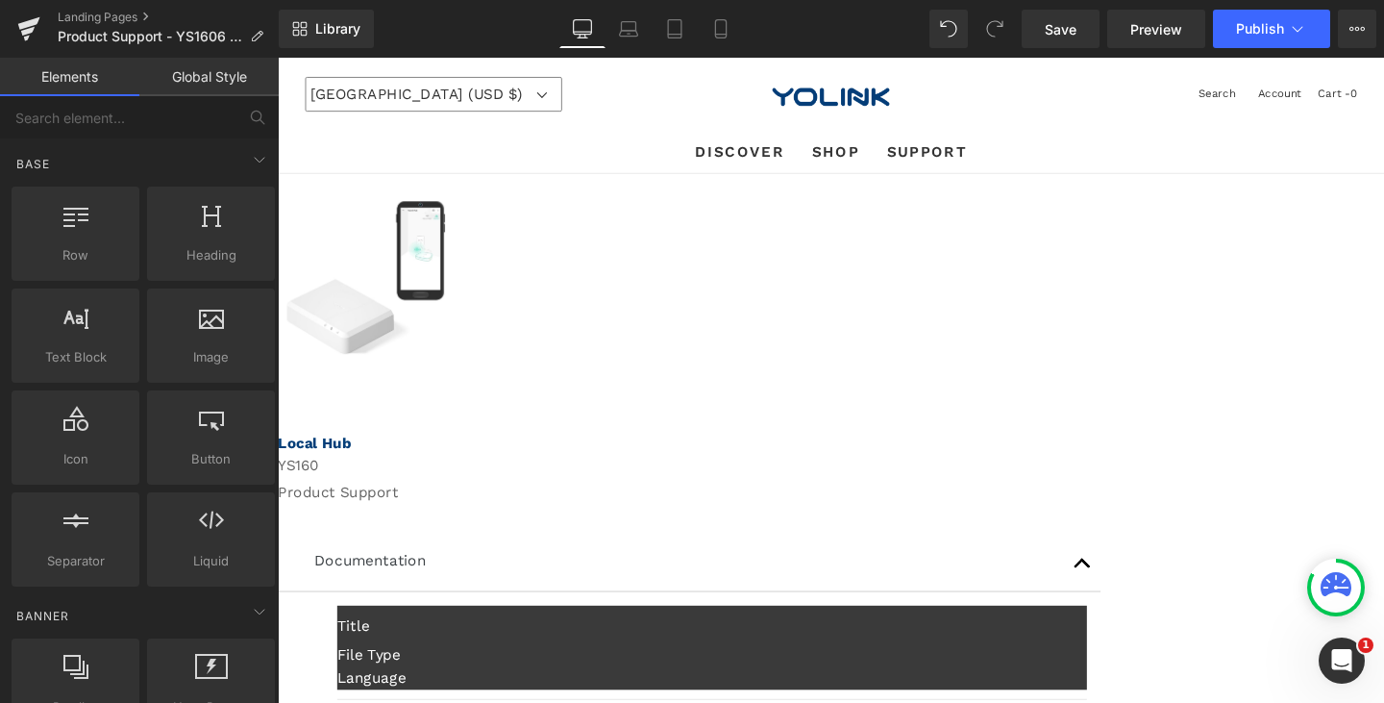
click at [1151, 327] on div "Sale Off (P) Image Product Row Local Hub Text Block YS160 Text Block Product Su…" at bounding box center [859, 647] width 1163 height 934
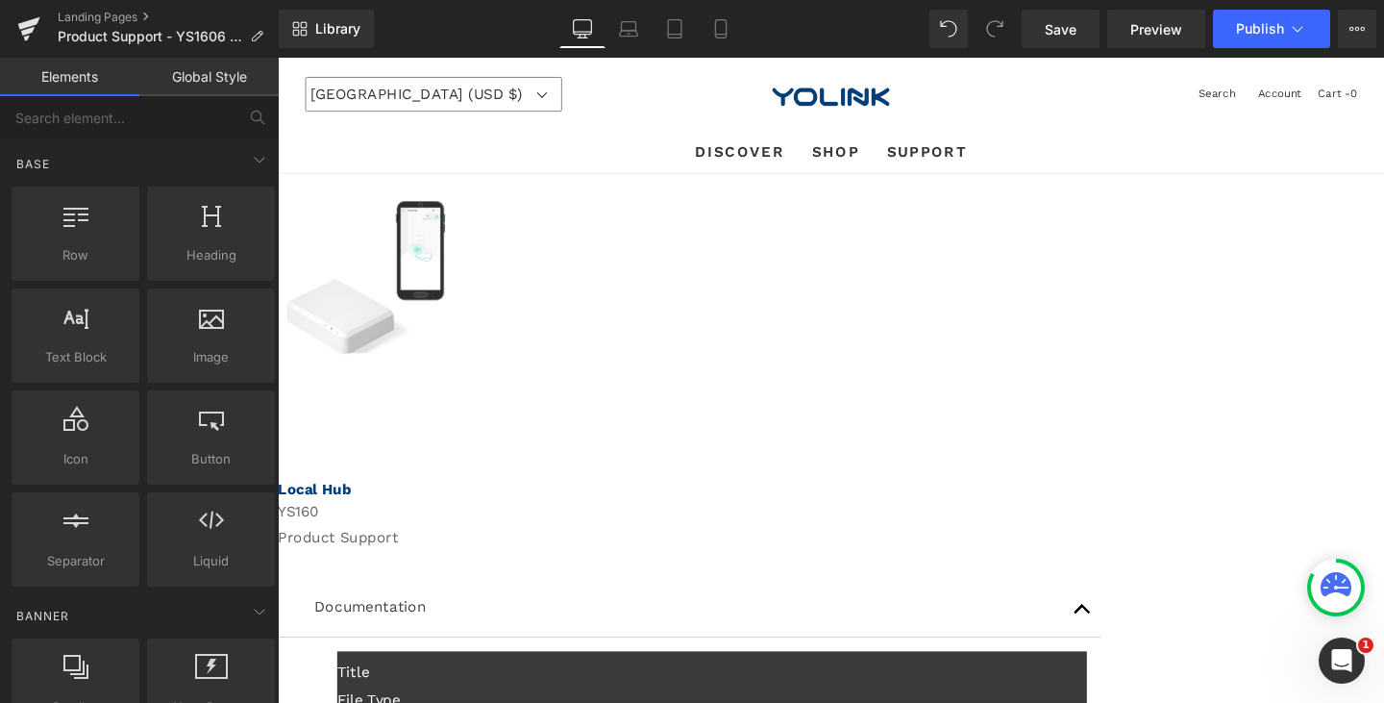
click at [278, 58] on span "(P) Image" at bounding box center [278, 58] width 0 height 0
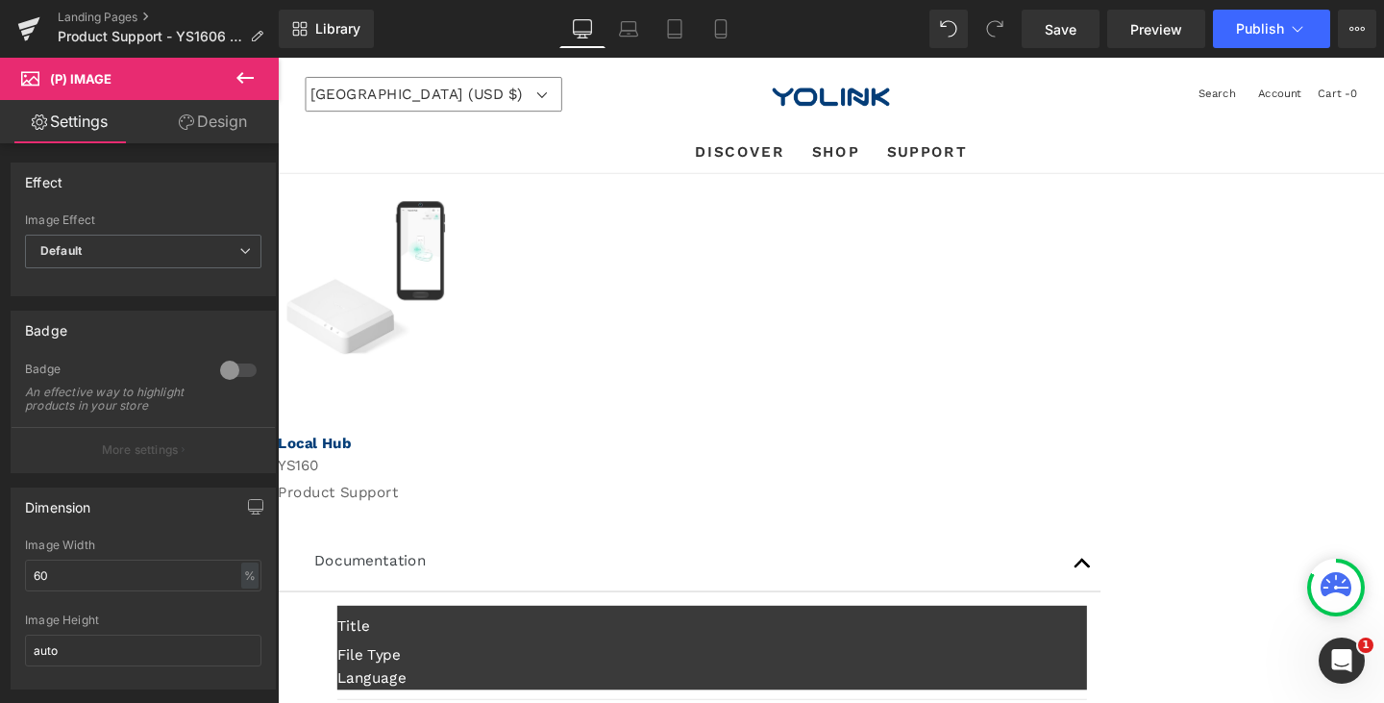
click at [278, 58] on span "(P) Image" at bounding box center [278, 58] width 0 height 0
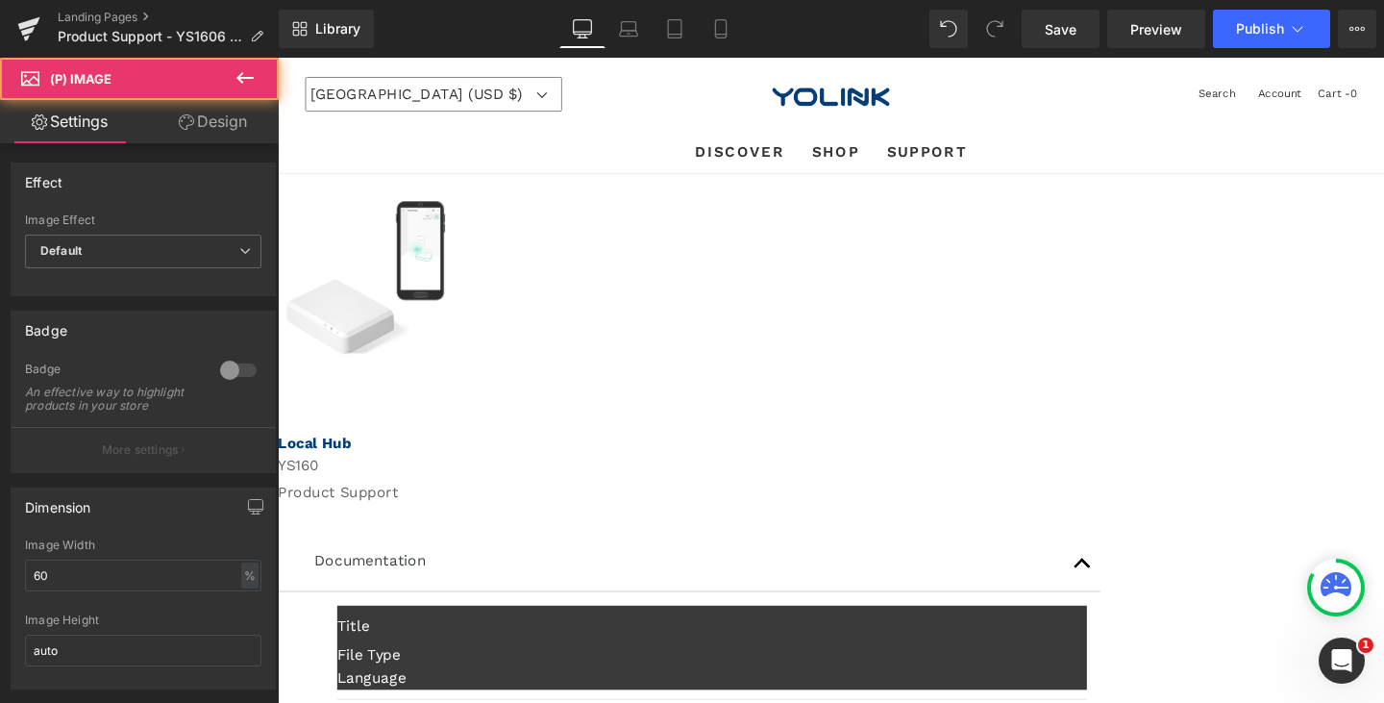
click at [278, 58] on span "(P) Image" at bounding box center [278, 58] width 0 height 0
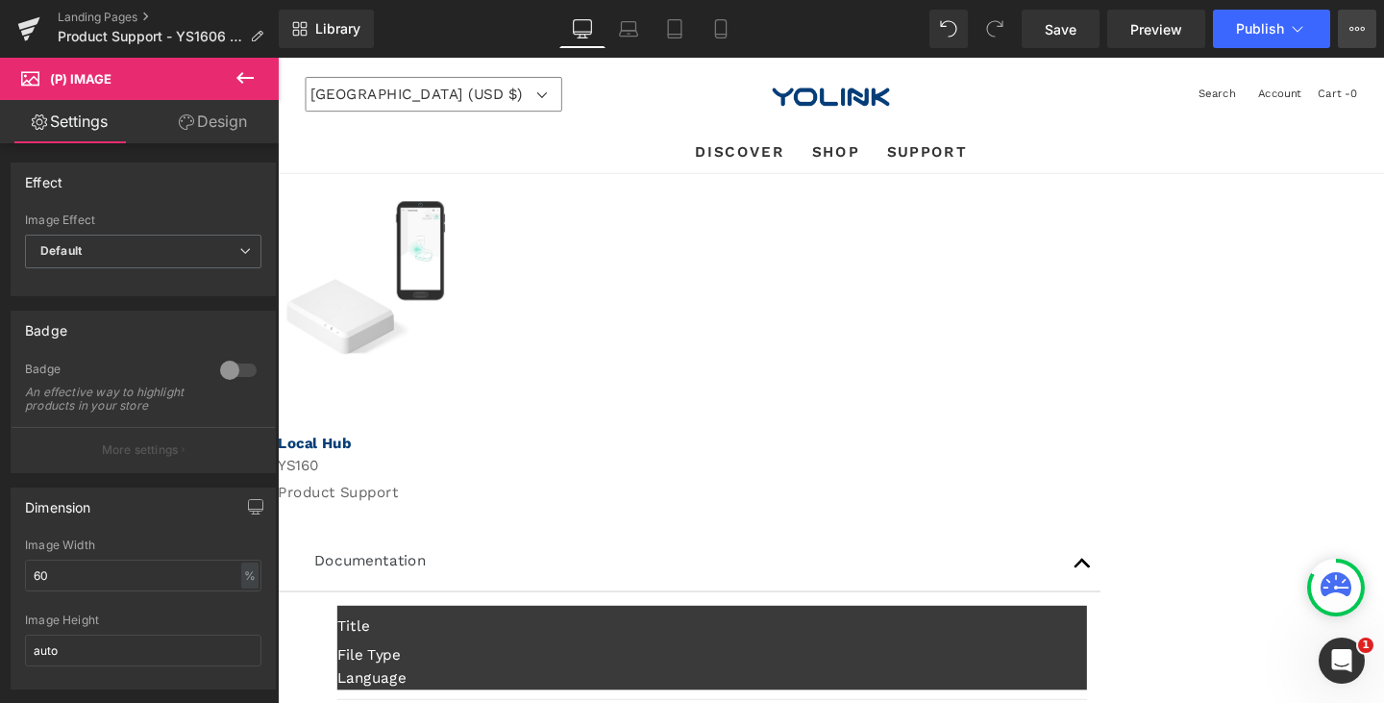
click at [1351, 28] on icon at bounding box center [1352, 29] width 5 height 4
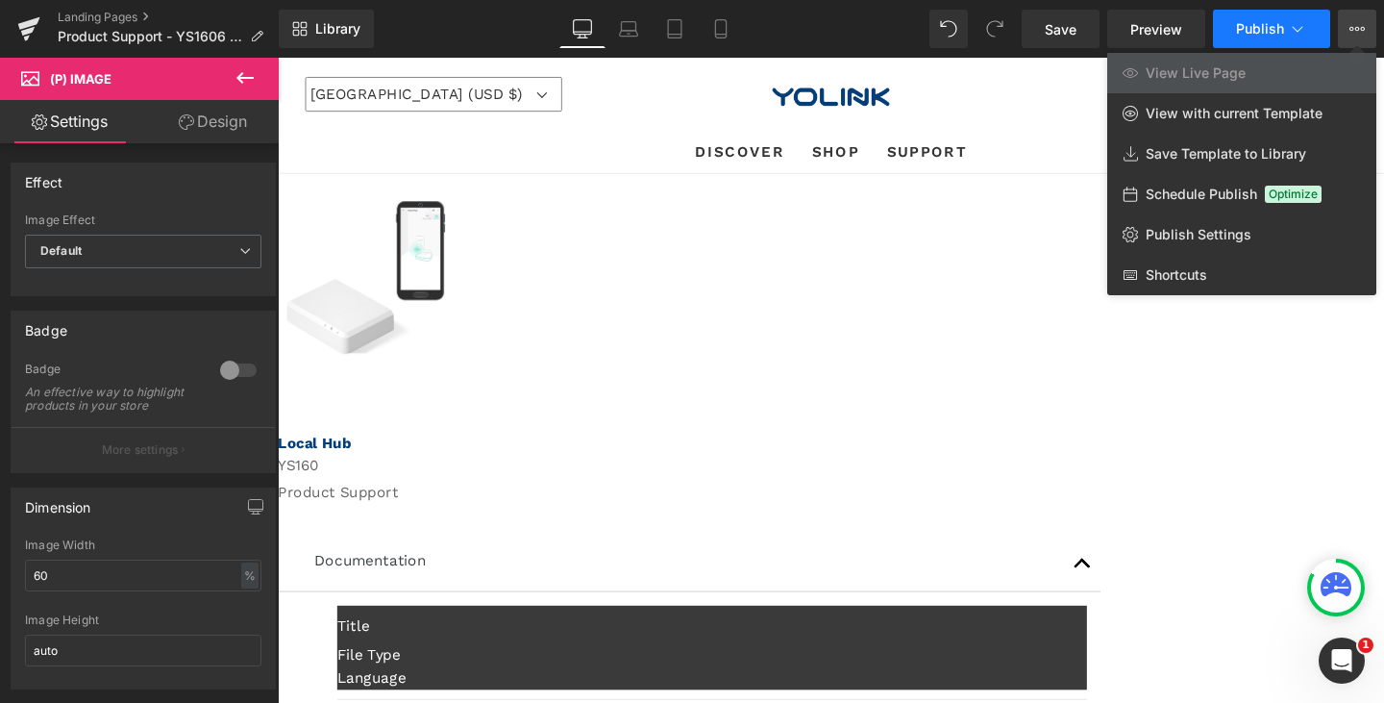
click at [1300, 26] on icon at bounding box center [1297, 28] width 19 height 19
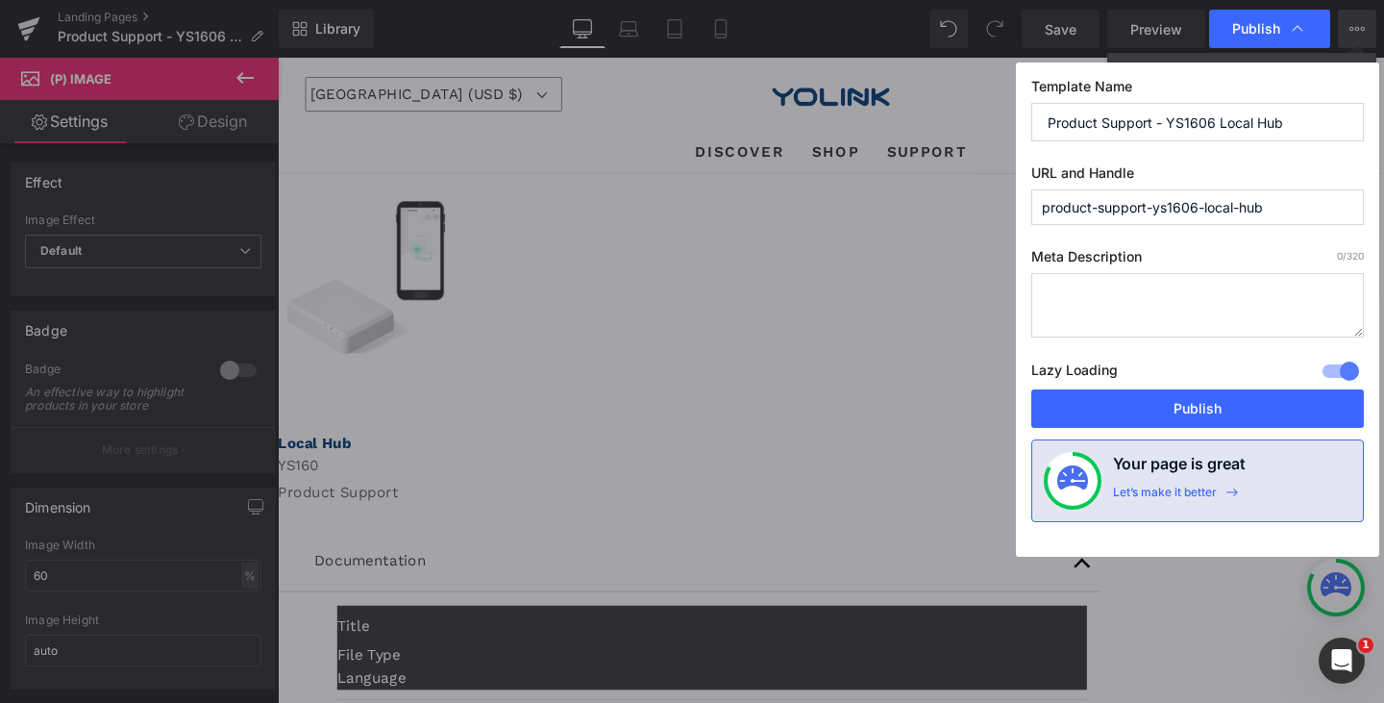
click at [1125, 212] on input "product-support-ys1606-local-hub" at bounding box center [1197, 207] width 333 height 36
click at [1142, 208] on input "product-support-ys1606-local-hub" at bounding box center [1197, 207] width 333 height 36
click at [1182, 207] on input "ys1606-supporT" at bounding box center [1197, 207] width 333 height 36
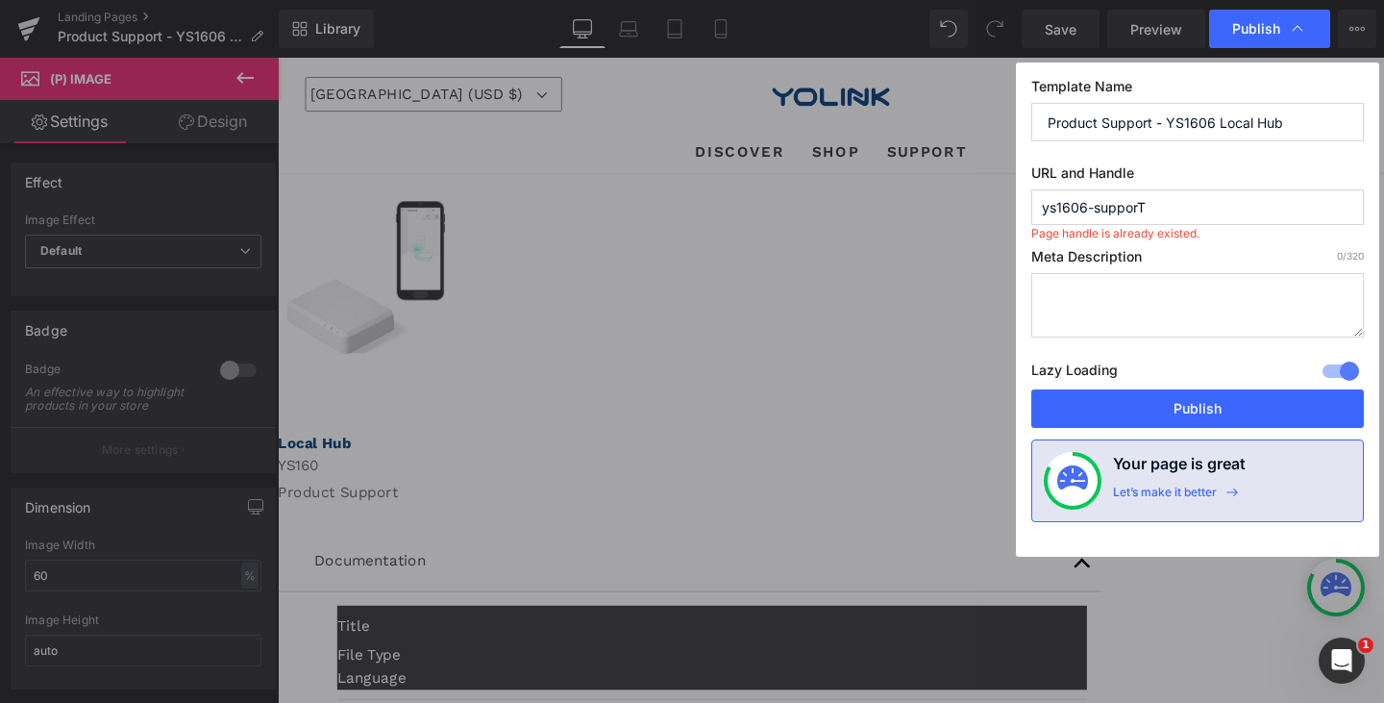
type input "ys1606-support"
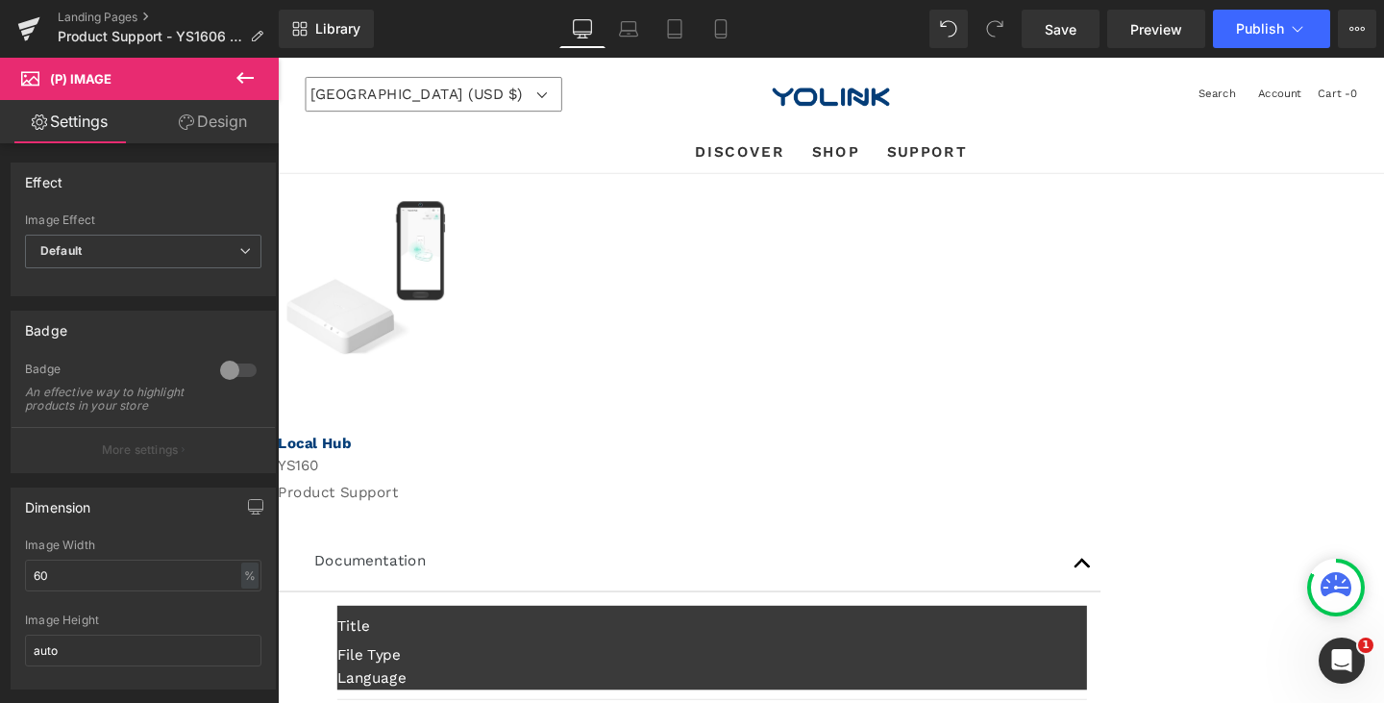
click at [454, 350] on img at bounding box center [370, 289] width 166 height 161
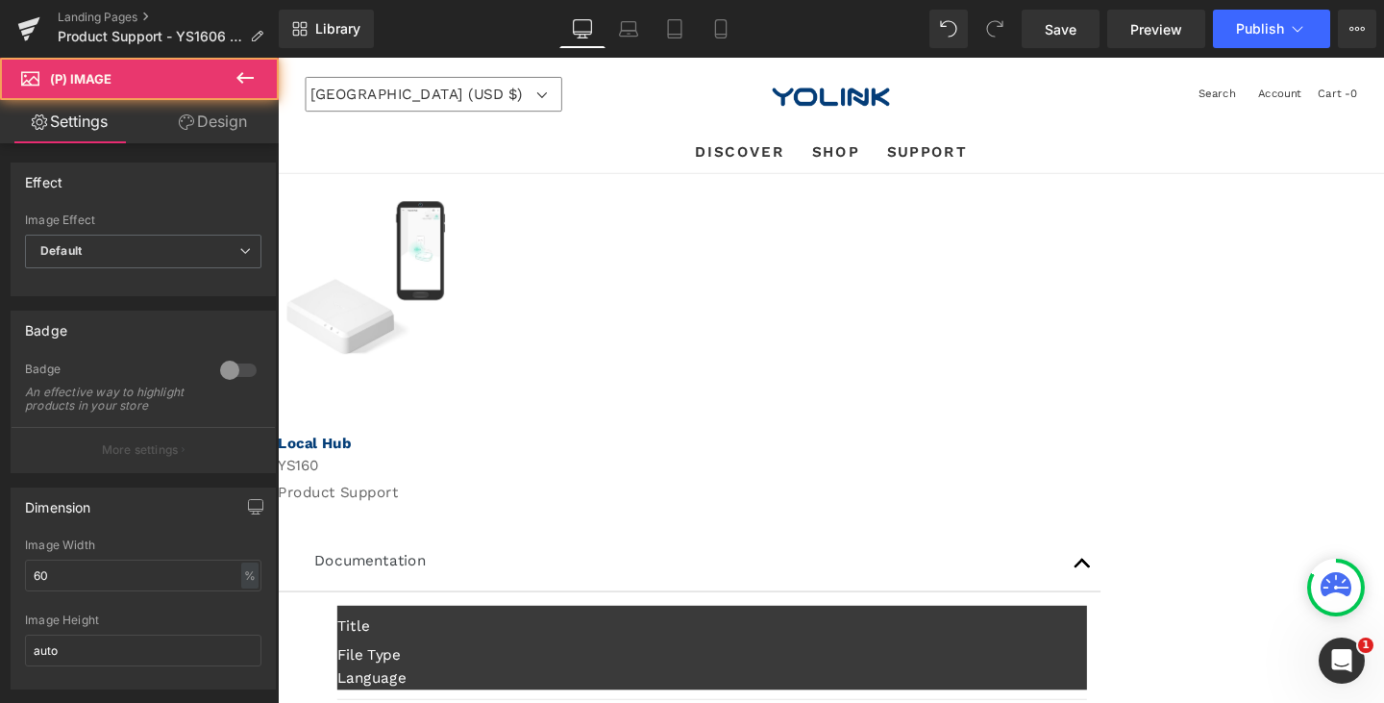
click at [278, 58] on span "(P) Image" at bounding box center [278, 58] width 0 height 0
click at [278, 58] on icon at bounding box center [278, 58] width 0 height 0
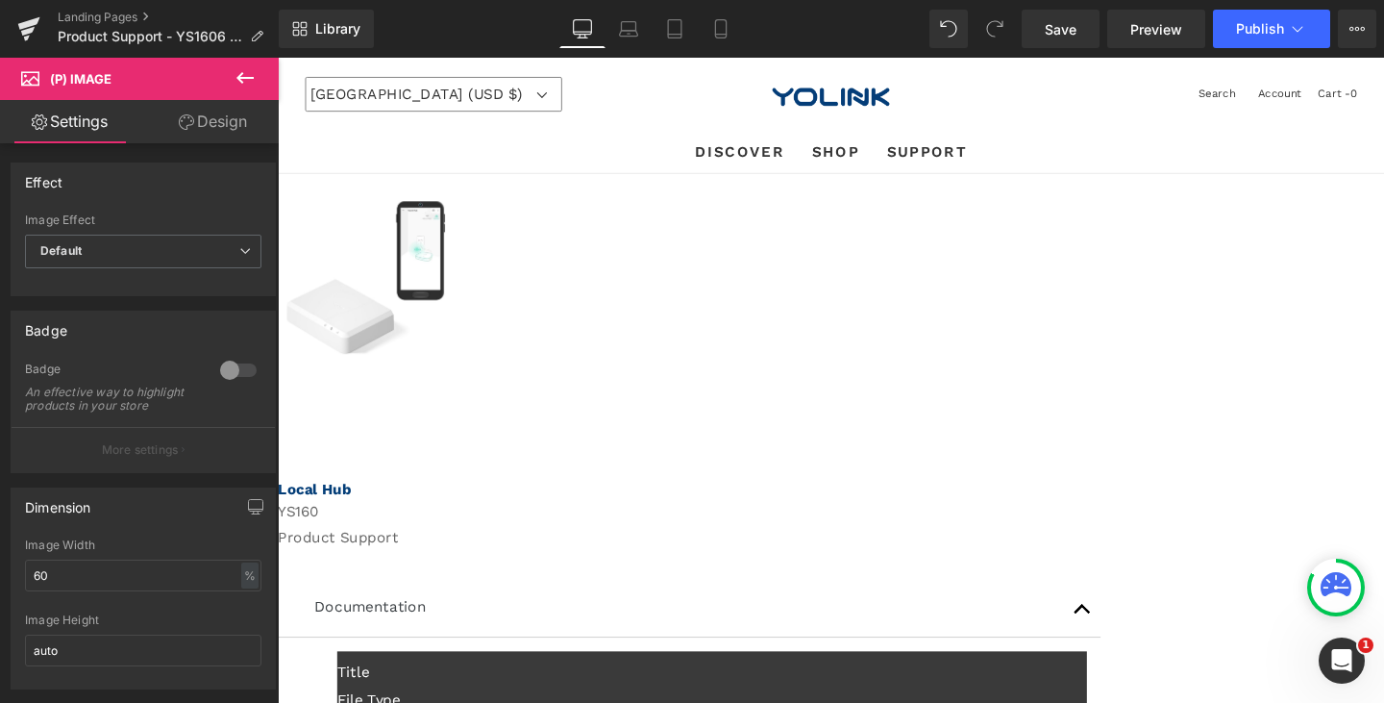
click at [565, 307] on div "Sale Off (P) Image" at bounding box center [426, 289] width 278 height 161
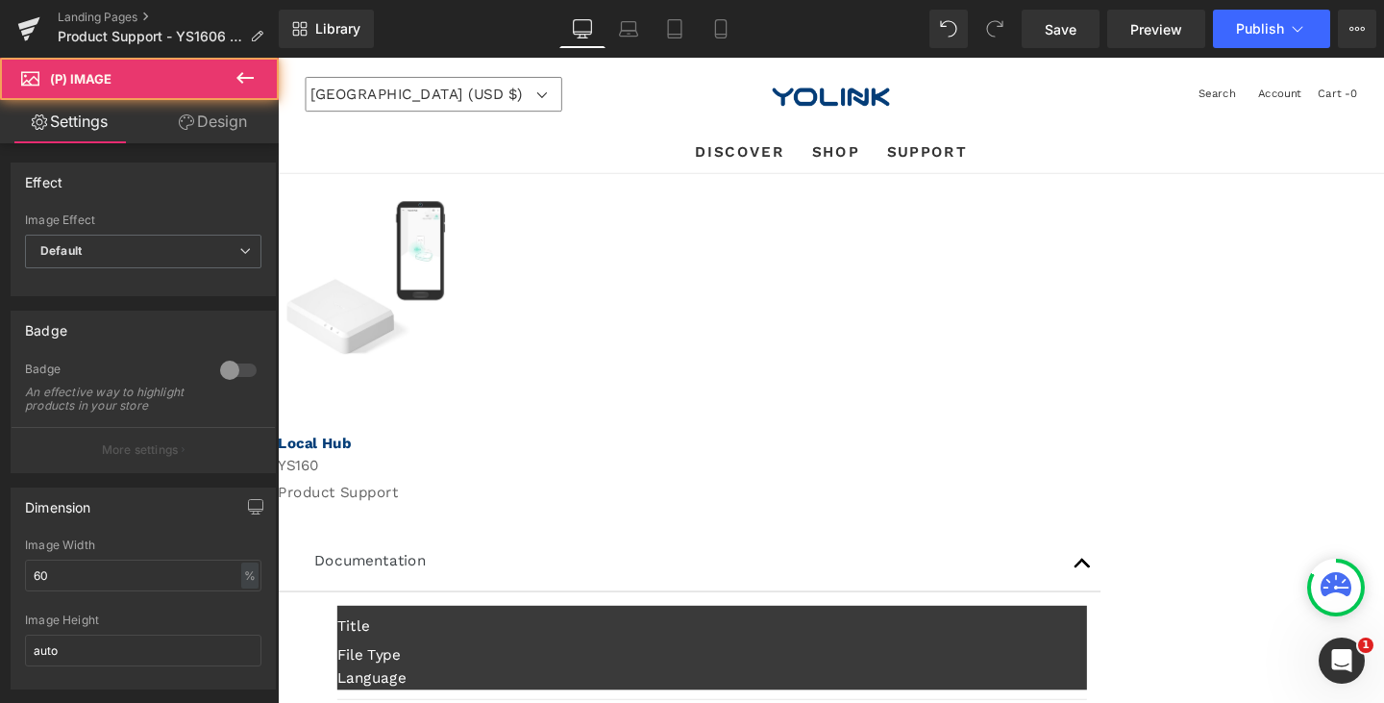
click at [278, 58] on icon at bounding box center [278, 58] width 0 height 0
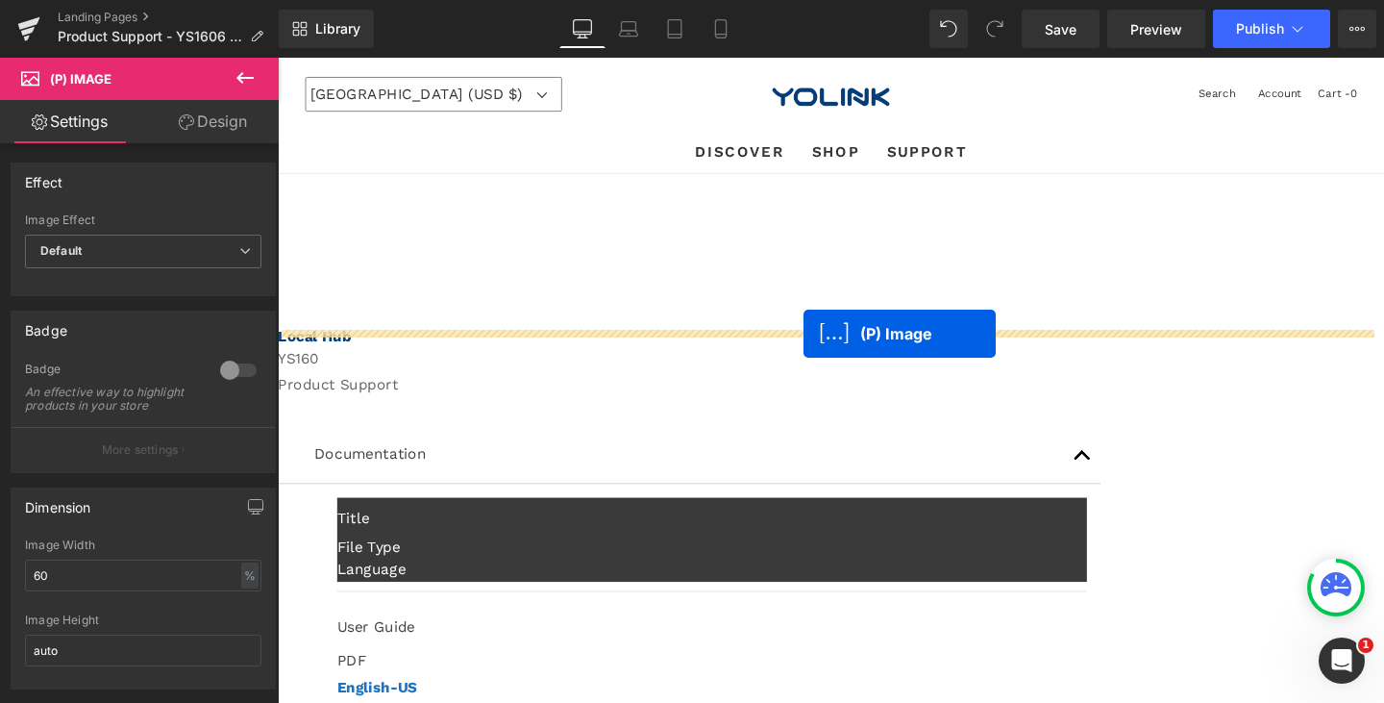
drag, startPoint x: 804, startPoint y: 310, endPoint x: 832, endPoint y: 348, distance: 48.1
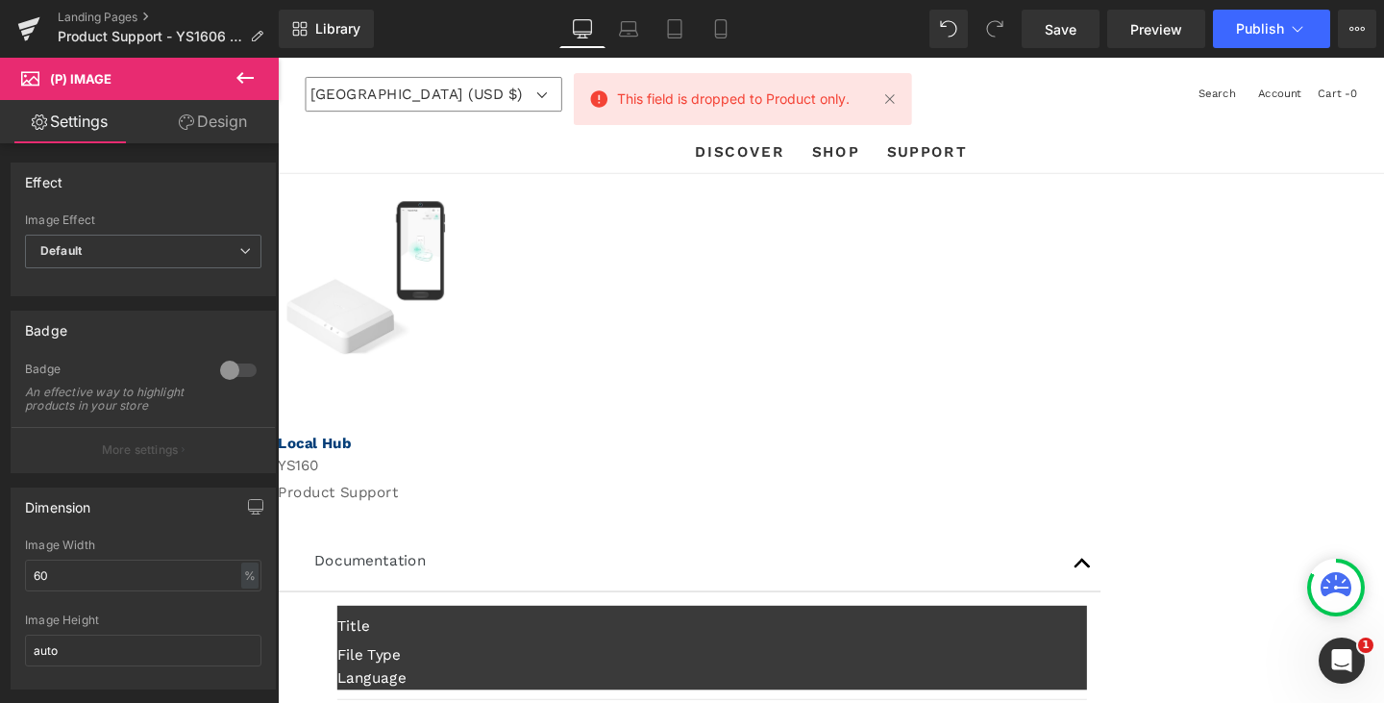
click at [454, 347] on img at bounding box center [370, 289] width 166 height 161
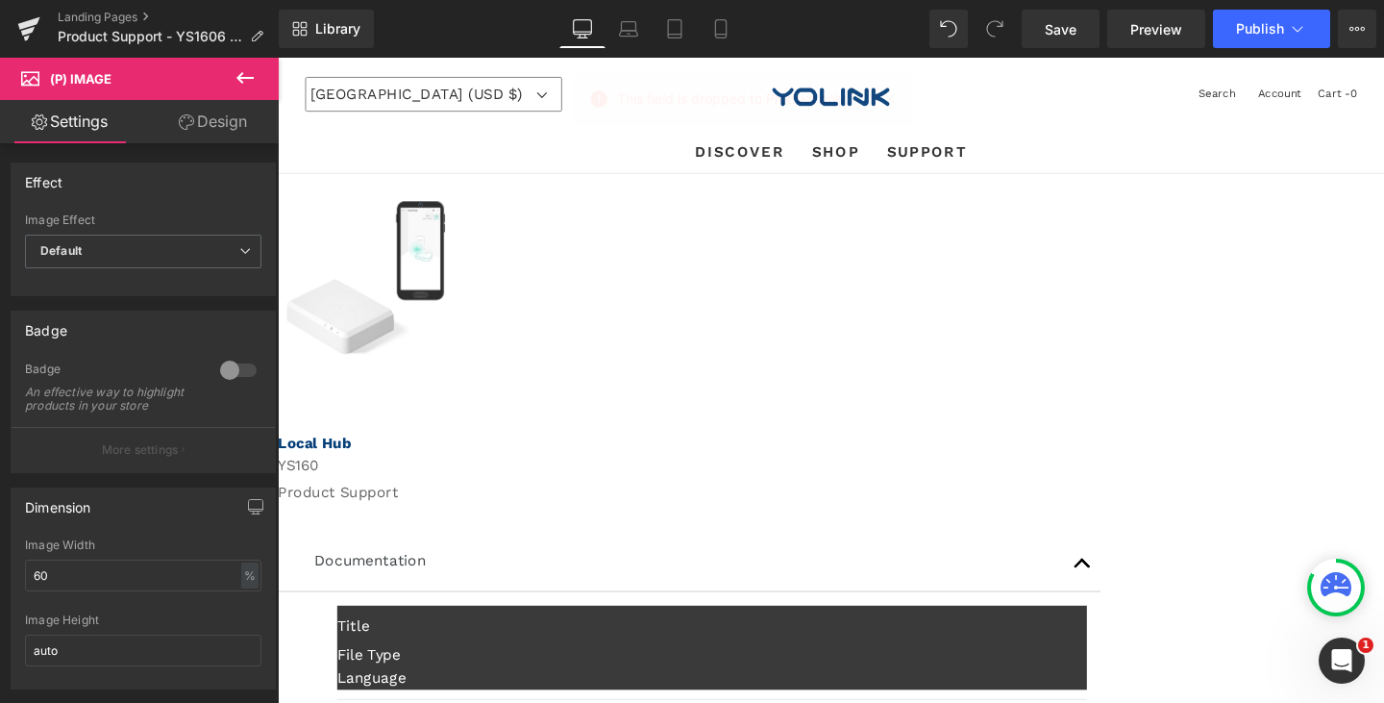
click at [278, 58] on span "(P) Image" at bounding box center [278, 58] width 0 height 0
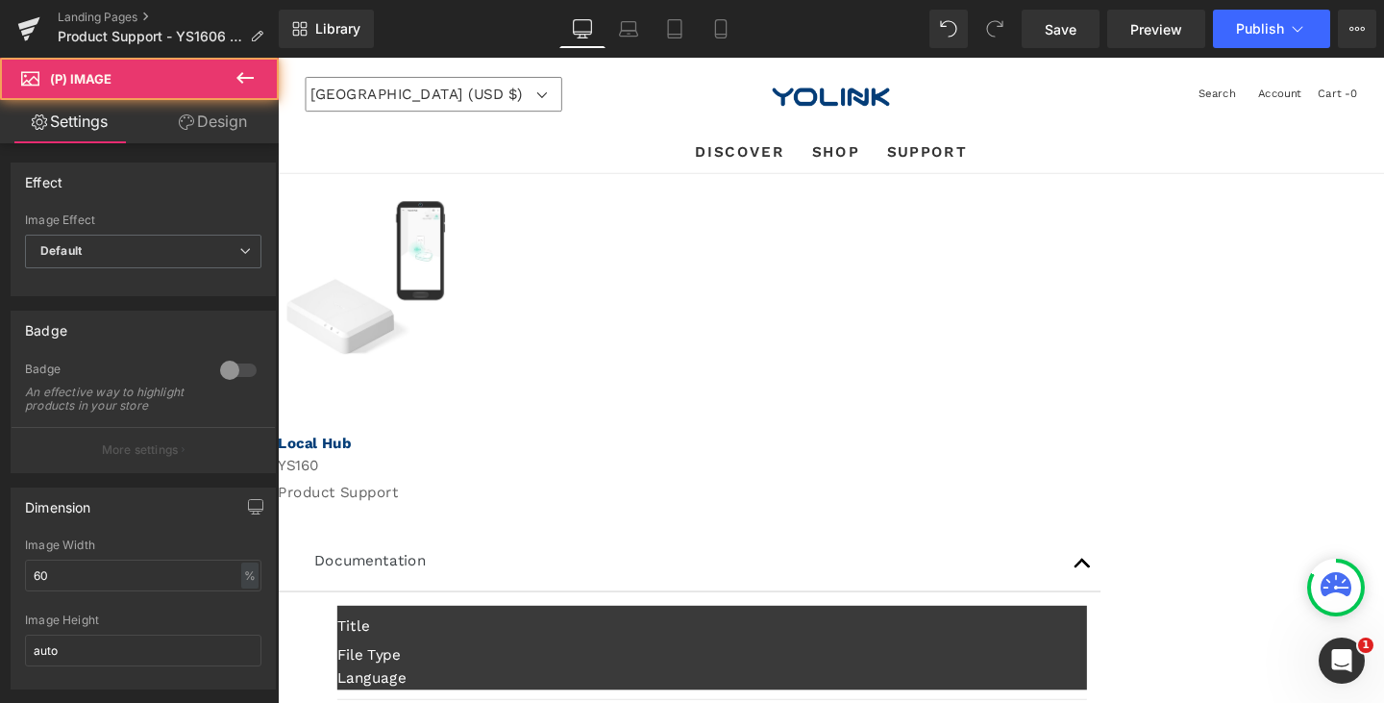
click at [454, 355] on img at bounding box center [370, 289] width 166 height 161
click at [454, 361] on img at bounding box center [370, 289] width 166 height 161
click at [454, 337] on img at bounding box center [370, 289] width 166 height 161
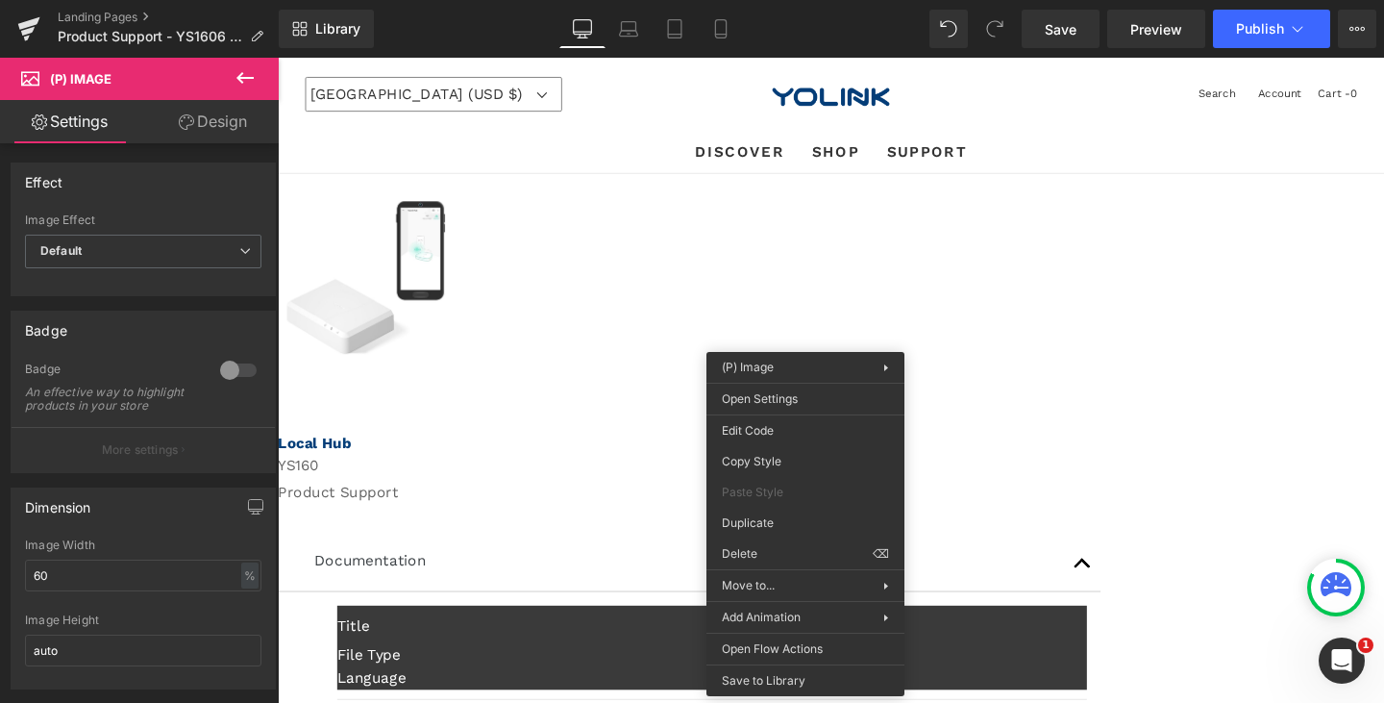
click at [184, 114] on icon at bounding box center [186, 121] width 15 height 15
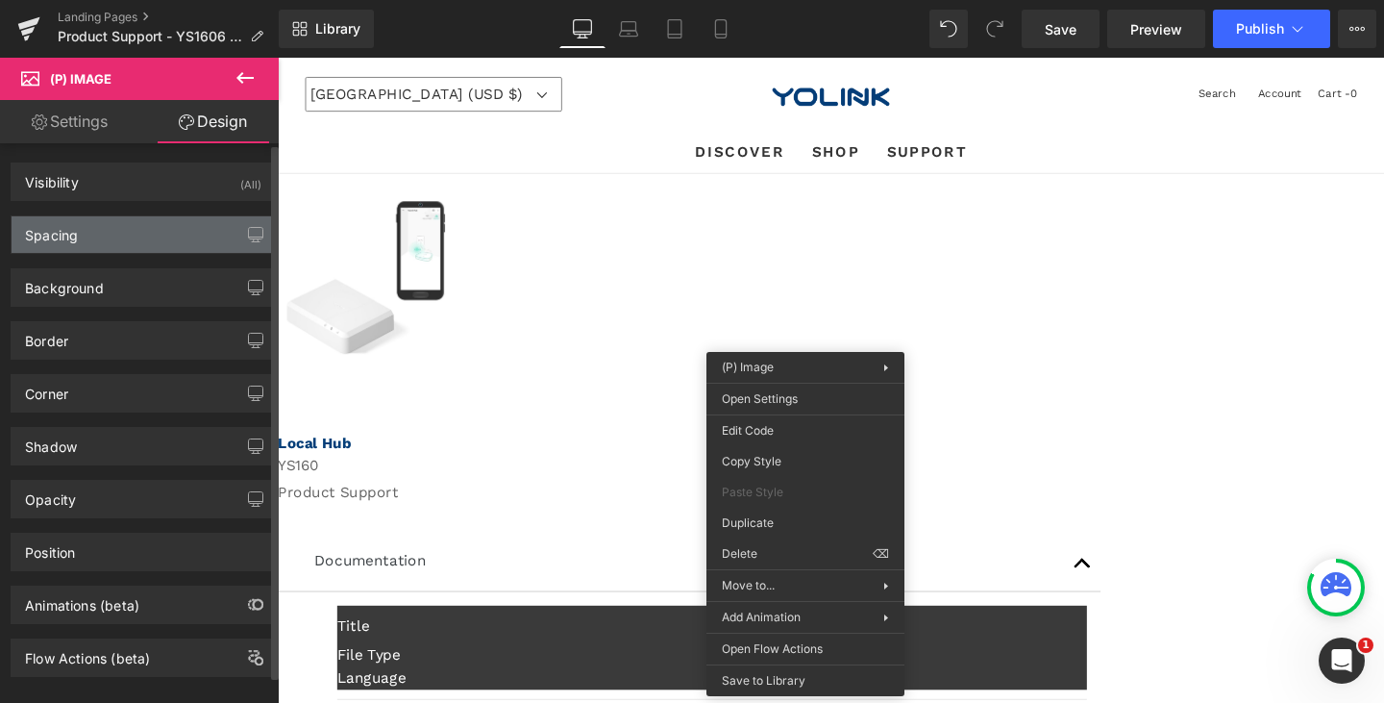
click at [140, 237] on div "Spacing" at bounding box center [143, 234] width 263 height 37
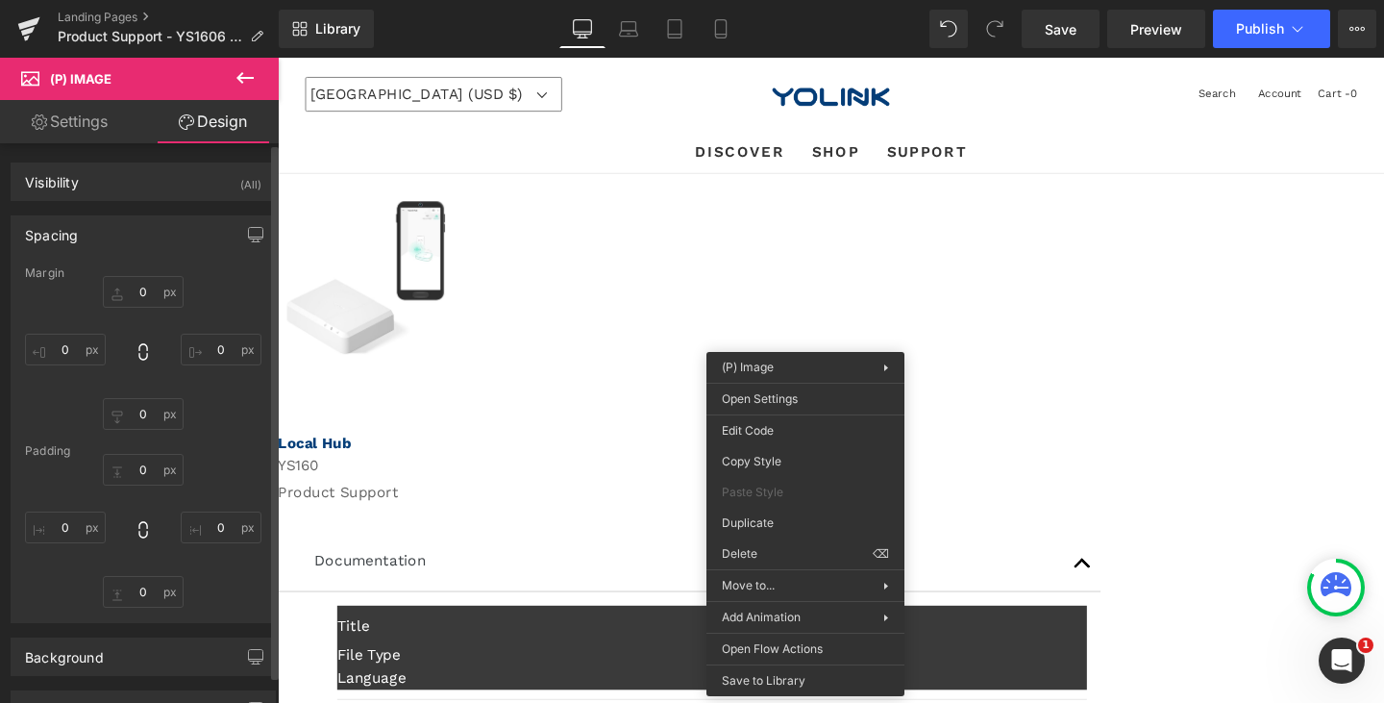
click at [140, 237] on div "Spacing" at bounding box center [143, 234] width 263 height 37
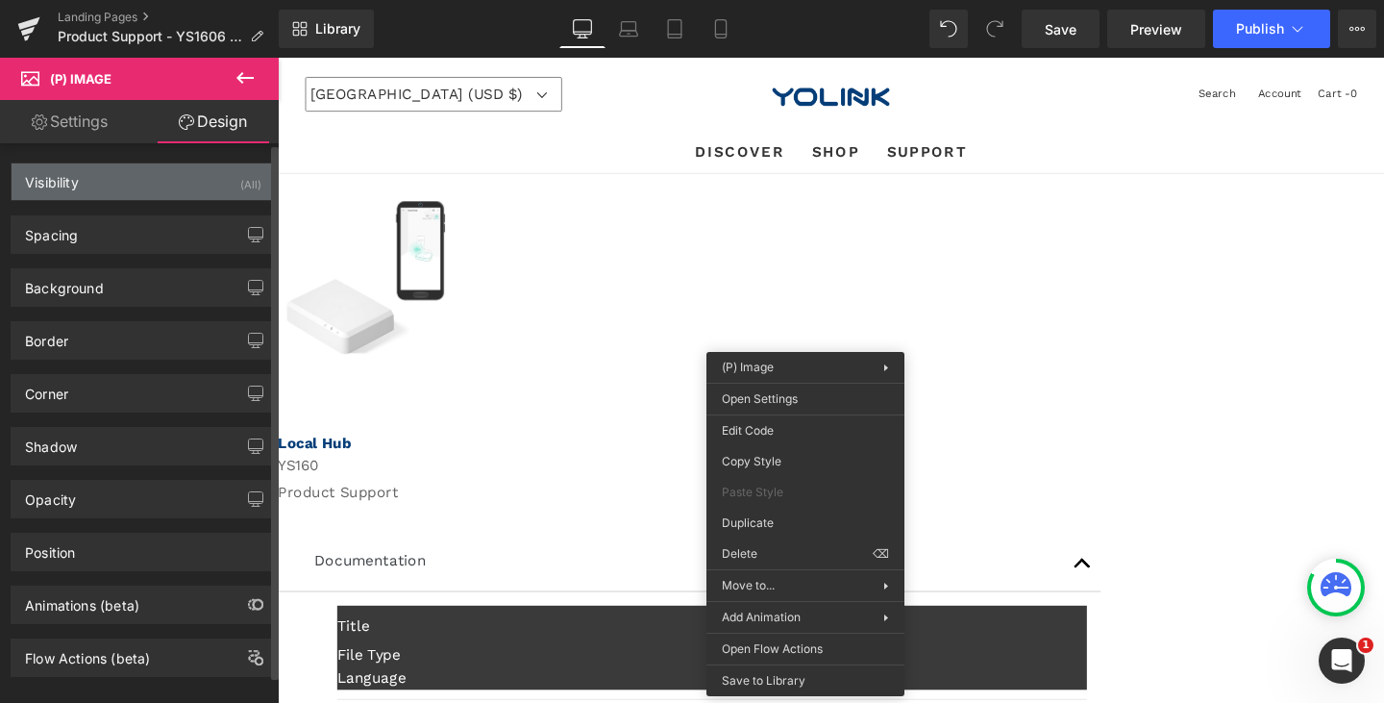
click at [153, 194] on div "Visibility (All)" at bounding box center [143, 181] width 263 height 37
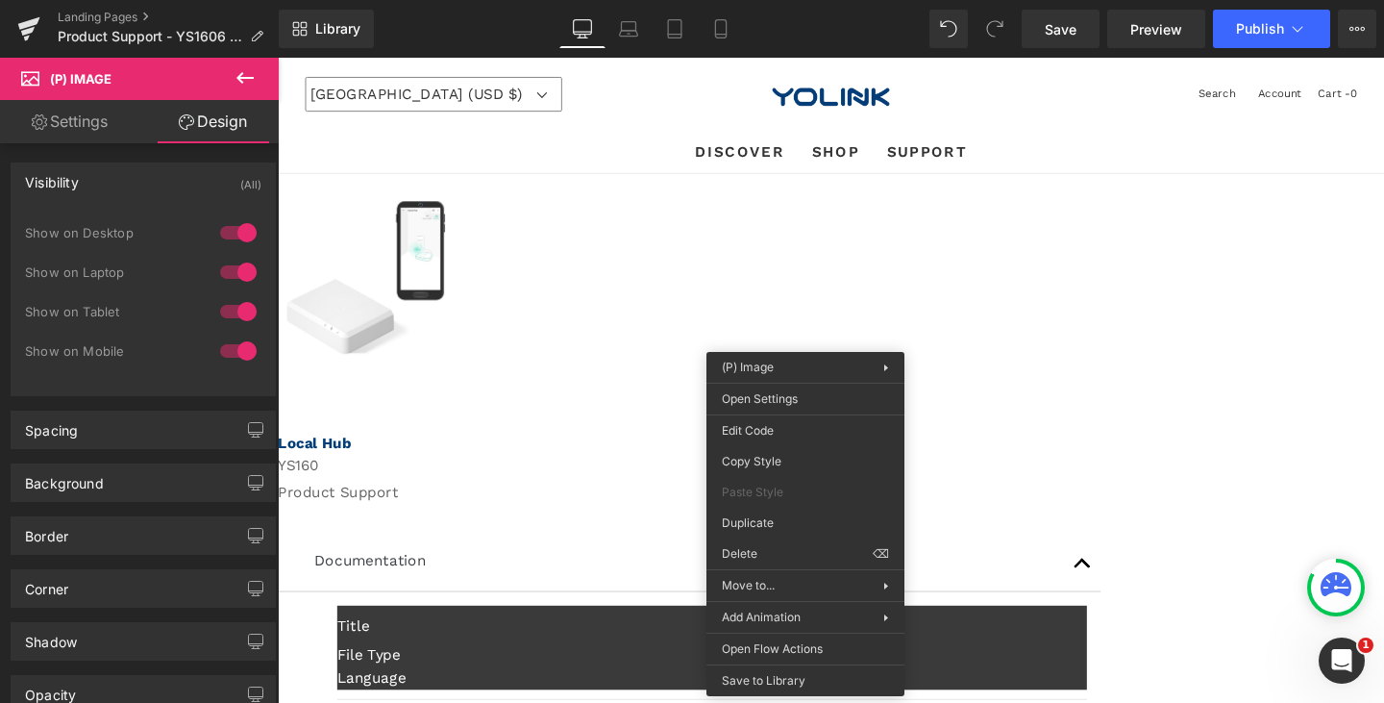
click at [77, 115] on link "Settings" at bounding box center [69, 121] width 139 height 43
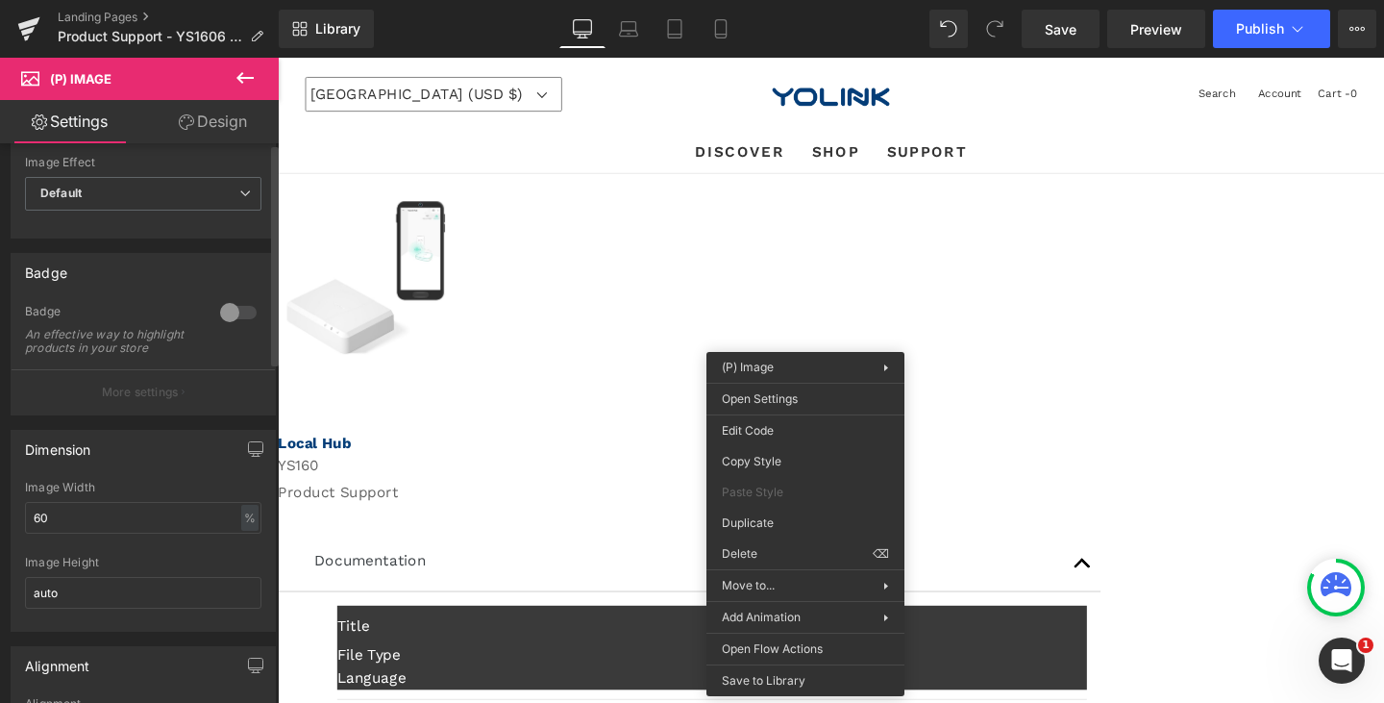
scroll to position [96, 0]
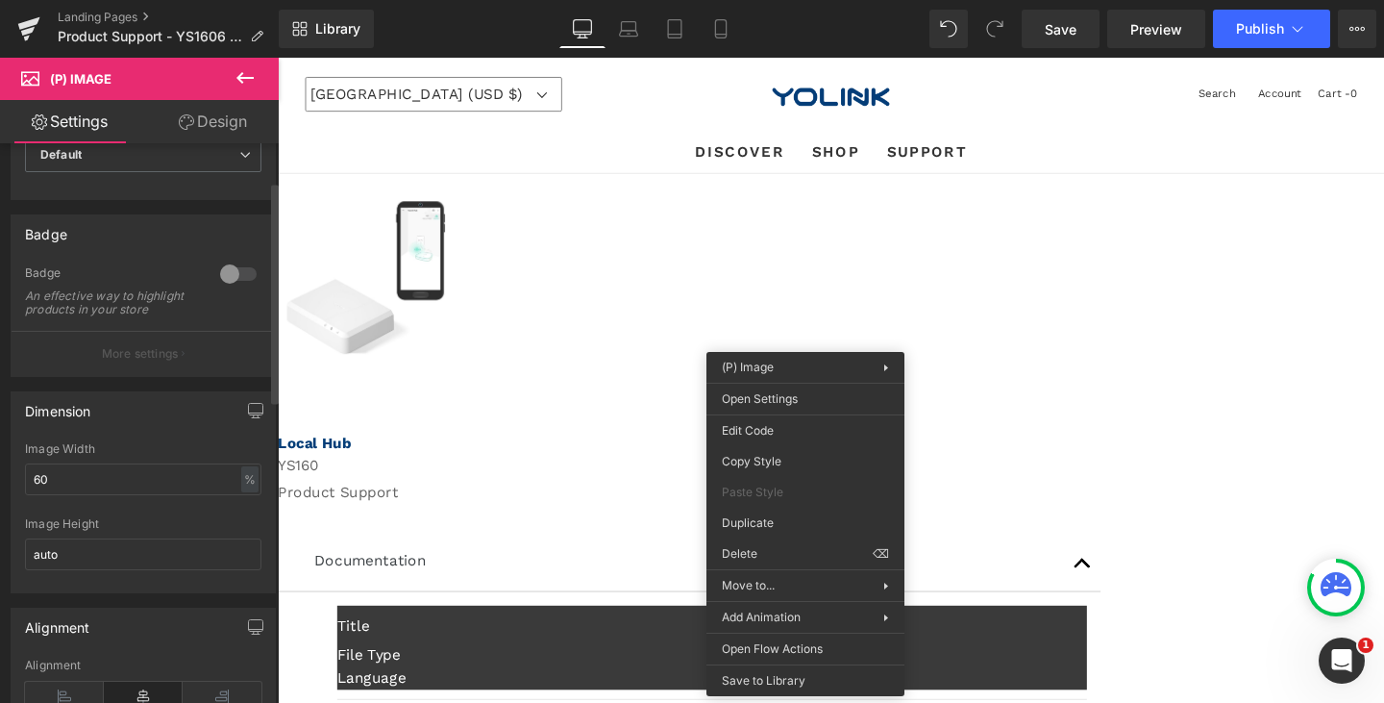
click at [231, 272] on div at bounding box center [238, 274] width 46 height 31
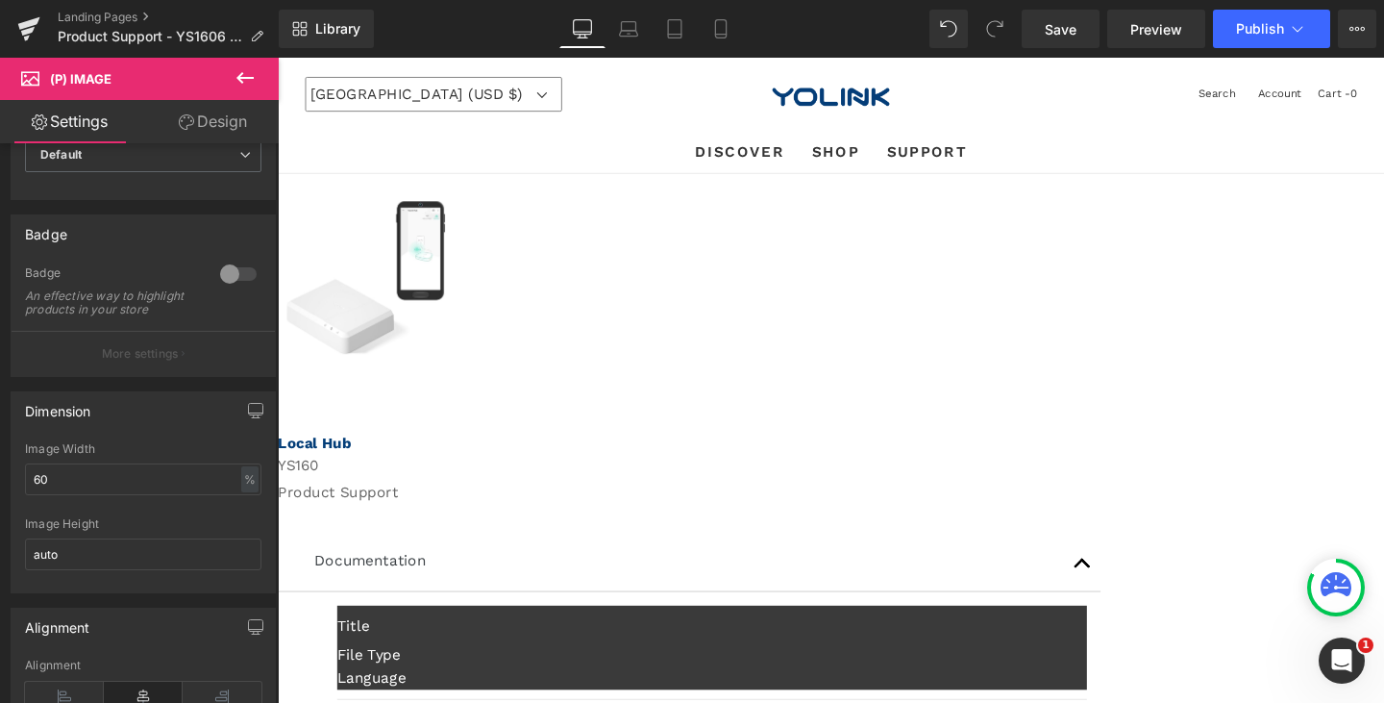
click at [454, 339] on img at bounding box center [370, 289] width 166 height 161
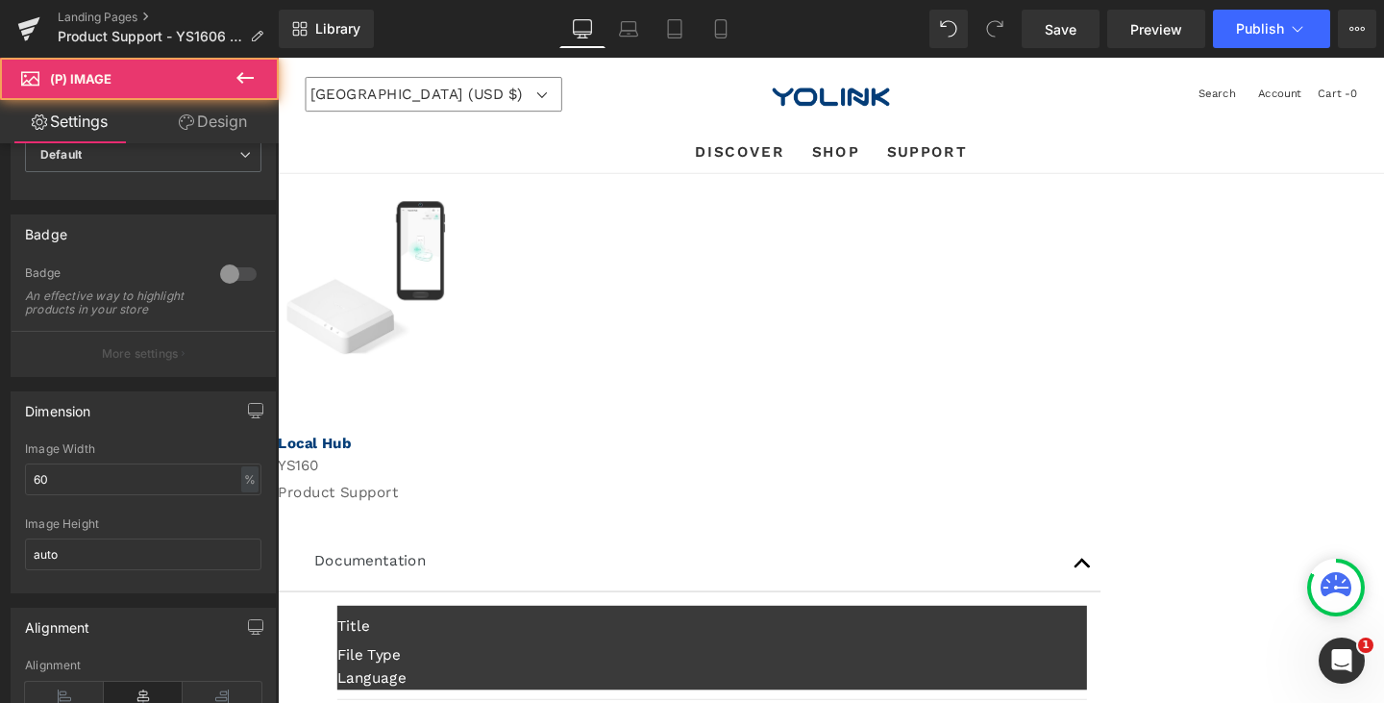
click at [454, 339] on img at bounding box center [370, 289] width 166 height 161
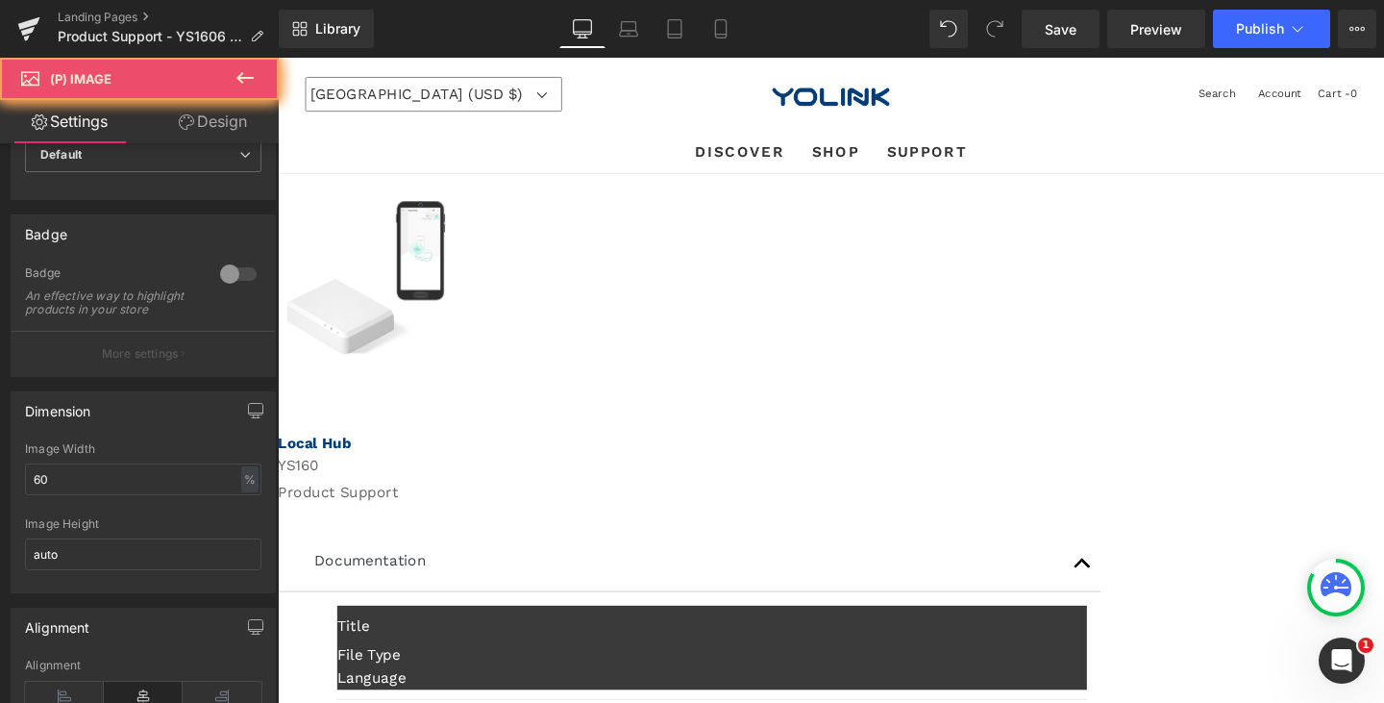
click at [565, 291] on link "Sale Off" at bounding box center [426, 289] width 278 height 161
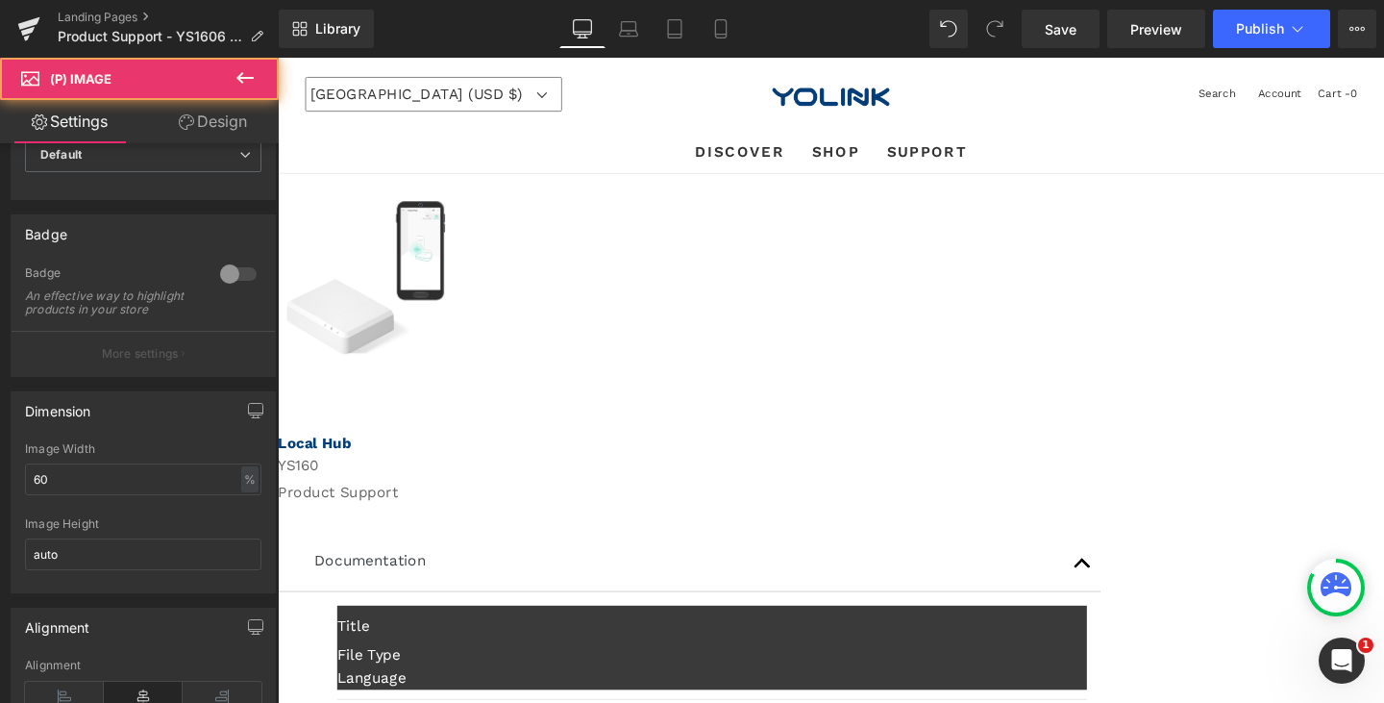
click at [454, 266] on img at bounding box center [370, 289] width 166 height 161
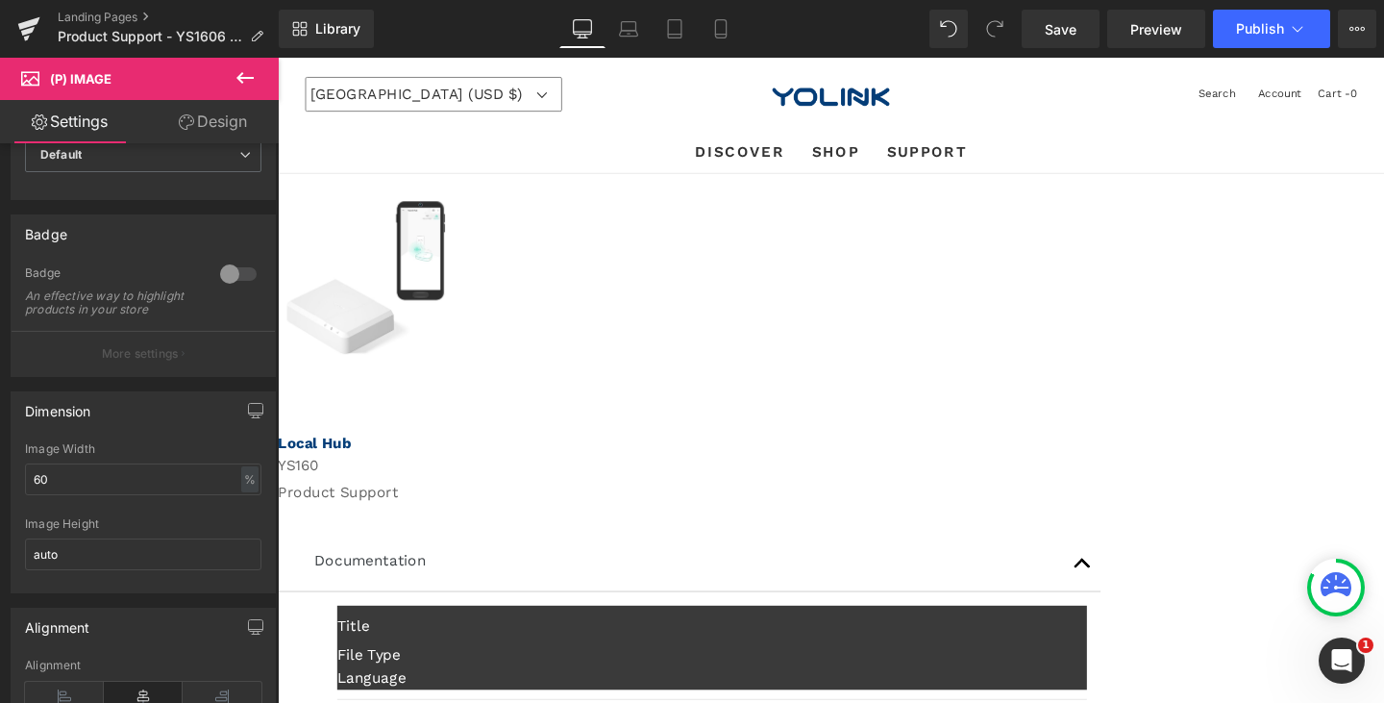
click at [278, 58] on span "(P) Image" at bounding box center [278, 58] width 0 height 0
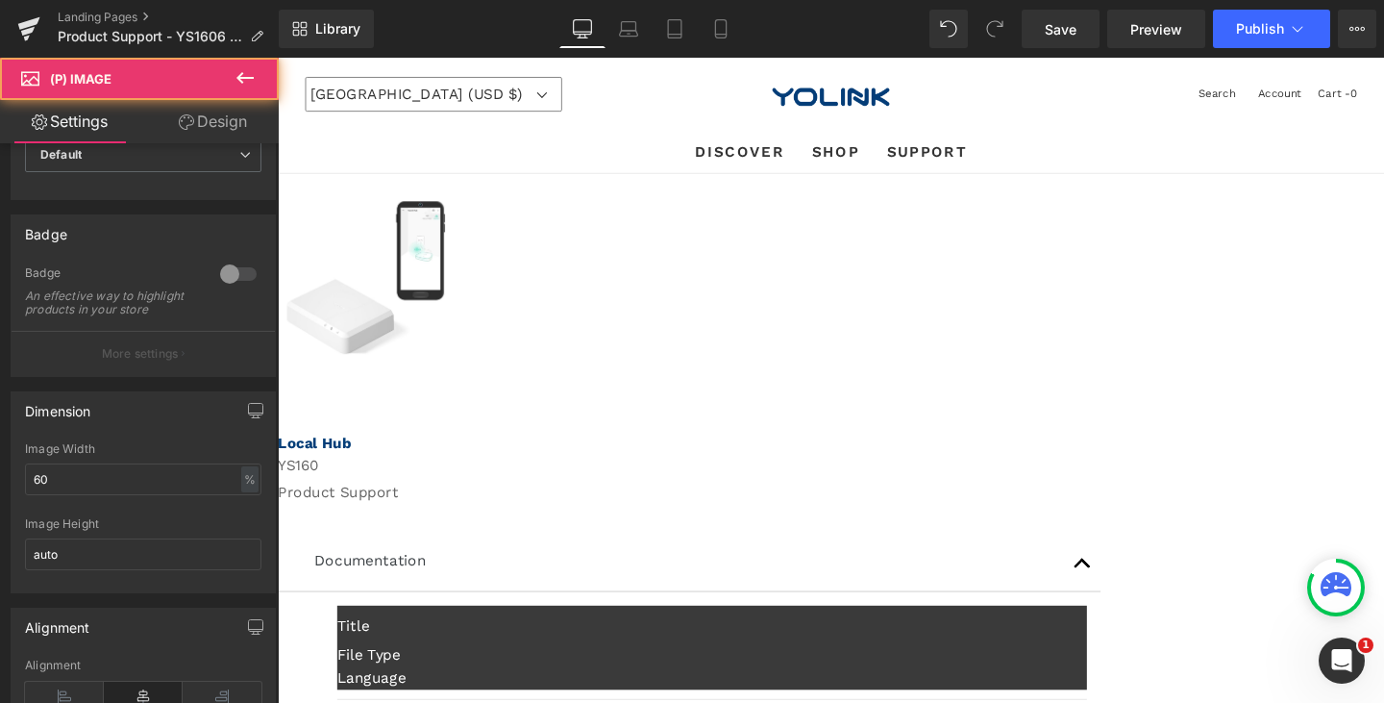
click at [278, 58] on span "(P) Image" at bounding box center [278, 58] width 0 height 0
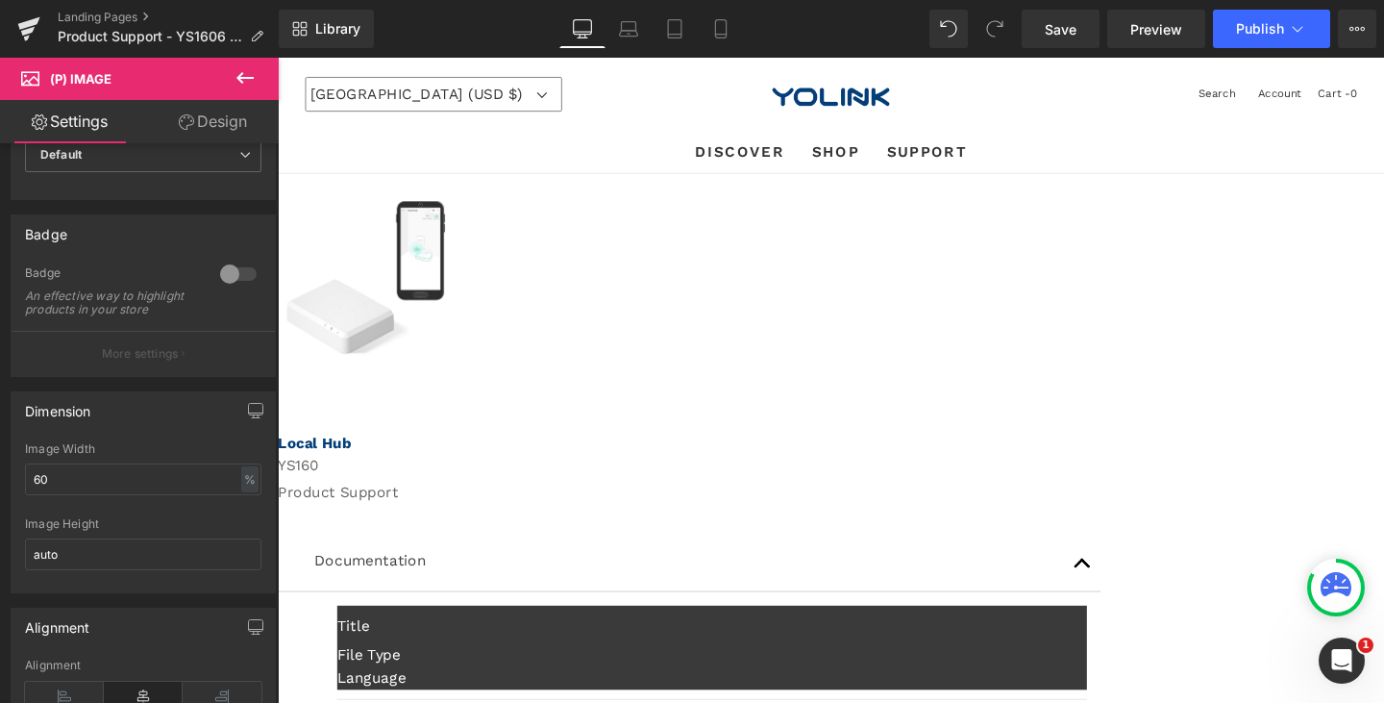
click at [565, 301] on link "Sale Off" at bounding box center [426, 289] width 278 height 161
click at [565, 344] on link "Sale Off" at bounding box center [426, 289] width 278 height 161
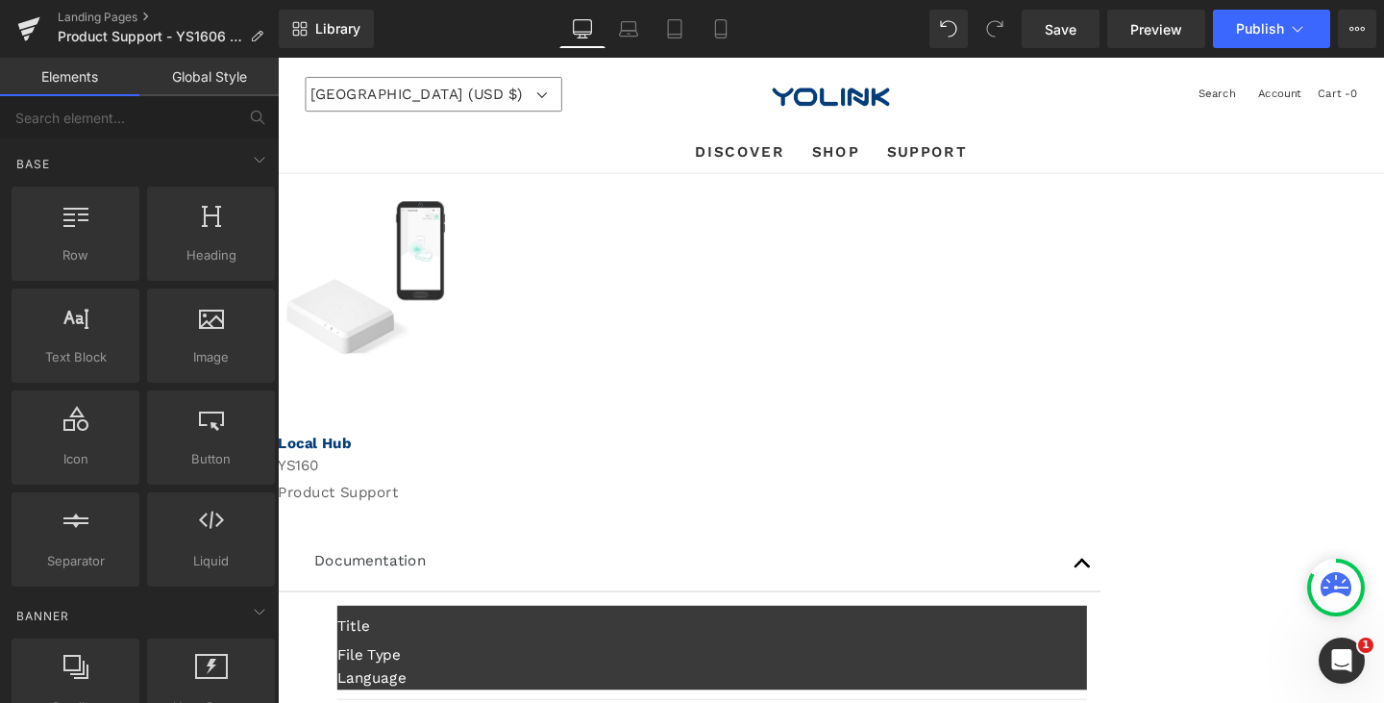
click at [1140, 326] on div "Sale Off (P) Image Product Row Local Hub Text Block YS160 Text Block Product Su…" at bounding box center [859, 647] width 1163 height 934
click at [454, 355] on img at bounding box center [370, 289] width 166 height 161
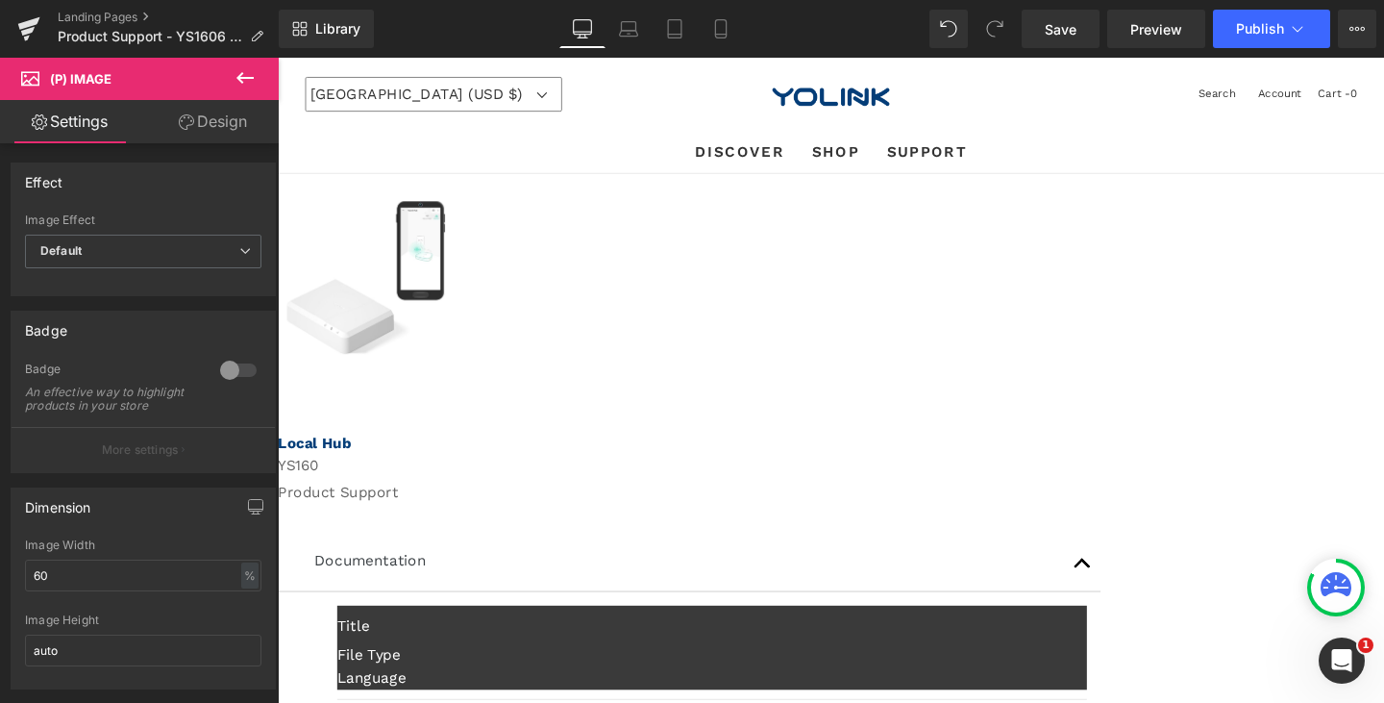
click at [278, 58] on icon at bounding box center [278, 58] width 0 height 0
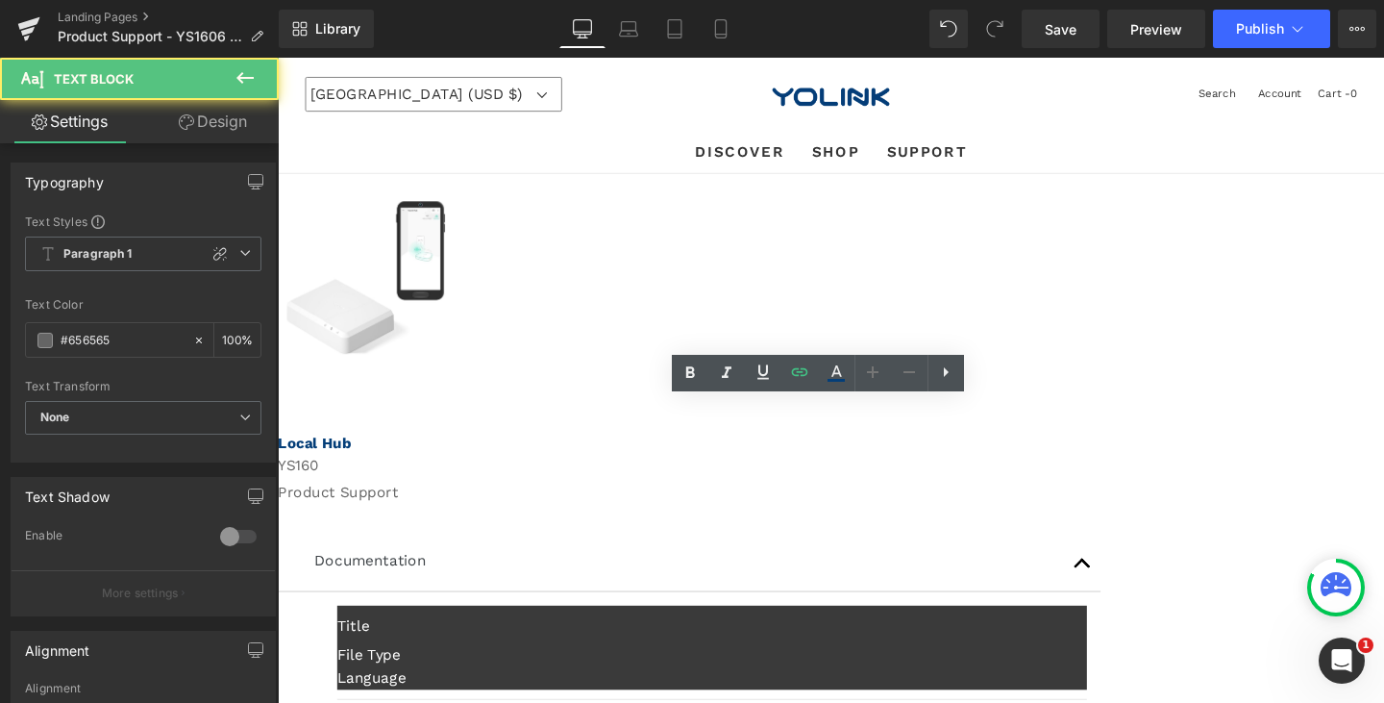
click at [872, 475] on p "YS160" at bounding box center [859, 486] width 1163 height 23
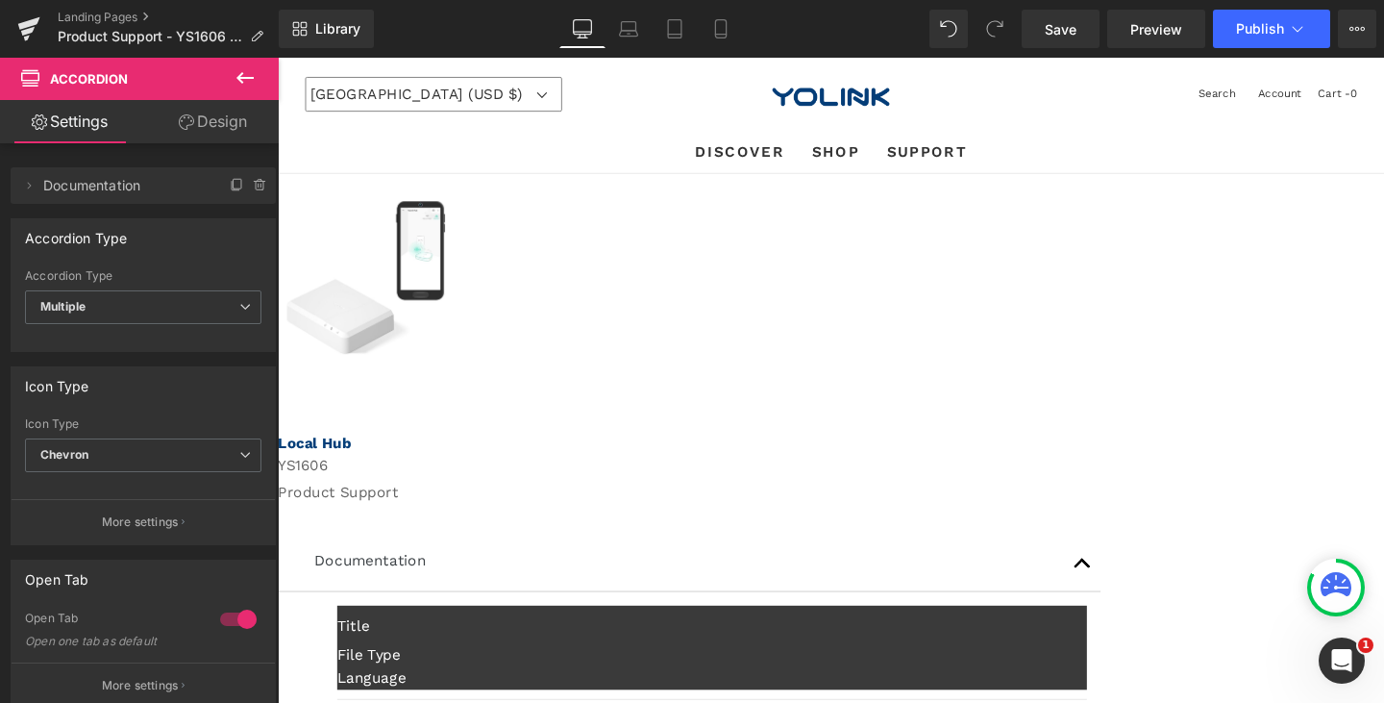
drag, startPoint x: 861, startPoint y: 279, endPoint x: 884, endPoint y: 279, distance: 23.1
click at [454, 279] on img at bounding box center [370, 289] width 166 height 161
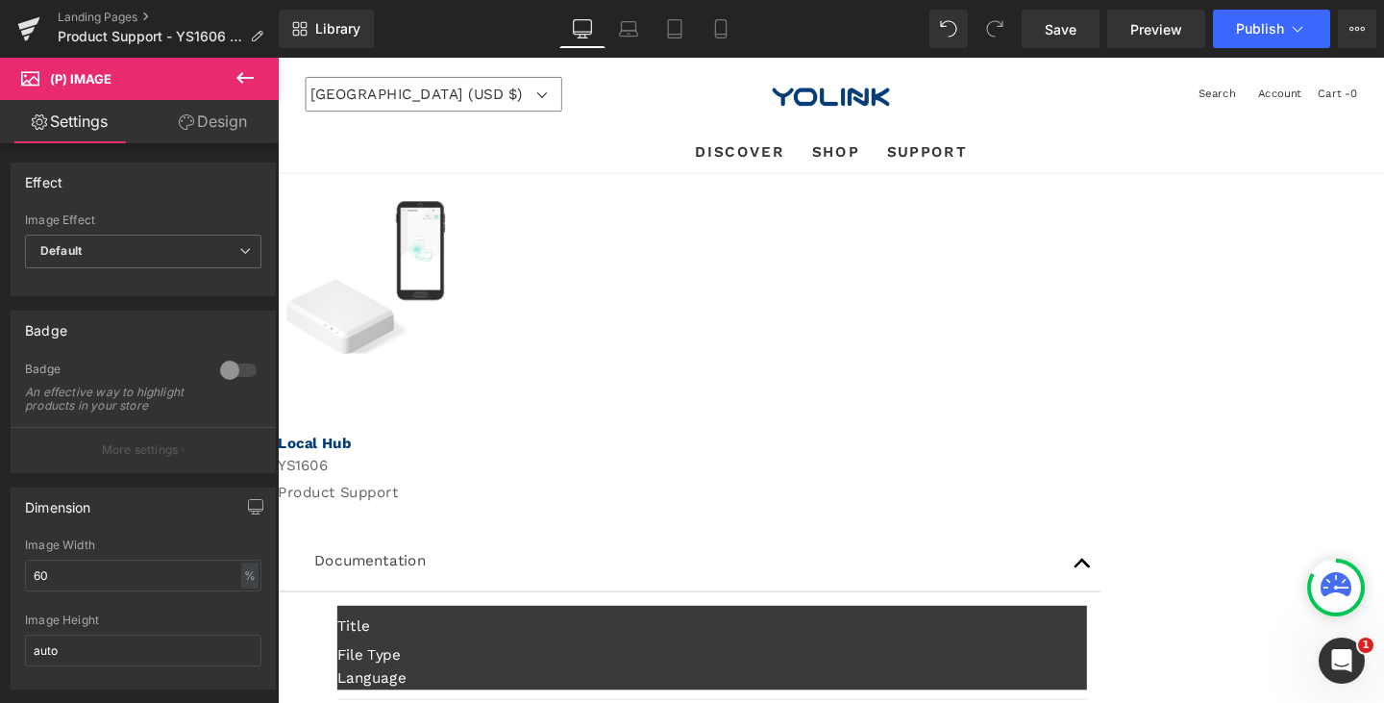
click at [566, 433] on div at bounding box center [422, 438] width 288 height 10
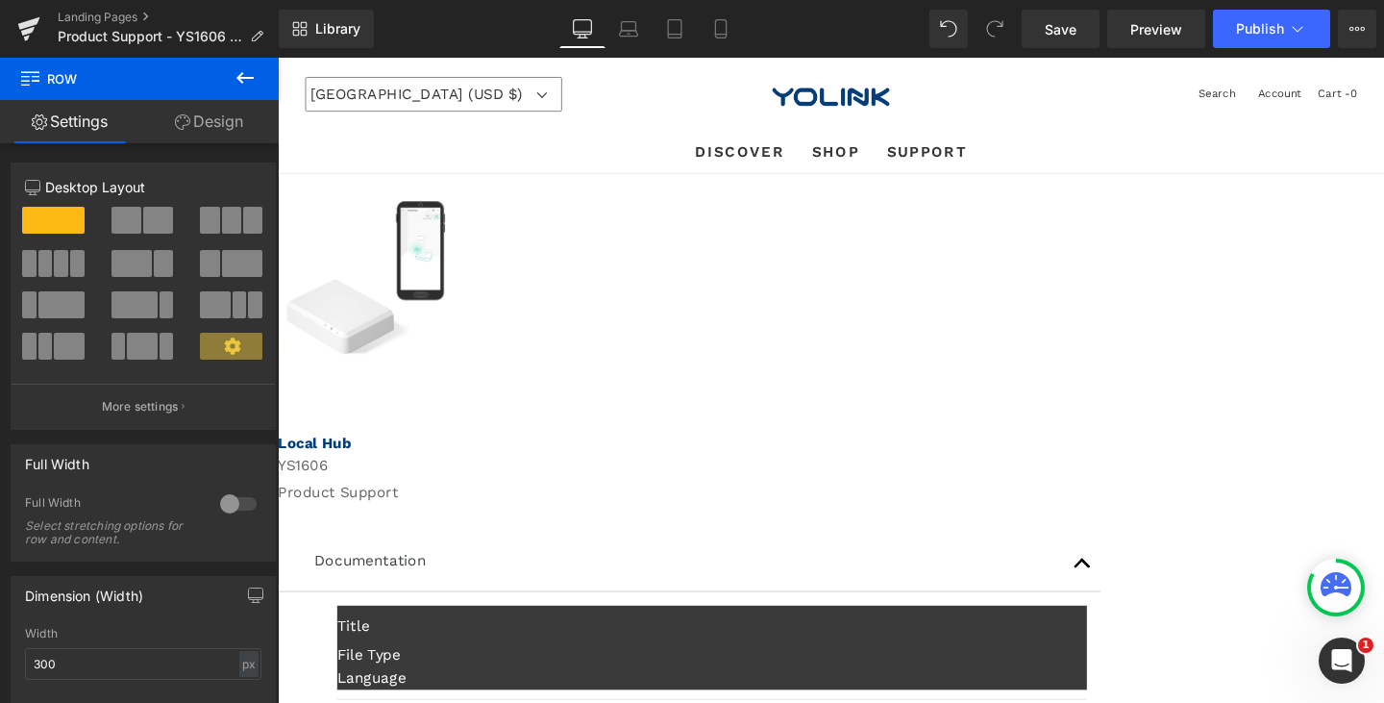
click at [565, 347] on link "Sale Off" at bounding box center [426, 289] width 278 height 161
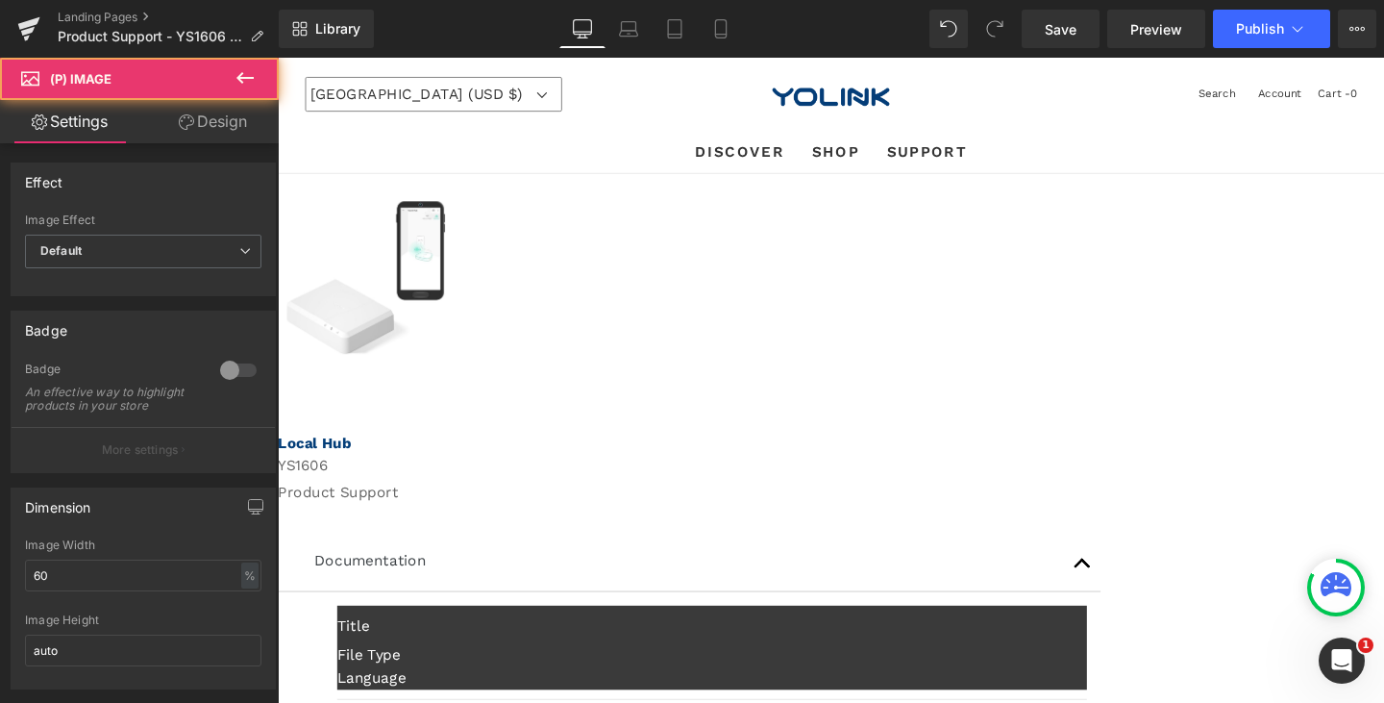
click at [565, 347] on link "Sale Off" at bounding box center [426, 289] width 278 height 161
click at [454, 268] on img at bounding box center [370, 289] width 166 height 161
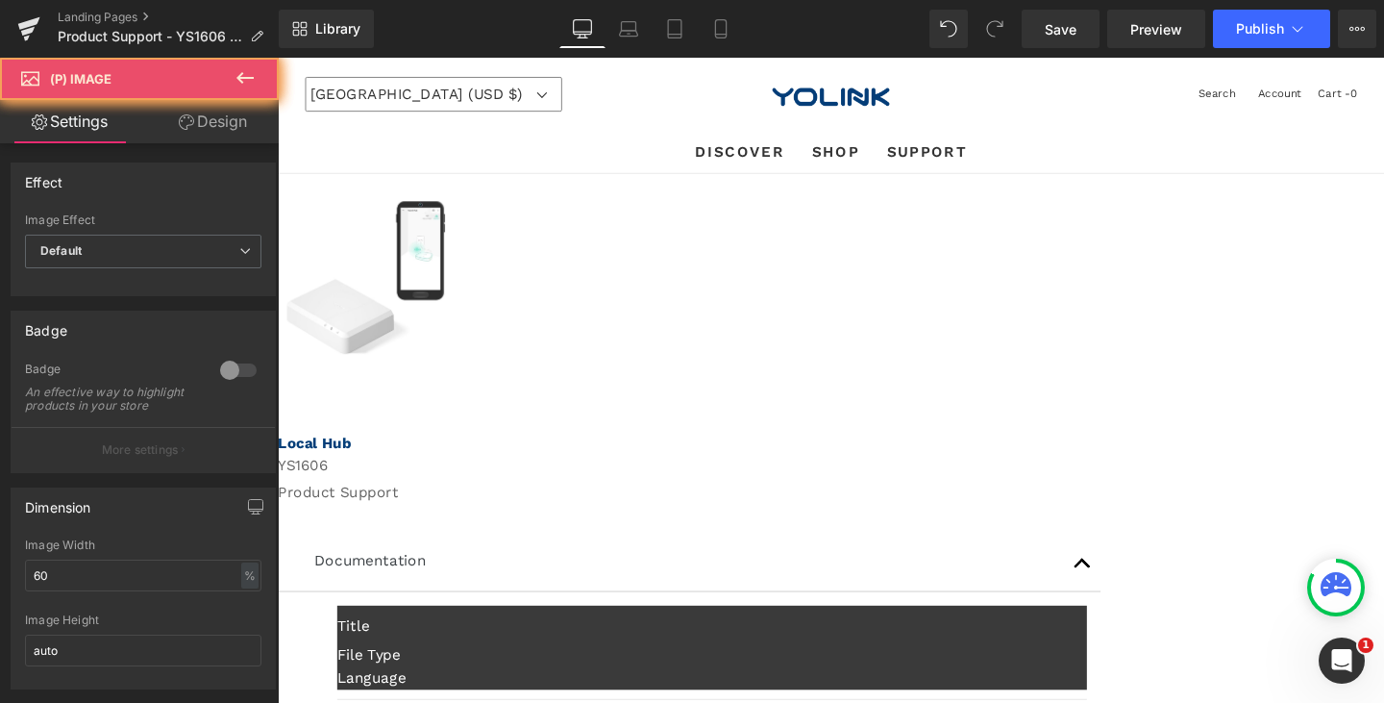
click at [454, 268] on img at bounding box center [370, 289] width 166 height 161
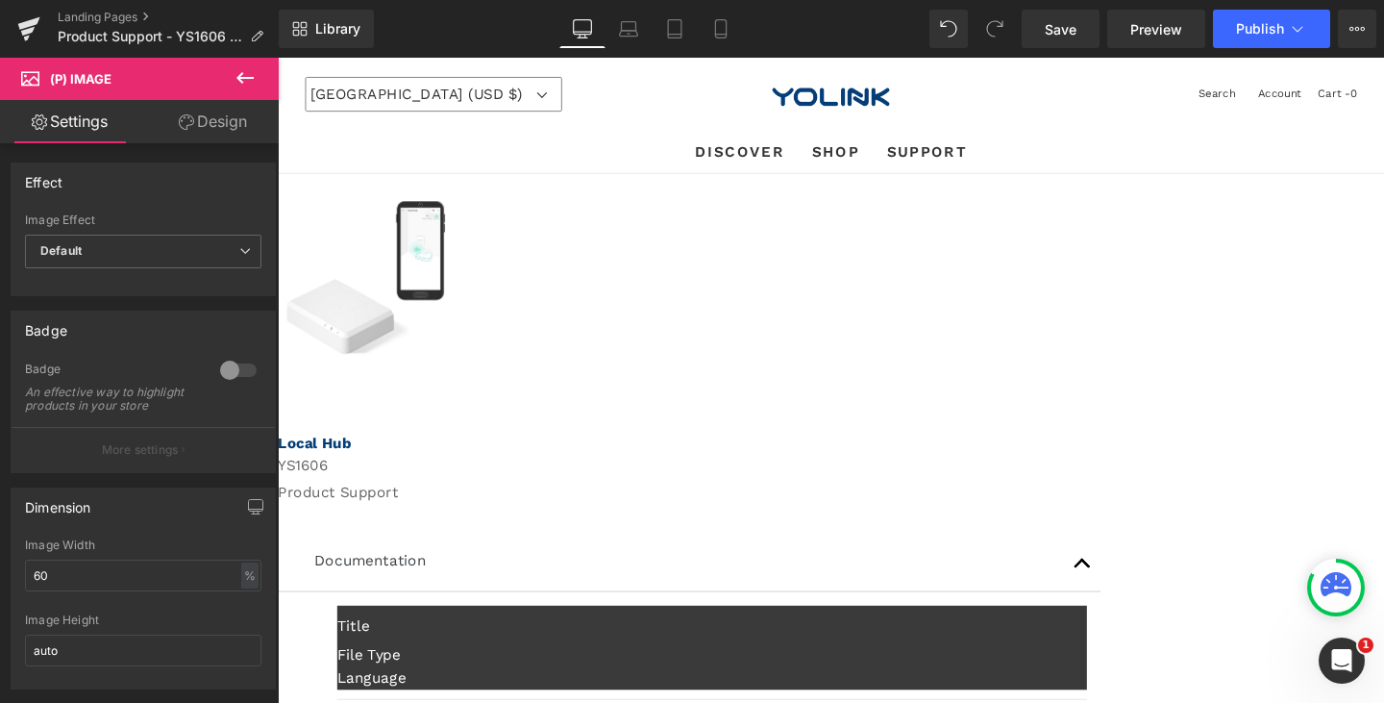
click at [454, 268] on img at bounding box center [370, 289] width 166 height 161
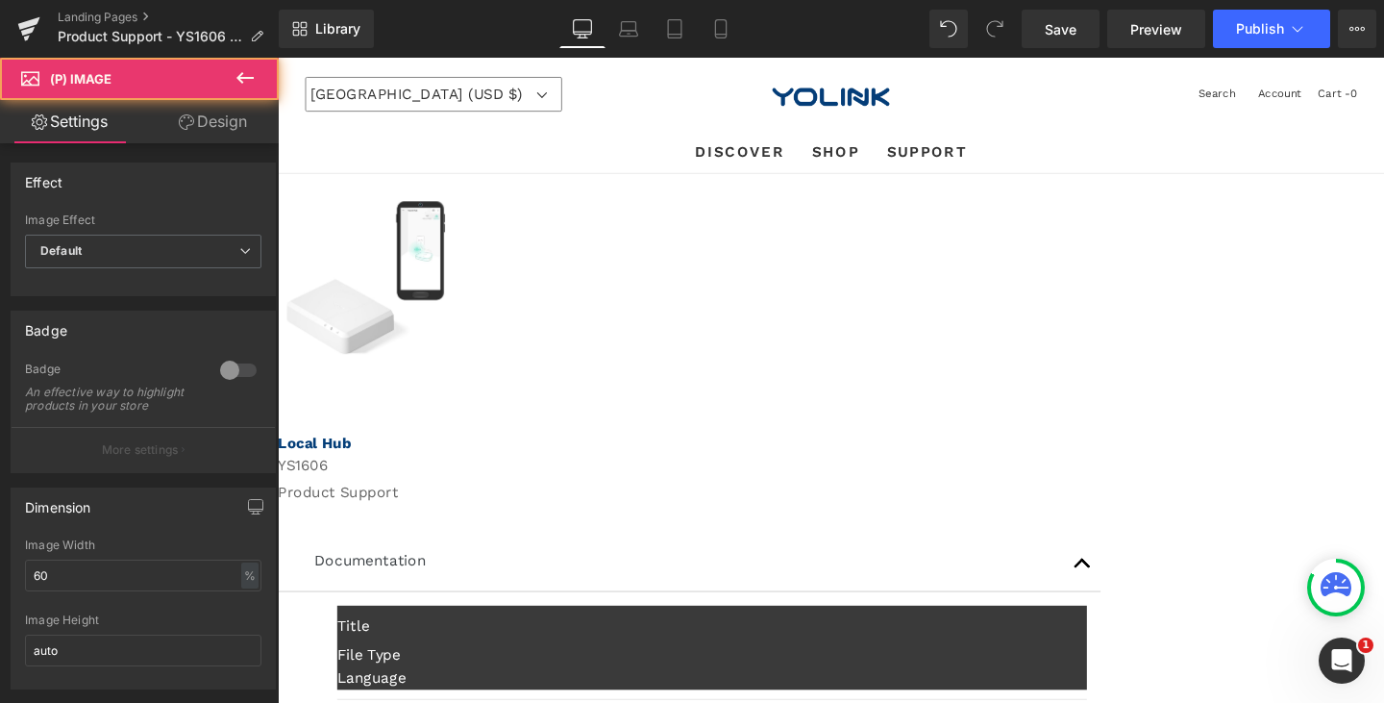
click at [454, 268] on img at bounding box center [370, 289] width 166 height 161
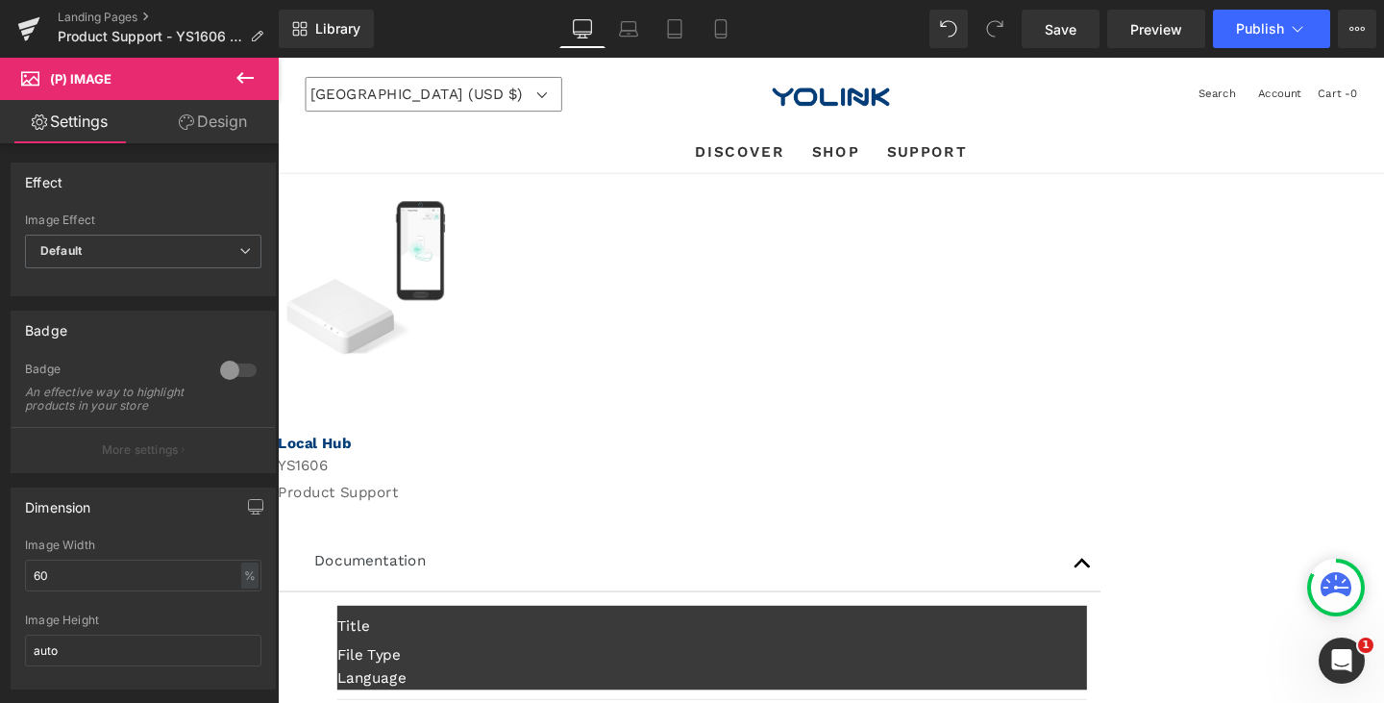
click at [240, 79] on icon at bounding box center [244, 78] width 17 height 12
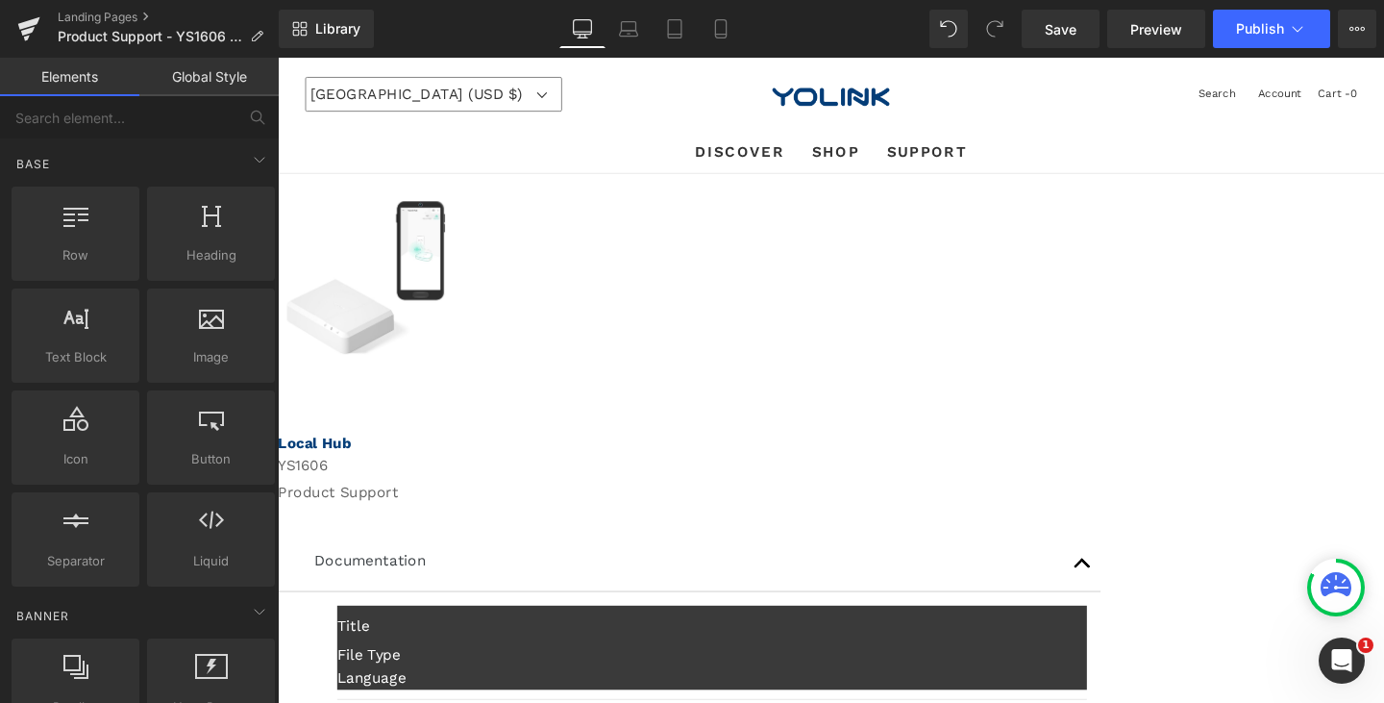
click at [454, 337] on img at bounding box center [370, 289] width 166 height 161
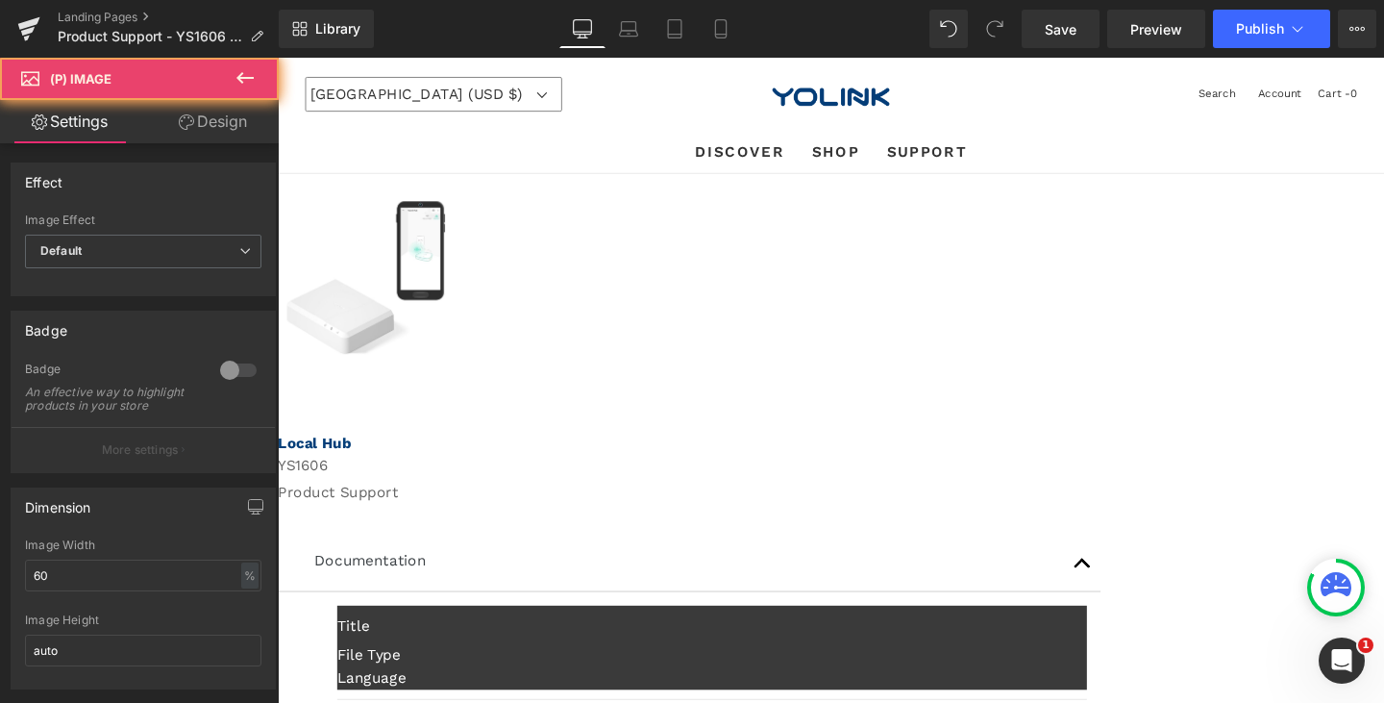
click at [454, 337] on img at bounding box center [370, 289] width 166 height 161
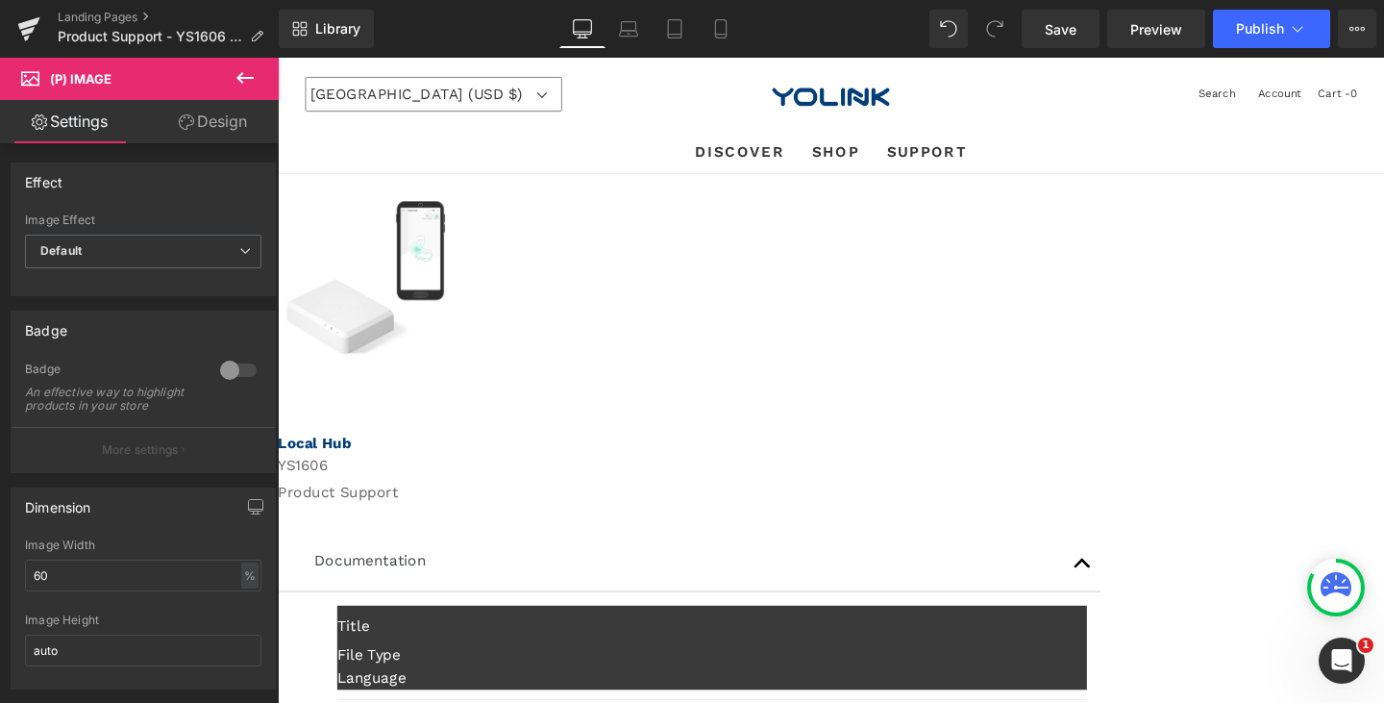
click at [278, 58] on icon at bounding box center [278, 58] width 0 height 0
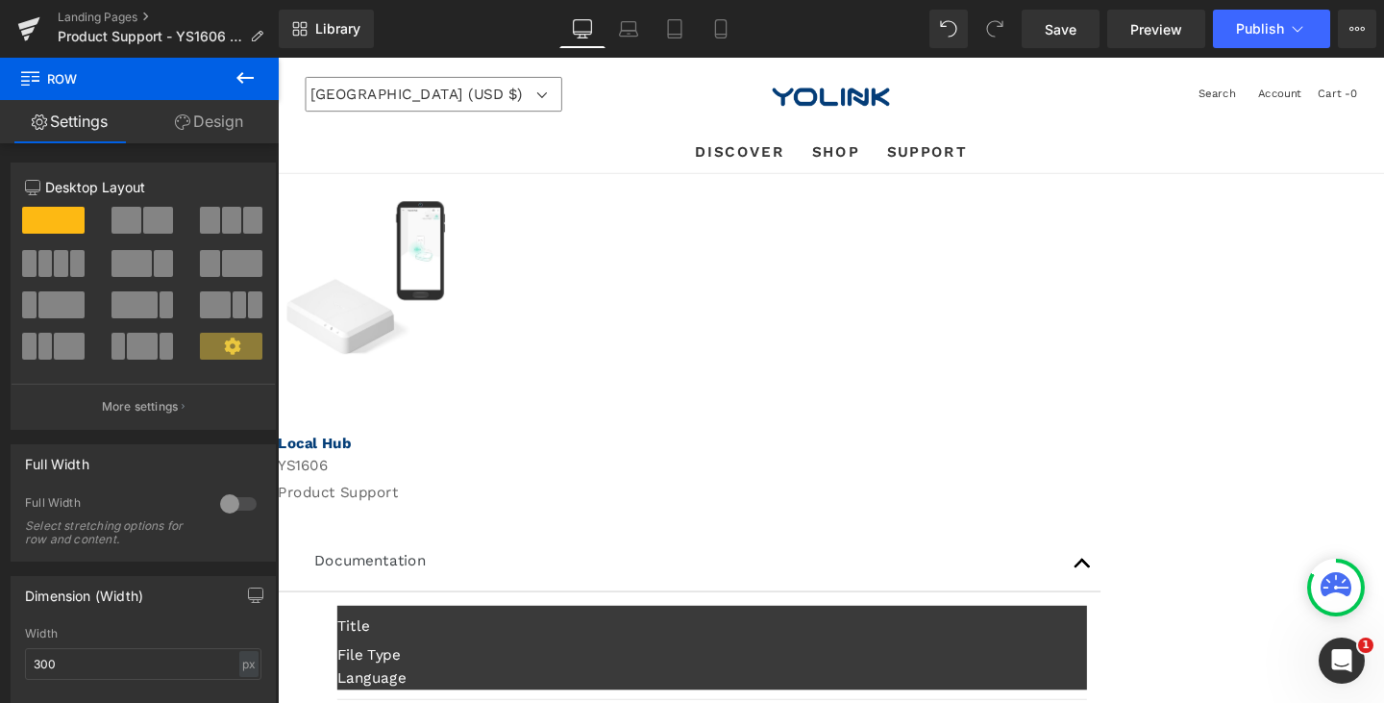
click at [278, 58] on span "Row" at bounding box center [278, 58] width 0 height 0
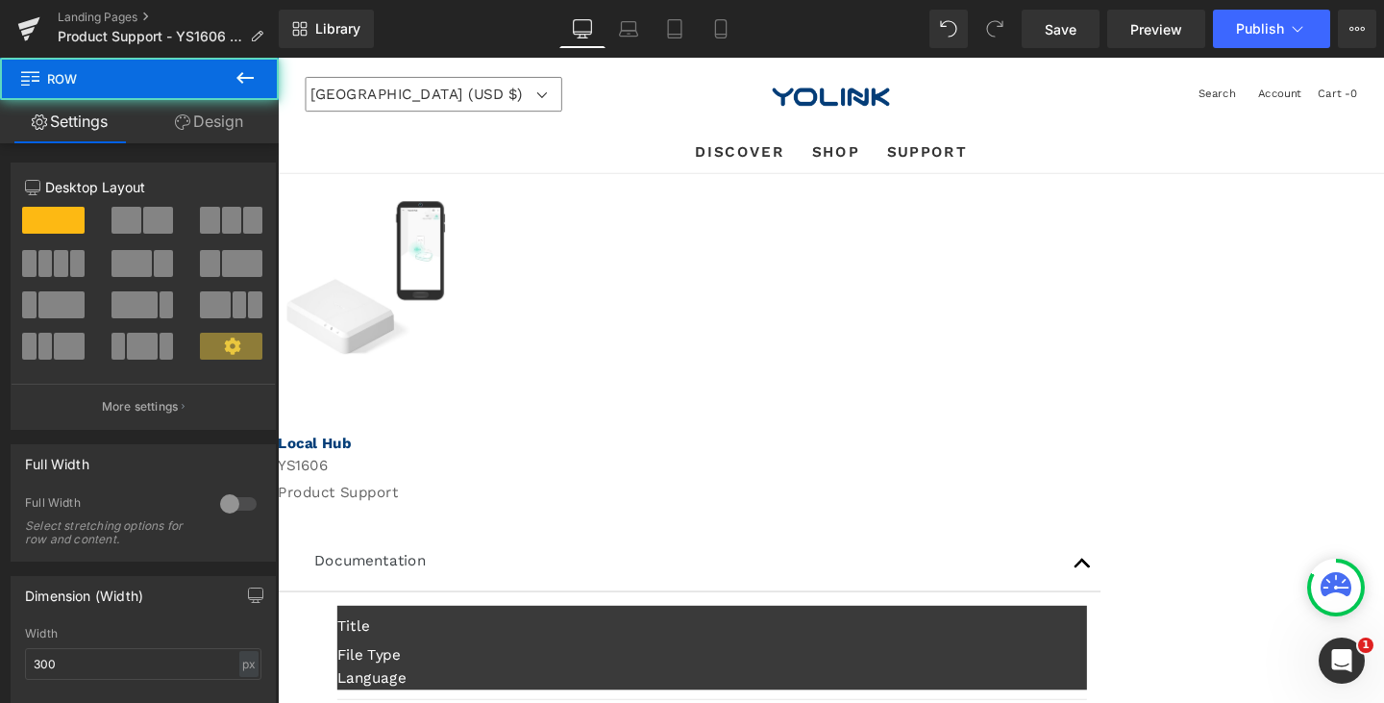
click at [454, 247] on img at bounding box center [370, 289] width 166 height 161
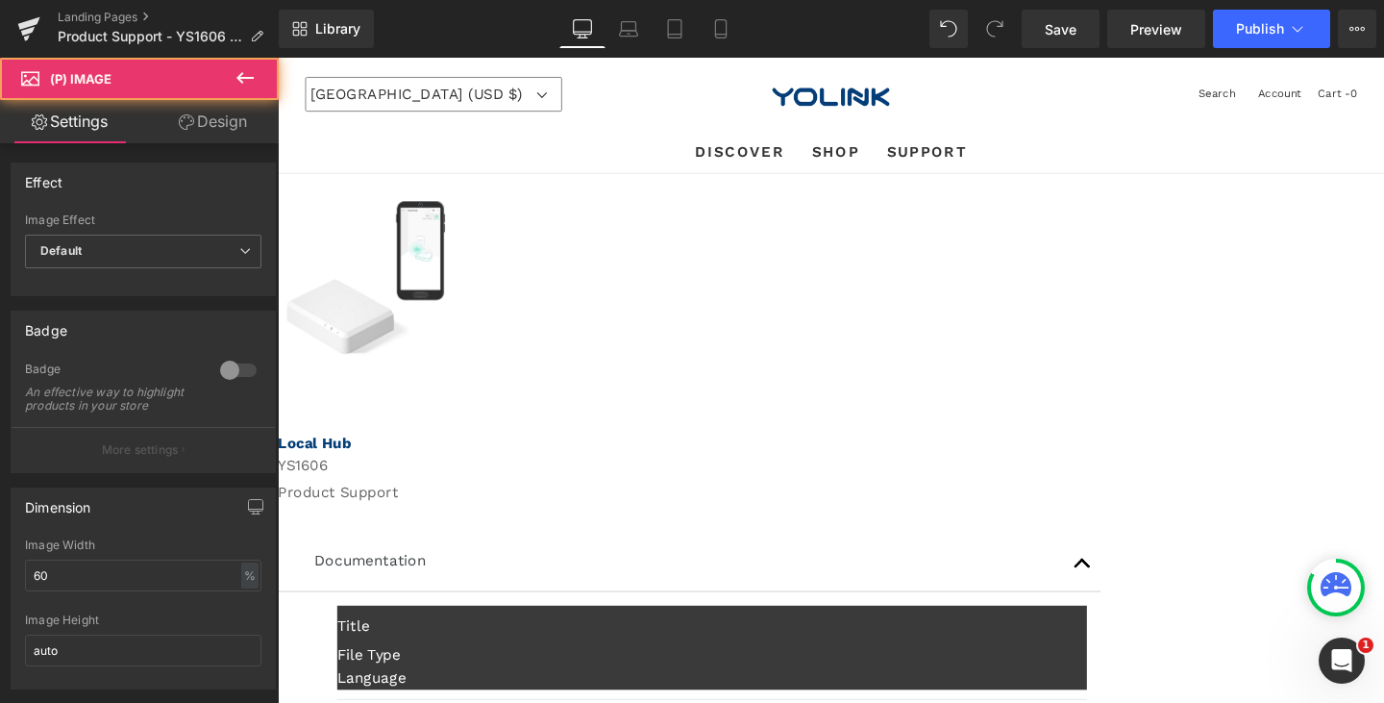
click at [454, 270] on img at bounding box center [370, 289] width 166 height 161
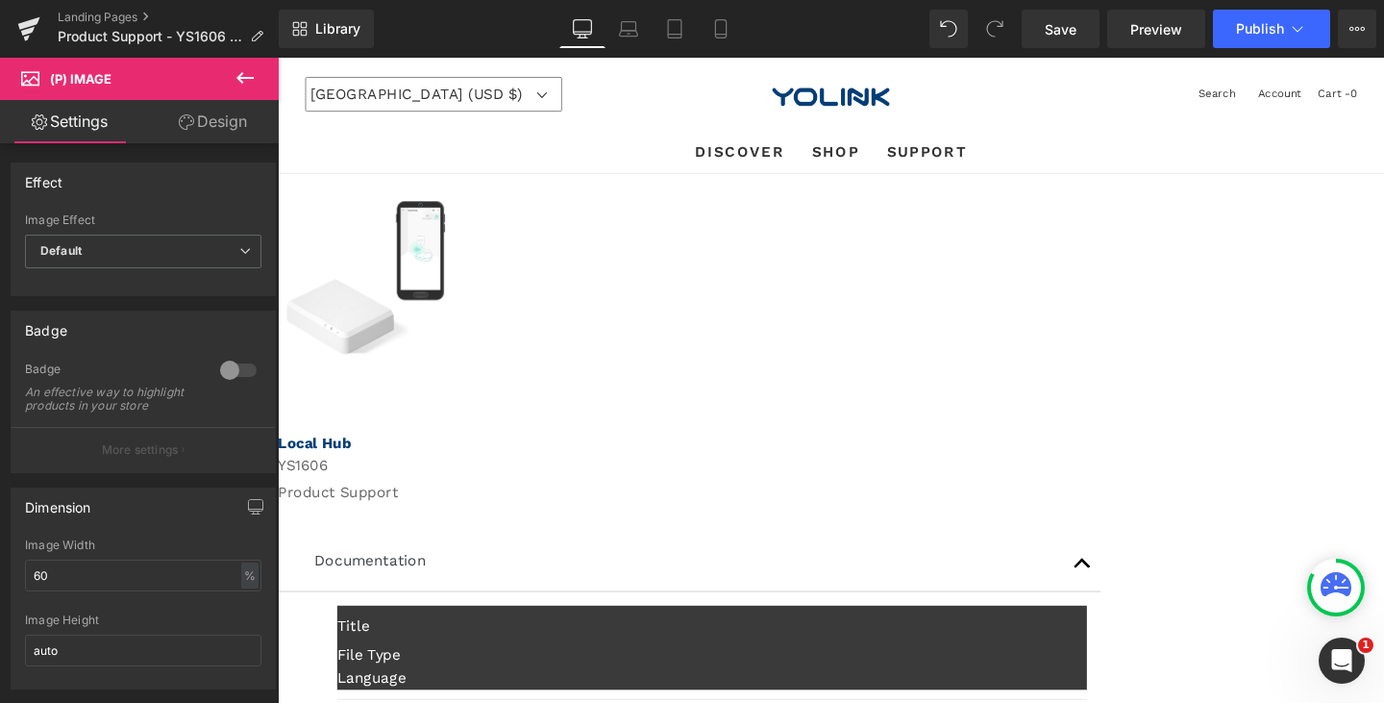
drag, startPoint x: 859, startPoint y: 354, endPoint x: 1105, endPoint y: 387, distance: 247.4
click at [454, 355] on img at bounding box center [370, 289] width 166 height 161
click at [1141, 388] on div "Sale Off (P) Image Product Row Local Hub Text Block YS1606 Text Block Product S…" at bounding box center [859, 647] width 1163 height 934
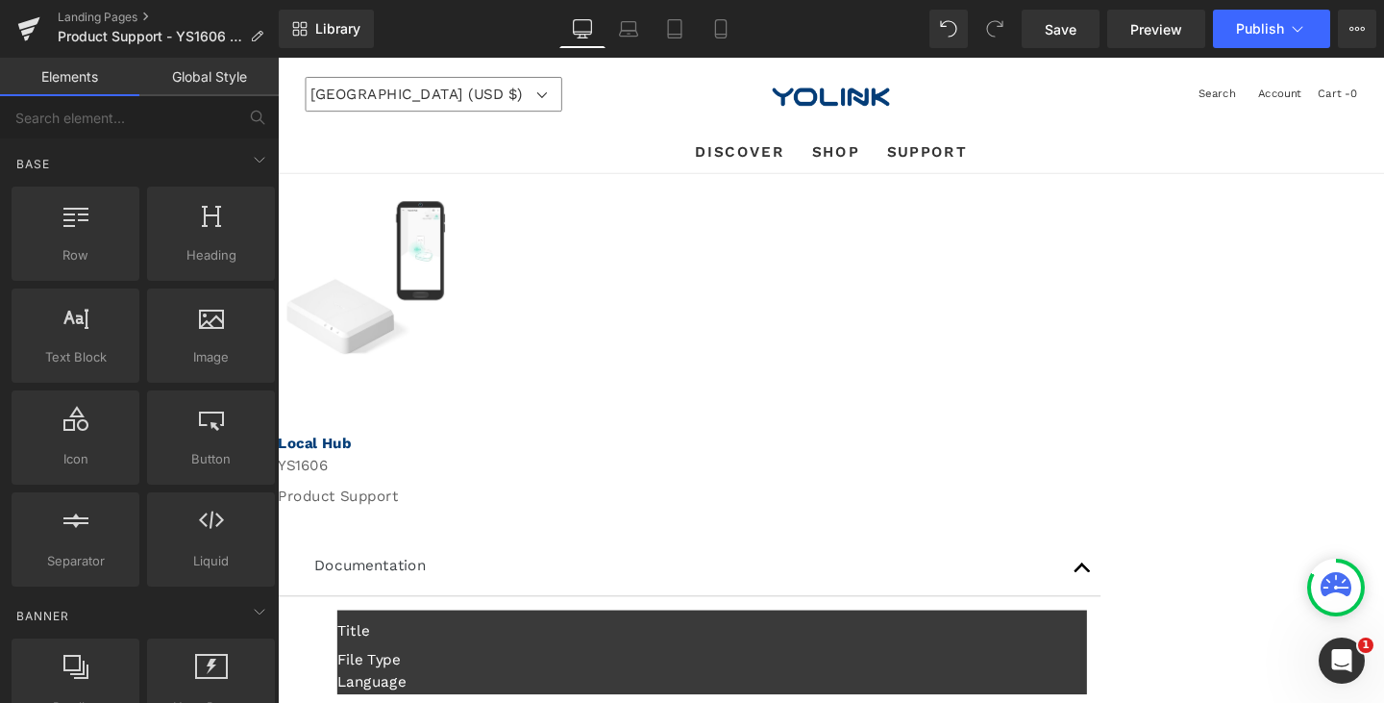
drag, startPoint x: 834, startPoint y: 321, endPoint x: 848, endPoint y: 338, distance: 21.9
click at [278, 58] on span "(P) Image" at bounding box center [278, 58] width 0 height 0
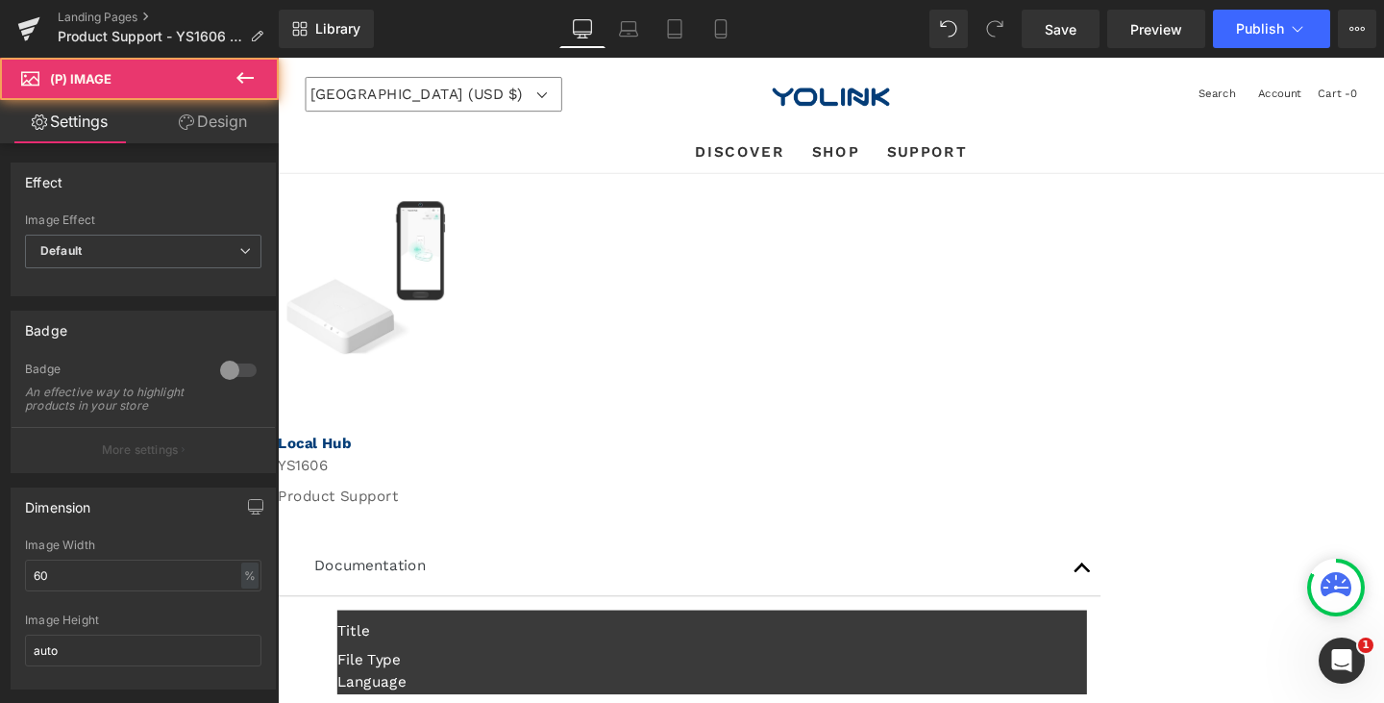
click at [454, 338] on img at bounding box center [370, 289] width 166 height 161
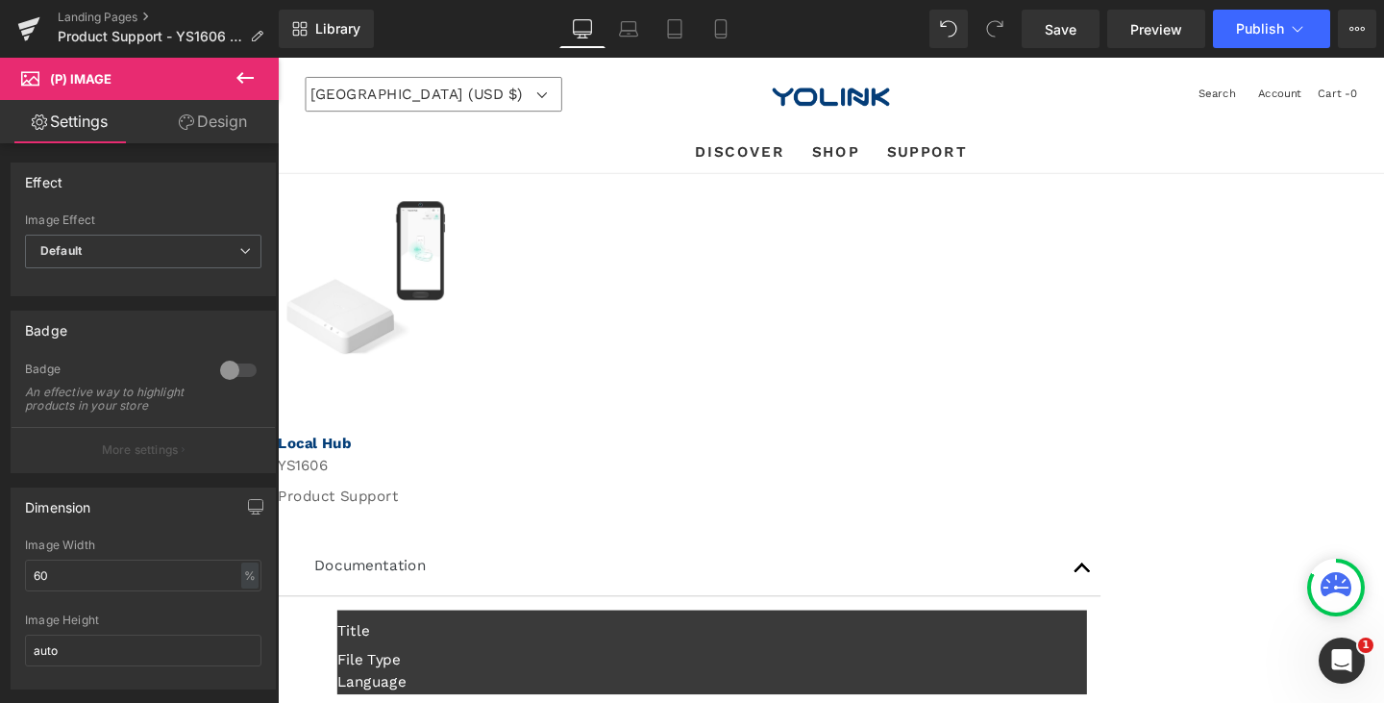
click at [203, 128] on link "Design" at bounding box center [212, 121] width 139 height 43
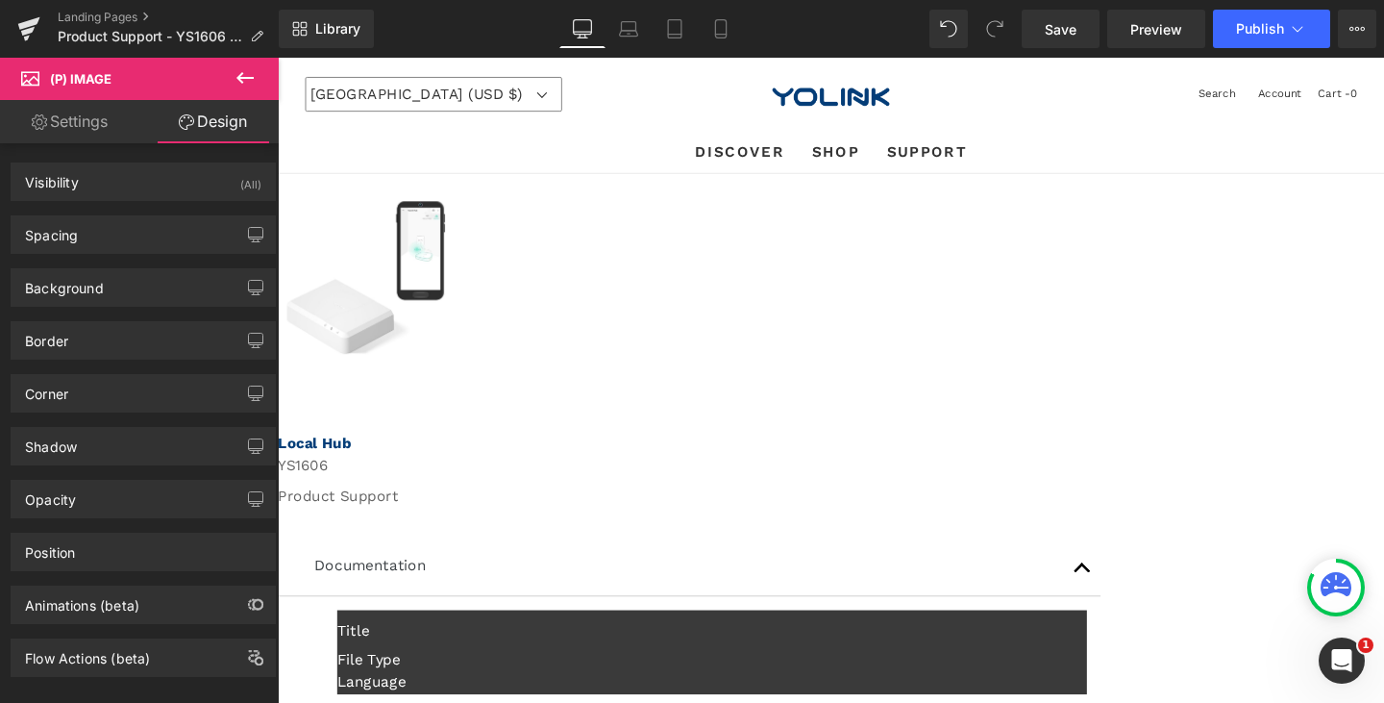
click at [91, 120] on link "Settings" at bounding box center [69, 121] width 139 height 43
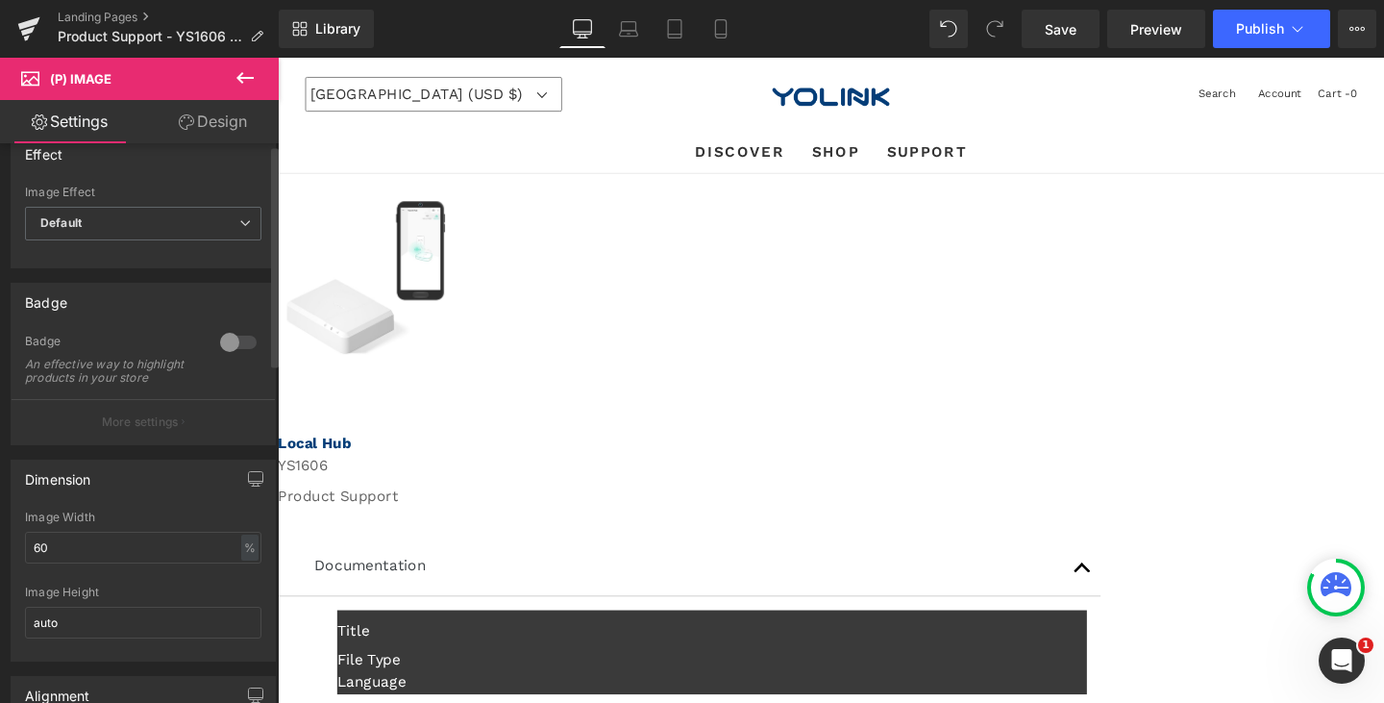
scroll to position [0, 0]
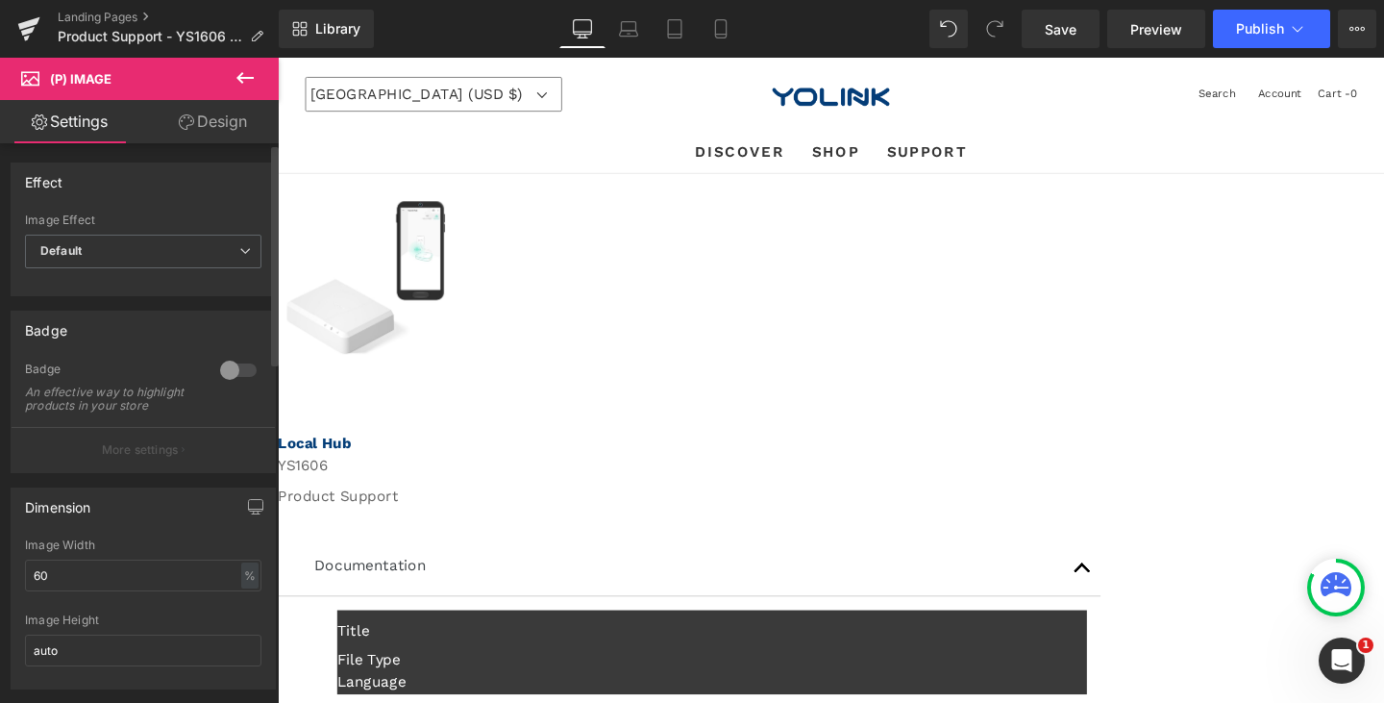
click at [142, 182] on div "Effect" at bounding box center [143, 181] width 263 height 37
click at [60, 211] on div "Effect Default Zoom Hover Image Effect Default Default Zoom Hover last Image Ho…" at bounding box center [143, 229] width 265 height 134
click at [62, 167] on div "Effect" at bounding box center [43, 176] width 37 height 27
click at [38, 75] on icon at bounding box center [30, 76] width 18 height 18
click at [278, 58] on span "(P) Image" at bounding box center [278, 58] width 0 height 0
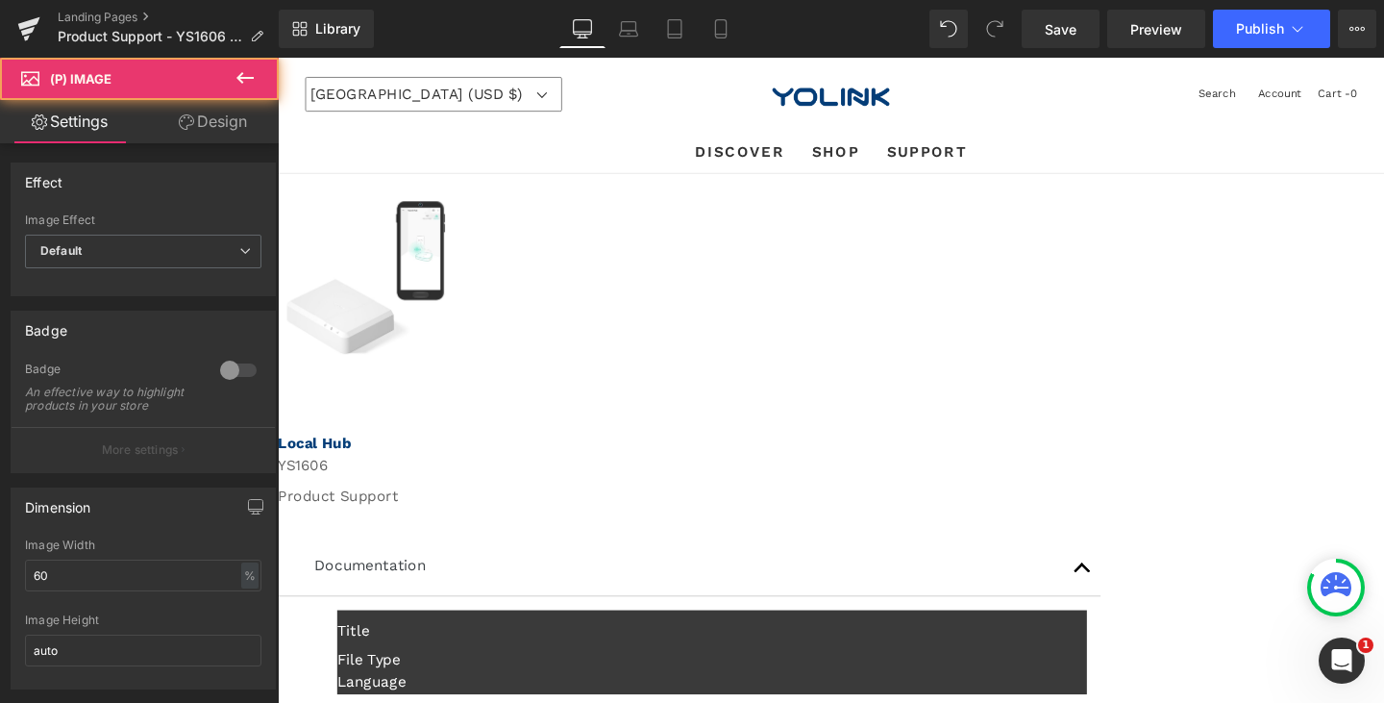
click at [278, 58] on span "(P) Image" at bounding box center [278, 58] width 0 height 0
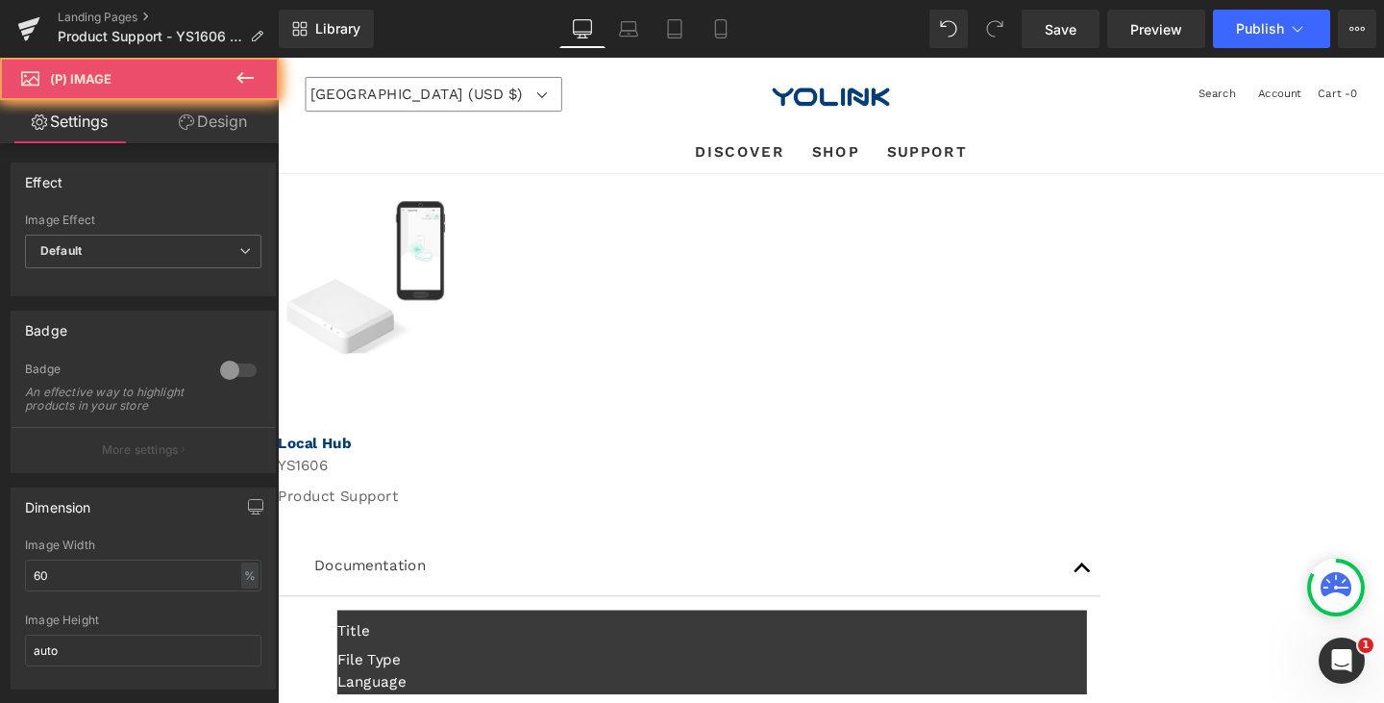
click at [278, 58] on span "(P) Image" at bounding box center [278, 58] width 0 height 0
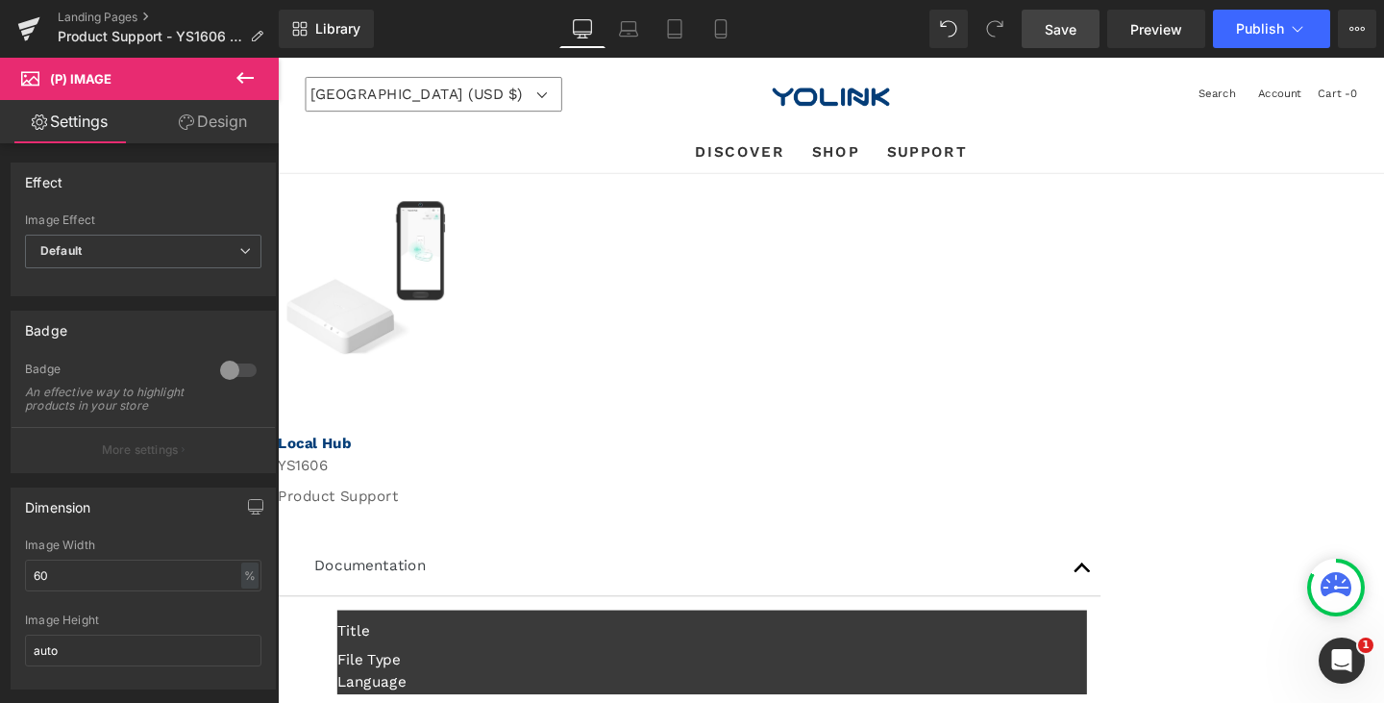
click at [1053, 25] on span "Save" at bounding box center [1061, 29] width 32 height 20
click at [1257, 33] on span "Publish" at bounding box center [1260, 28] width 48 height 15
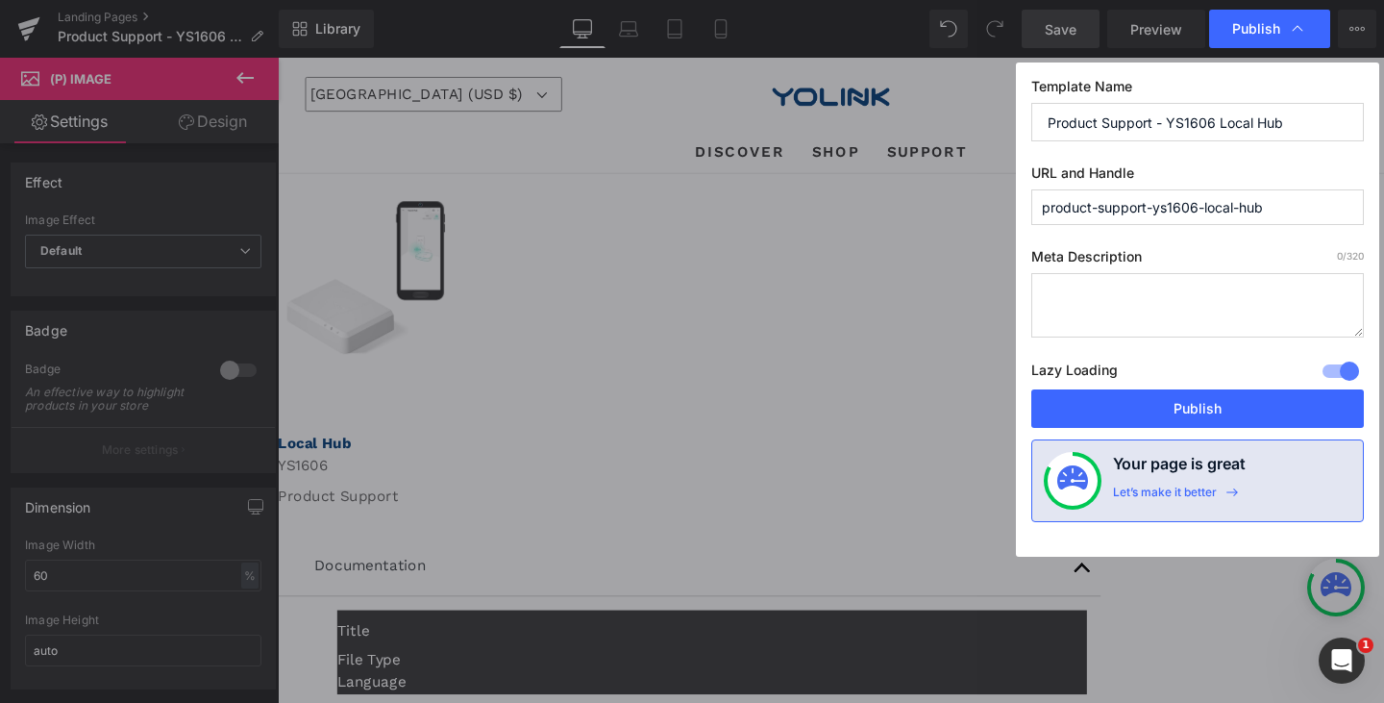
drag, startPoint x: 1154, startPoint y: 406, endPoint x: 1141, endPoint y: 202, distance: 204.2
click at [1141, 202] on div "Template Name Product Support - YS1606 Local Hub URL and Handle product-support…" at bounding box center [1197, 309] width 363 height 494
click at [1140, 118] on input "Product Support - YS1606 Local Hub" at bounding box center [1197, 122] width 333 height 38
click at [1164, 416] on button "Publish" at bounding box center [1197, 408] width 333 height 38
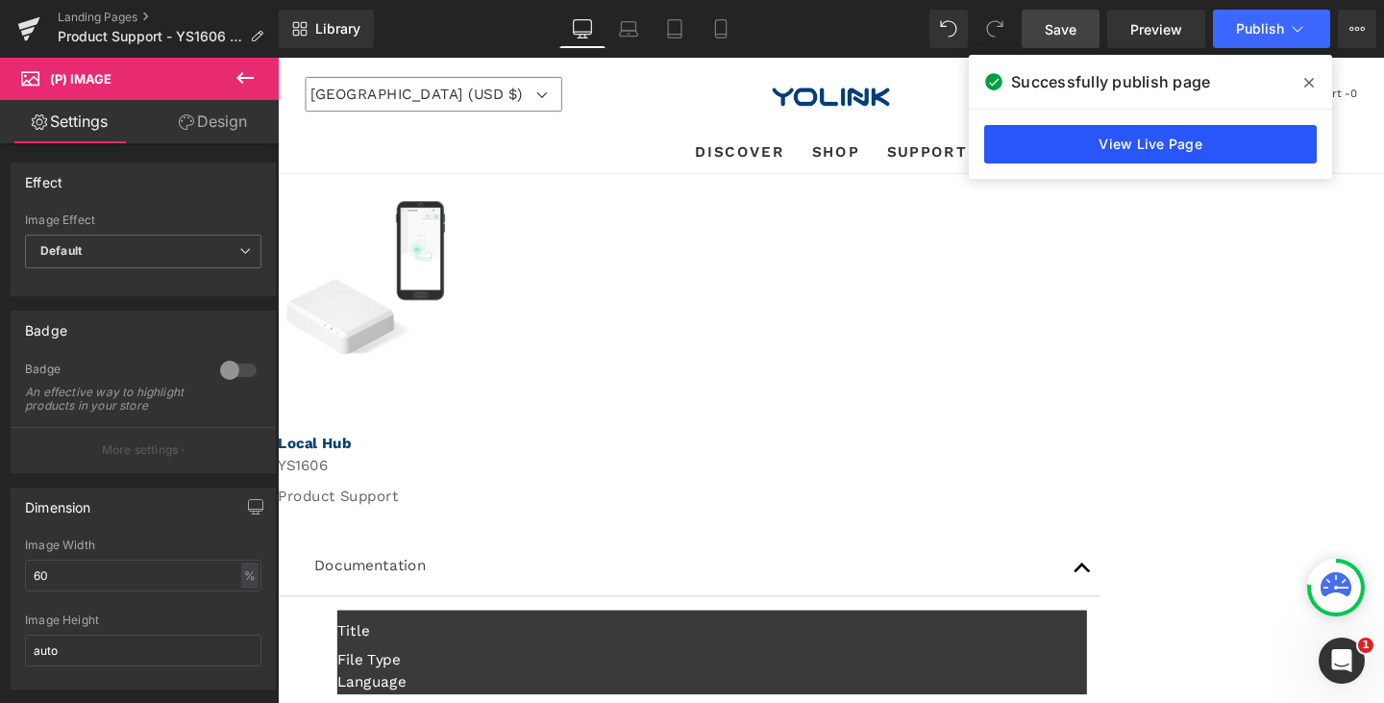
click at [1154, 150] on link "View Live Page" at bounding box center [1150, 144] width 333 height 38
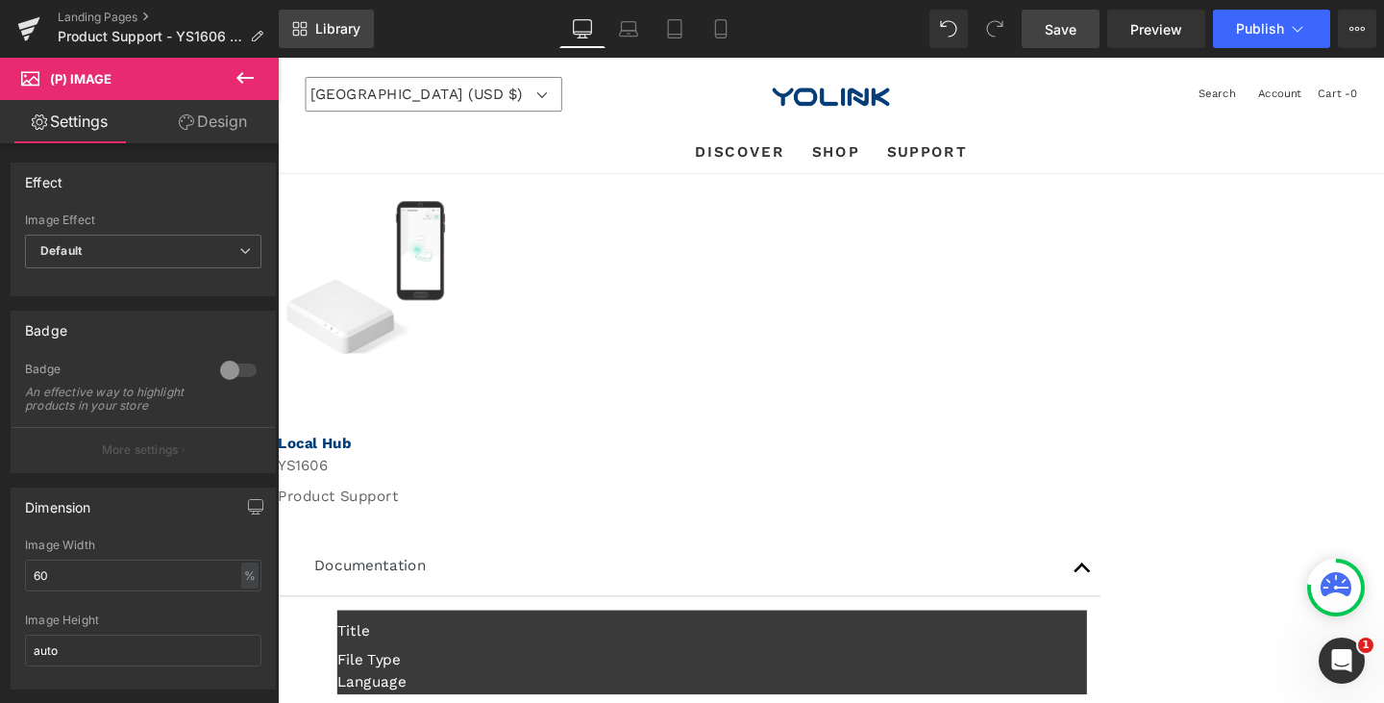
click at [335, 34] on span "Library" at bounding box center [337, 28] width 45 height 17
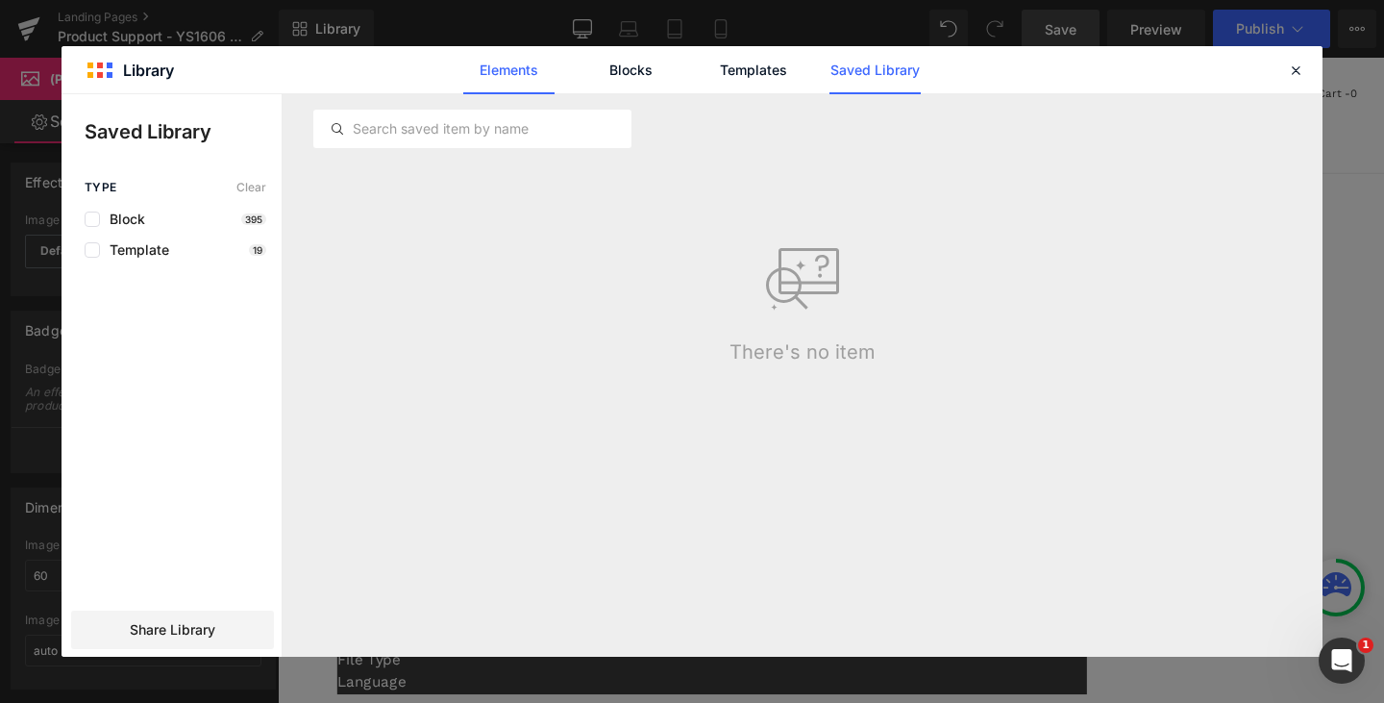
click at [708, 62] on link "Elements" at bounding box center [753, 70] width 91 height 48
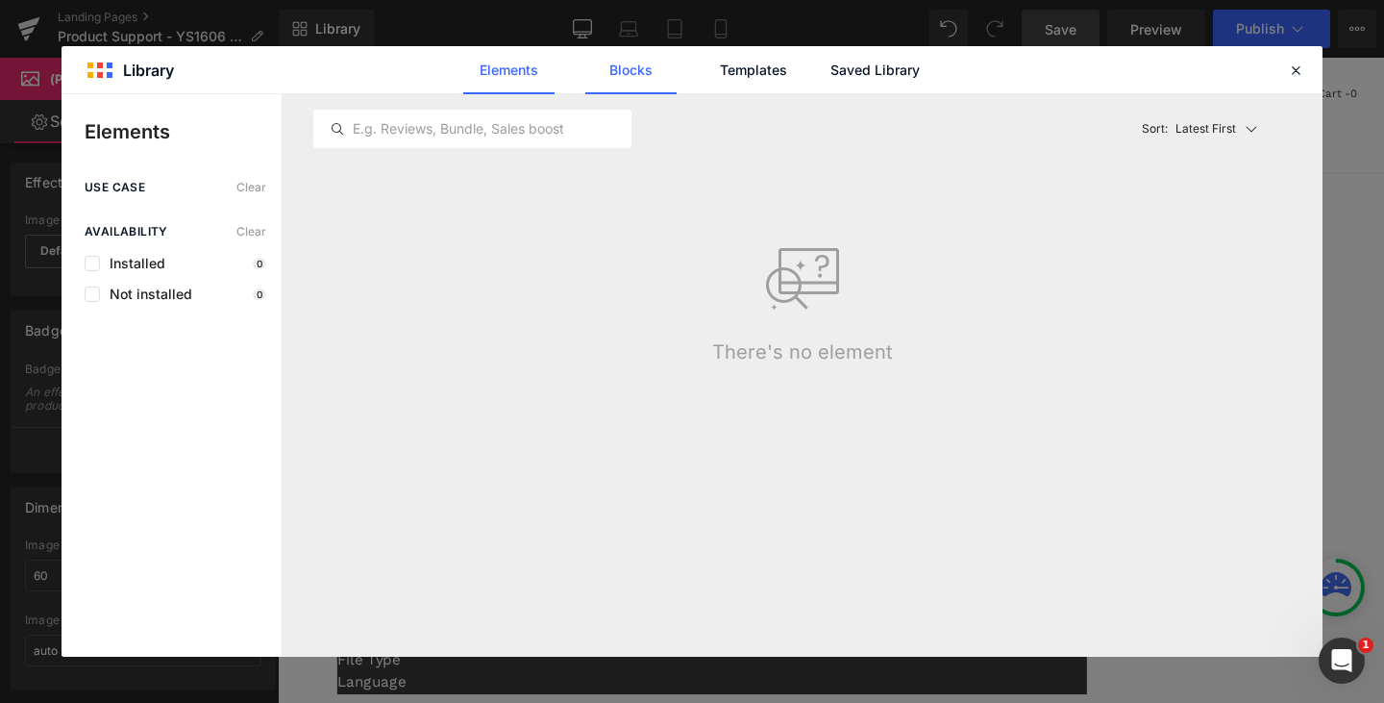
click at [830, 59] on link "Blocks" at bounding box center [875, 70] width 91 height 48
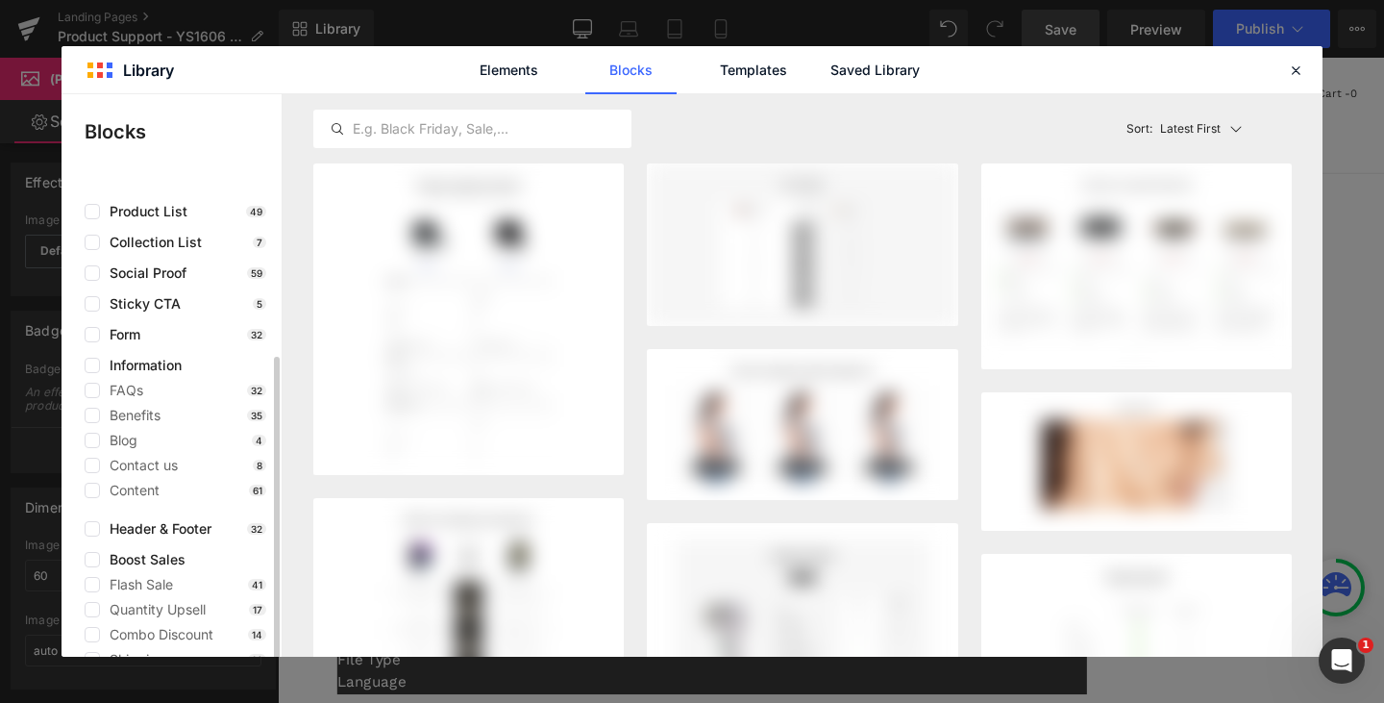
scroll to position [155, 0]
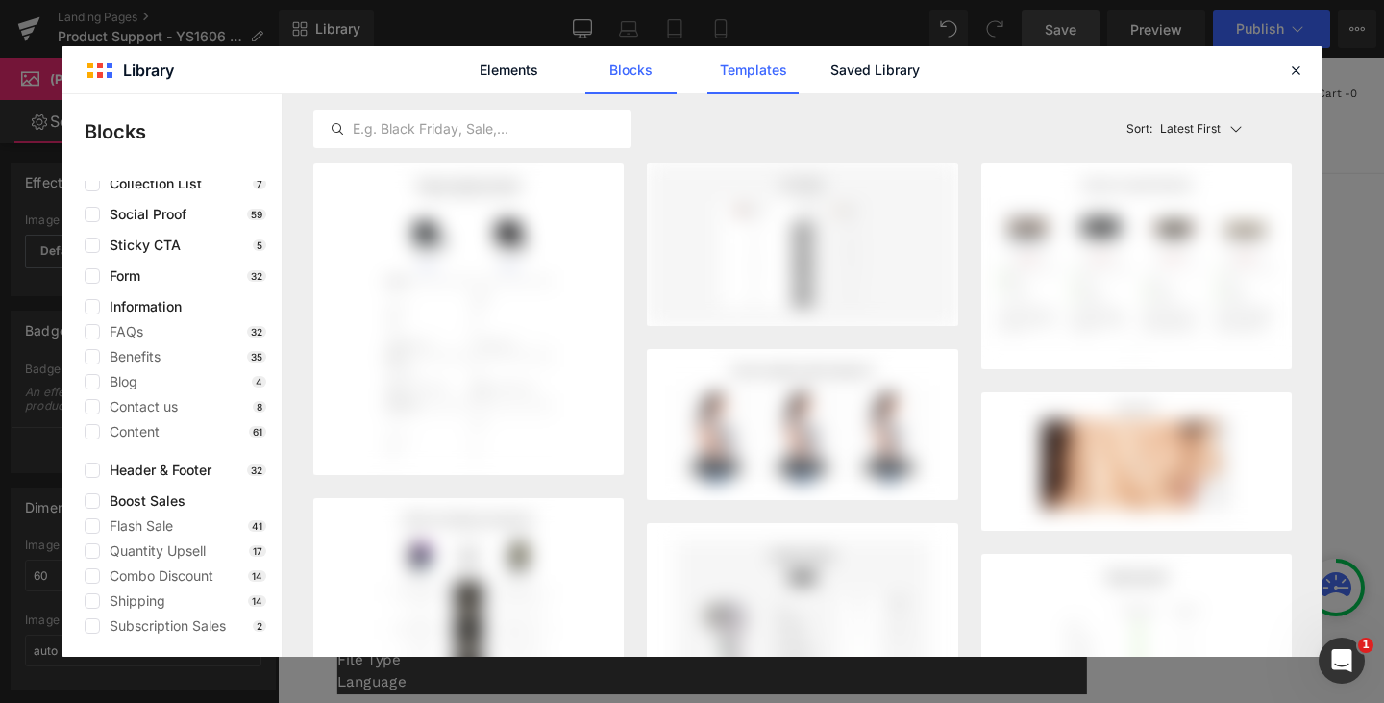
click at [774, 70] on link "Templates" at bounding box center [753, 70] width 91 height 48
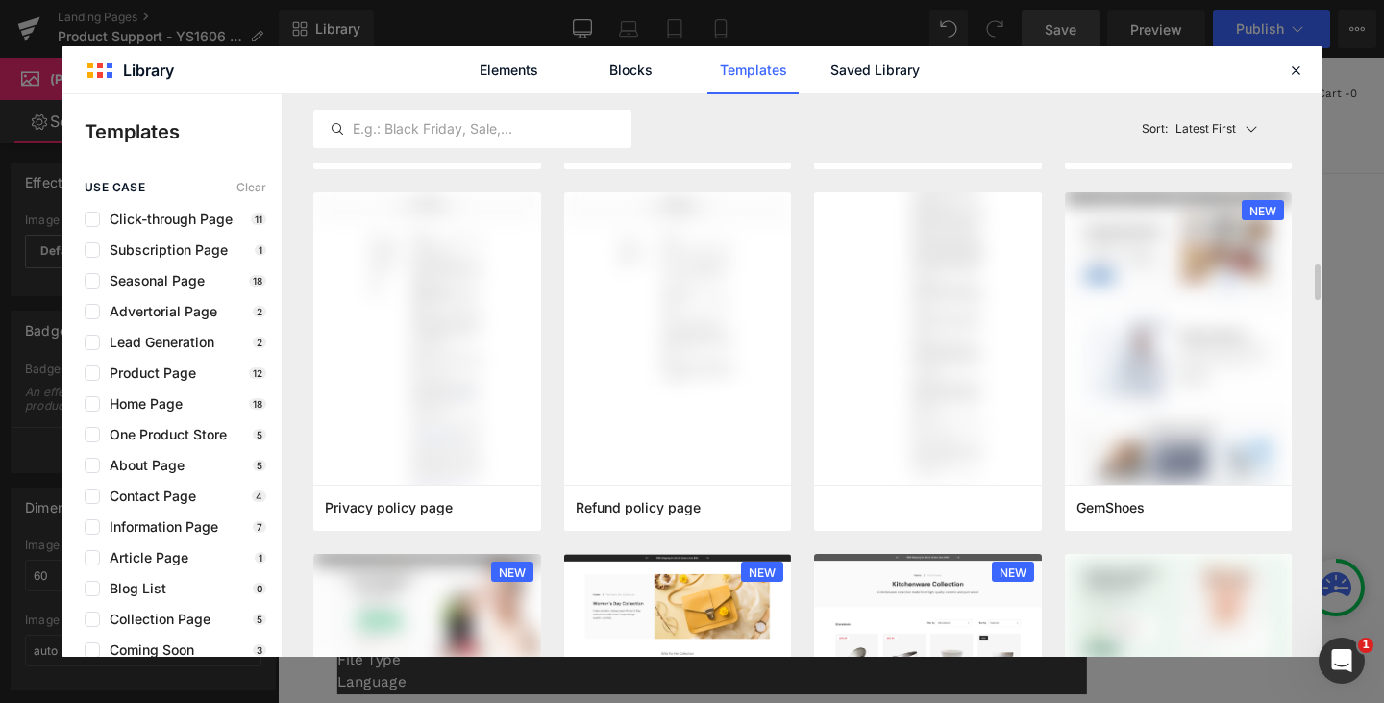
scroll to position [1442, 0]
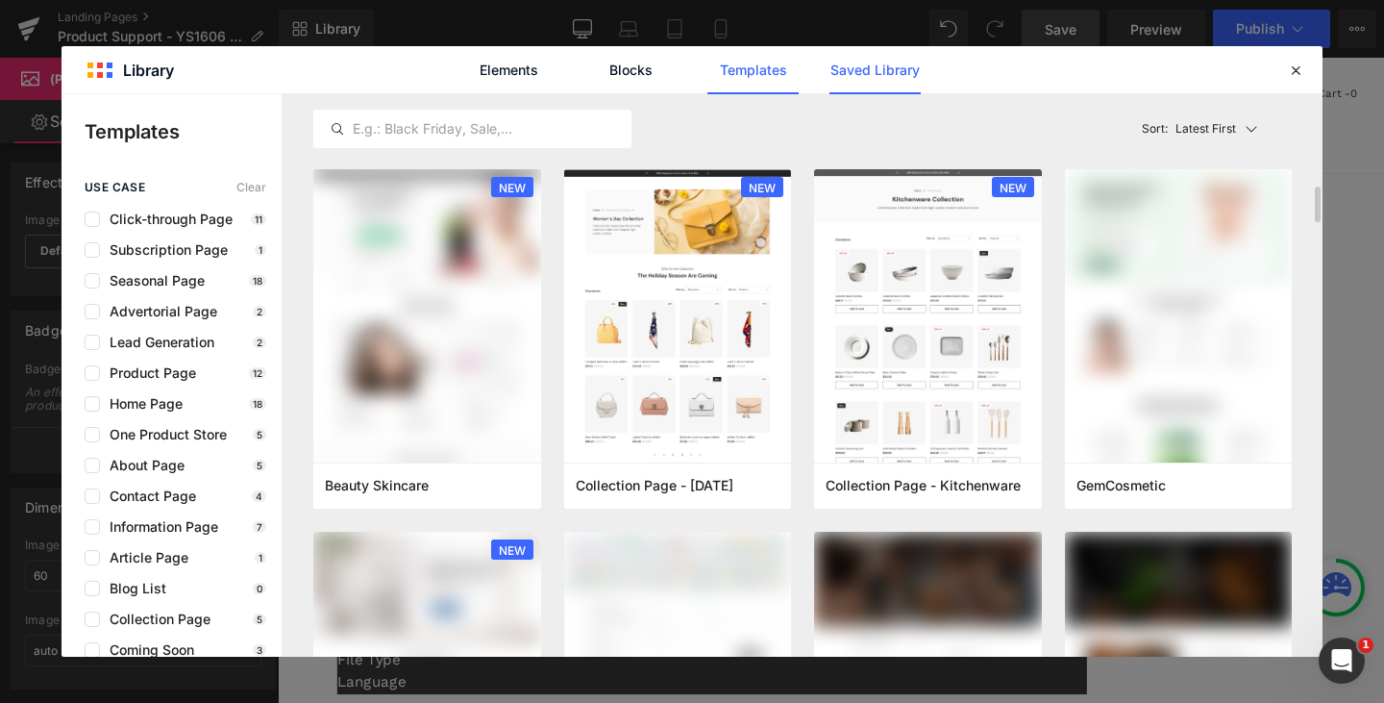
click at [903, 77] on link "Saved Library" at bounding box center [875, 70] width 91 height 48
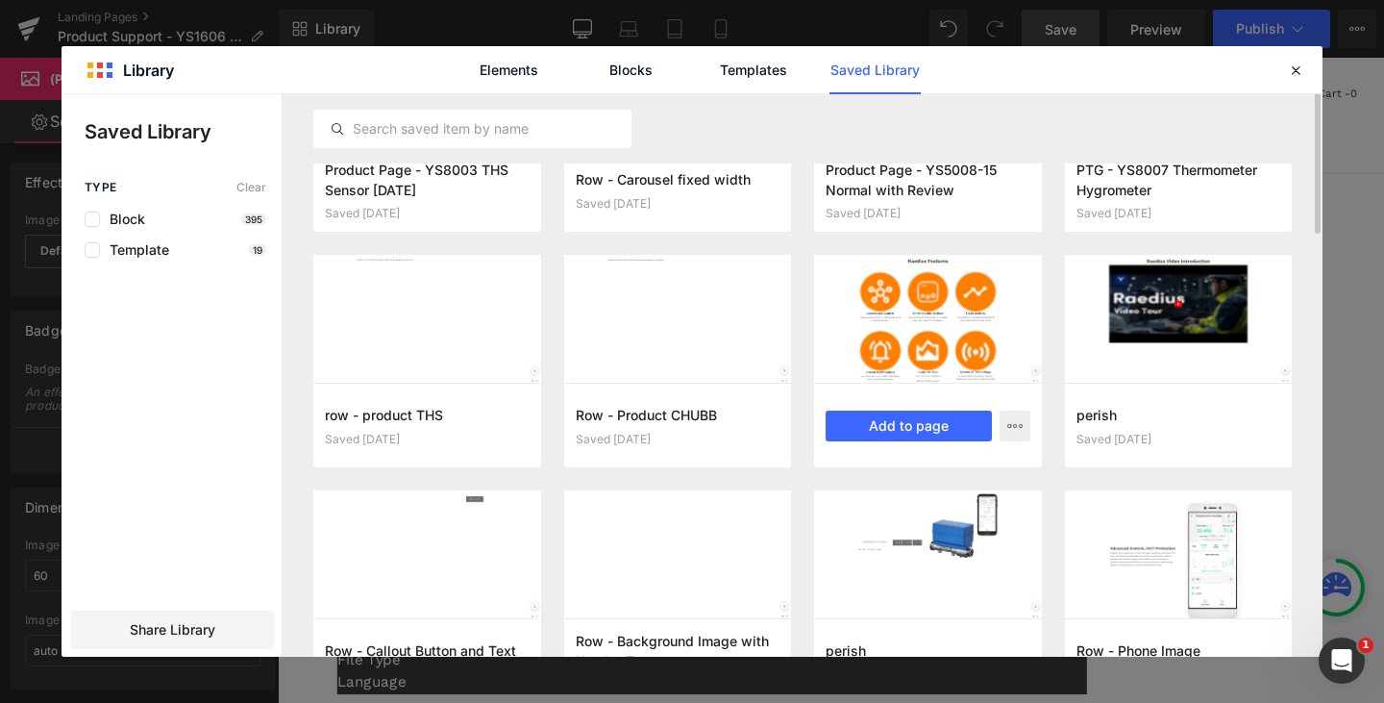
scroll to position [0, 0]
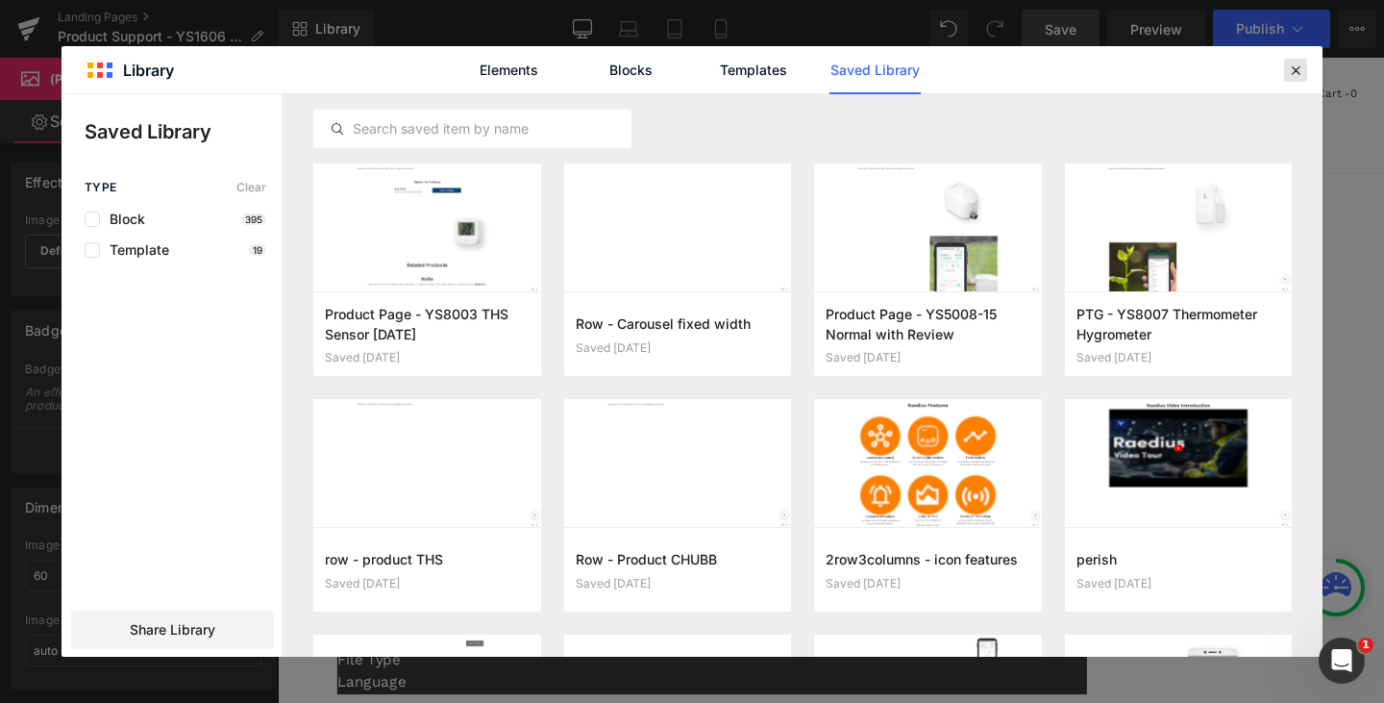
click at [1300, 68] on icon at bounding box center [1295, 70] width 17 height 17
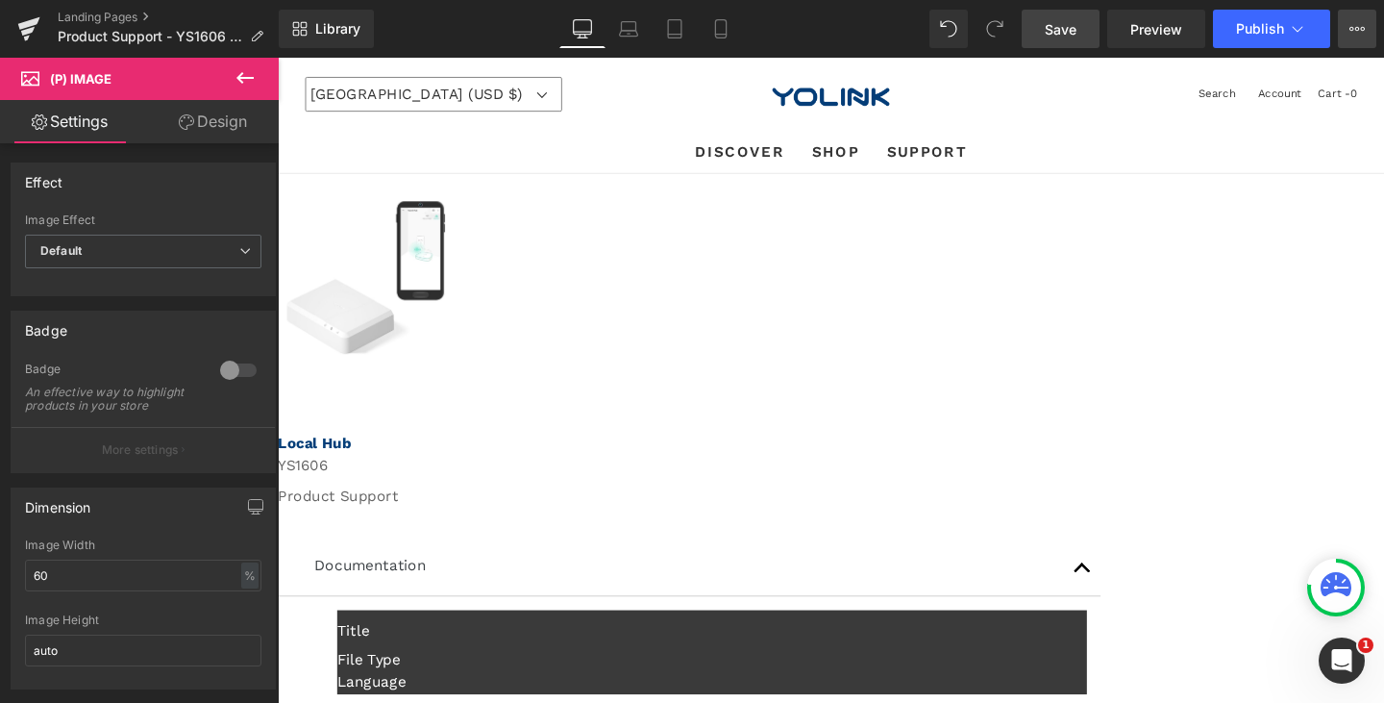
click at [1358, 30] on icon at bounding box center [1357, 29] width 5 height 4
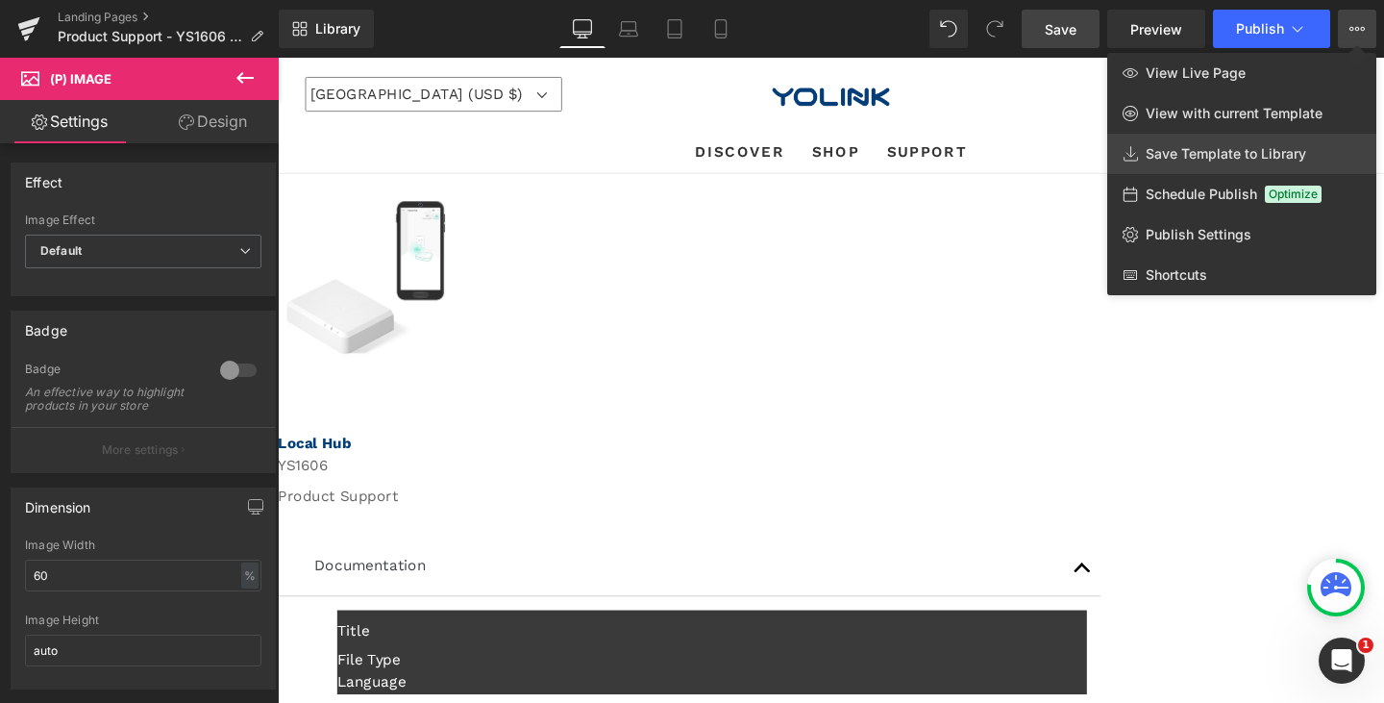
drag, startPoint x: 1262, startPoint y: 153, endPoint x: 1046, endPoint y: 105, distance: 221.6
click at [1262, 153] on span "Save Template to Library" at bounding box center [1226, 153] width 161 height 17
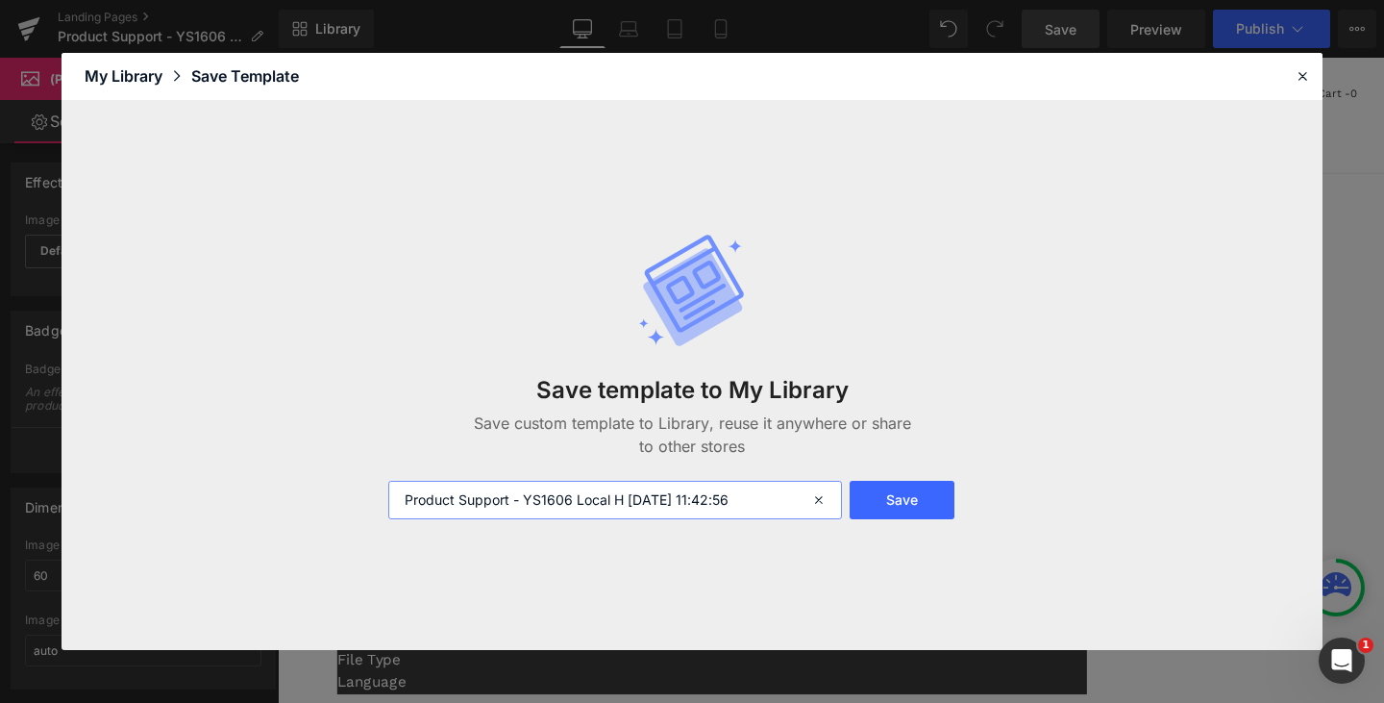
click at [779, 496] on input "Product Support - YS1606 Local H [DATE] 11:42:56" at bounding box center [615, 500] width 454 height 38
click at [904, 498] on button "Save" at bounding box center [902, 500] width 105 height 38
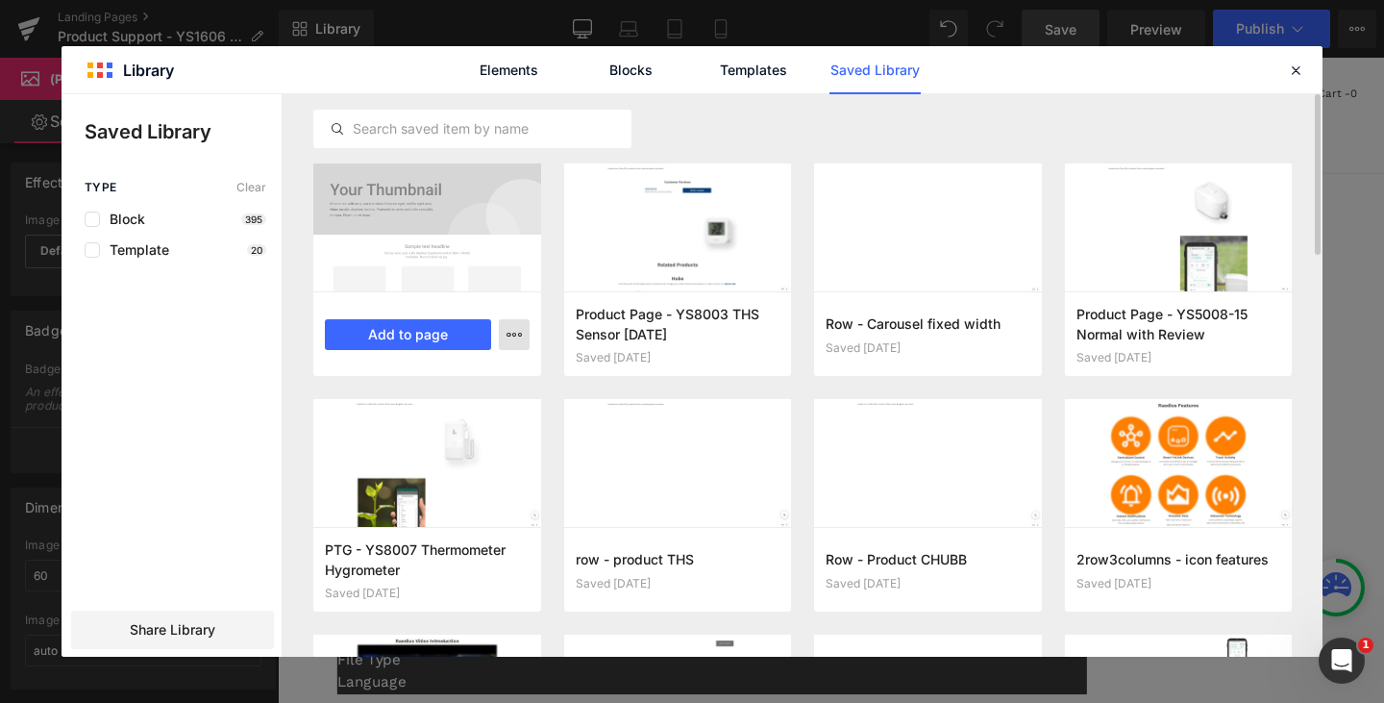
click at [517, 332] on icon "button" at bounding box center [514, 334] width 15 height 15
click at [1037, 380] on div at bounding box center [692, 375] width 1261 height 562
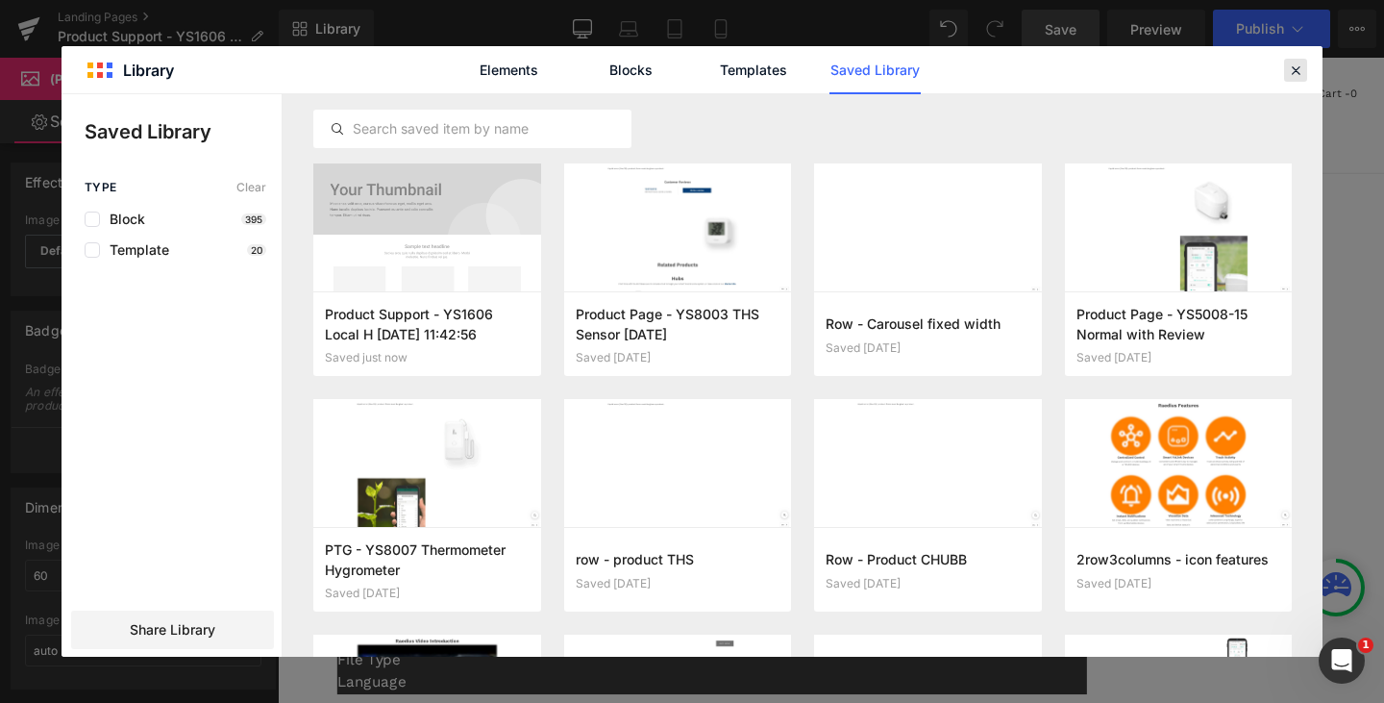
click at [1291, 66] on icon at bounding box center [1295, 70] width 17 height 17
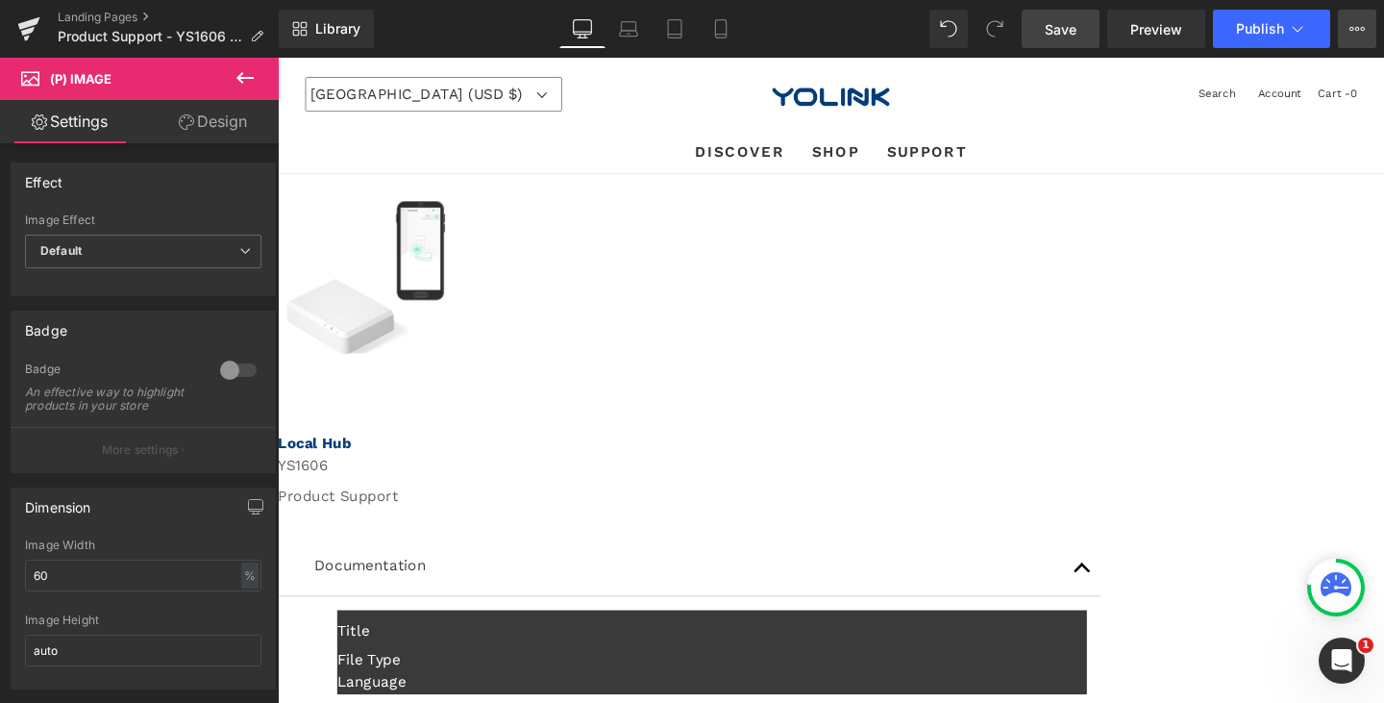
click at [1354, 30] on icon at bounding box center [1357, 28] width 15 height 15
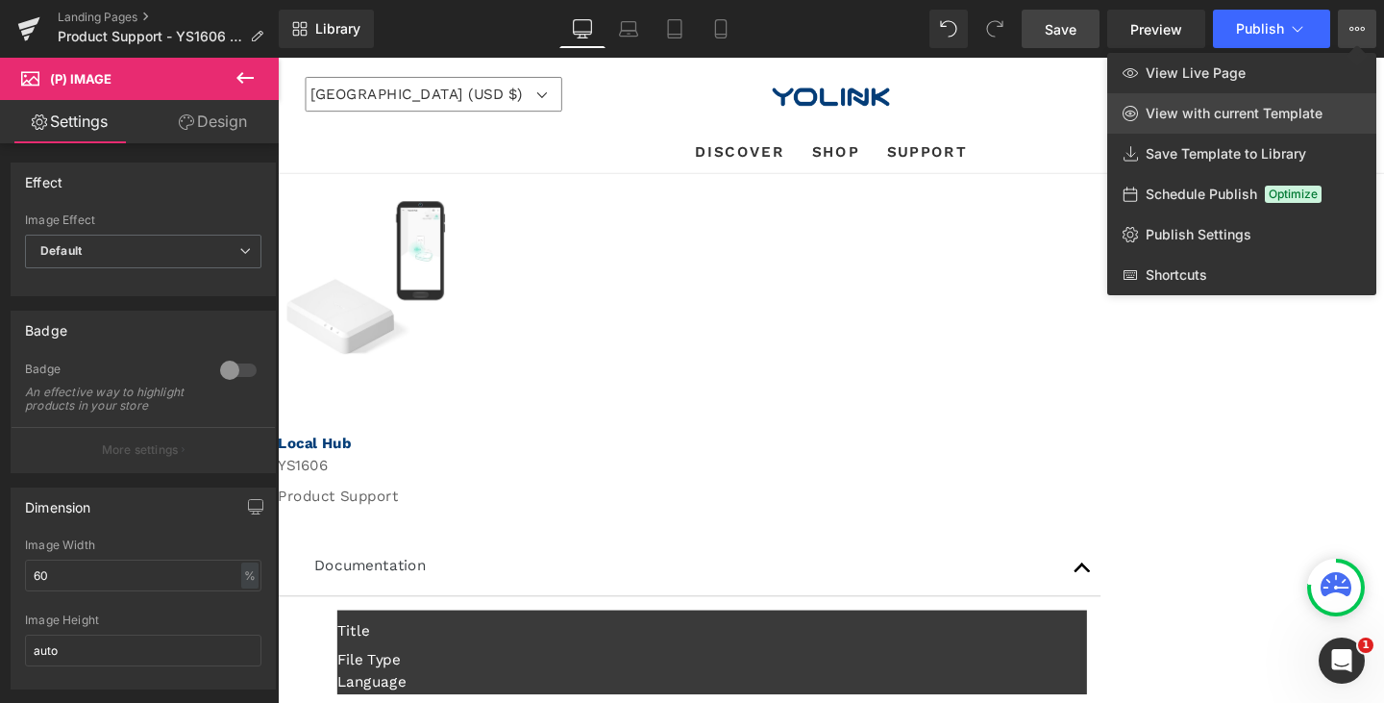
click at [1191, 119] on span "View with current Template" at bounding box center [1234, 113] width 177 height 17
